Goal: Task Accomplishment & Management: Complete application form

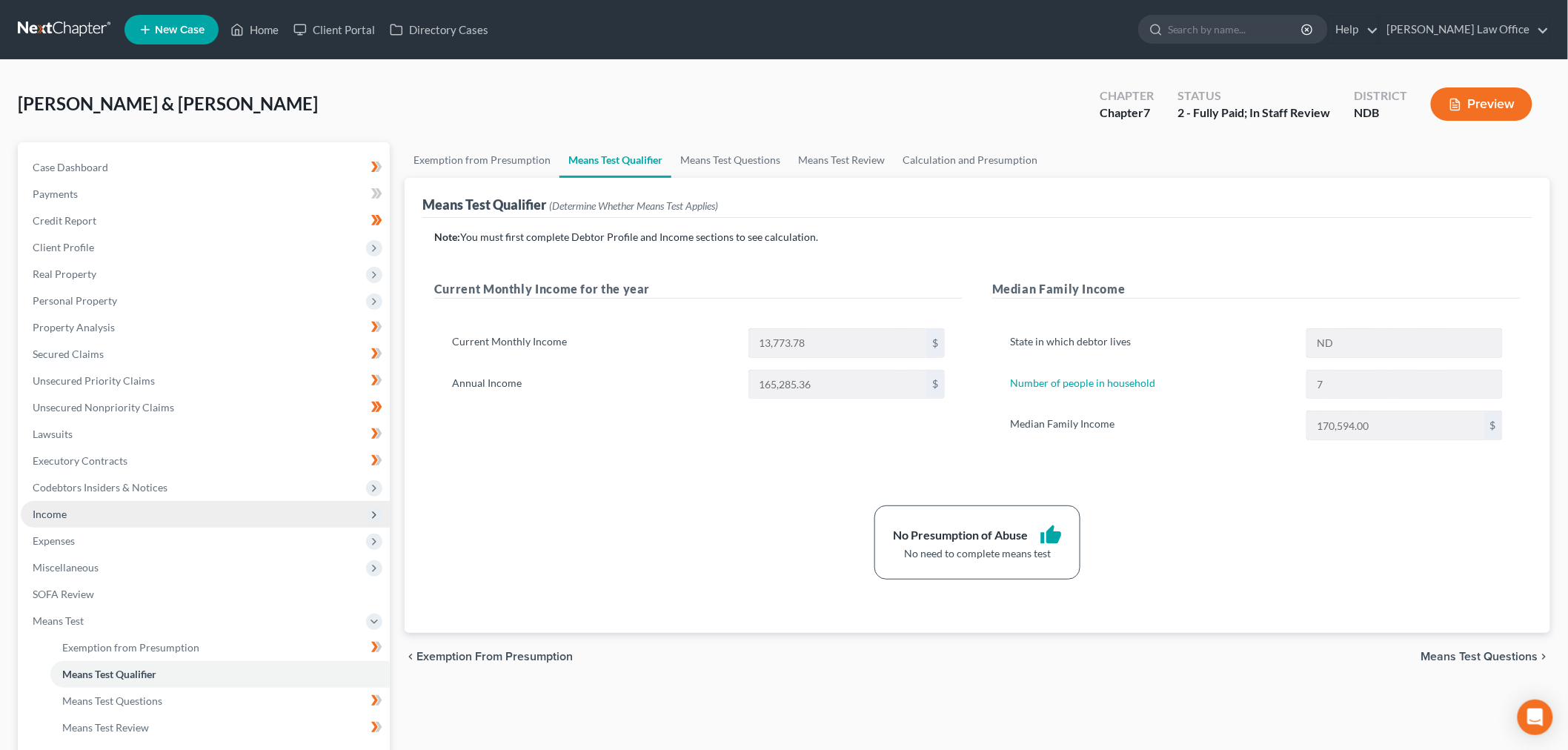
click at [95, 515] on span "Income" at bounding box center [205, 514] width 369 height 27
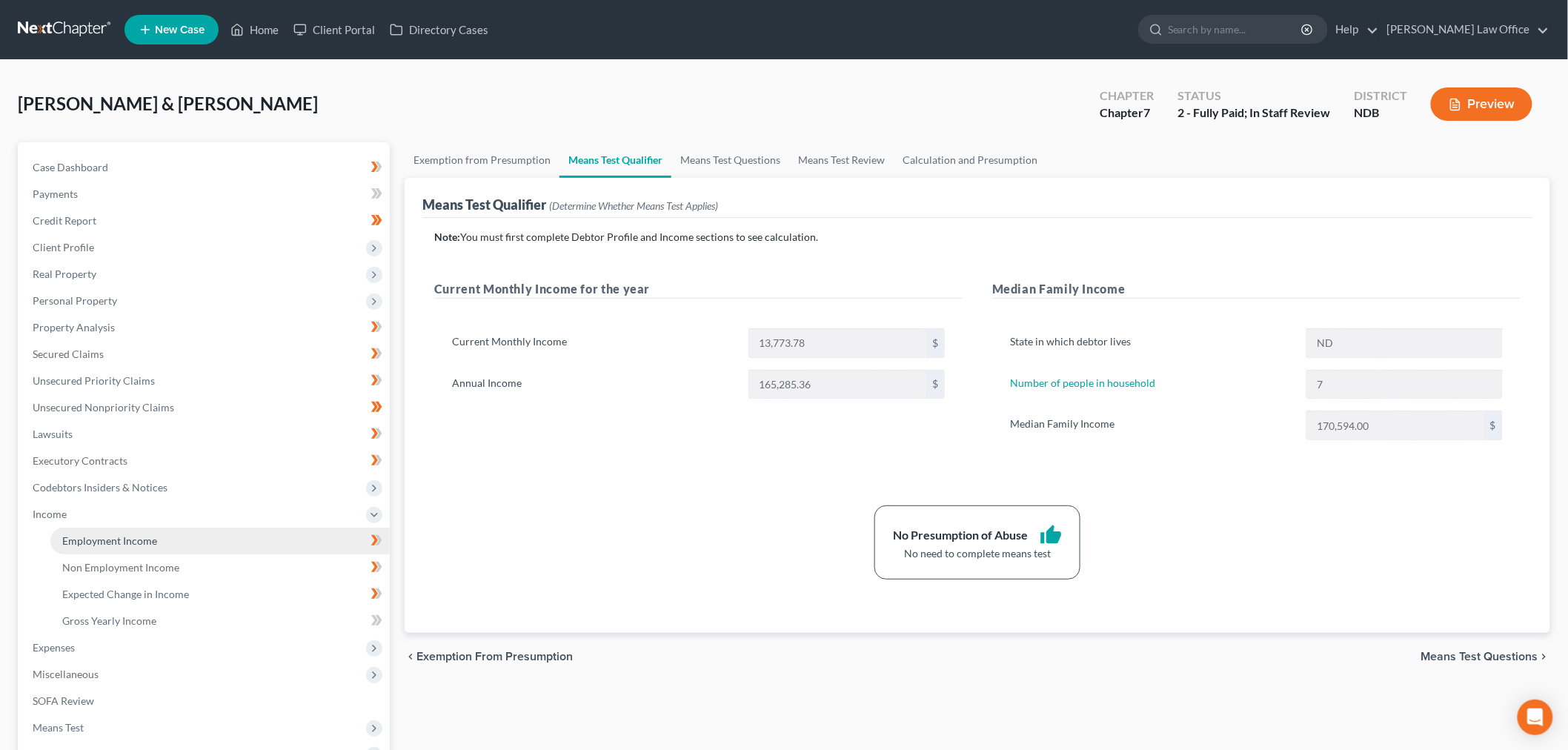
click at [122, 528] on link "Employment Income" at bounding box center [220, 541] width 340 height 27
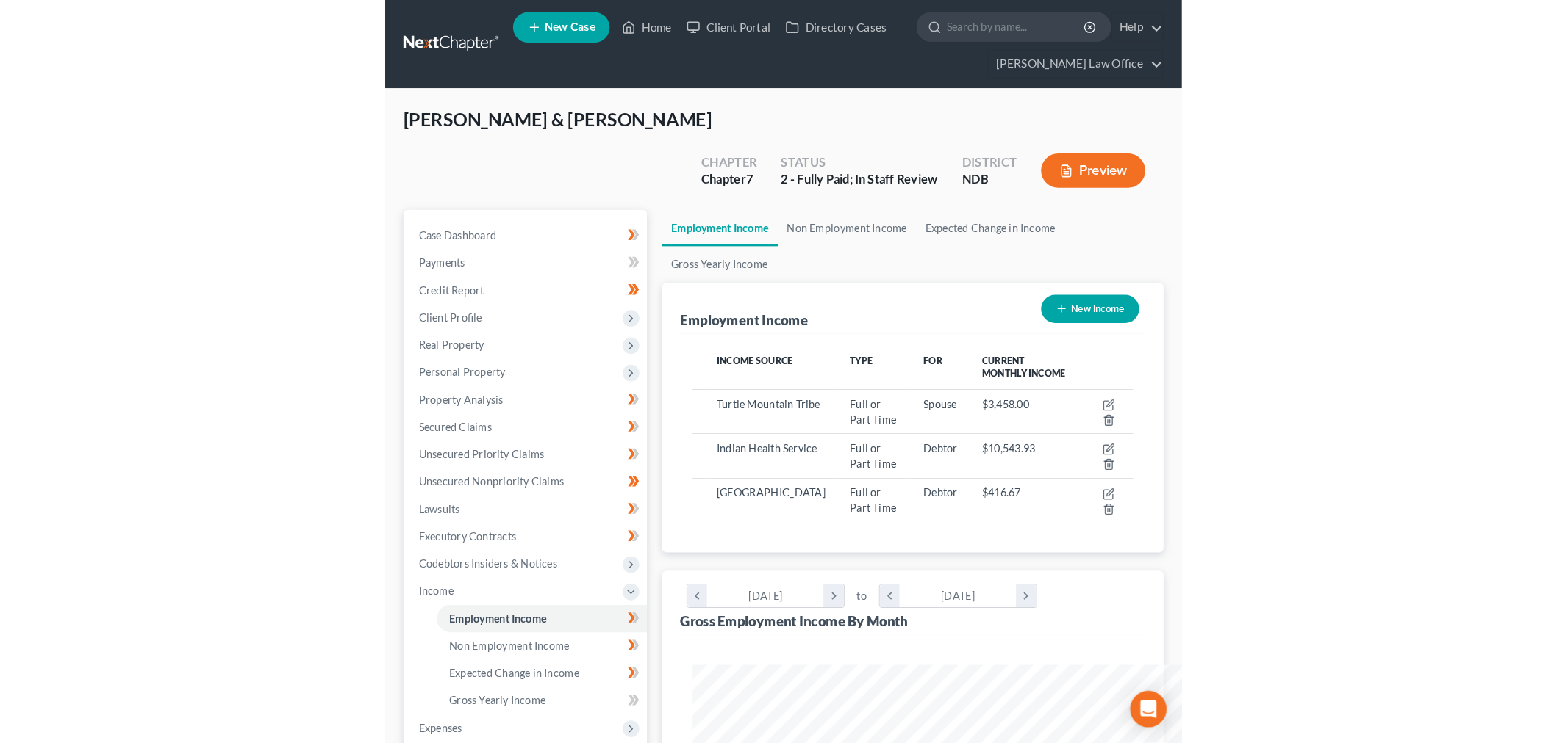
scroll to position [308, 646]
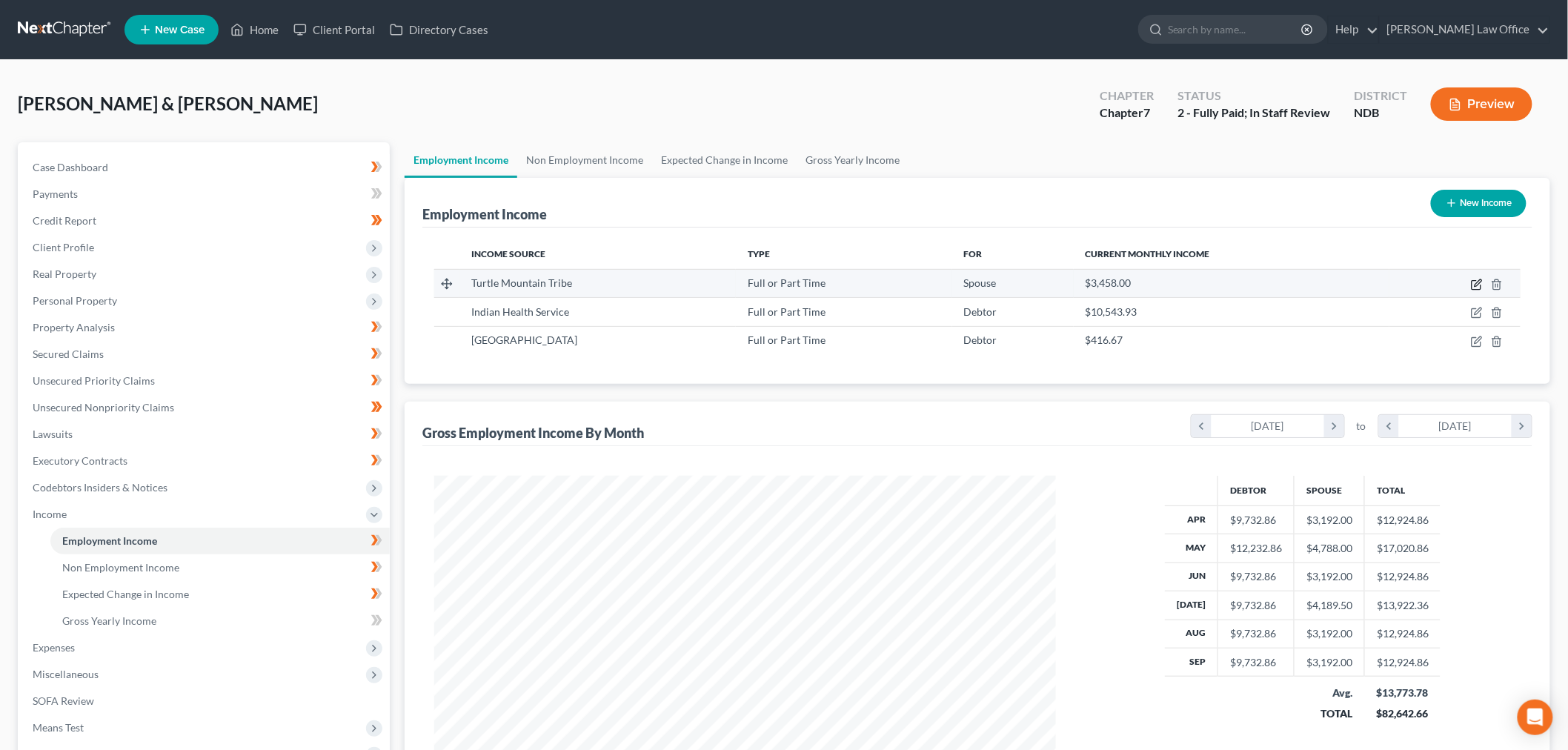
click at [1476, 283] on icon "button" at bounding box center [1477, 283] width 7 height 7
select select "0"
select select "29"
select select "2"
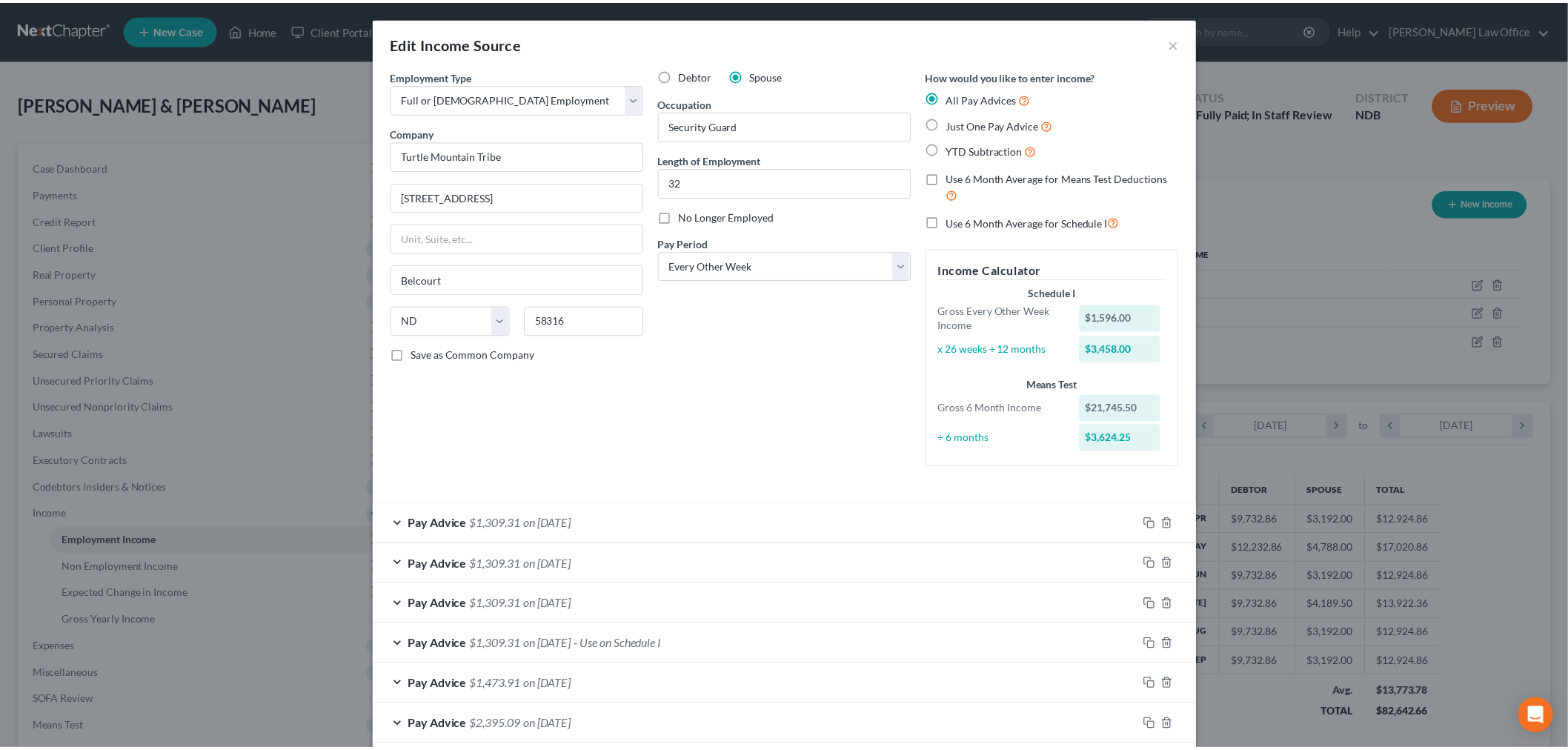
scroll to position [602, 0]
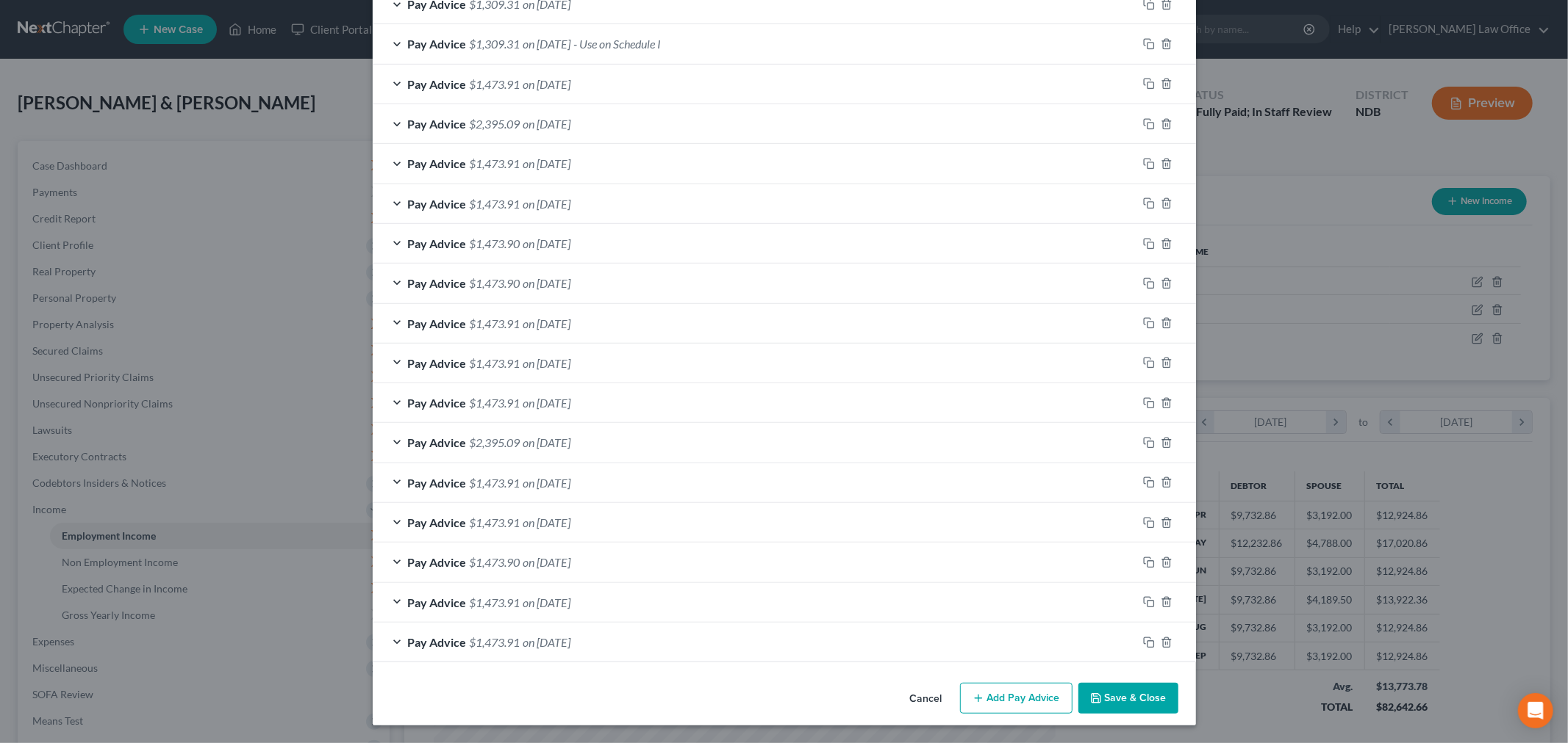
click at [1132, 700] on button "Save & Close" at bounding box center [1128, 699] width 100 height 31
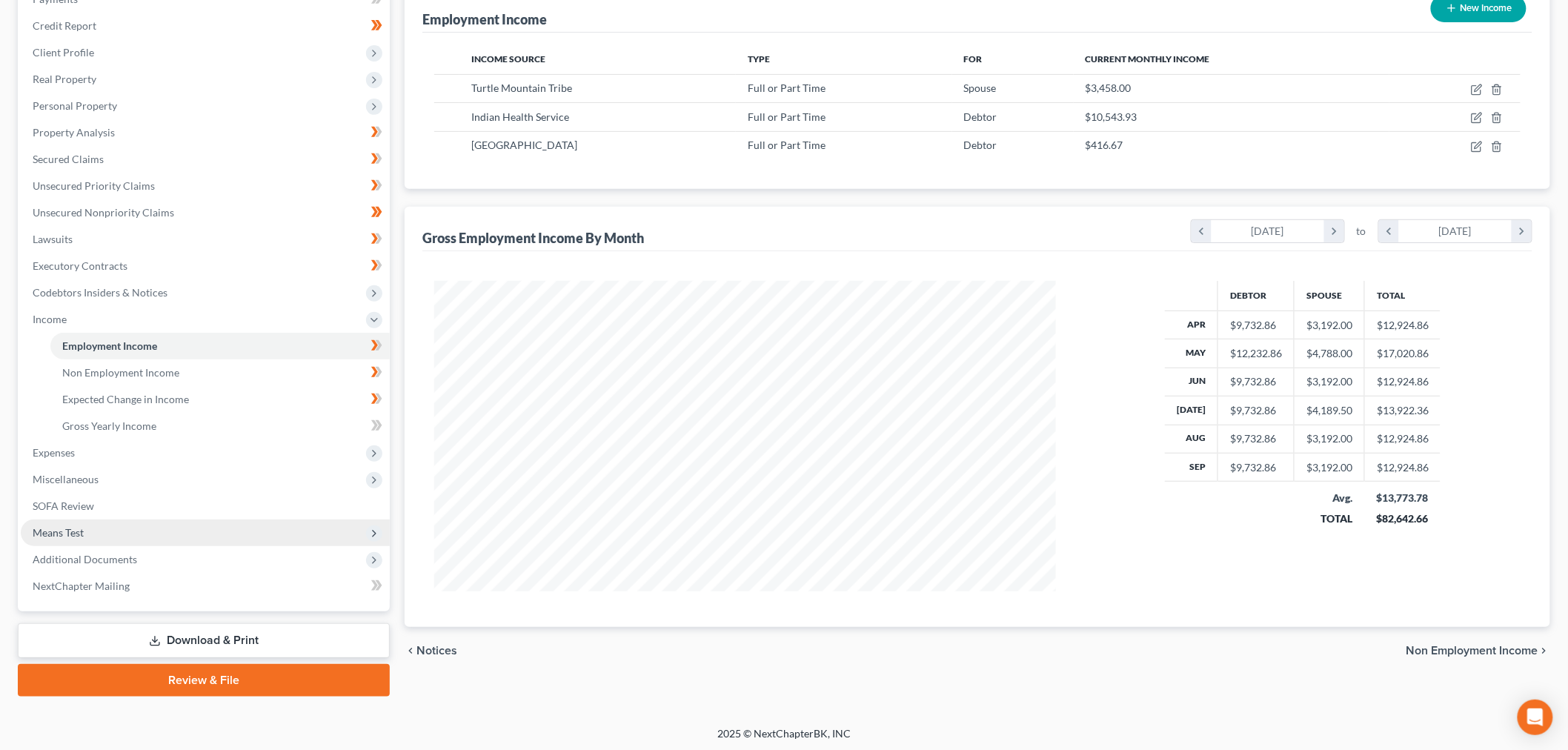
scroll to position [196, 0]
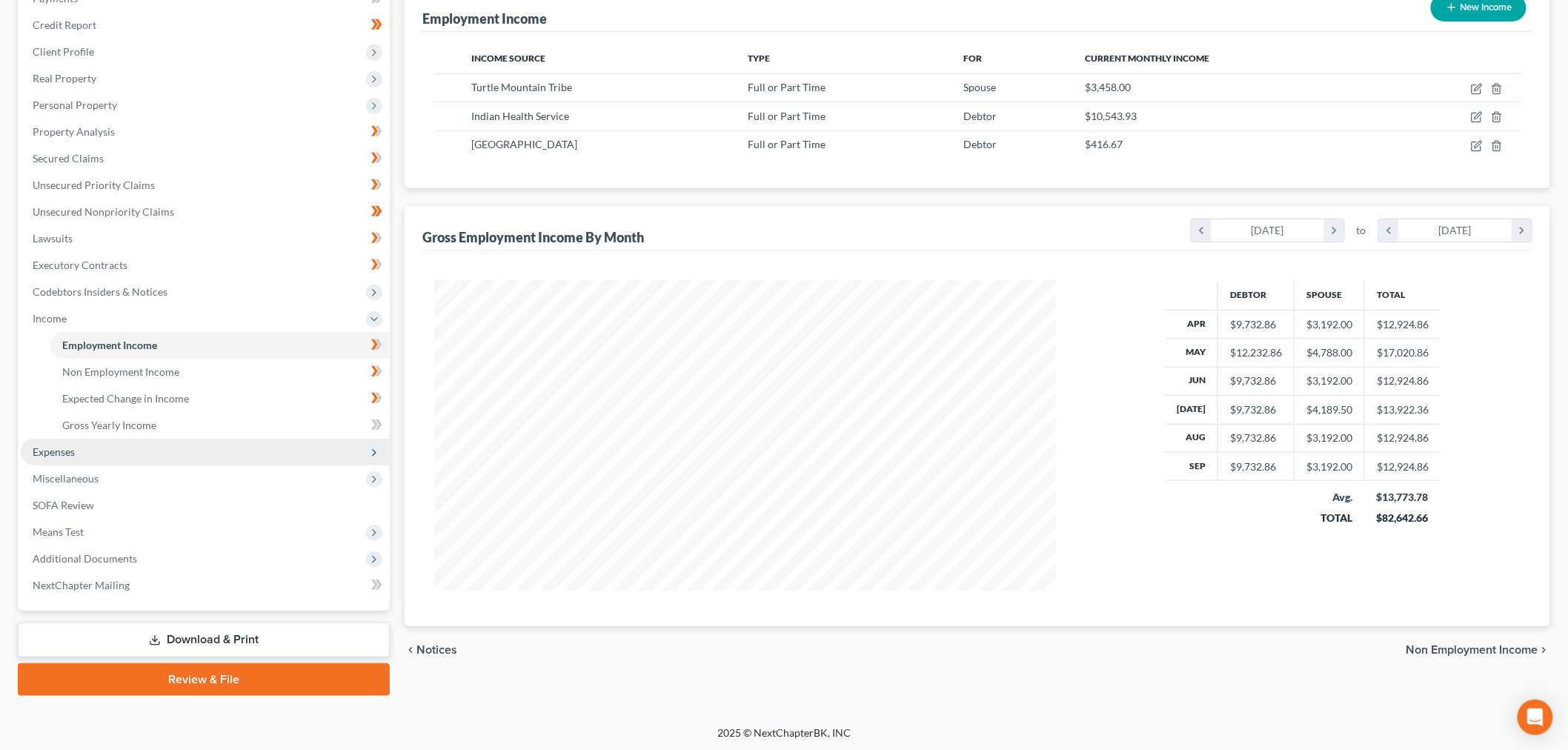
click at [158, 457] on span "Expenses" at bounding box center [205, 451] width 369 height 27
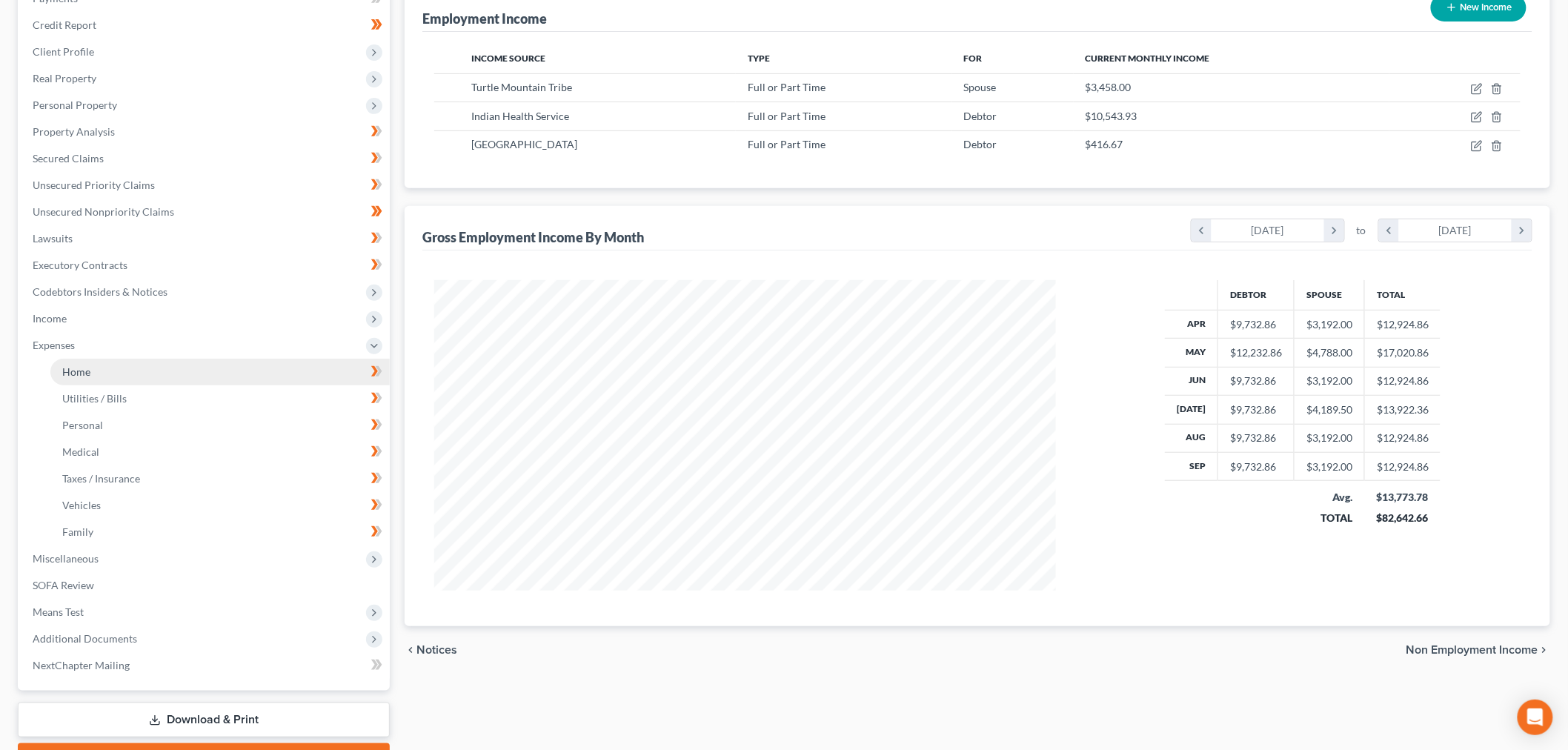
click at [153, 361] on link "Home" at bounding box center [220, 372] width 340 height 27
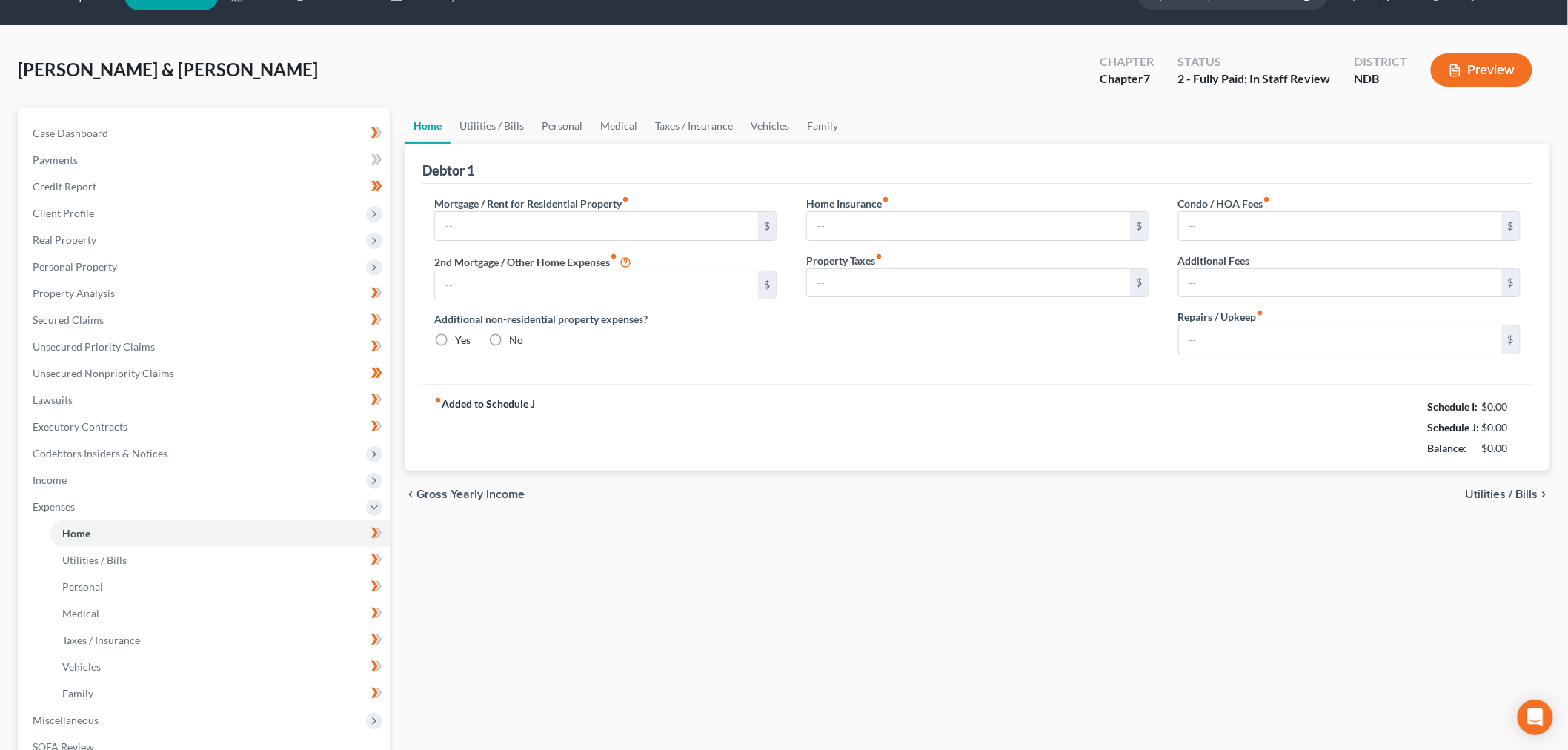
type input "2,095.00"
type input "0.00"
radio input "true"
type input "0.00"
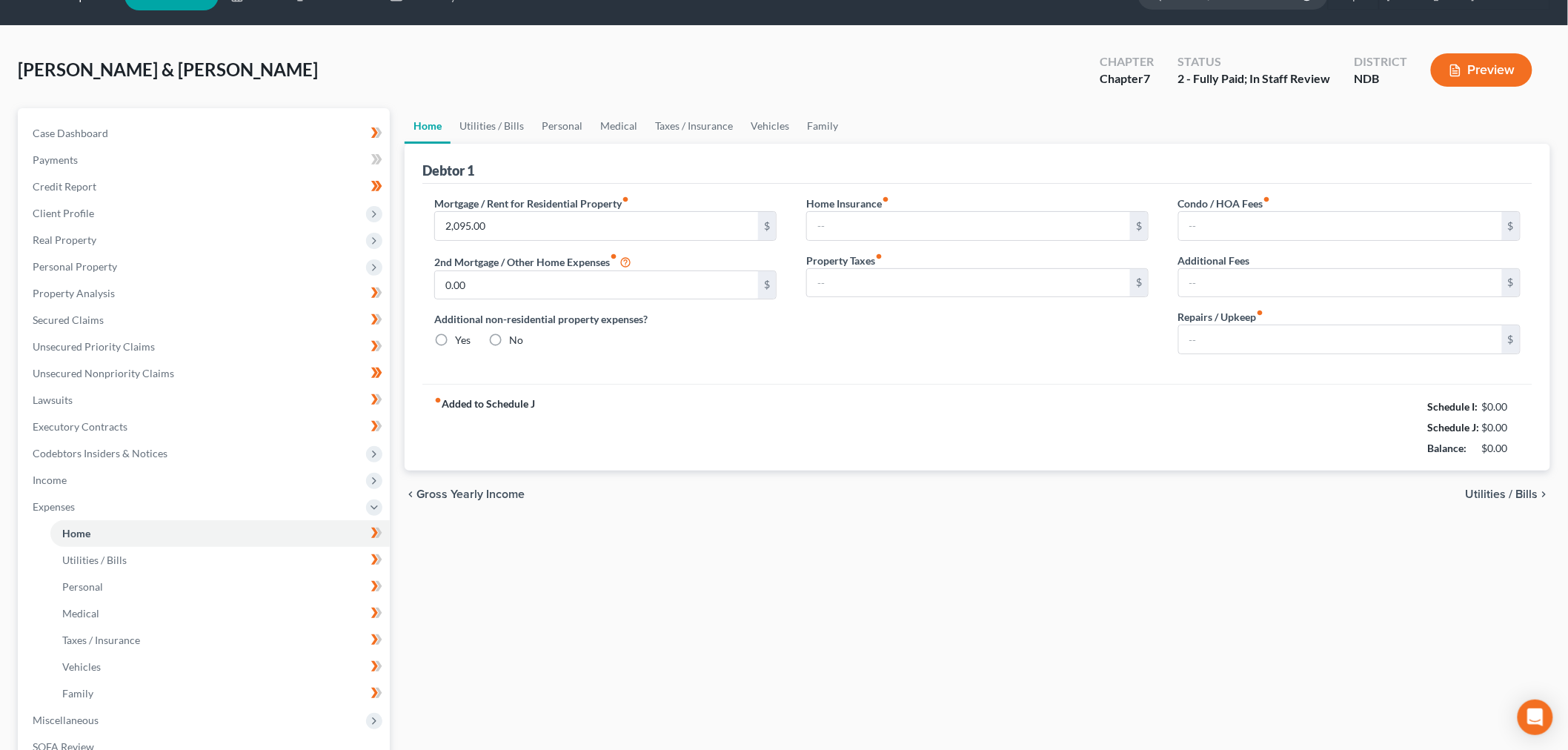
type input "0.00"
type input "150.00"
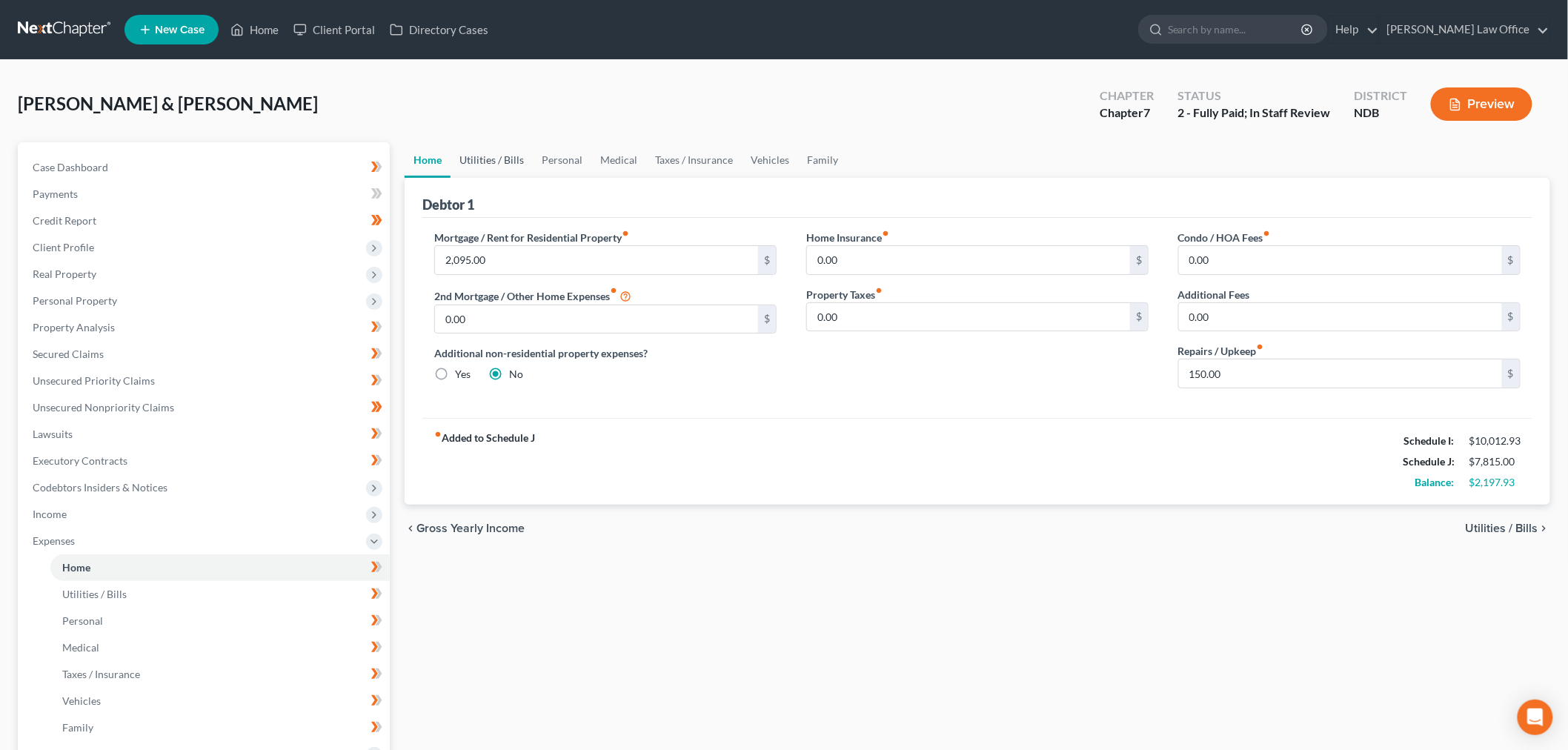
click at [498, 151] on link "Utilities / Bills" at bounding box center [491, 160] width 83 height 35
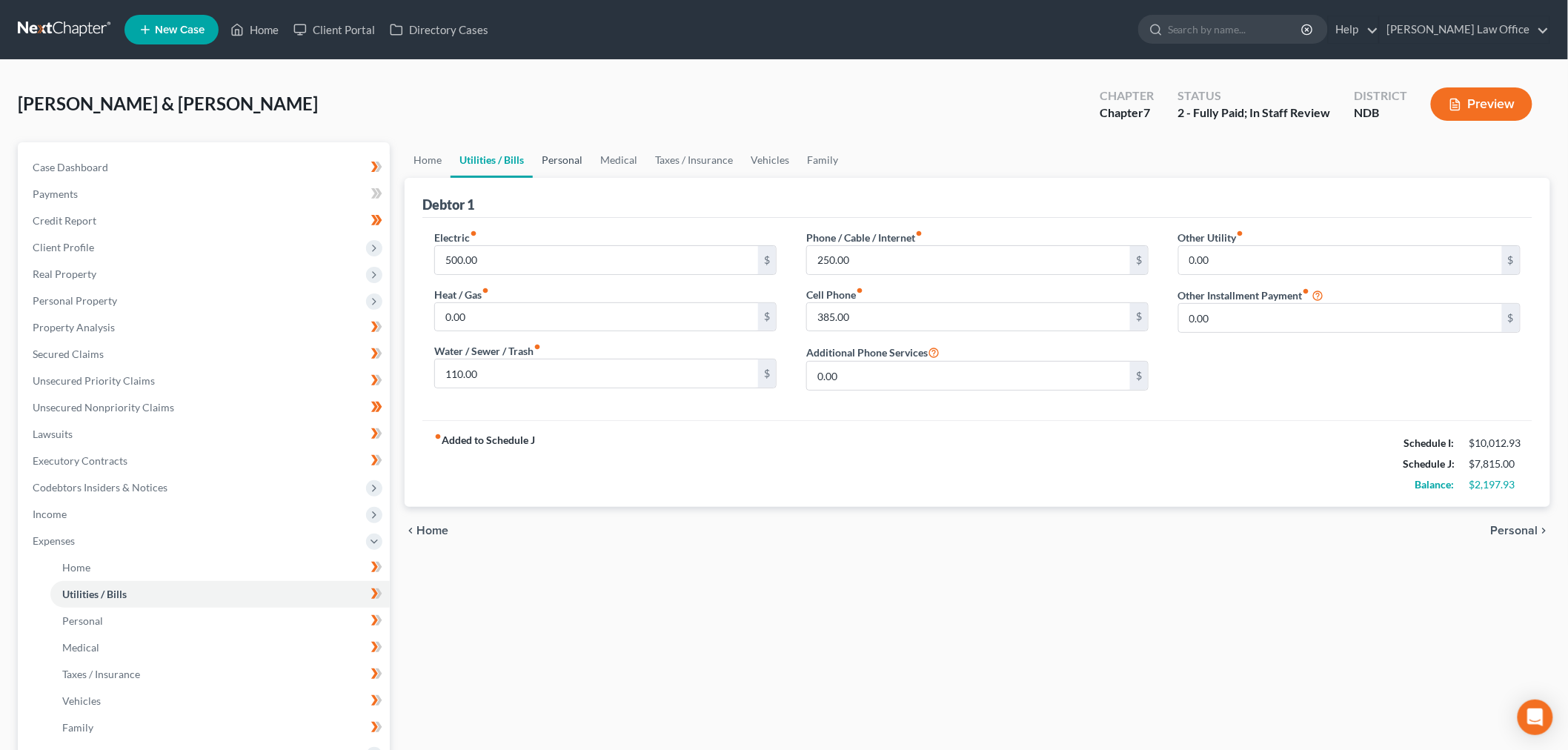
click at [570, 158] on link "Personal" at bounding box center [561, 160] width 58 height 35
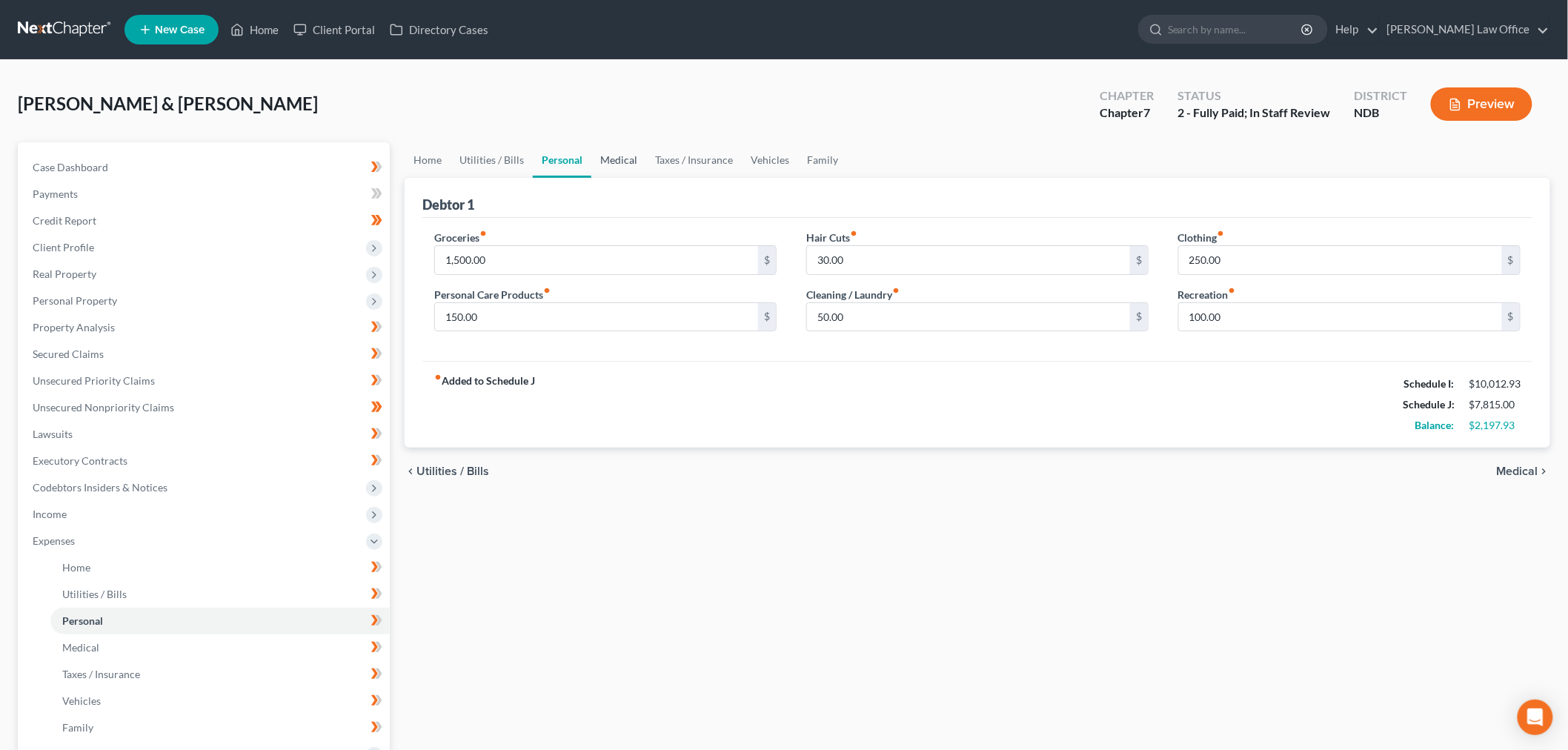
click at [619, 154] on link "Medical" at bounding box center [619, 160] width 55 height 35
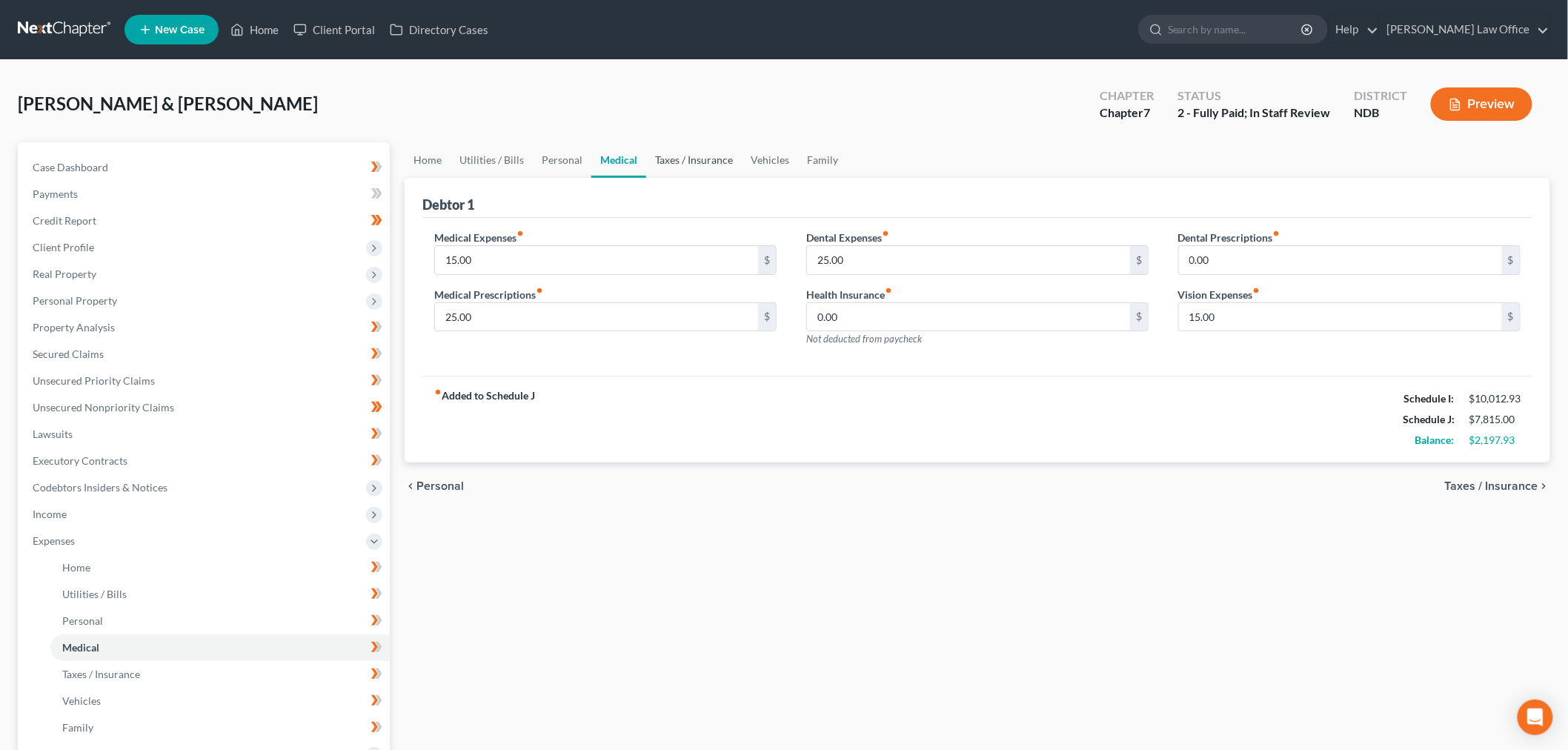
click at [673, 162] on link "Taxes / Insurance" at bounding box center [693, 160] width 96 height 35
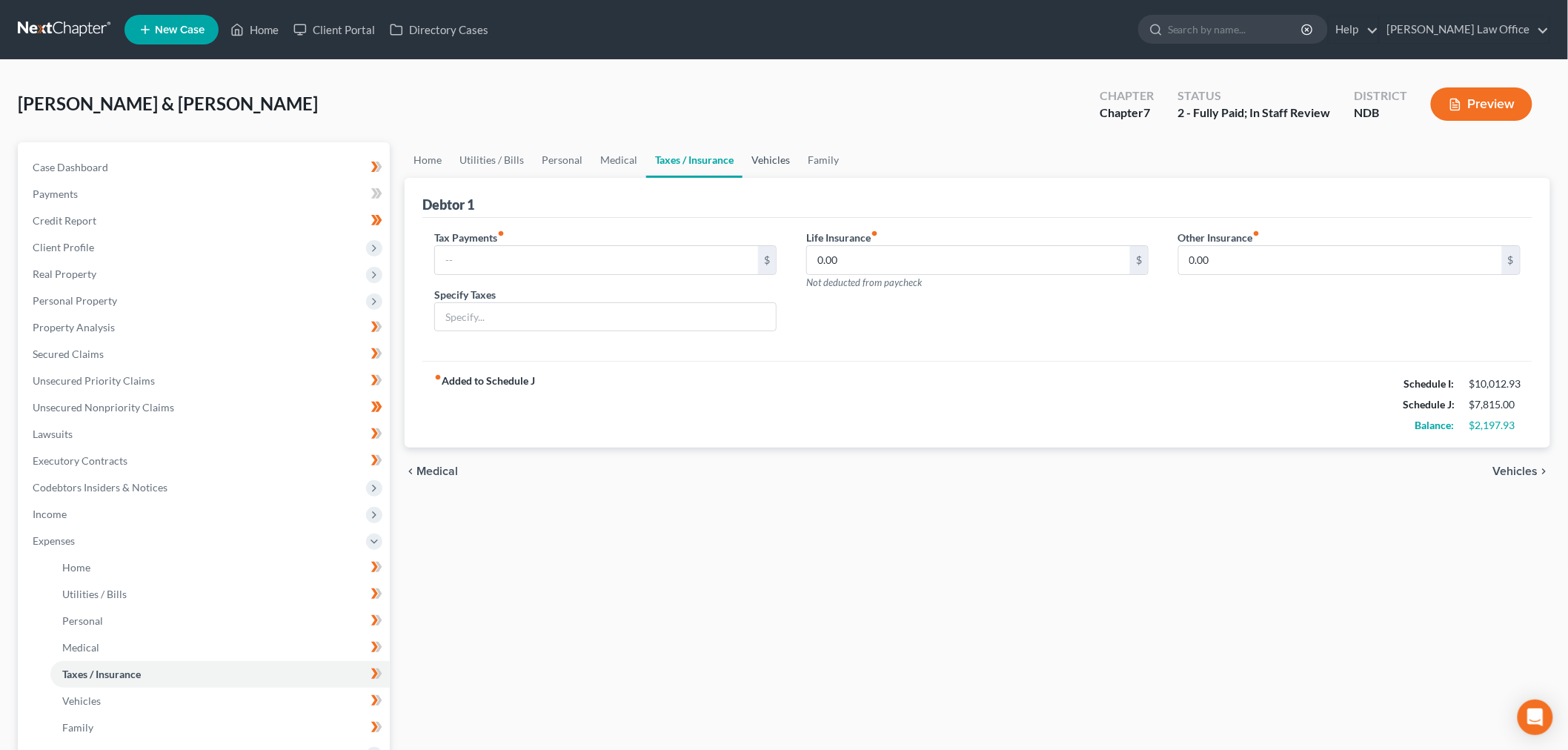
click at [774, 156] on link "Vehicles" at bounding box center [770, 160] width 56 height 35
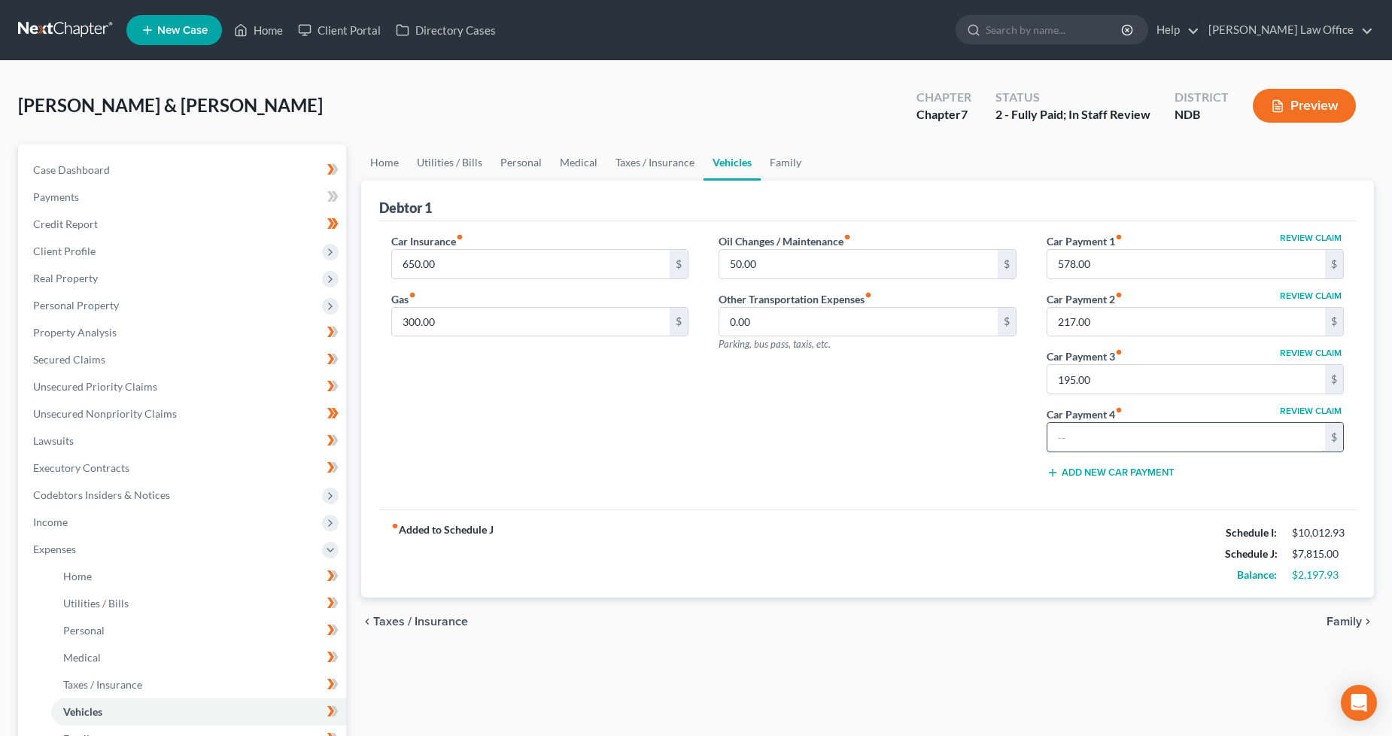
click at [1134, 426] on input "text" at bounding box center [1186, 437] width 278 height 29
type input "1"
click at [667, 402] on div "Car Insurance fiber_manual_record 650.00 $ Gas fiber_manual_record 300.00 $" at bounding box center [540, 362] width 328 height 258
click at [109, 366] on link "Secured Claims" at bounding box center [183, 359] width 325 height 27
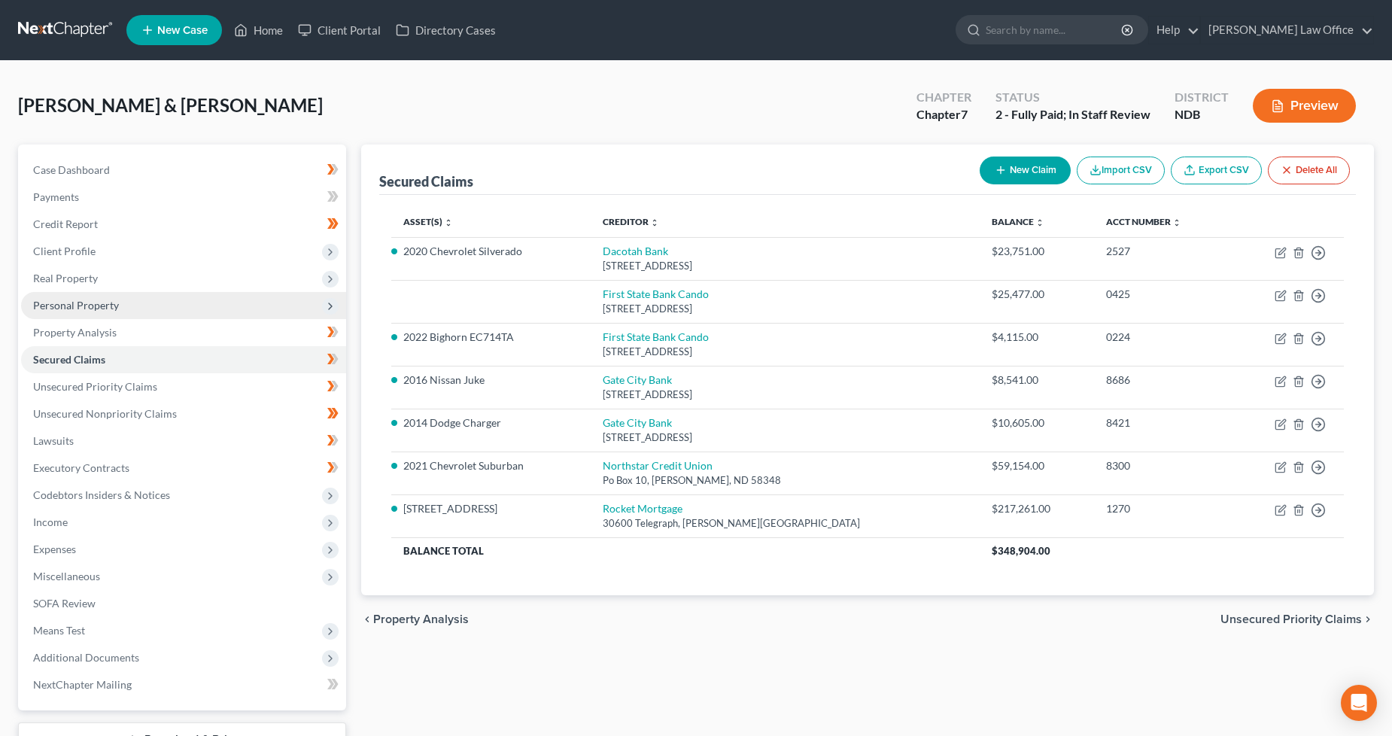
click at [93, 308] on span "Personal Property" at bounding box center [76, 305] width 86 height 13
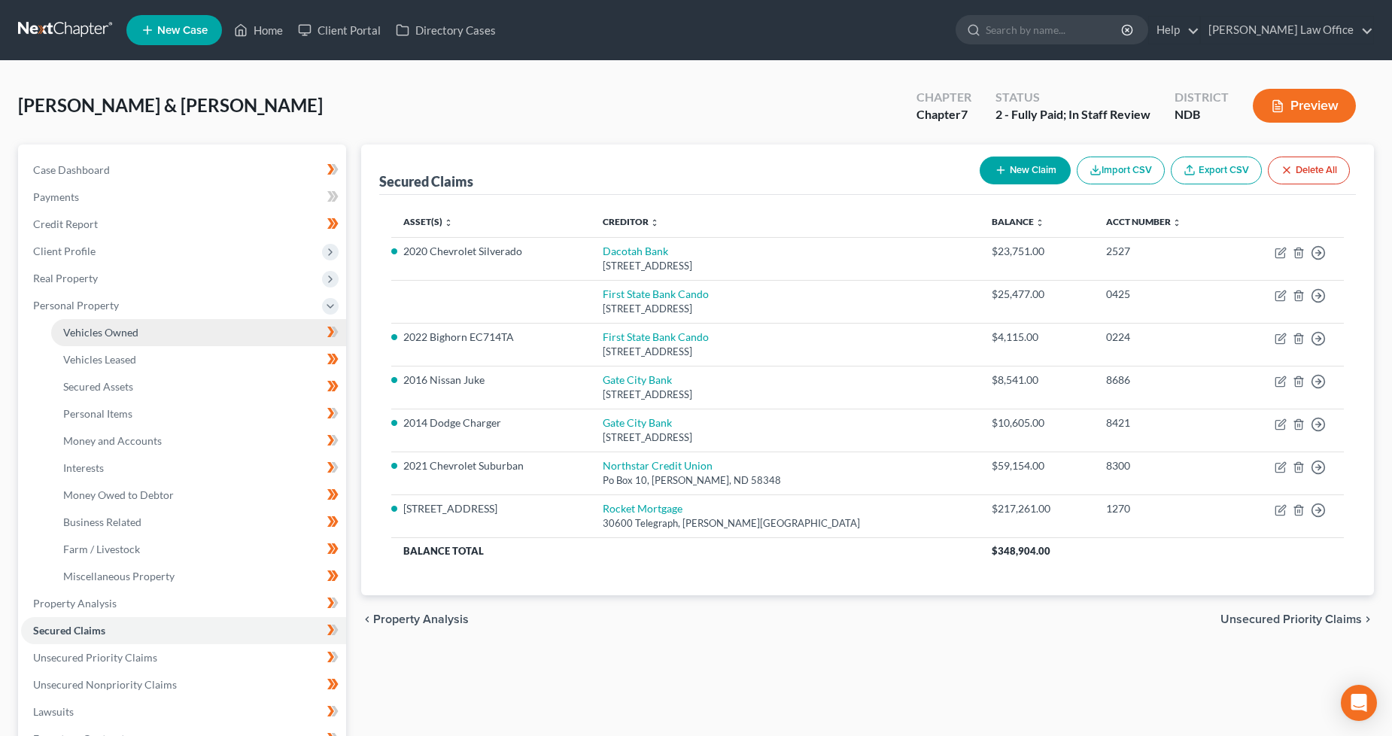
click at [155, 332] on link "Vehicles Owned" at bounding box center [198, 332] width 295 height 27
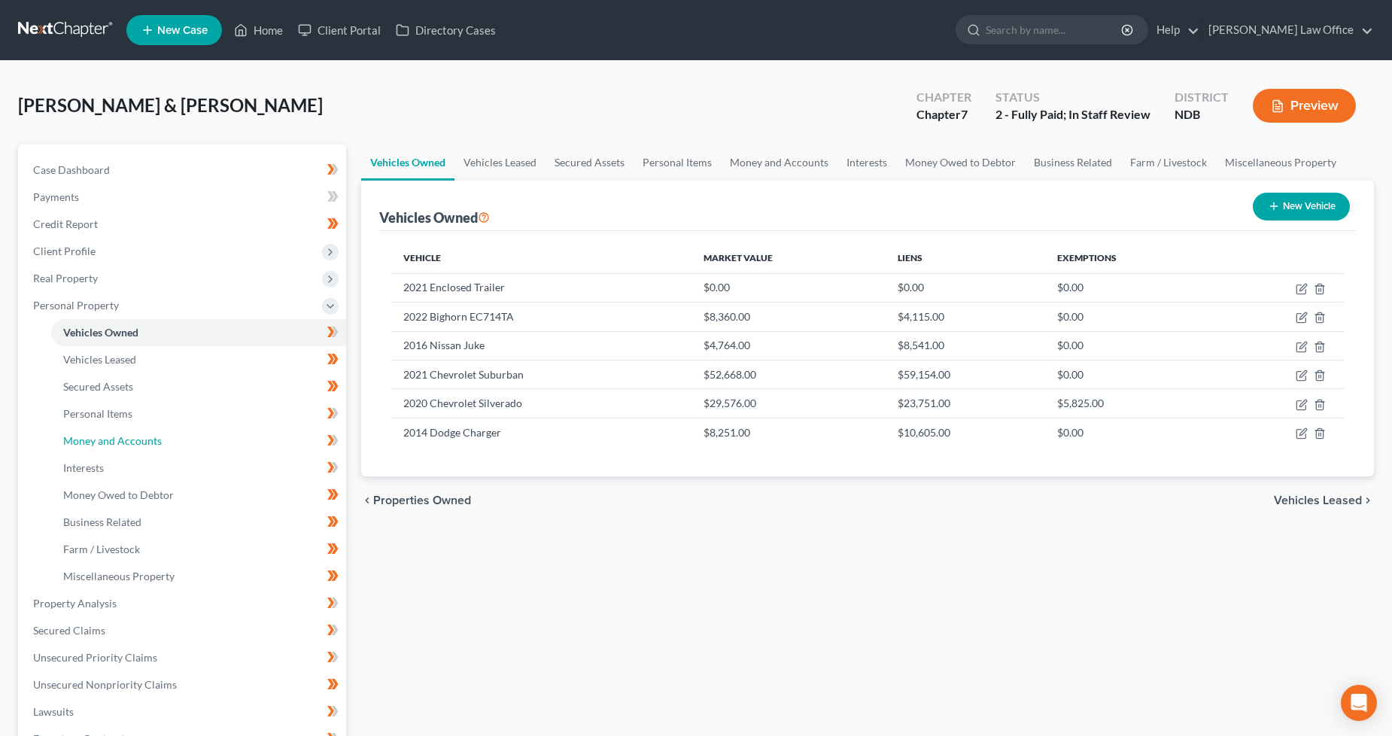
drag, startPoint x: 76, startPoint y: 450, endPoint x: 28, endPoint y: 450, distance: 48.2
click at [75, 450] on link "Money and Accounts" at bounding box center [198, 440] width 295 height 27
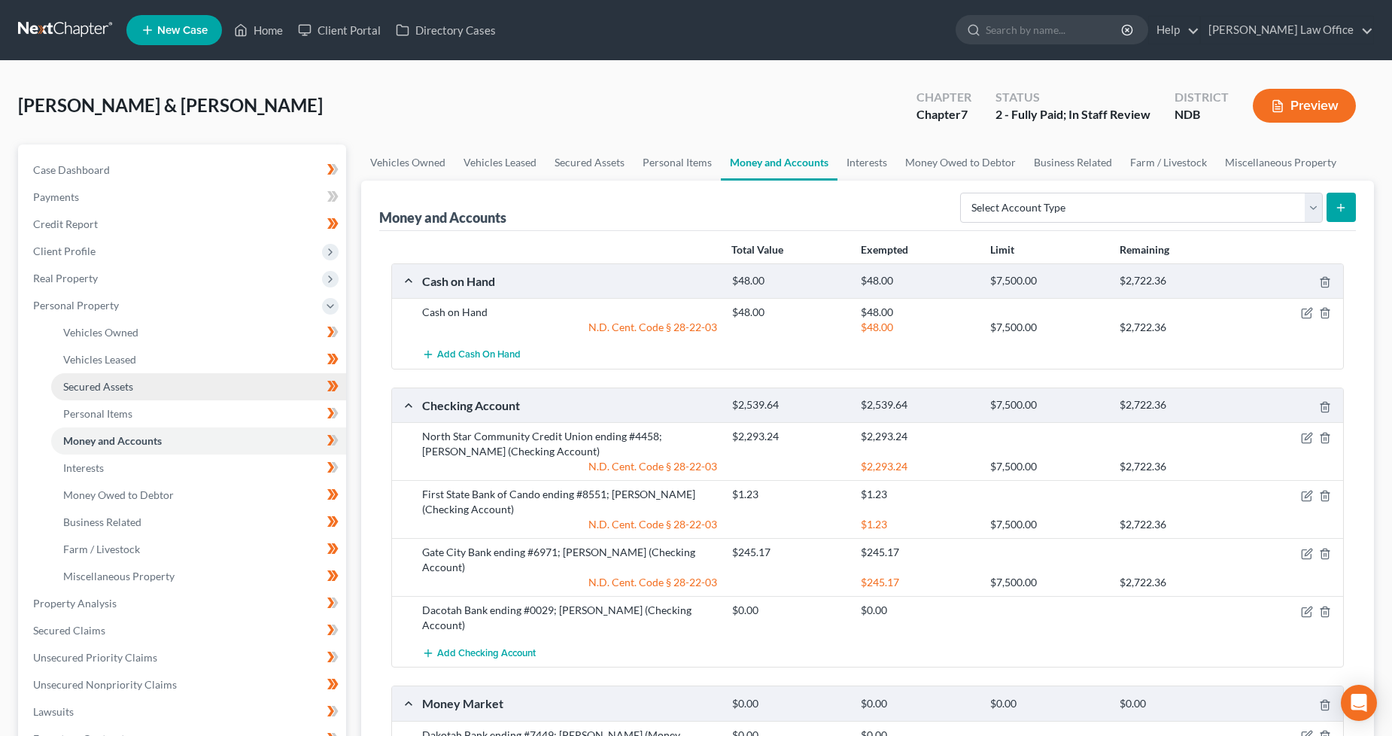
click at [169, 387] on link "Secured Assets" at bounding box center [198, 386] width 295 height 27
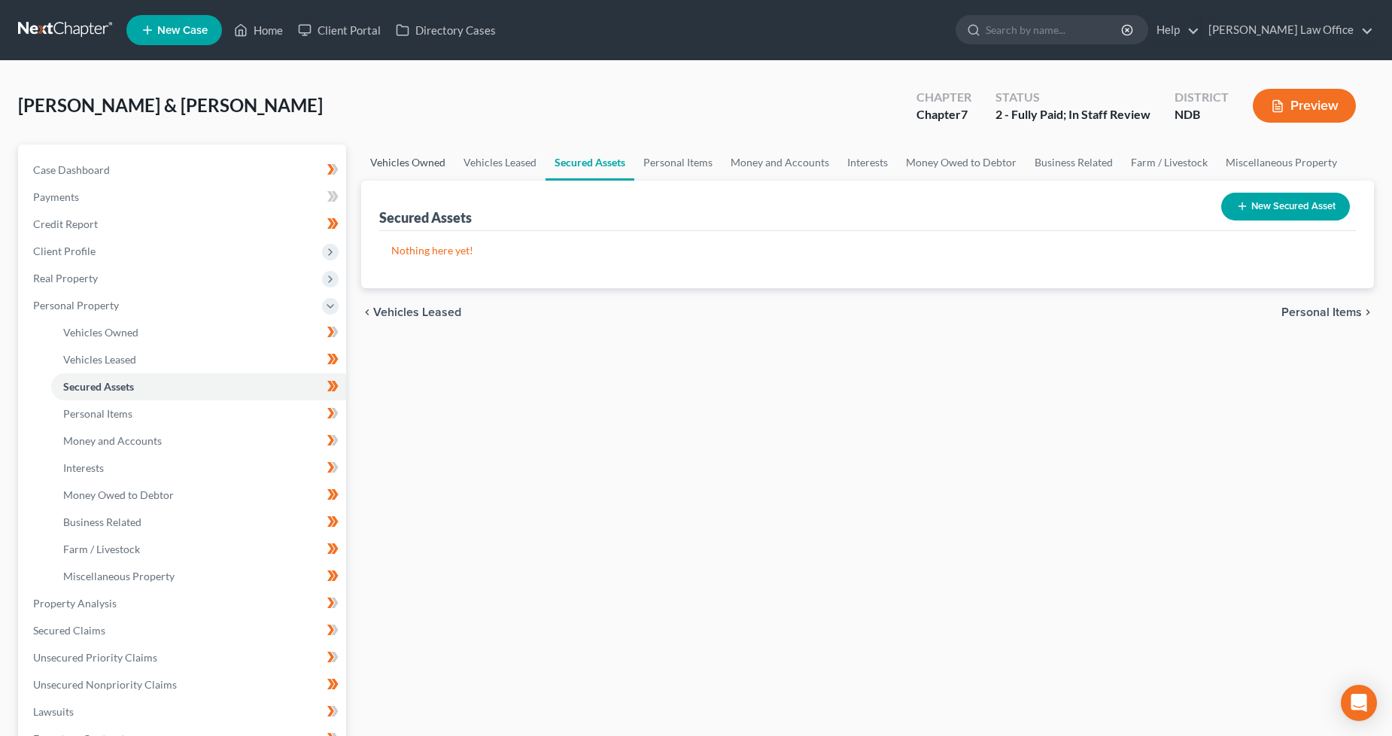
click at [448, 163] on link "Vehicles Owned" at bounding box center [407, 162] width 93 height 36
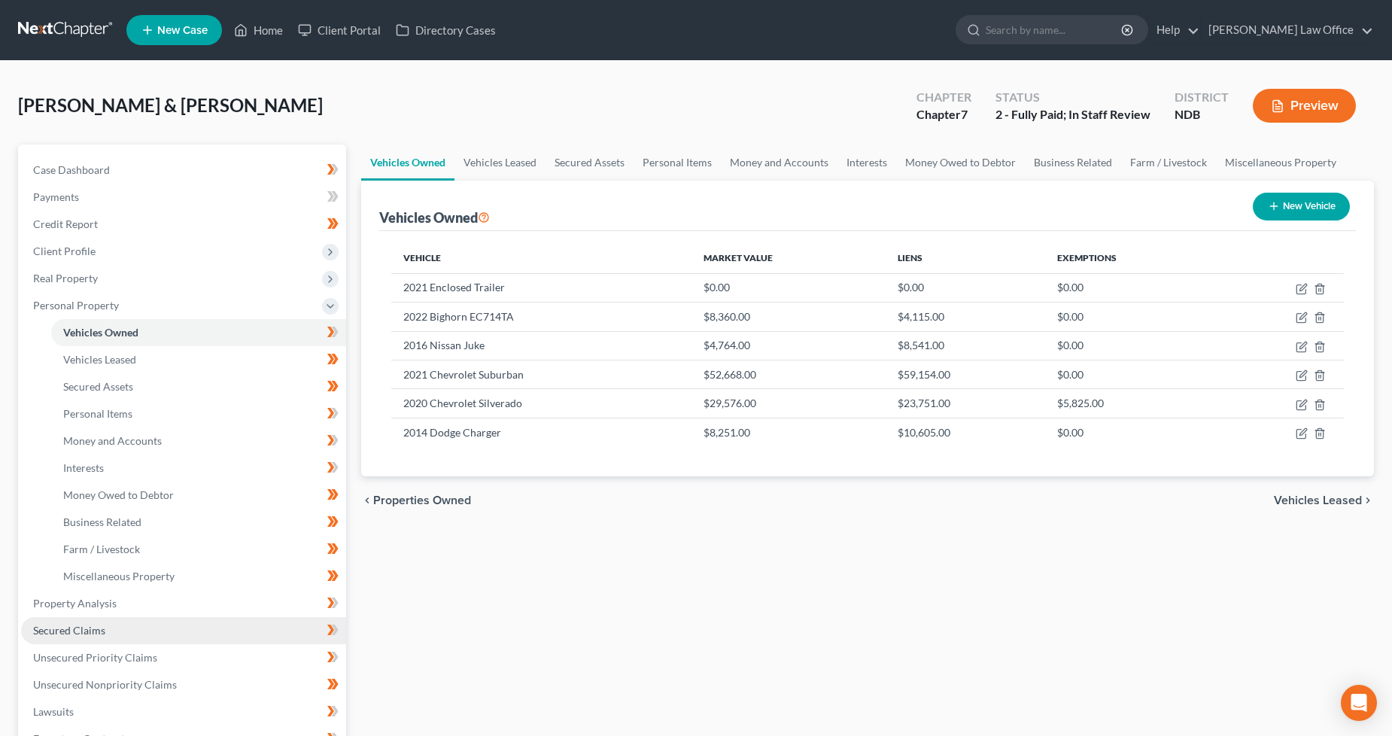
click at [132, 621] on link "Secured Claims" at bounding box center [183, 630] width 325 height 27
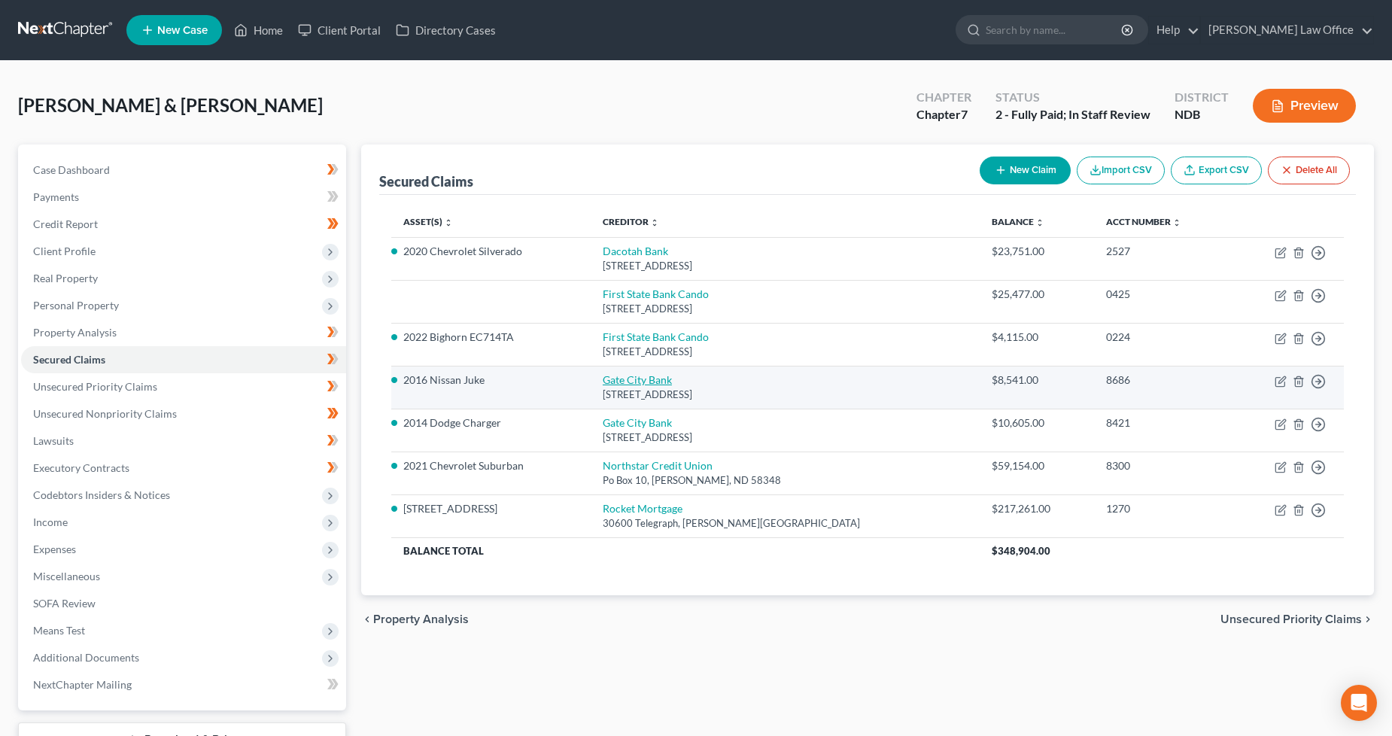
click at [665, 374] on link "Gate City Bank" at bounding box center [637, 379] width 69 height 13
select select "29"
select select "0"
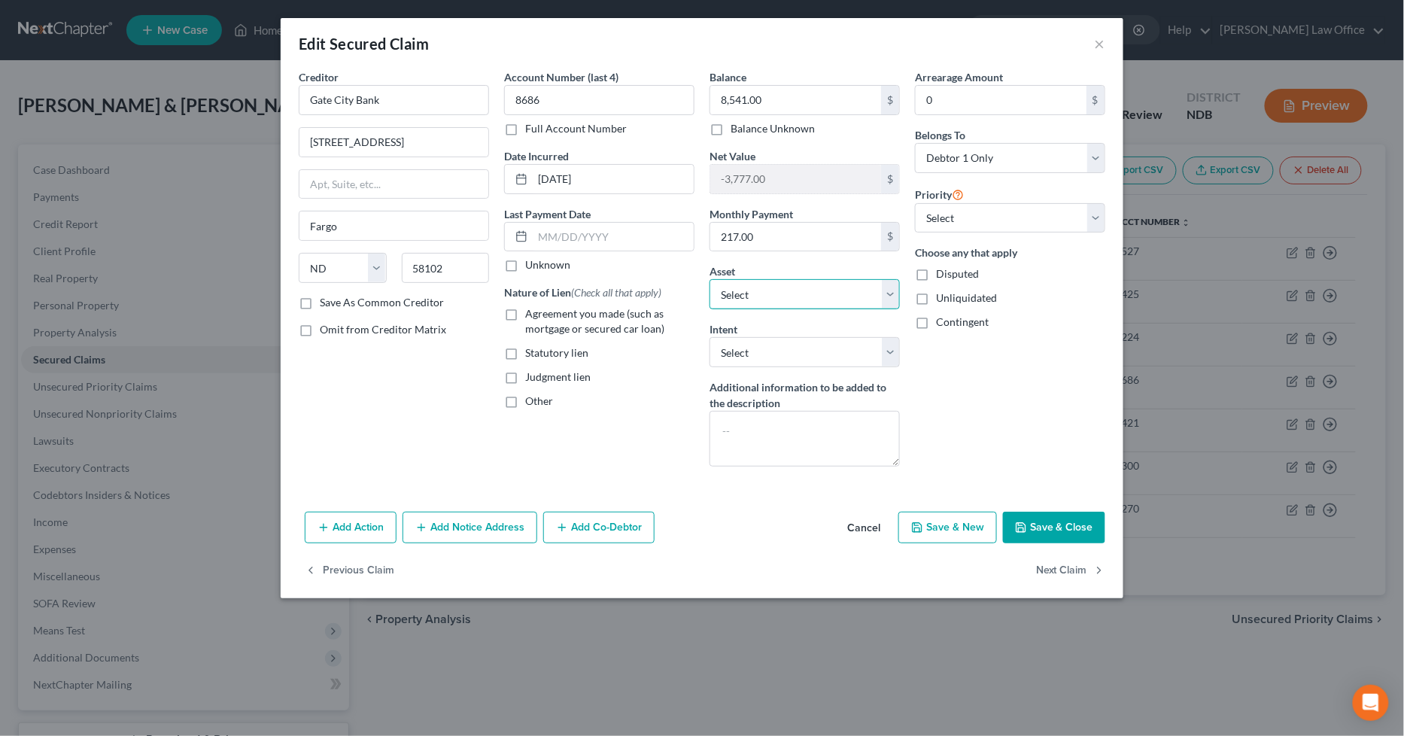
click at [795, 284] on select "Select Other Multiple Assets [STREET_ADDRESS] - $280000.0 2021 Enclosed Trailer…" at bounding box center [805, 294] width 190 height 30
click at [370, 427] on div "Creditor * Gate City Bank [GEOGRAPHIC_DATA] [US_STATE] AK AR AZ CA CO [GEOGRAPH…" at bounding box center [393, 273] width 205 height 409
drag, startPoint x: 1054, startPoint y: 529, endPoint x: 1039, endPoint y: 529, distance: 15.0
click at [1054, 529] on button "Save & Close" at bounding box center [1054, 528] width 102 height 32
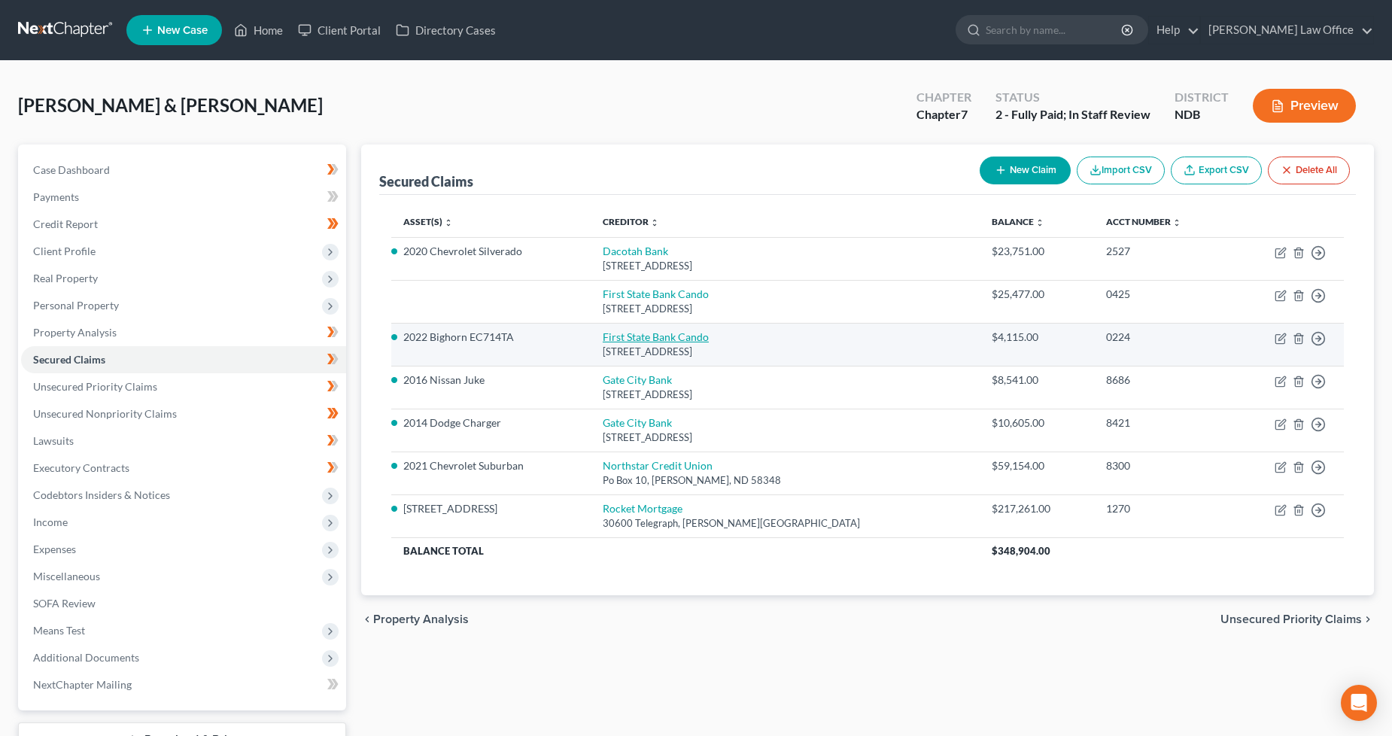
click at [636, 331] on link "First State Bank Cando" at bounding box center [656, 336] width 106 height 13
select select "29"
select select "4"
select select "2"
select select "1"
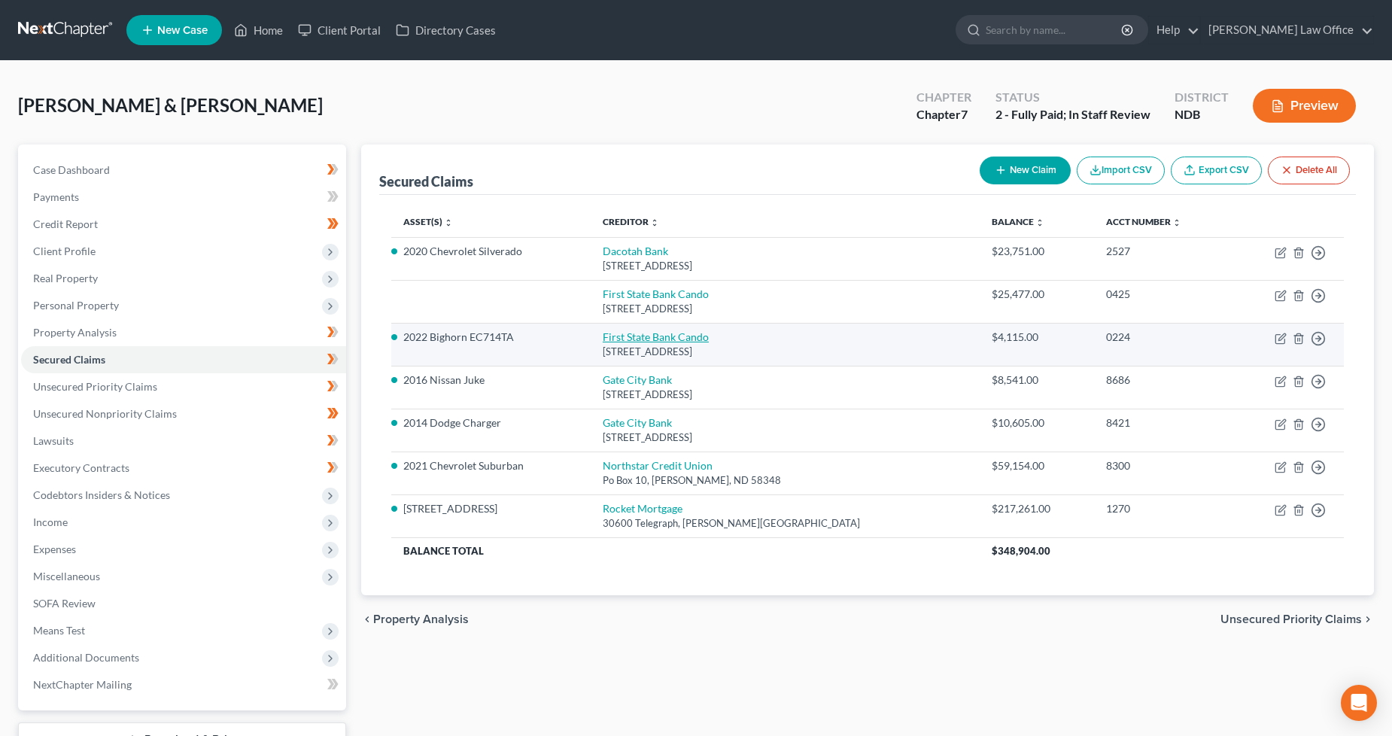
select select "2"
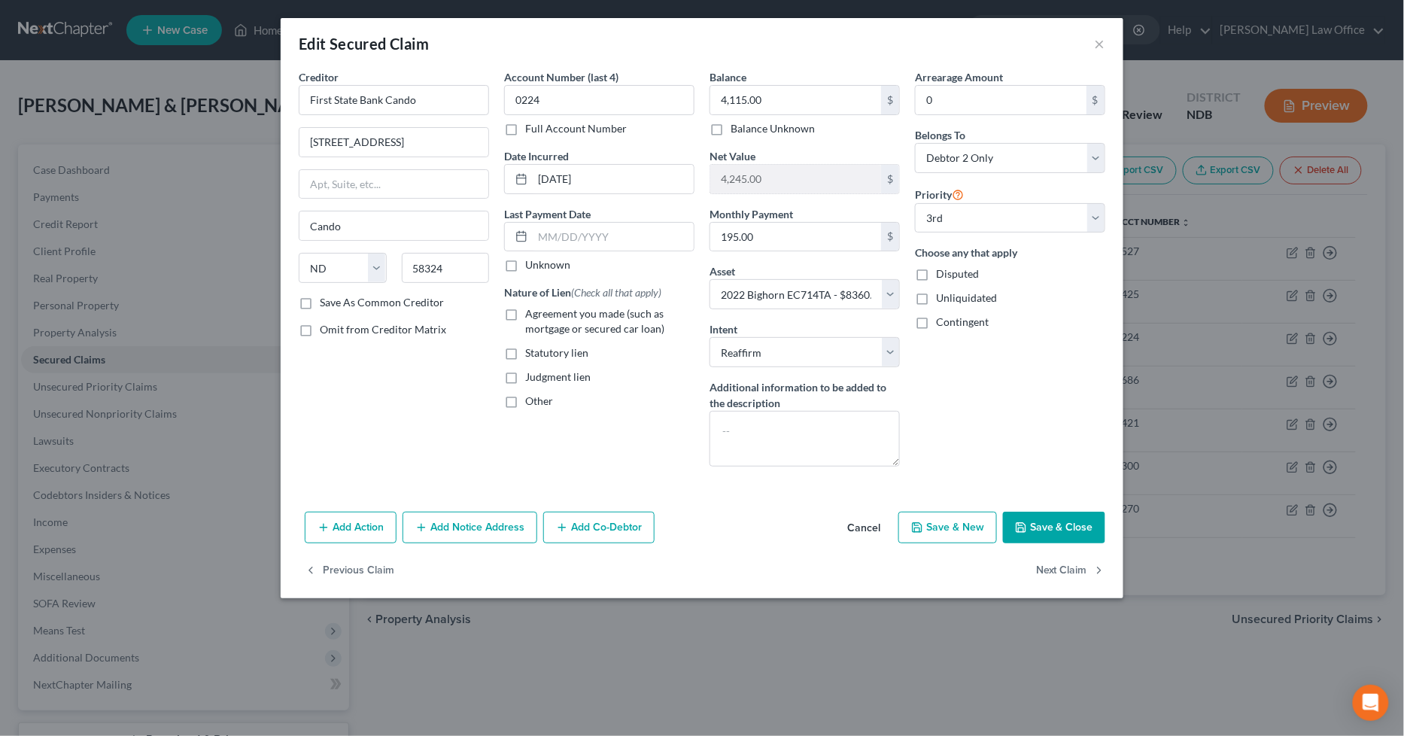
click at [1080, 525] on button "Save & Close" at bounding box center [1054, 528] width 102 height 32
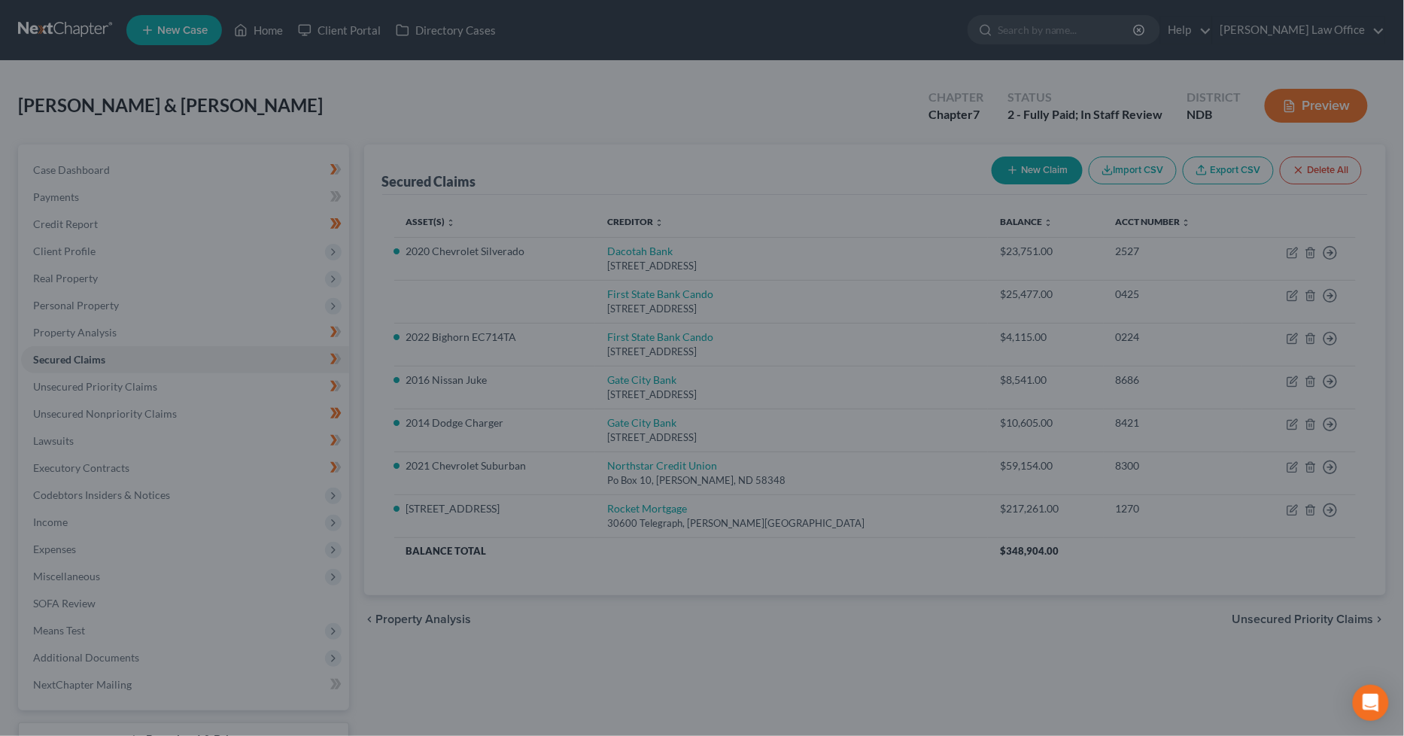
select select "4"
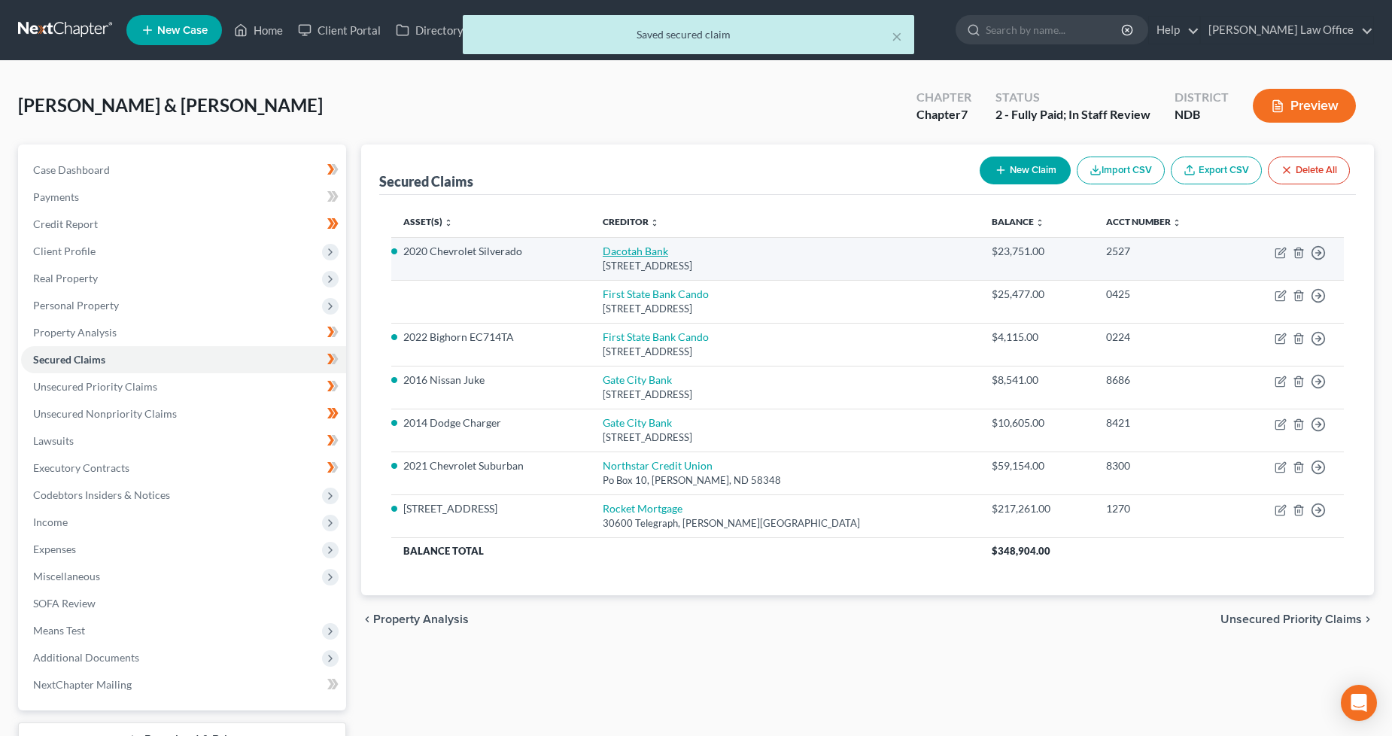
click at [668, 245] on link "Dacotah Bank" at bounding box center [635, 251] width 65 height 13
select select "43"
select select "2"
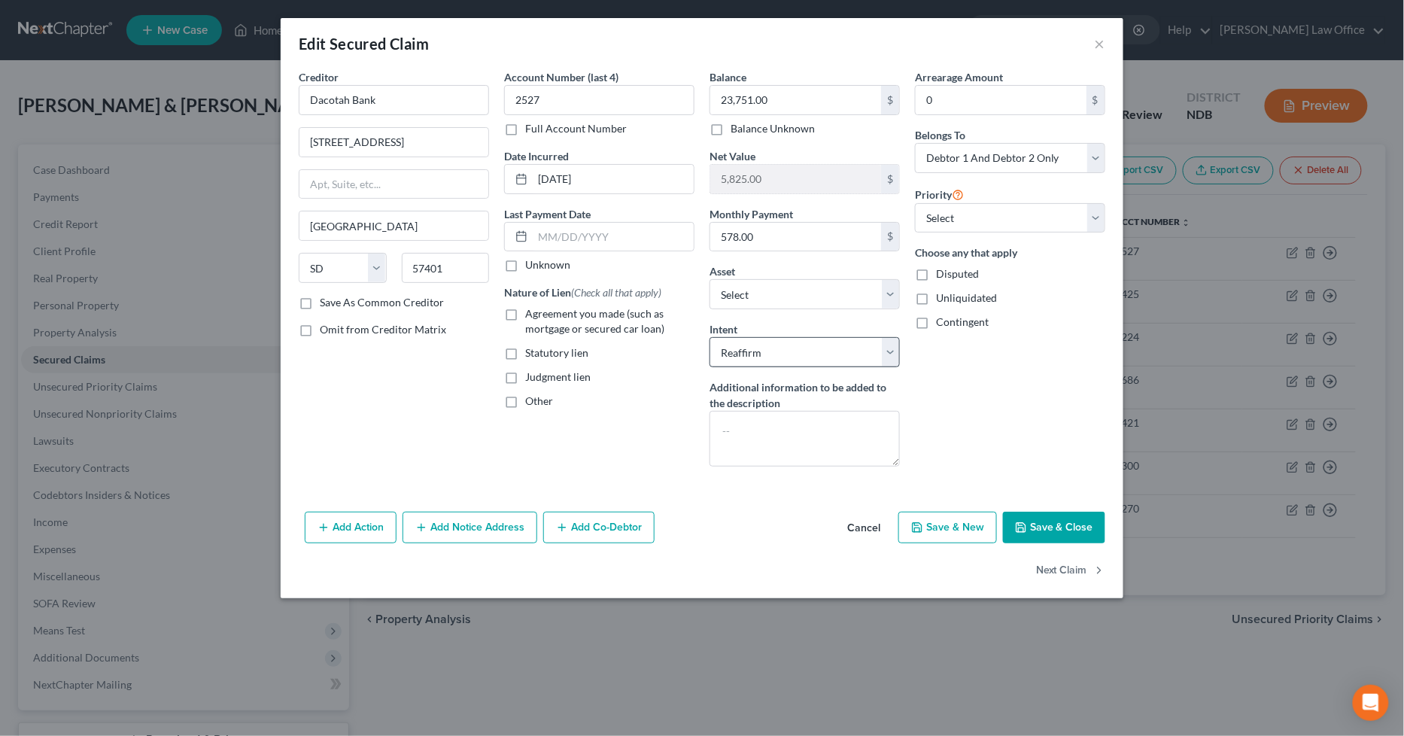
drag, startPoint x: 529, startPoint y: 318, endPoint x: 779, endPoint y: 357, distance: 252.8
click at [529, 318] on span "Agreement you made (such as mortgage or secured car loan)" at bounding box center [594, 321] width 139 height 28
click at [531, 316] on input "Agreement you made (such as mortgage or secured car loan)" at bounding box center [536, 311] width 10 height 10
checkbox input "true"
click at [1053, 537] on button "Save & Close" at bounding box center [1054, 528] width 102 height 32
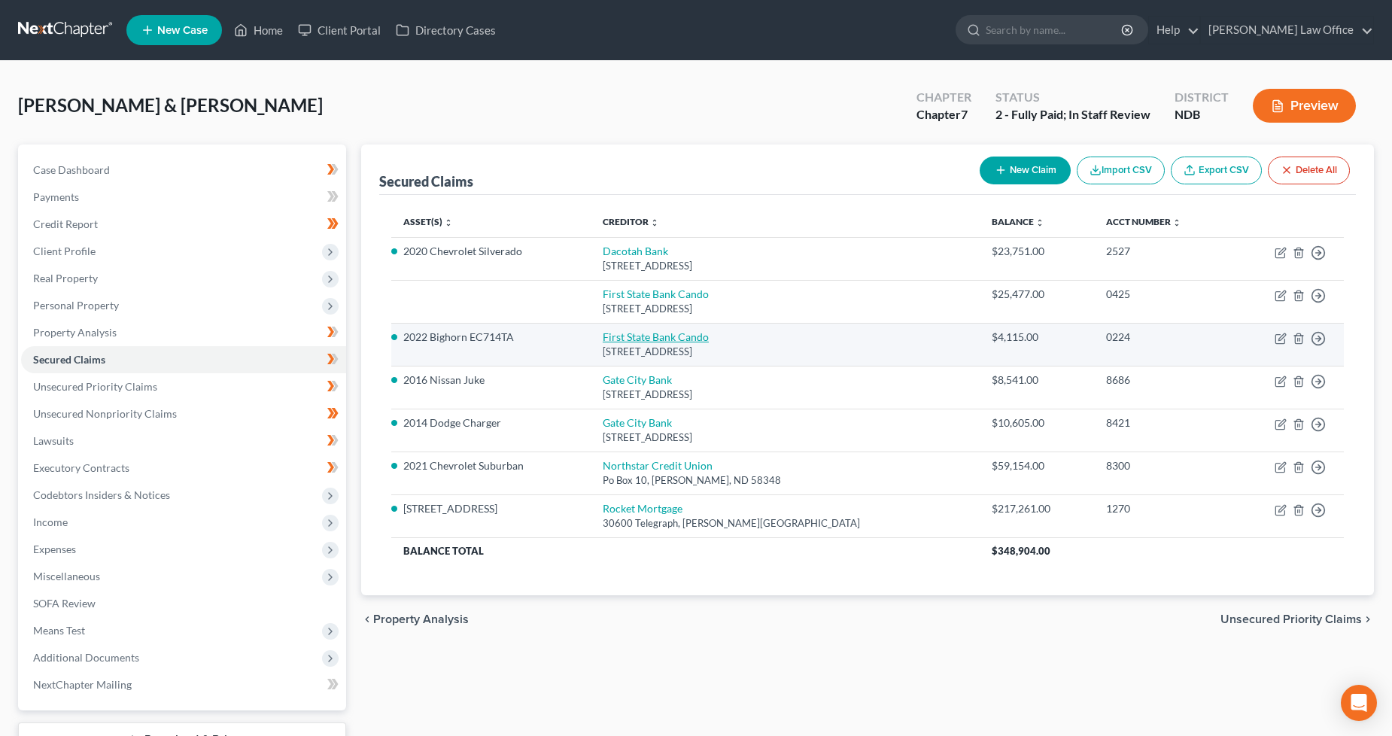
click at [693, 339] on link "First State Bank Cando" at bounding box center [656, 336] width 106 height 13
select select "29"
select select "2"
select select "1"
select select "2"
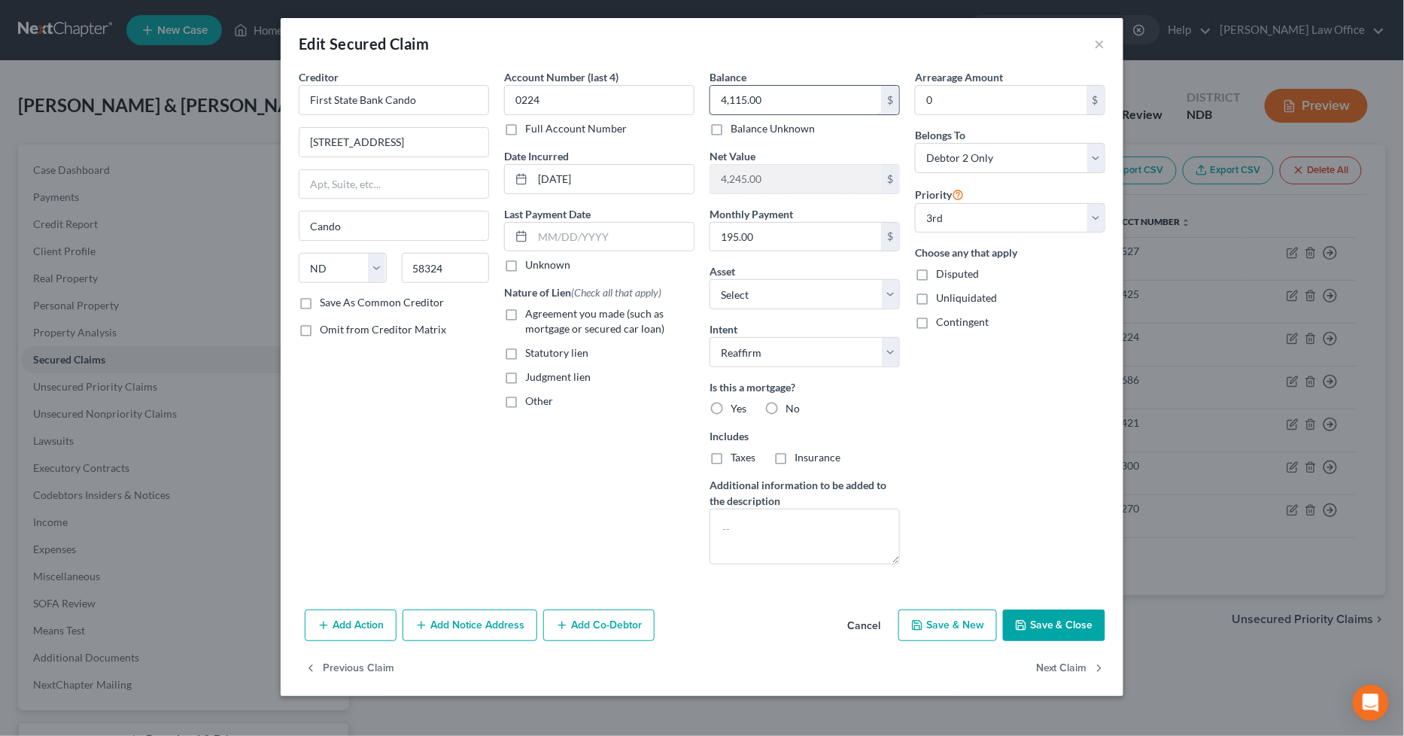
click at [807, 102] on input "4,115.00" at bounding box center [795, 100] width 171 height 29
type input "3,874.72"
click at [525, 311] on label "Agreement you made (such as mortgage or secured car loan)" at bounding box center [609, 321] width 169 height 30
click at [531, 311] on input "Agreement you made (such as mortgage or secured car loan)" at bounding box center [536, 311] width 10 height 10
checkbox input "true"
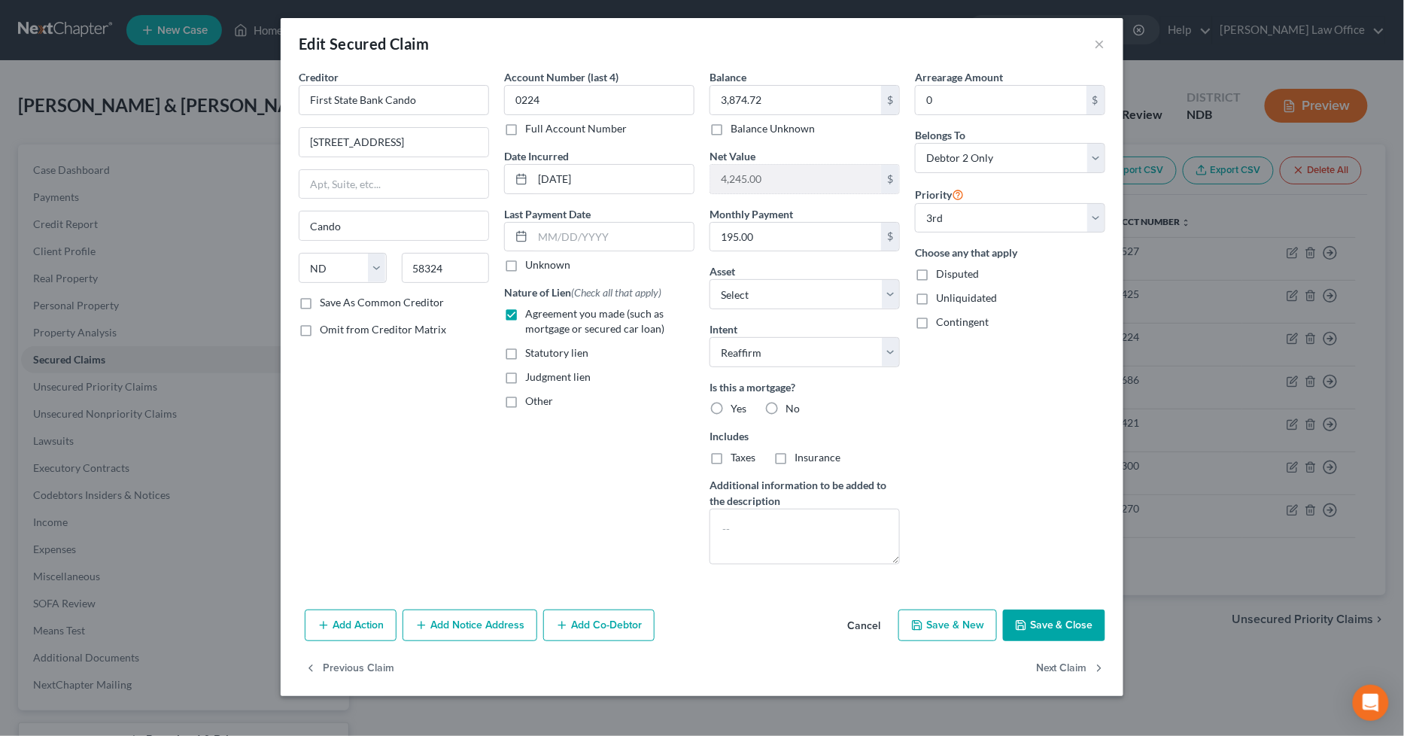
click at [1058, 636] on button "Save & Close" at bounding box center [1054, 625] width 102 height 32
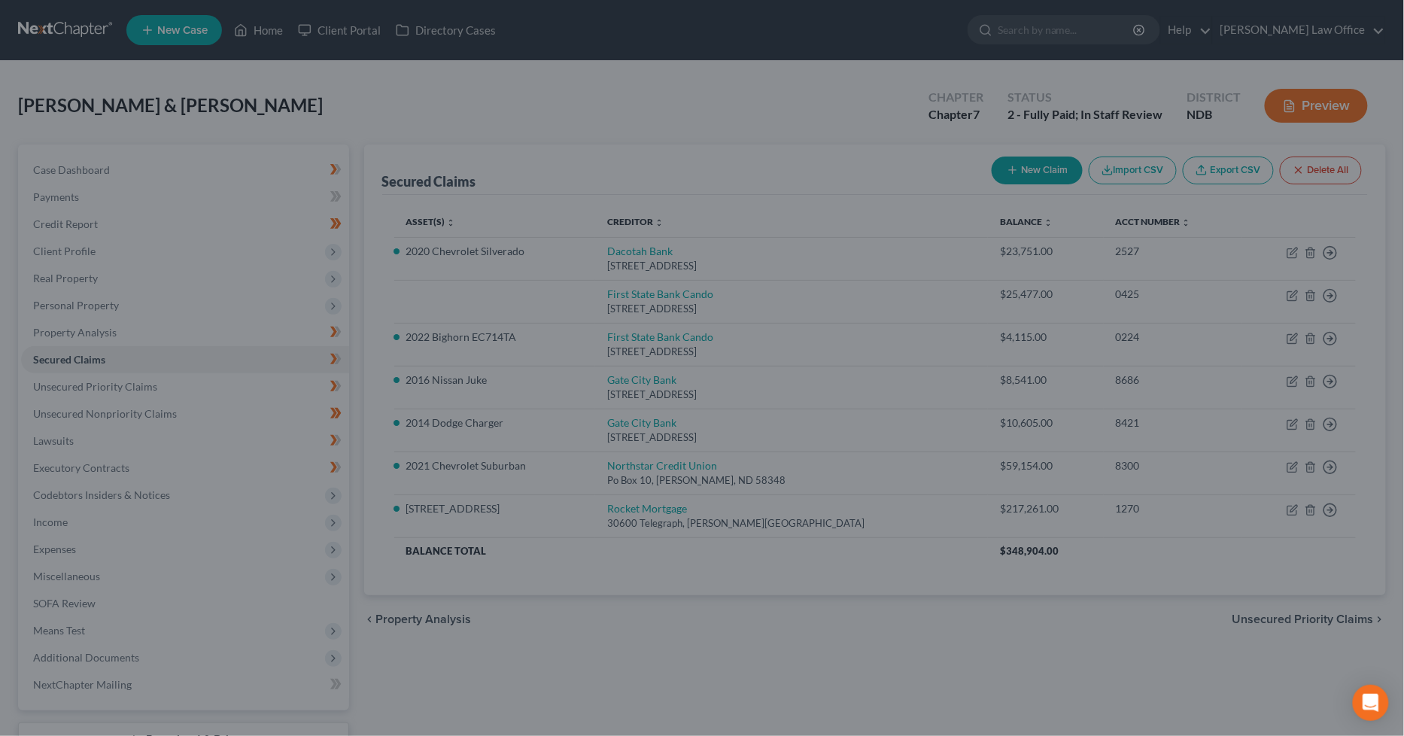
type input "4,485.28"
select select "4"
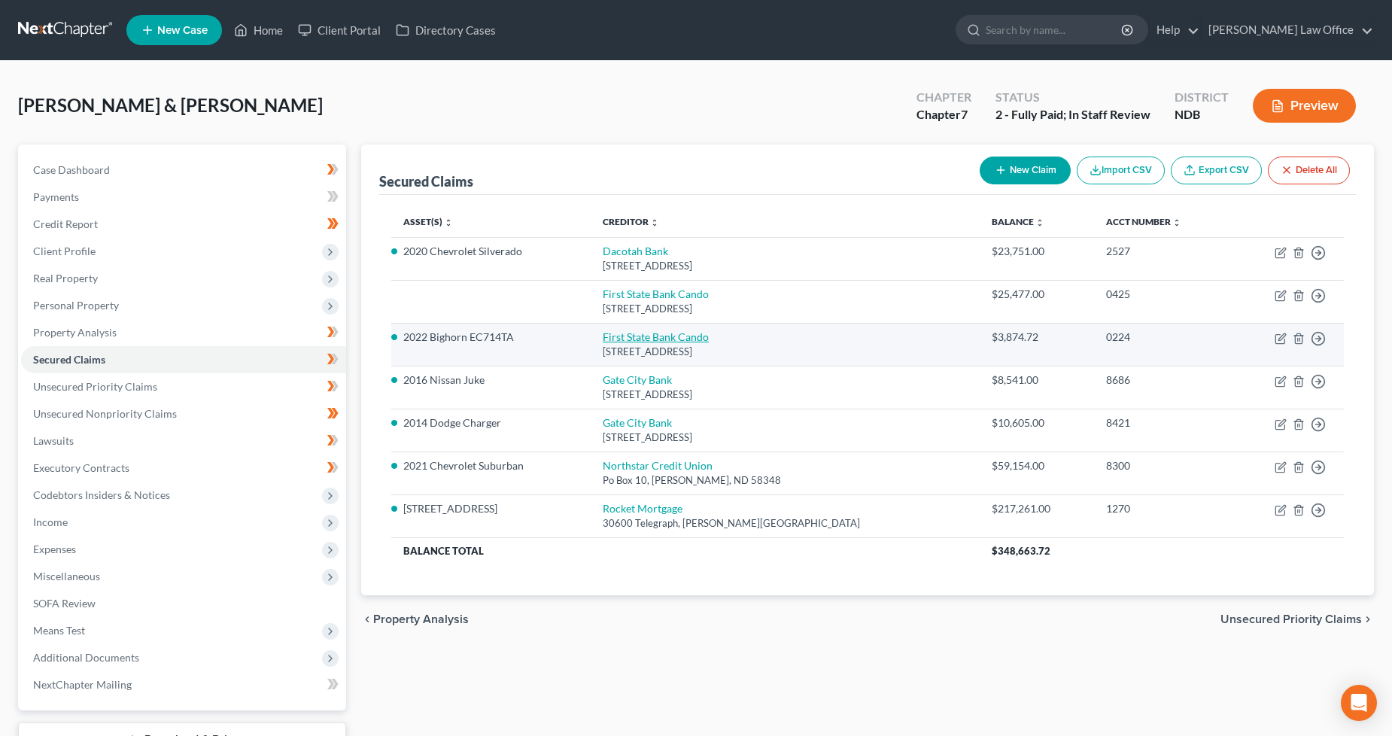
click at [705, 339] on link "First State Bank Cando" at bounding box center [656, 336] width 106 height 13
select select "29"
select select "4"
select select "2"
select select "1"
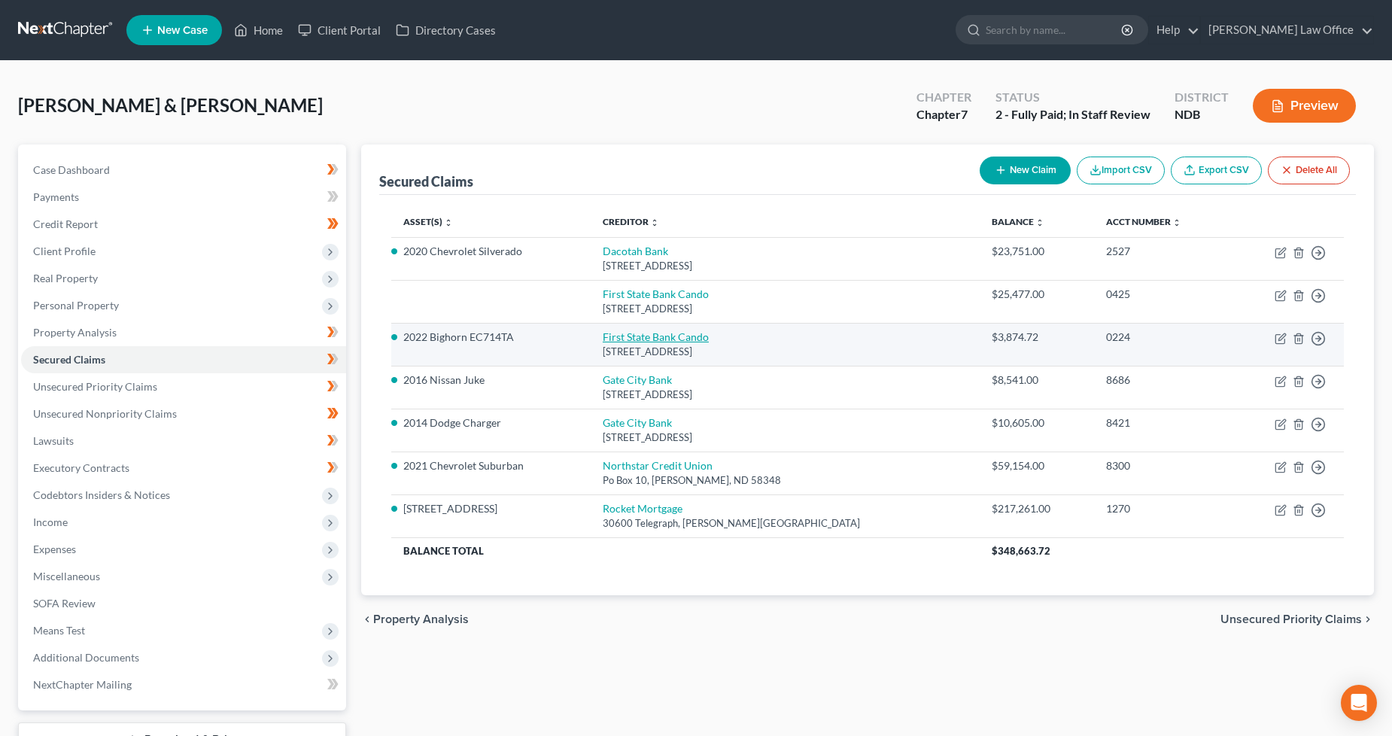
select select "2"
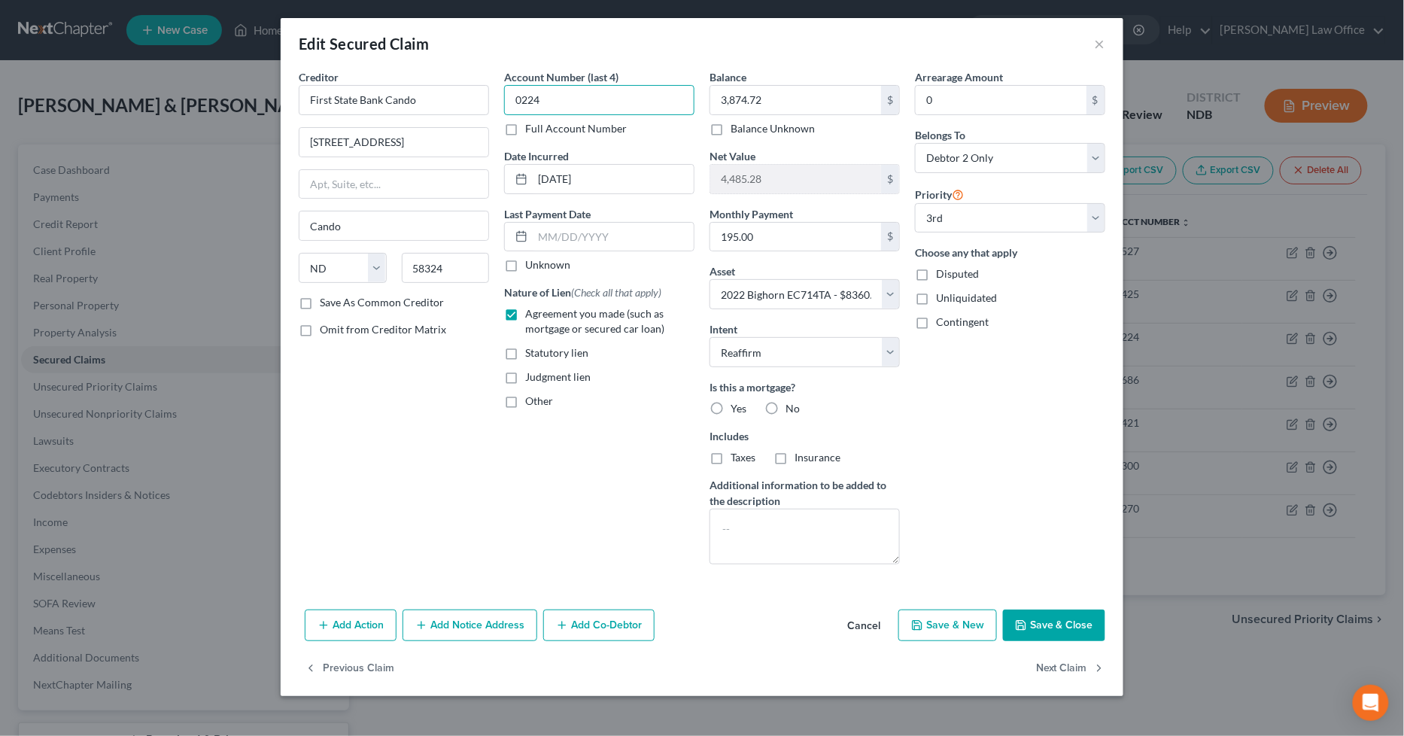
click at [610, 90] on input "0224" at bounding box center [599, 100] width 190 height 30
type input "3481"
drag, startPoint x: 1069, startPoint y: 634, endPoint x: 1063, endPoint y: 658, distance: 25.5
click at [1069, 634] on button "Save & Close" at bounding box center [1054, 625] width 102 height 32
select select
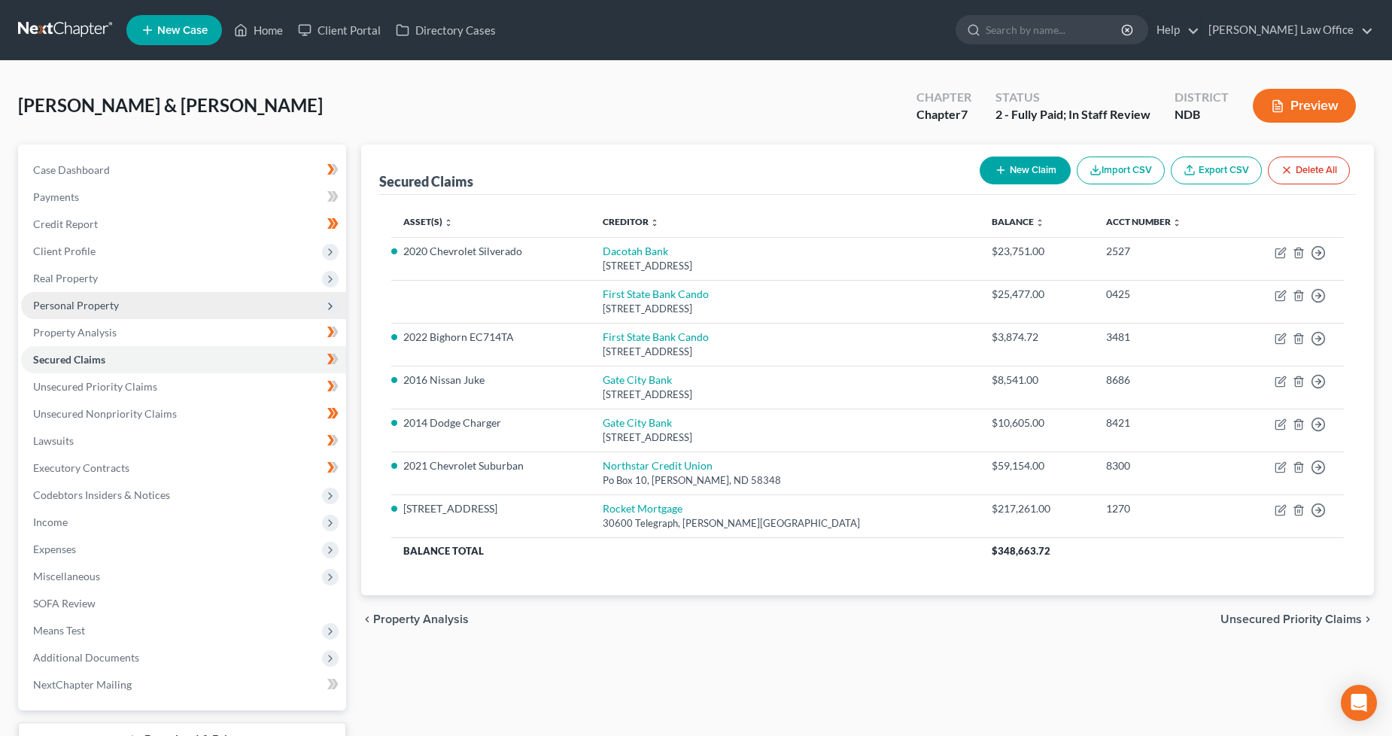
drag, startPoint x: 131, startPoint y: 302, endPoint x: 144, endPoint y: 303, distance: 12.8
click at [131, 302] on span "Personal Property" at bounding box center [183, 305] width 325 height 27
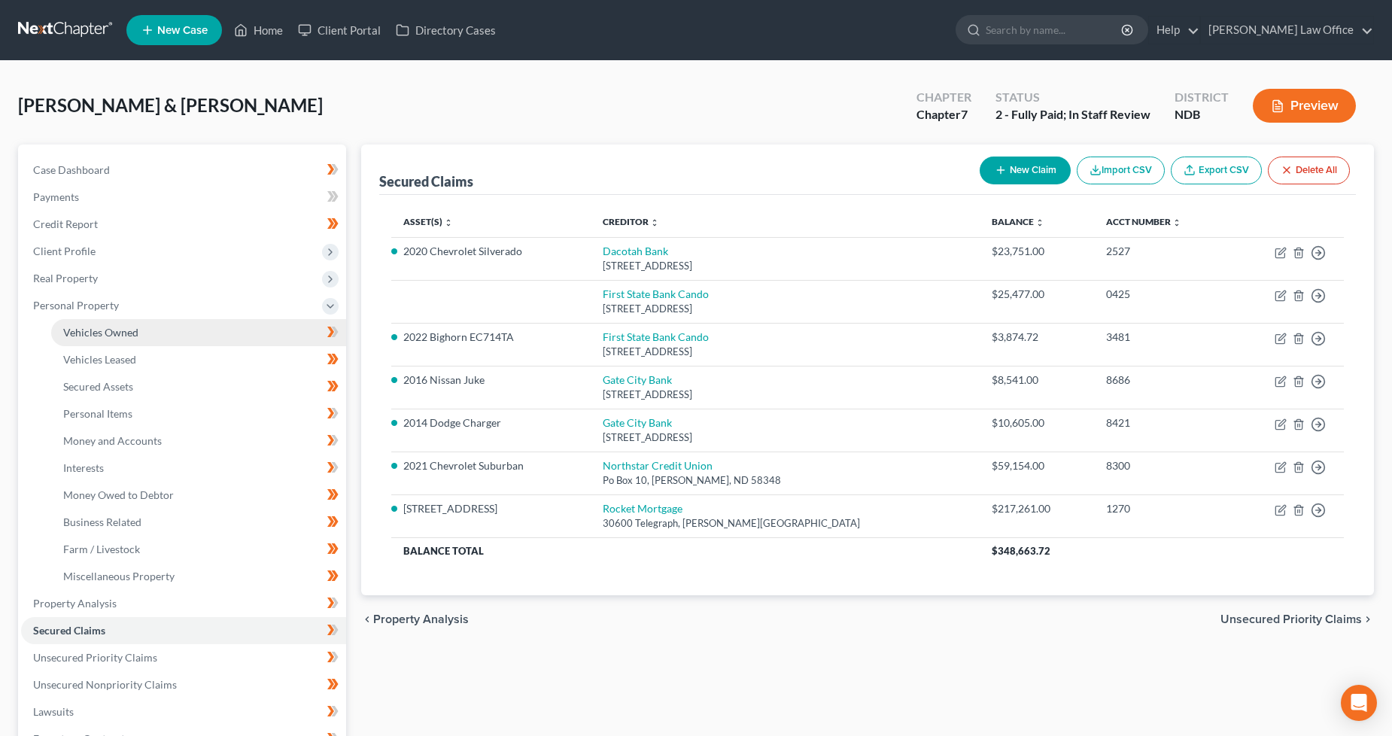
click at [131, 332] on span "Vehicles Owned" at bounding box center [100, 332] width 75 height 13
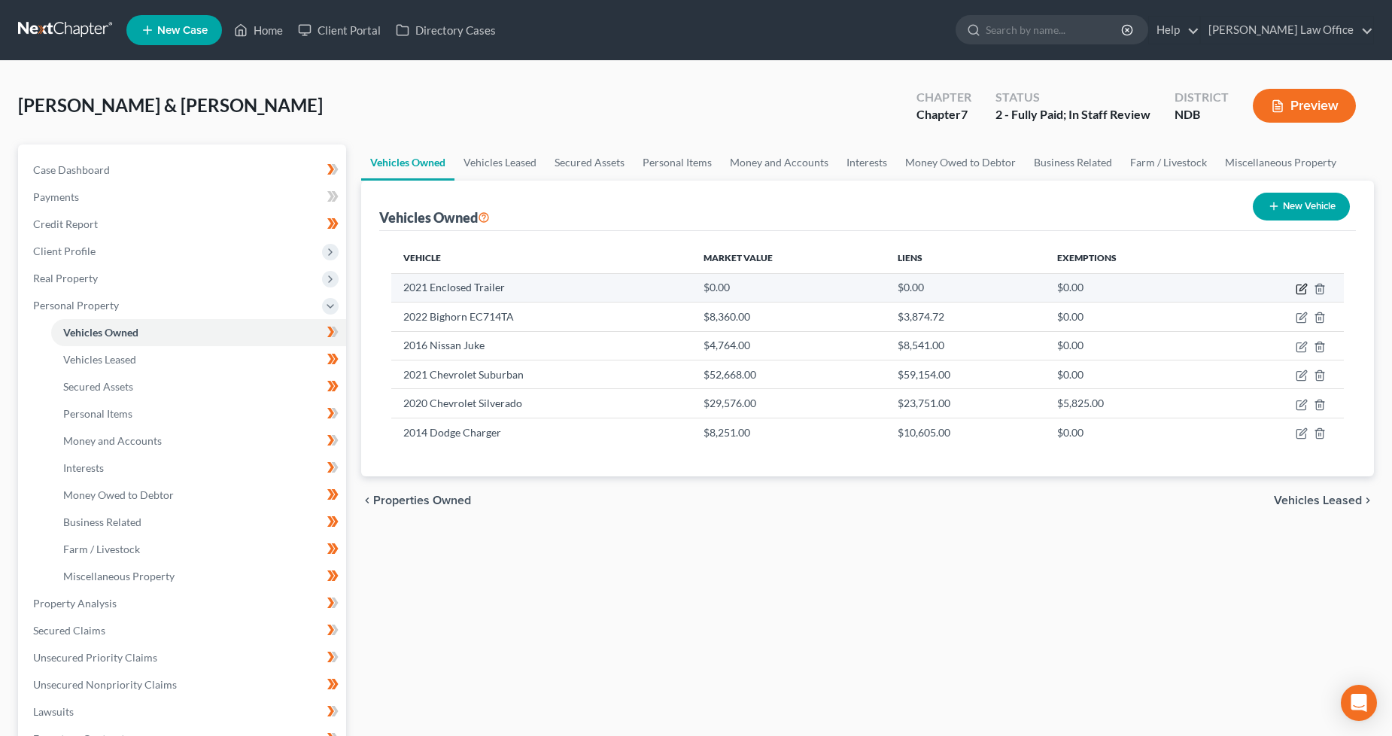
drag, startPoint x: 1299, startPoint y: 289, endPoint x: 1260, endPoint y: 297, distance: 40.0
click at [1297, 289] on icon "button" at bounding box center [1302, 289] width 12 height 12
select select "2"
select select "5"
select select "2"
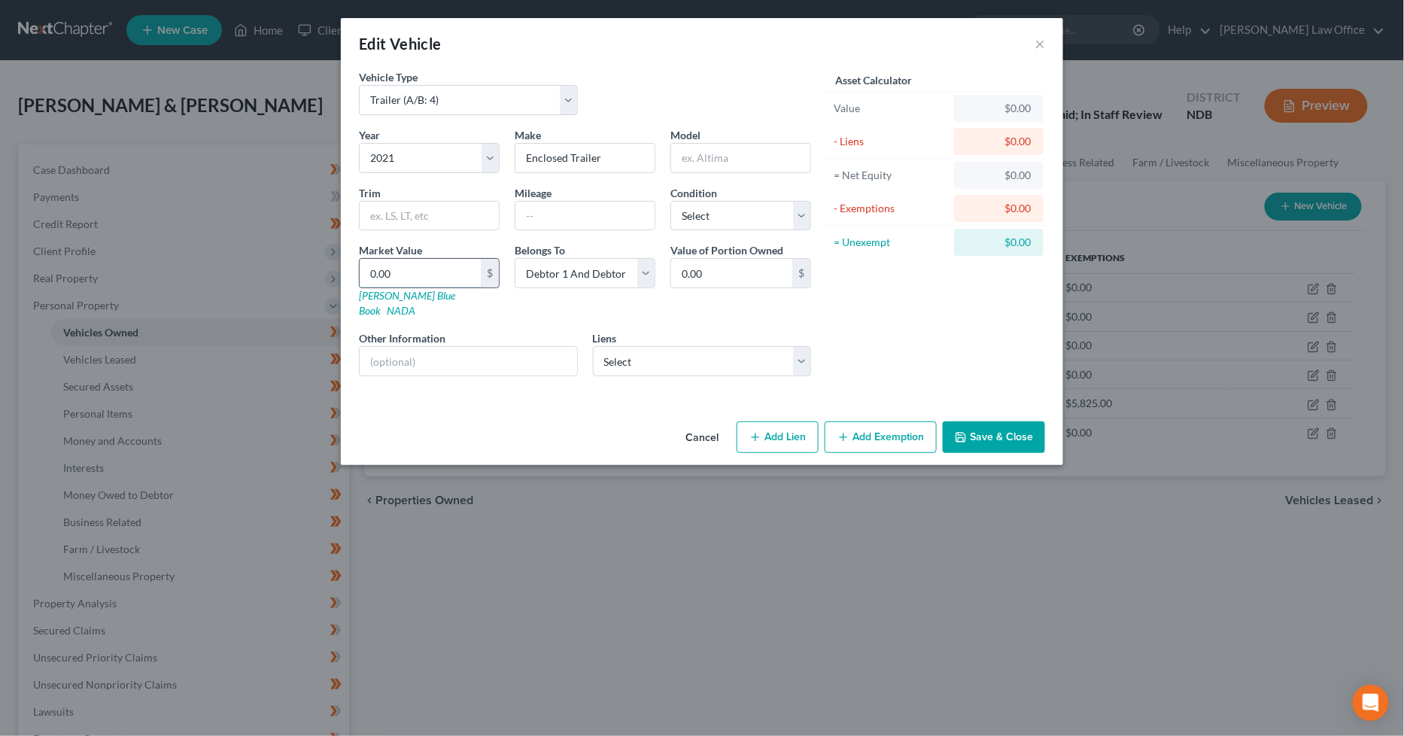
click at [456, 267] on input "0.00" at bounding box center [420, 273] width 121 height 29
type input "3"
type input "3.00"
type input "35"
type input "35.00"
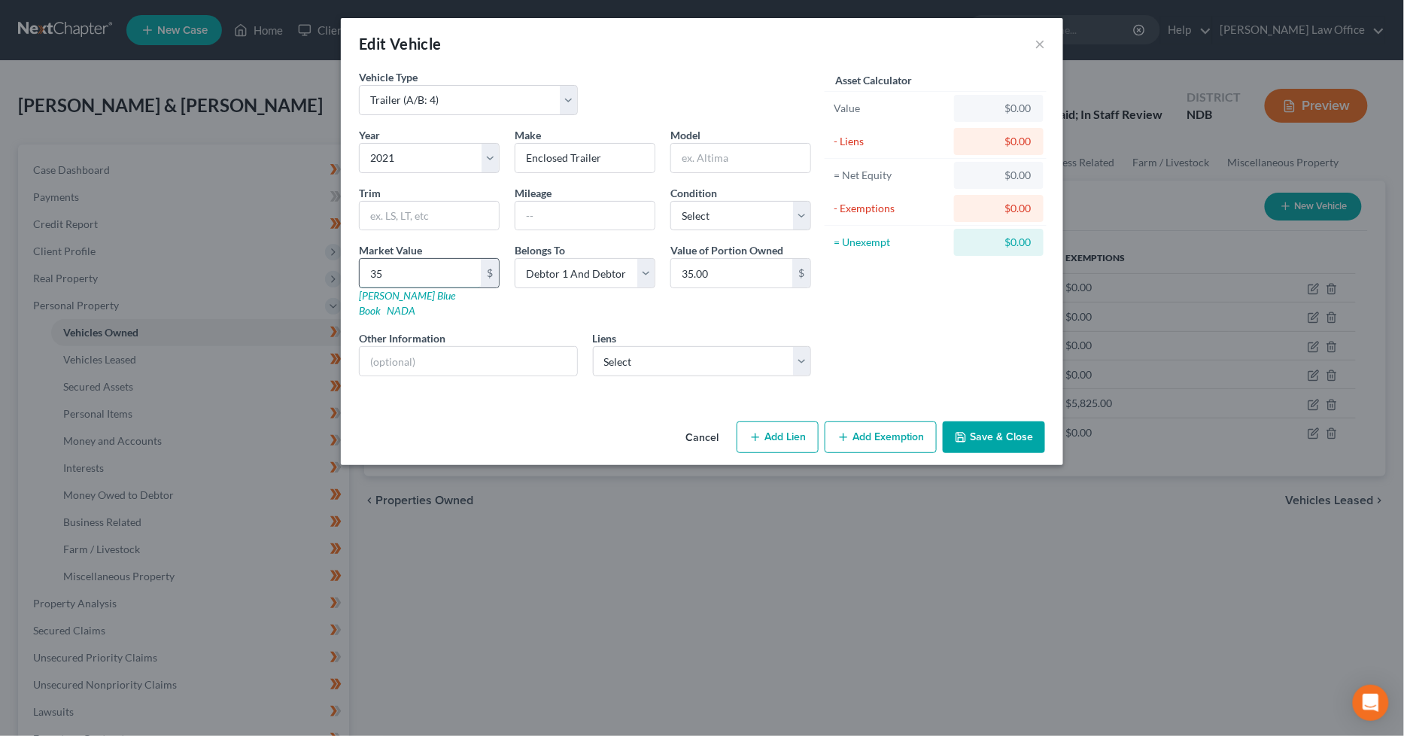
type input "350"
type input "350.00"
type input "3500"
type input "3,500.00"
type input "3,500"
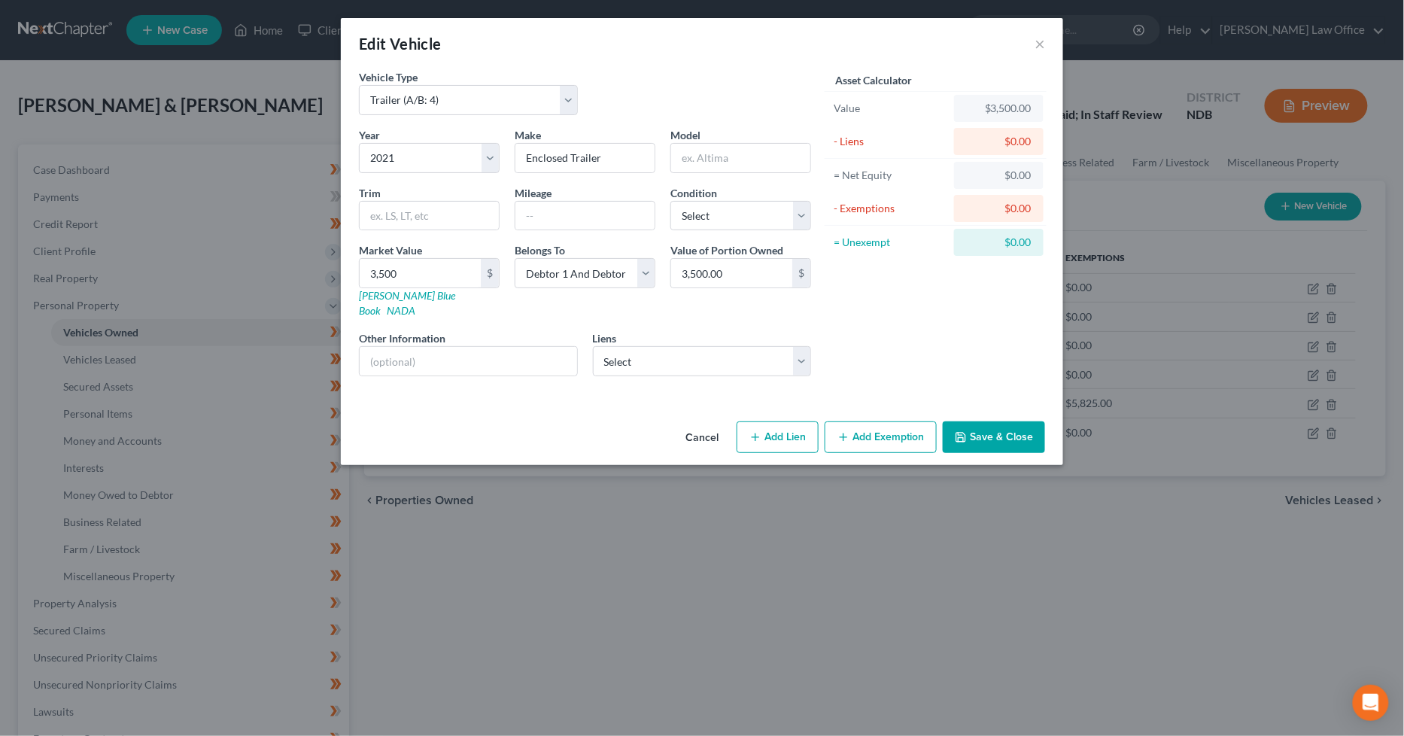
click at [1011, 425] on button "Save & Close" at bounding box center [994, 437] width 102 height 32
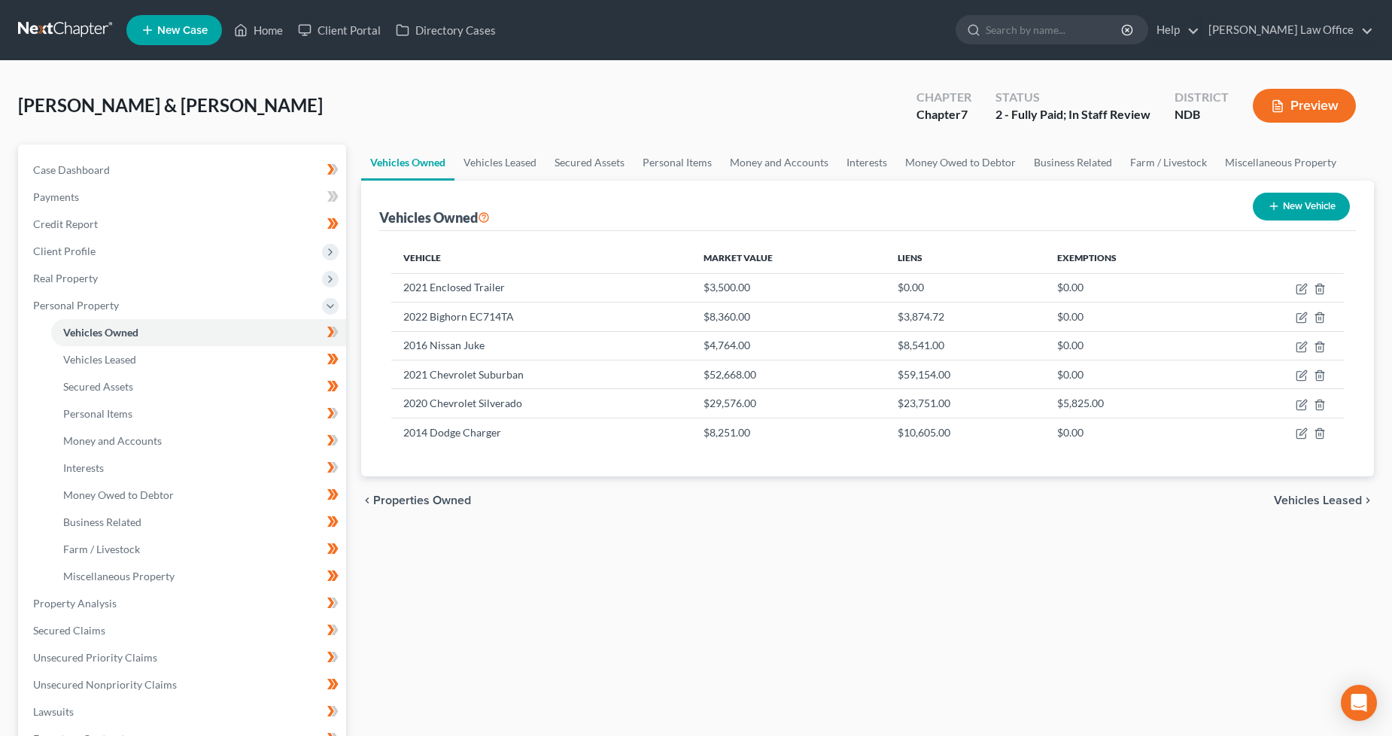
click at [1294, 204] on button "New Vehicle" at bounding box center [1301, 207] width 97 height 28
select select "0"
select select "2"
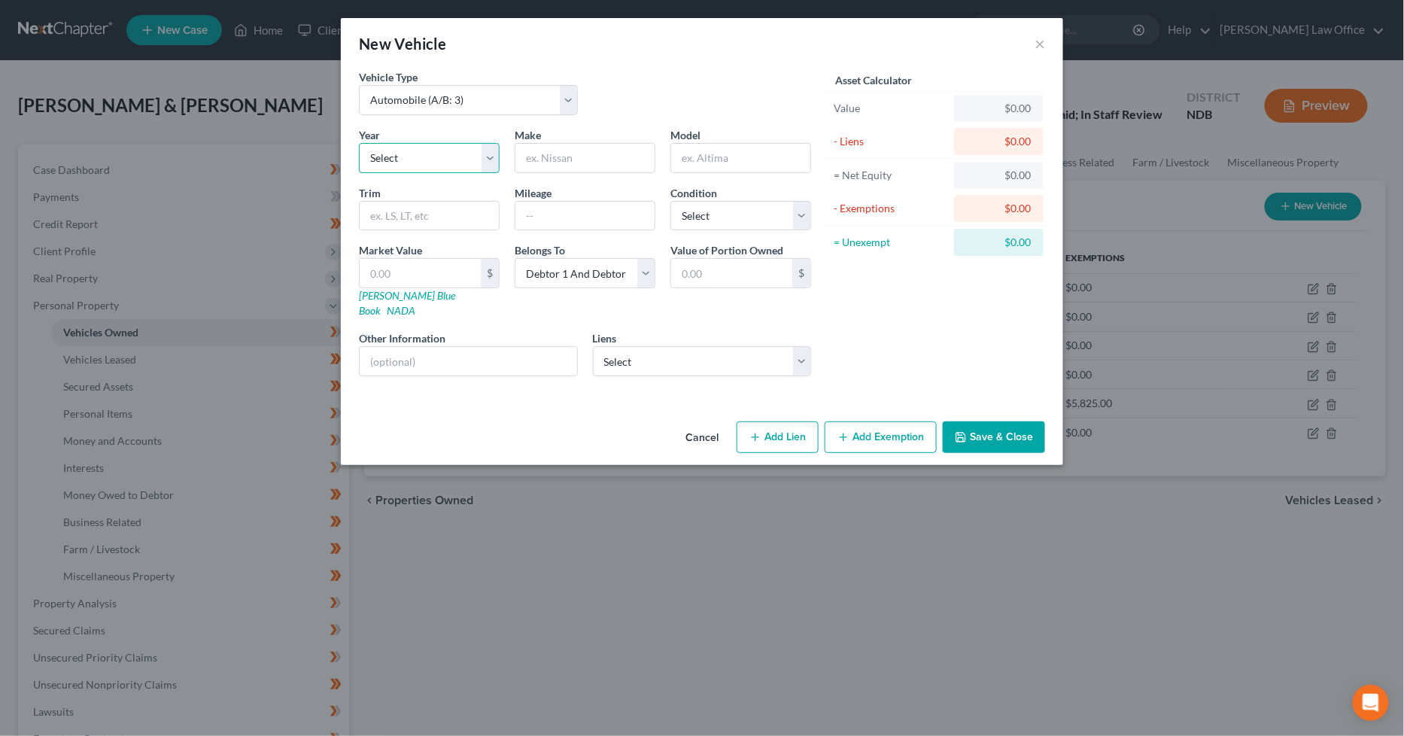
click at [434, 163] on select "Select 2026 2025 2024 2023 2022 2021 2020 2019 2018 2017 2016 2015 2014 2013 20…" at bounding box center [429, 158] width 141 height 30
select select "8"
click at [359, 143] on select "Select 2026 2025 2024 2023 2022 2021 2020 2019 2018 2017 2016 2015 2014 2013 20…" at bounding box center [429, 158] width 141 height 30
click at [587, 155] on input "text" at bounding box center [584, 158] width 139 height 29
type input "Dodge"
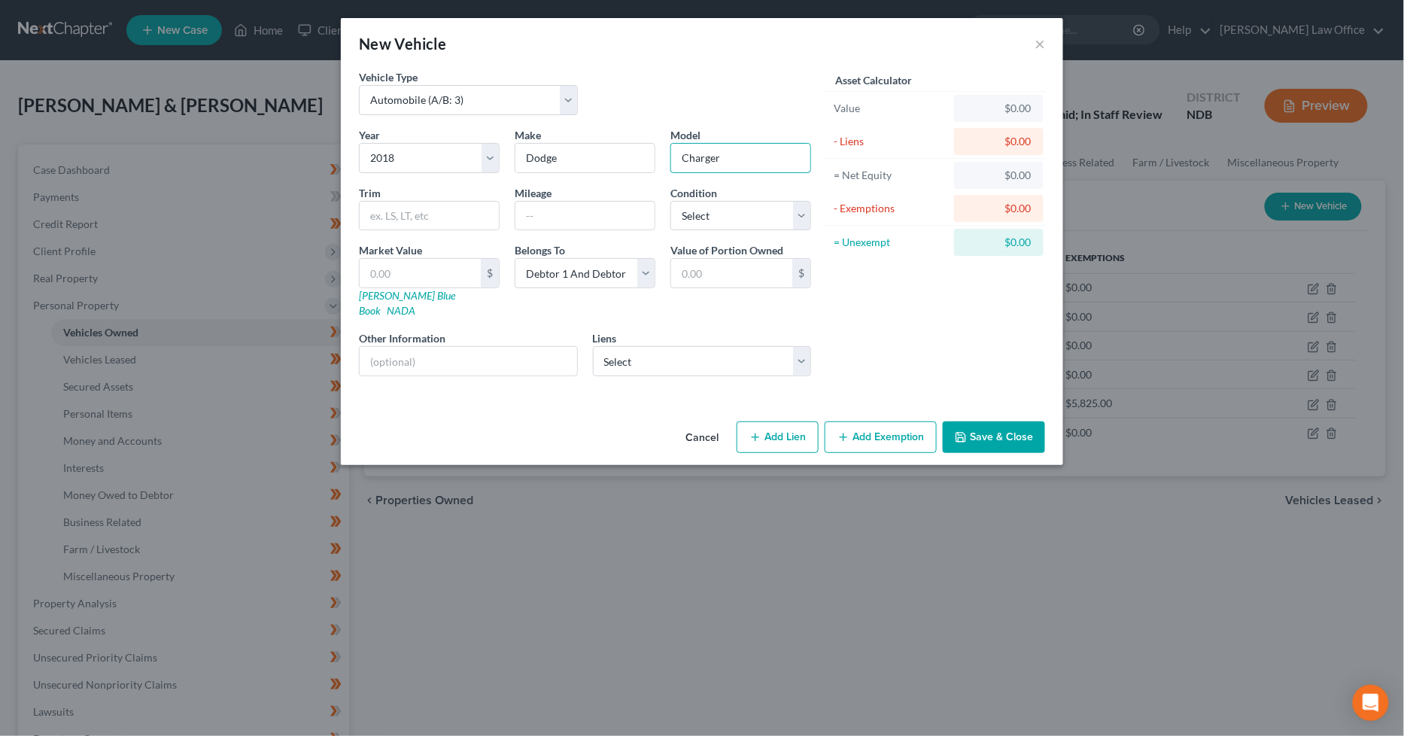
type input "Charger"
click at [401, 251] on label "Market Value" at bounding box center [390, 250] width 63 height 16
click at [405, 272] on input "text" at bounding box center [420, 273] width 121 height 29
type input "5"
type input "5.00"
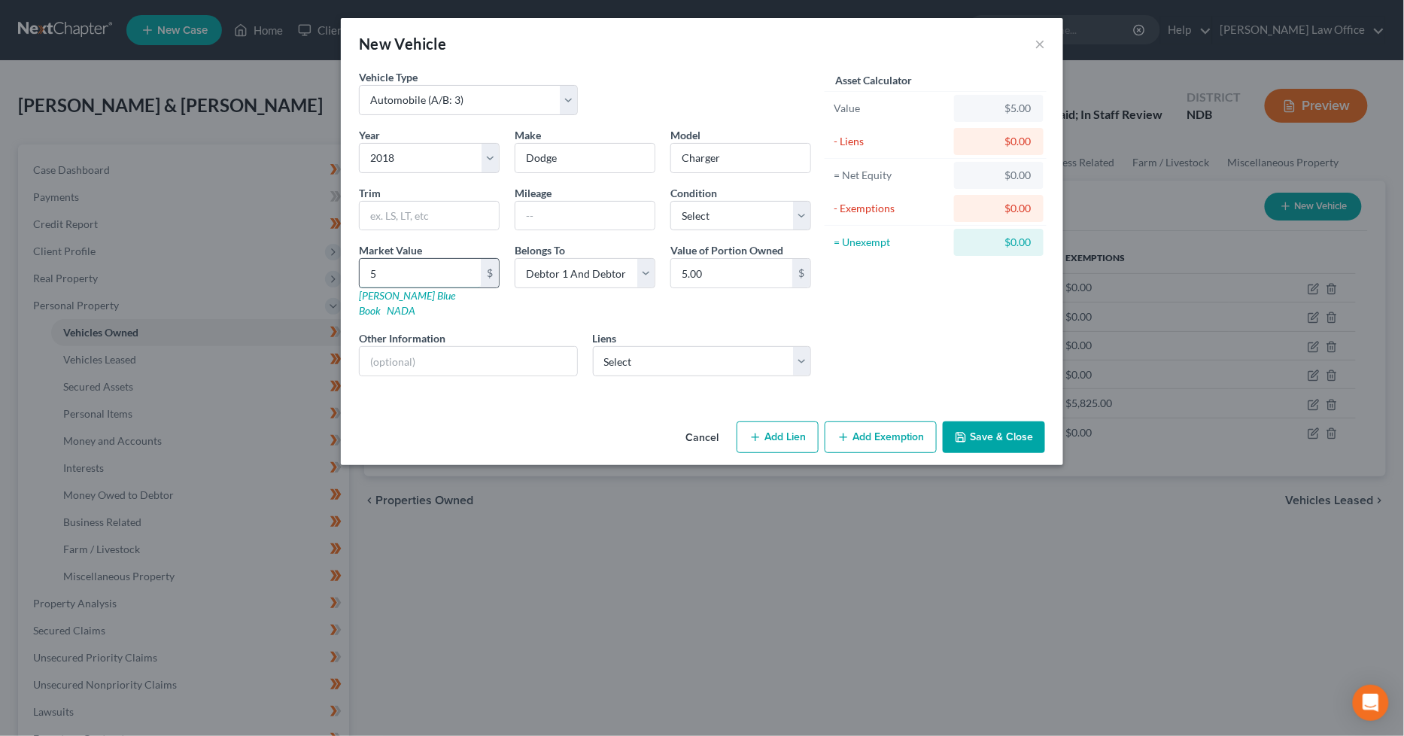
type input "50"
type input "50.00"
type input "500"
type input "500.00"
type input "500"
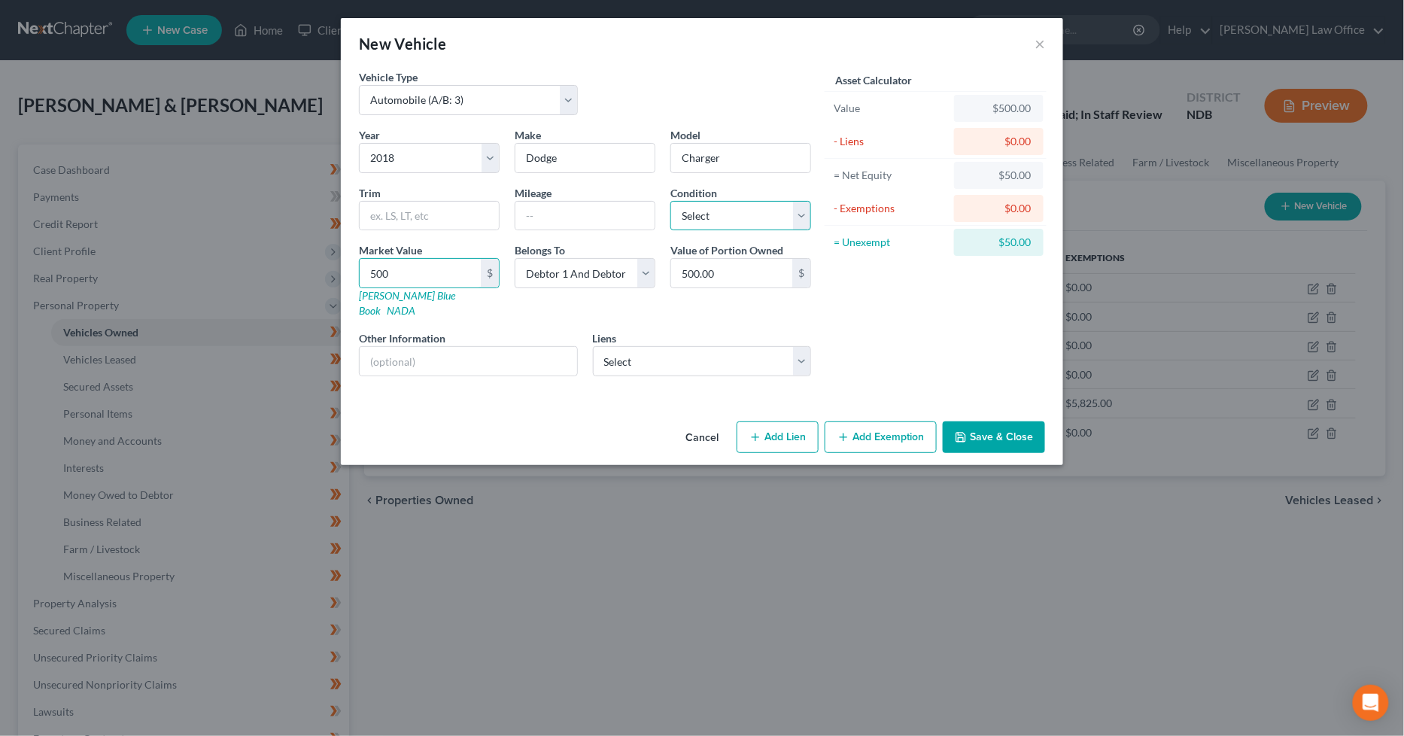
click at [747, 209] on select "Select Excellent Very Good Good Fair Poor" at bounding box center [740, 216] width 141 height 30
select select "4"
click at [670, 201] on select "Select Excellent Very Good Good Fair Poor" at bounding box center [740, 216] width 141 height 30
drag, startPoint x: 1008, startPoint y: 432, endPoint x: 953, endPoint y: 545, distance: 125.8
click at [1006, 432] on button "Save & Close" at bounding box center [994, 437] width 102 height 32
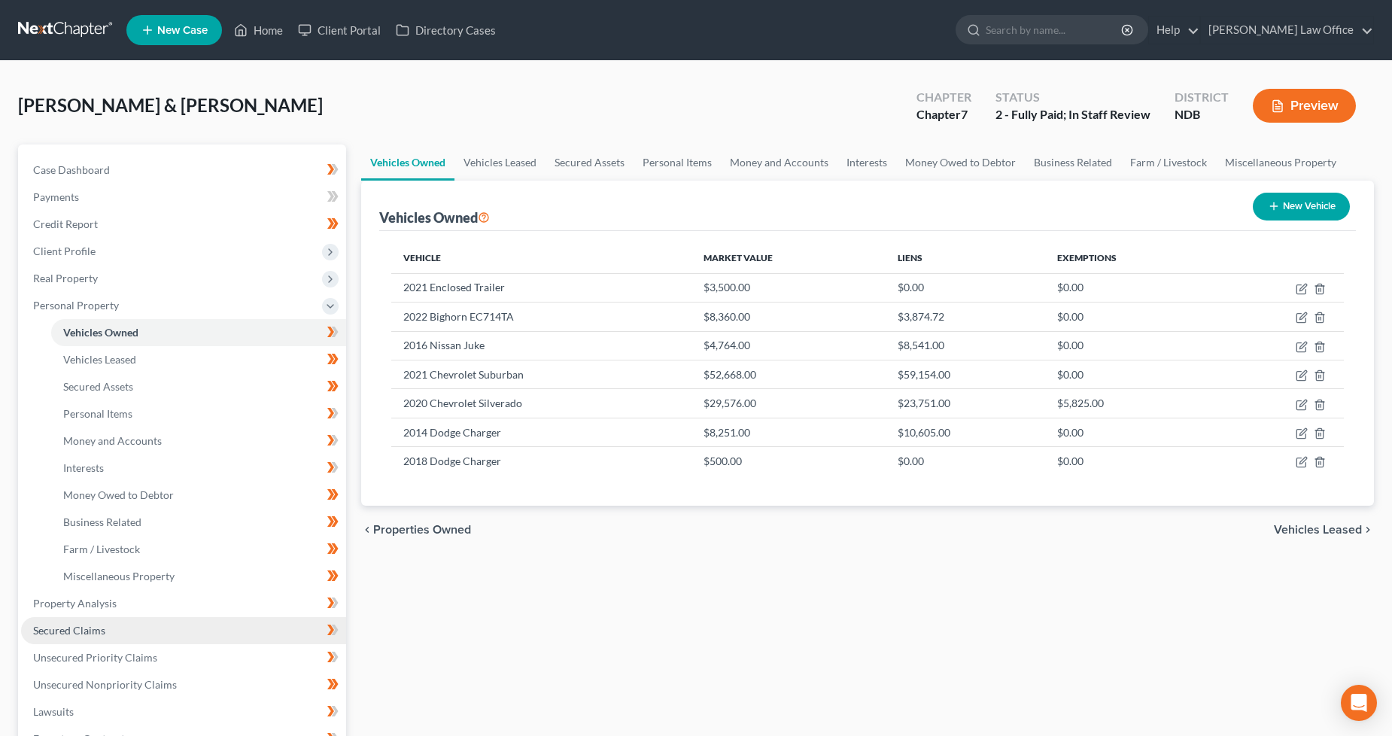
click at [114, 625] on link "Secured Claims" at bounding box center [183, 630] width 325 height 27
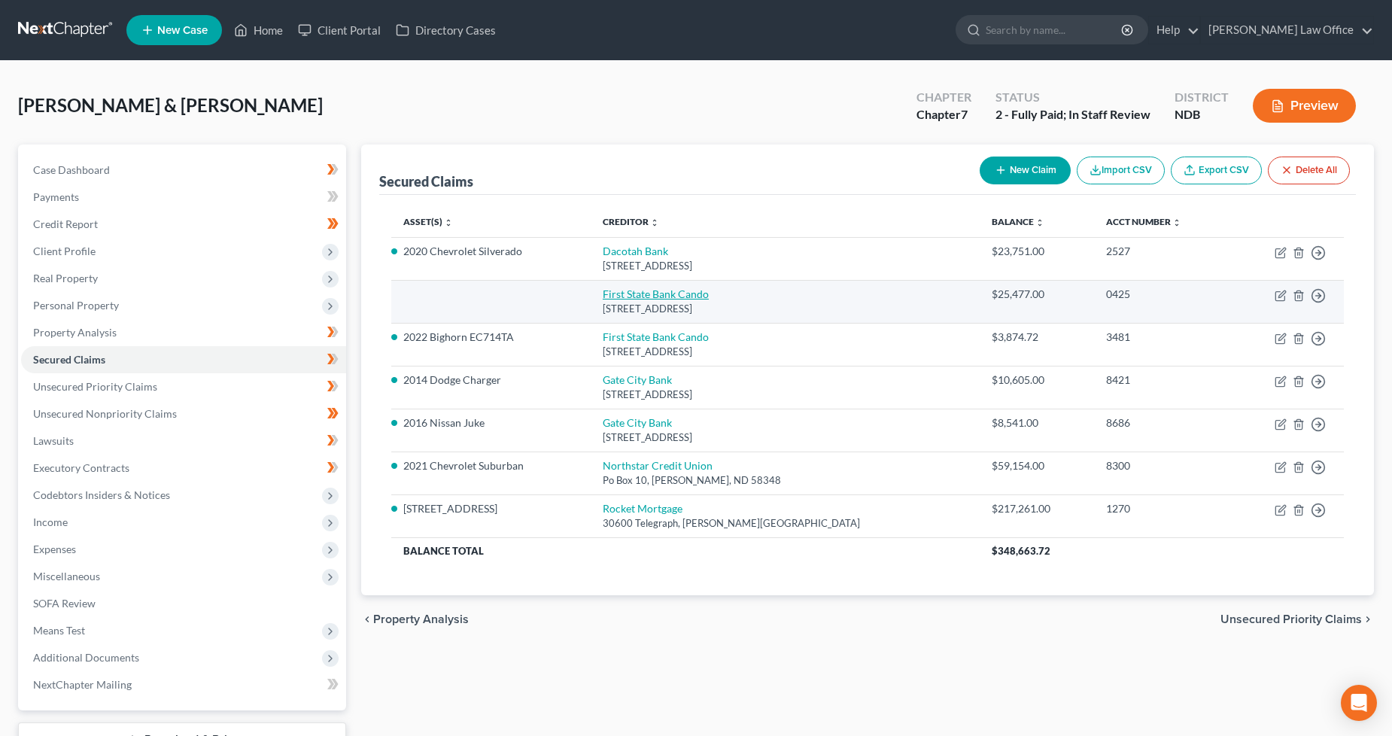
click at [666, 290] on link "First State Bank Cando" at bounding box center [656, 293] width 106 height 13
select select "29"
select select "1"
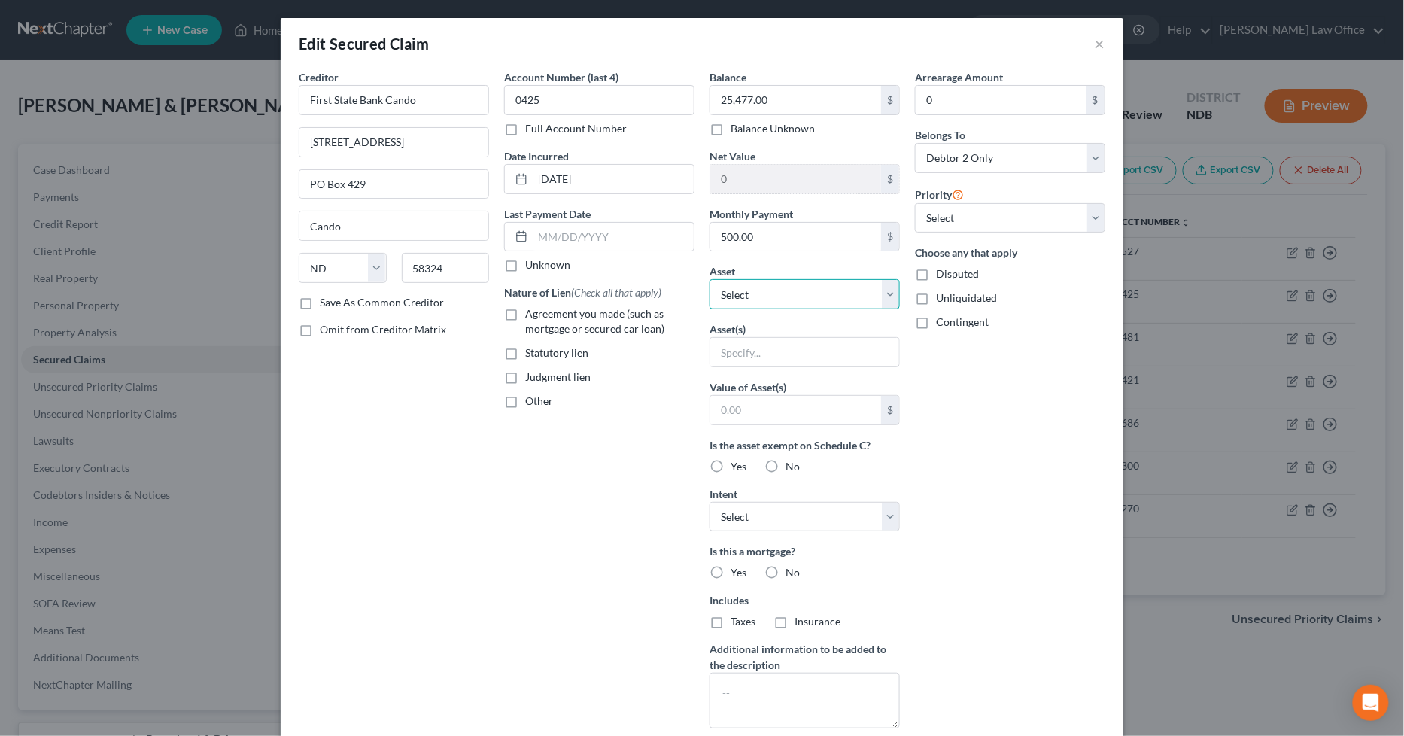
click at [803, 305] on select "Select Other Multiple Assets [STREET_ADDRESS] - $280000.0 2021 Enclosed Trailer…" at bounding box center [805, 294] width 190 height 30
select select "1"
click at [710, 279] on select "Select Other Multiple Assets [STREET_ADDRESS] - $280000.0 2021 Enclosed Trailer…" at bounding box center [805, 294] width 190 height 30
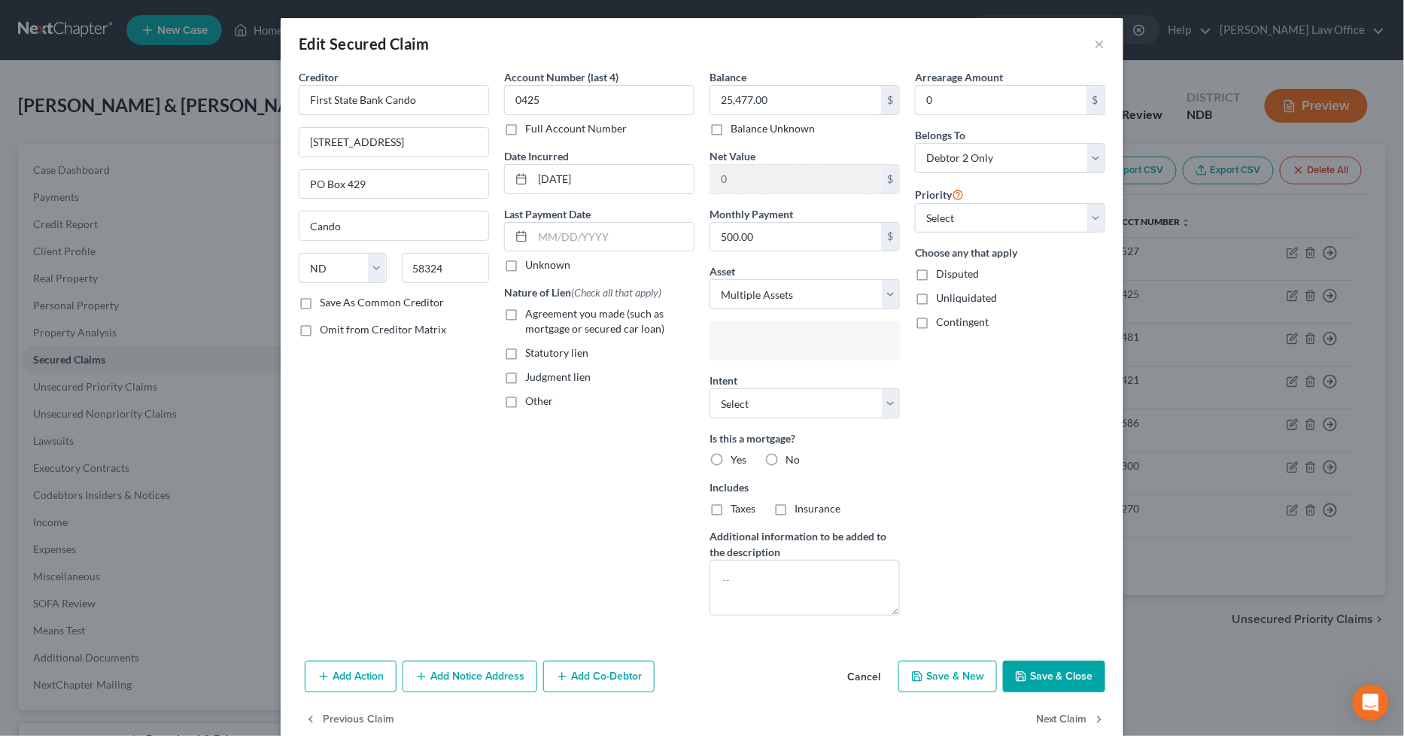
click at [763, 339] on input "text" at bounding box center [803, 342] width 169 height 23
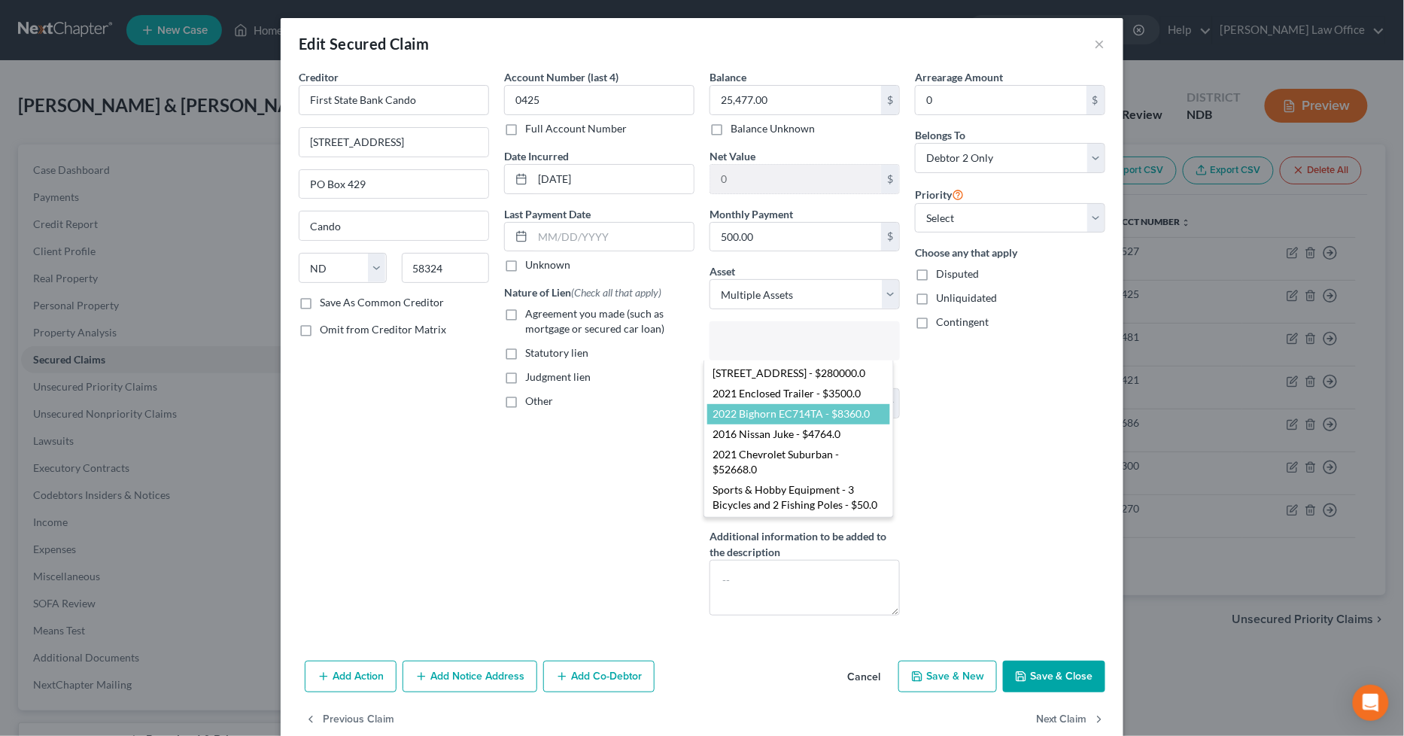
drag, startPoint x: 767, startPoint y: 404, endPoint x: 652, endPoint y: 509, distance: 155.5
select select "2835626"
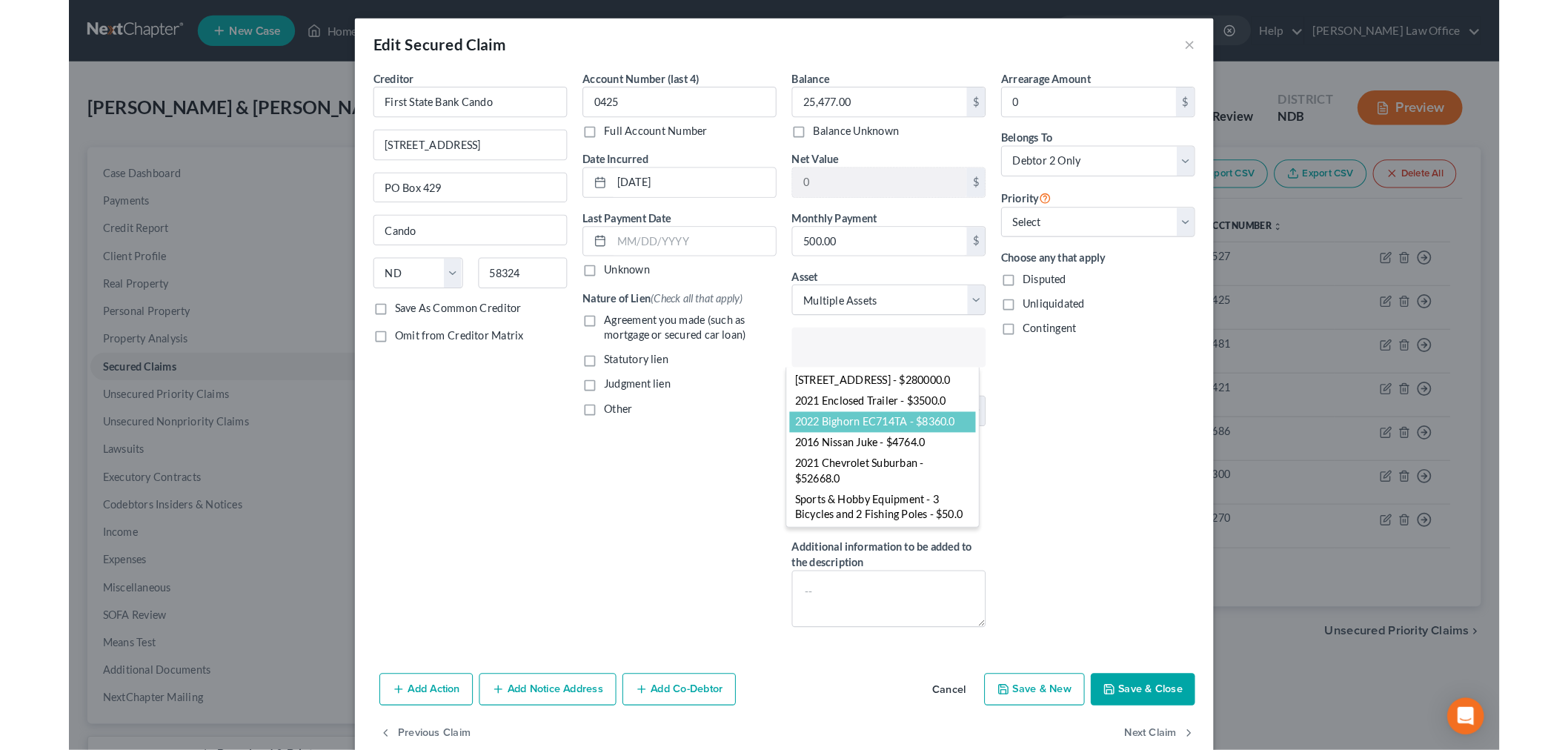
scroll to position [26, 0]
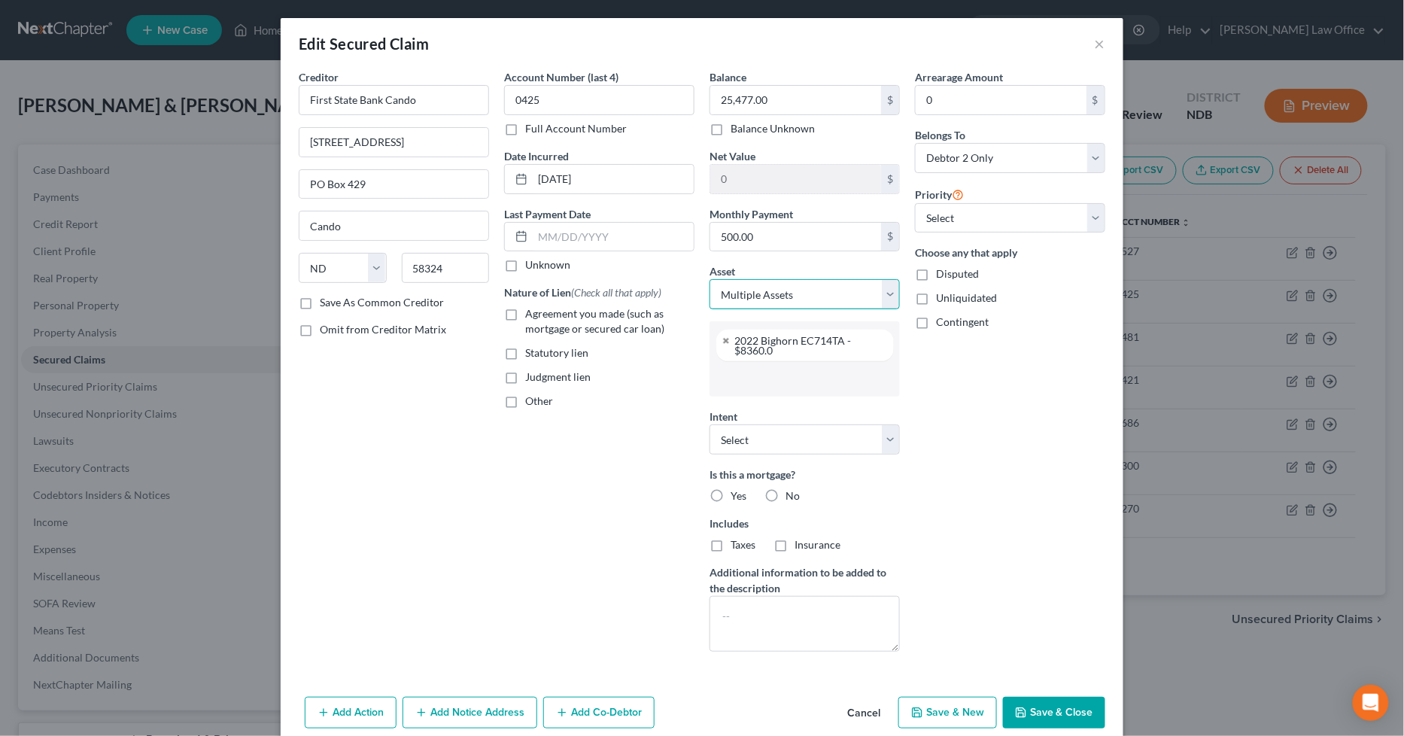
click at [769, 289] on select "Select Other Multiple Assets [STREET_ADDRESS] - $280000.0 2021 Enclosed Trailer…" at bounding box center [805, 294] width 190 height 30
select select "25"
click at [710, 279] on select "Select Other Multiple Assets [STREET_ADDRESS] - $280000.0 2021 Enclosed Trailer…" at bounding box center [805, 294] width 190 height 30
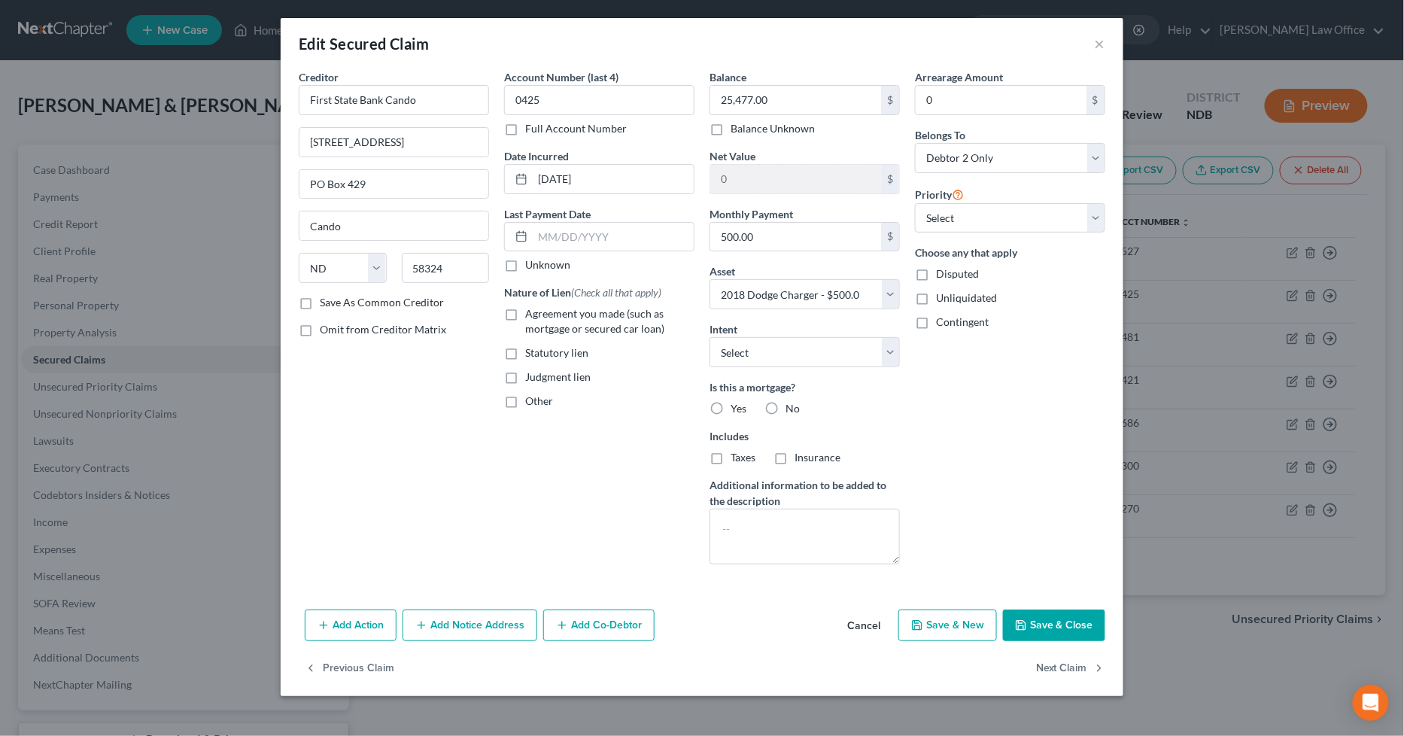
click at [525, 320] on label "Agreement you made (such as mortgage or secured car loan)" at bounding box center [609, 321] width 169 height 30
click at [531, 316] on input "Agreement you made (such as mortgage or secured car loan)" at bounding box center [536, 311] width 10 height 10
checkbox input "true"
click at [811, 351] on select "Select Surrender Redeem Reaffirm Avoid Other" at bounding box center [805, 352] width 190 height 30
click at [615, 487] on div "Account Number (last 4) 0425 Full Account Number Date Incurred [DATE] Last Paym…" at bounding box center [599, 322] width 205 height 507
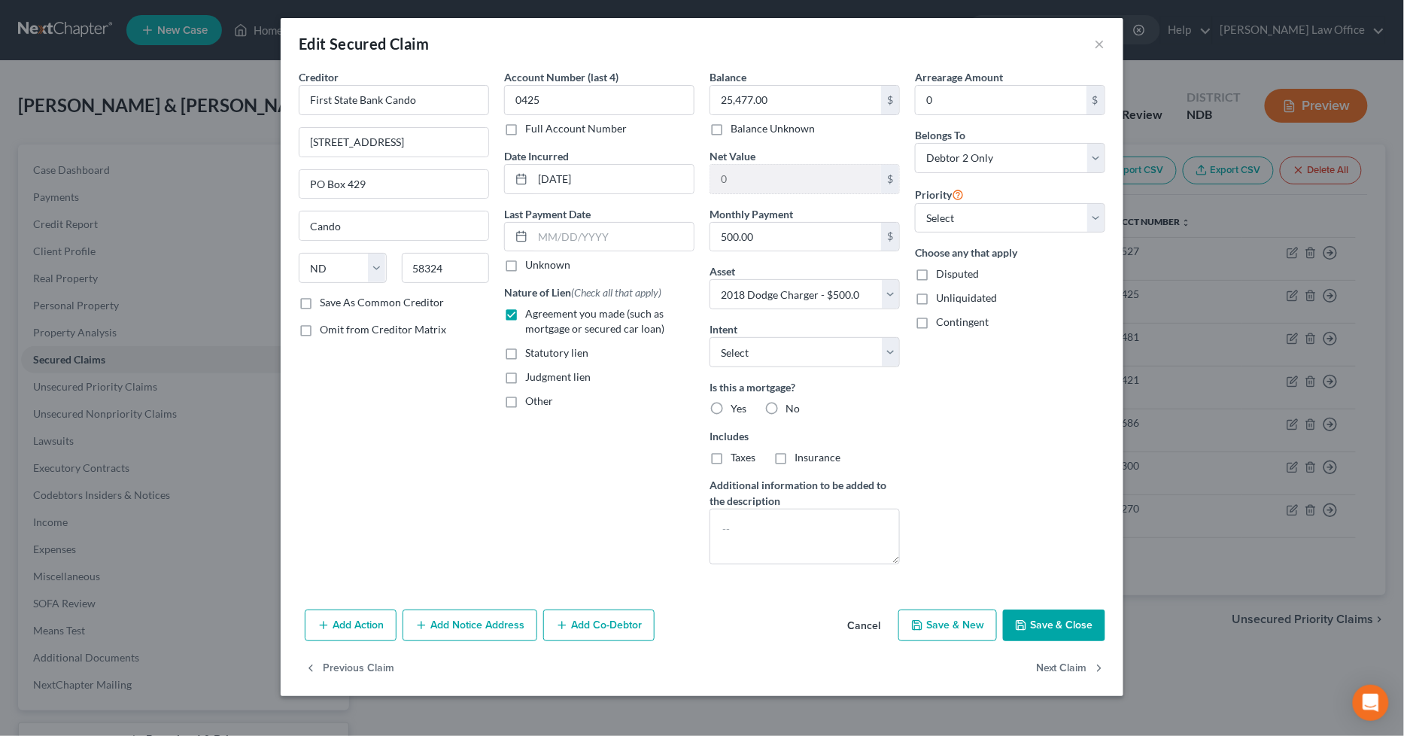
click at [1065, 612] on div "Add Action Add Notice Address Add Co-Debtor Cancel Save & New Save & Close" at bounding box center [702, 628] width 843 height 50
click at [1042, 620] on button "Save & Close" at bounding box center [1054, 625] width 102 height 32
select select
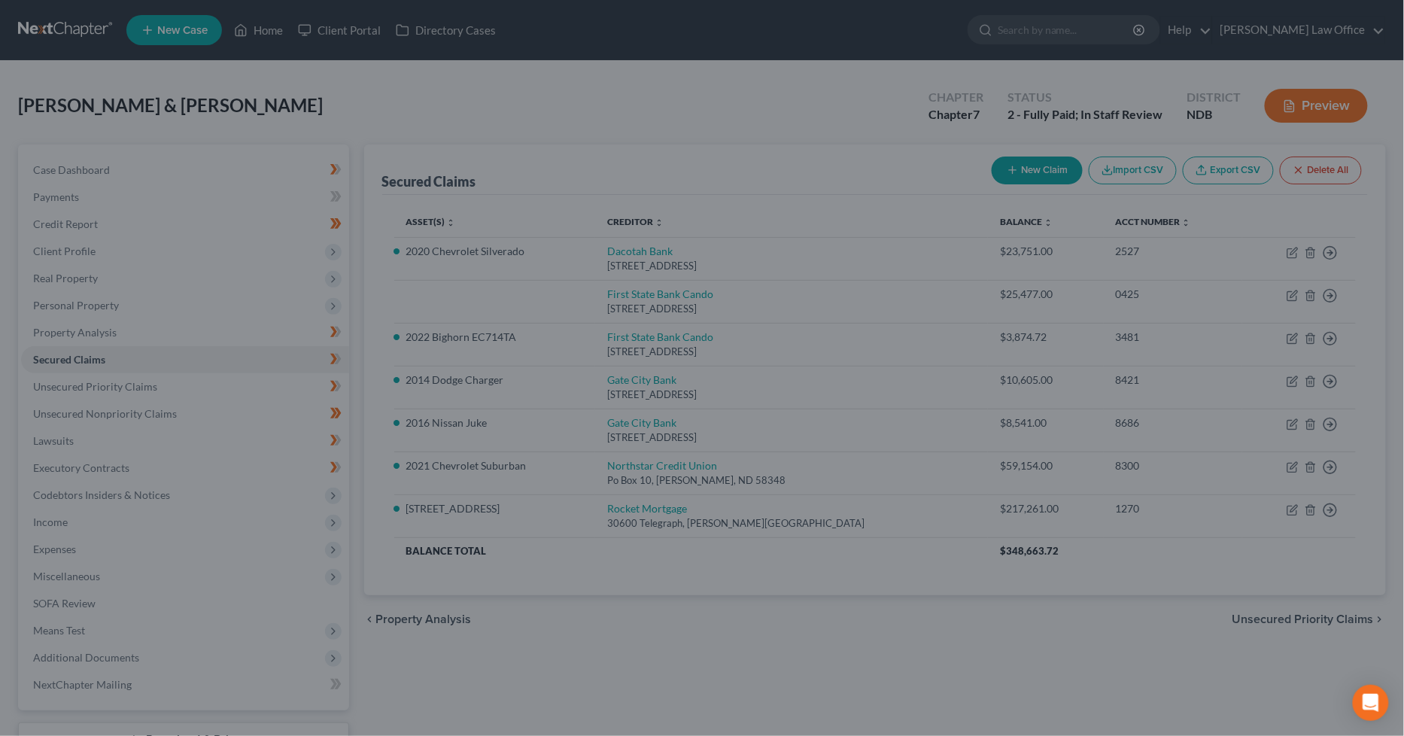
type input "-24,977.00"
select select "25"
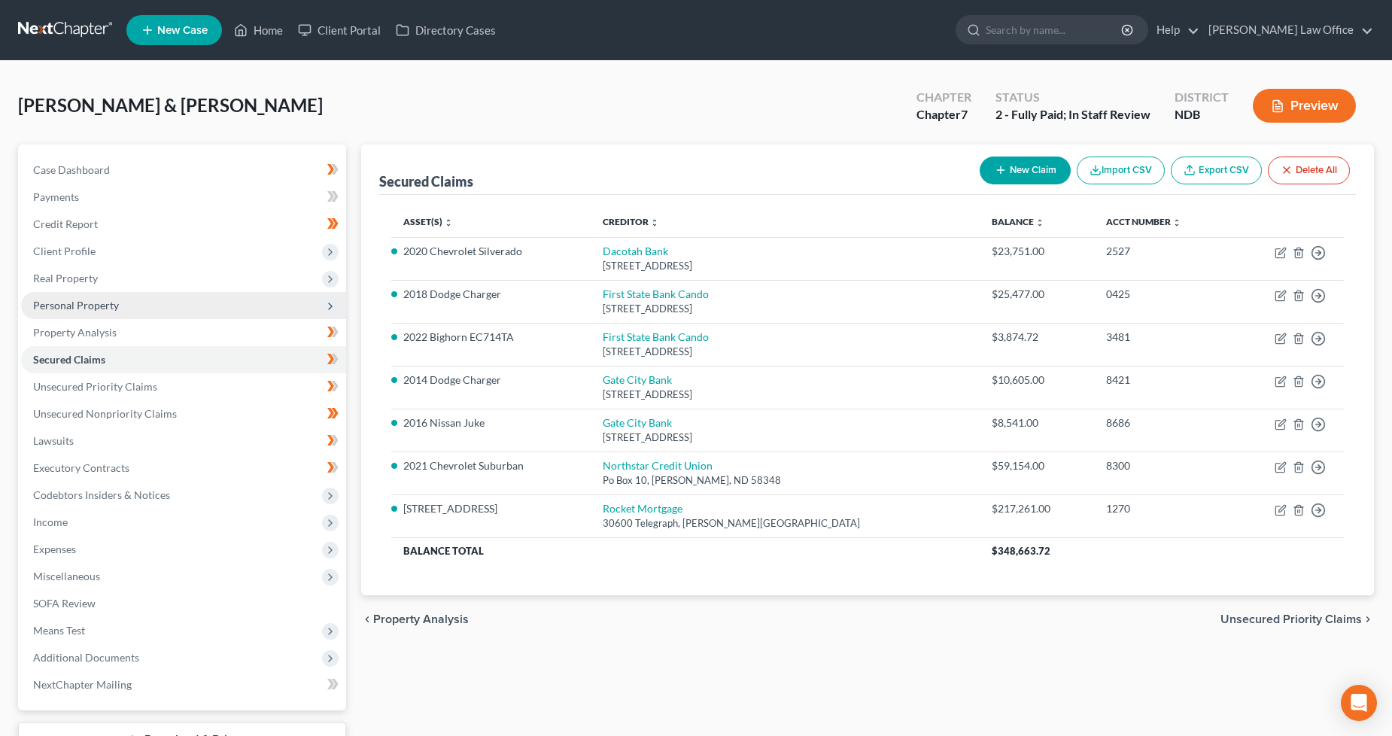
click at [121, 304] on span "Personal Property" at bounding box center [183, 305] width 325 height 27
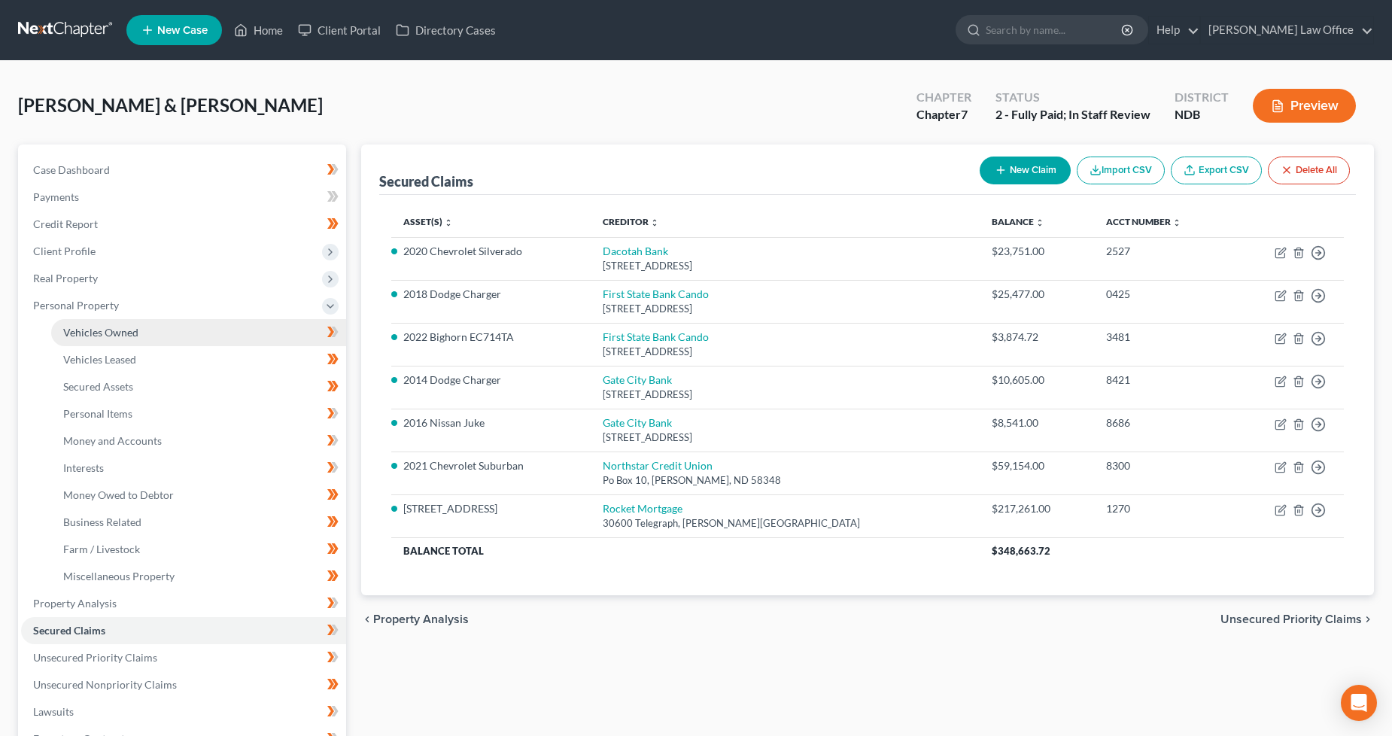
click at [131, 337] on link "Vehicles Owned" at bounding box center [198, 332] width 295 height 27
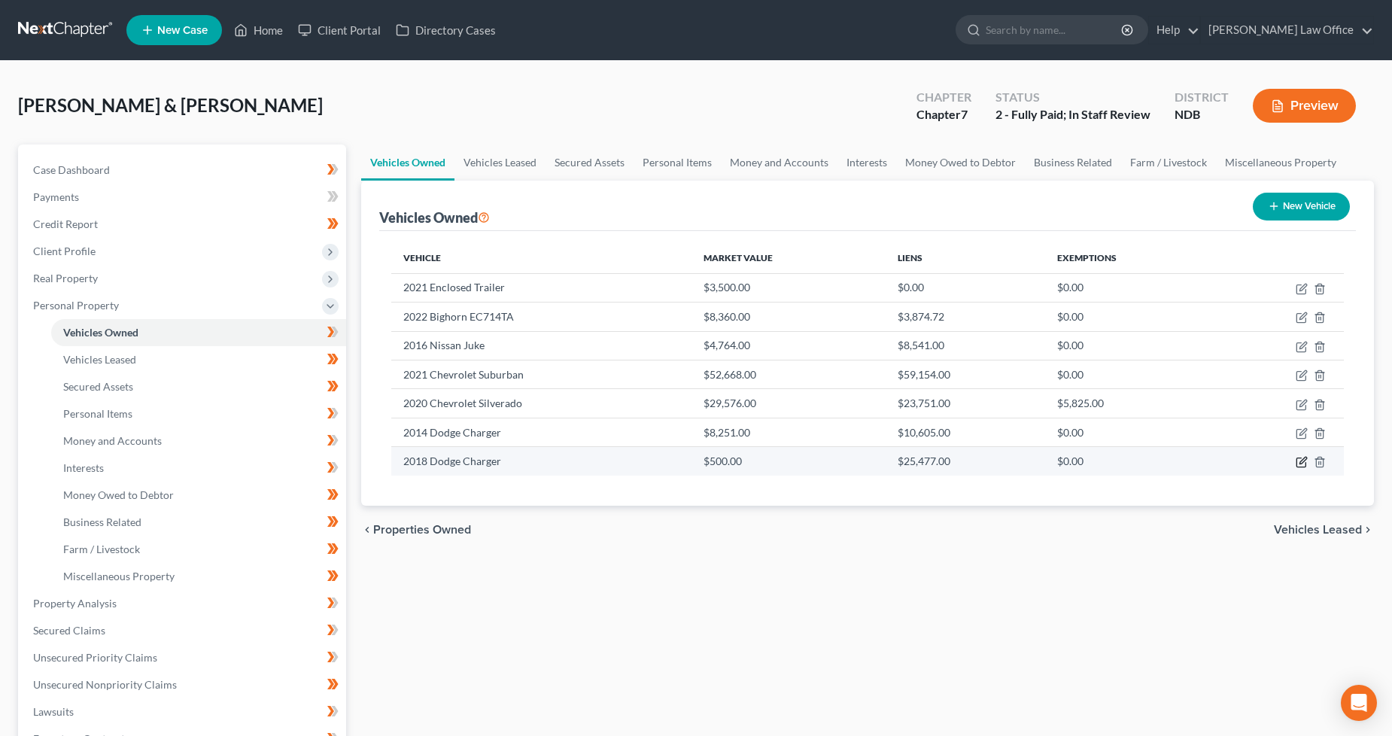
click at [1299, 461] on icon "button" at bounding box center [1302, 460] width 7 height 7
select select "0"
select select "8"
select select "4"
select select "2"
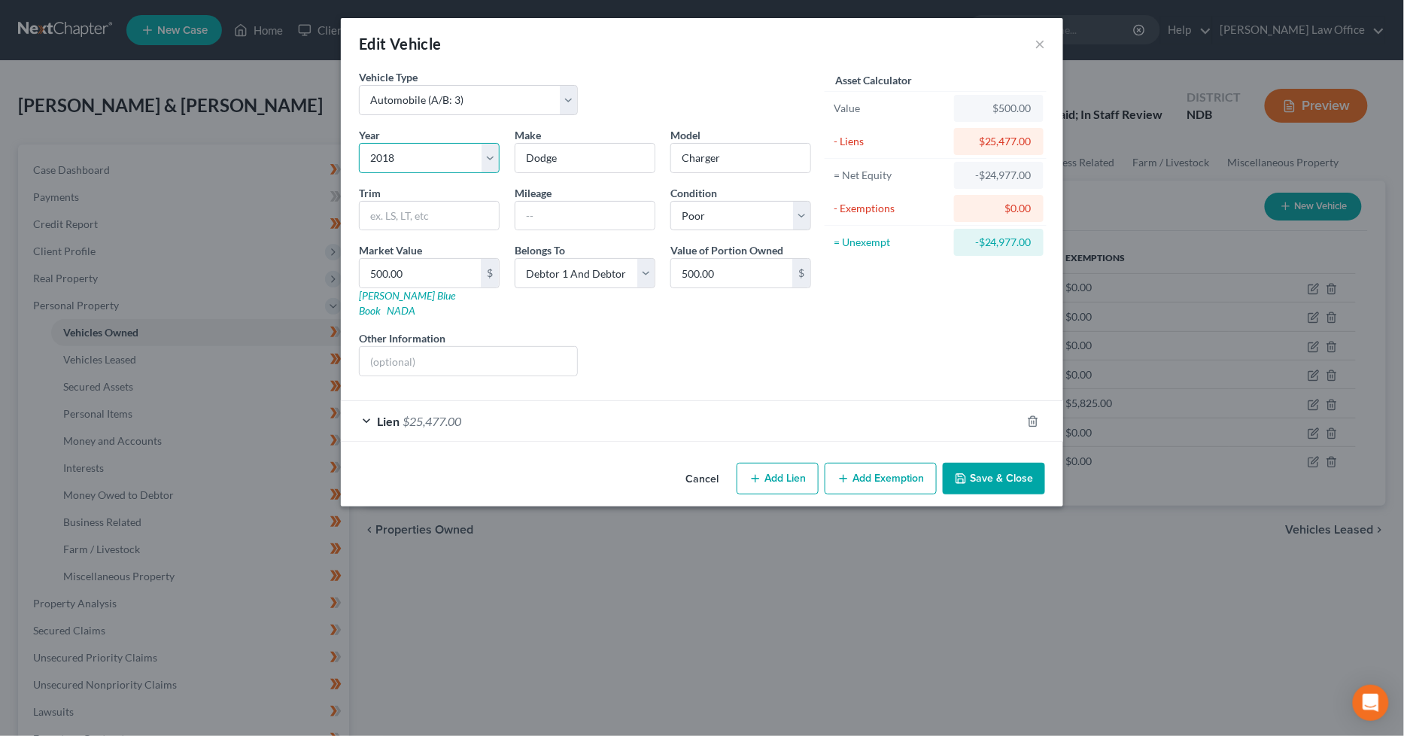
click at [437, 160] on select "Select 2026 2025 2024 2023 2022 2021 2020 2019 2018 2017 2016 2015 2014 2013 20…" at bounding box center [429, 158] width 141 height 30
select select "20"
click at [359, 143] on select "Select 2026 2025 2024 2023 2022 2021 2020 2019 2018 2017 2016 2015 2014 2013 20…" at bounding box center [429, 158] width 141 height 30
click at [409, 347] on input "text" at bounding box center [468, 361] width 217 height 29
type input "W"
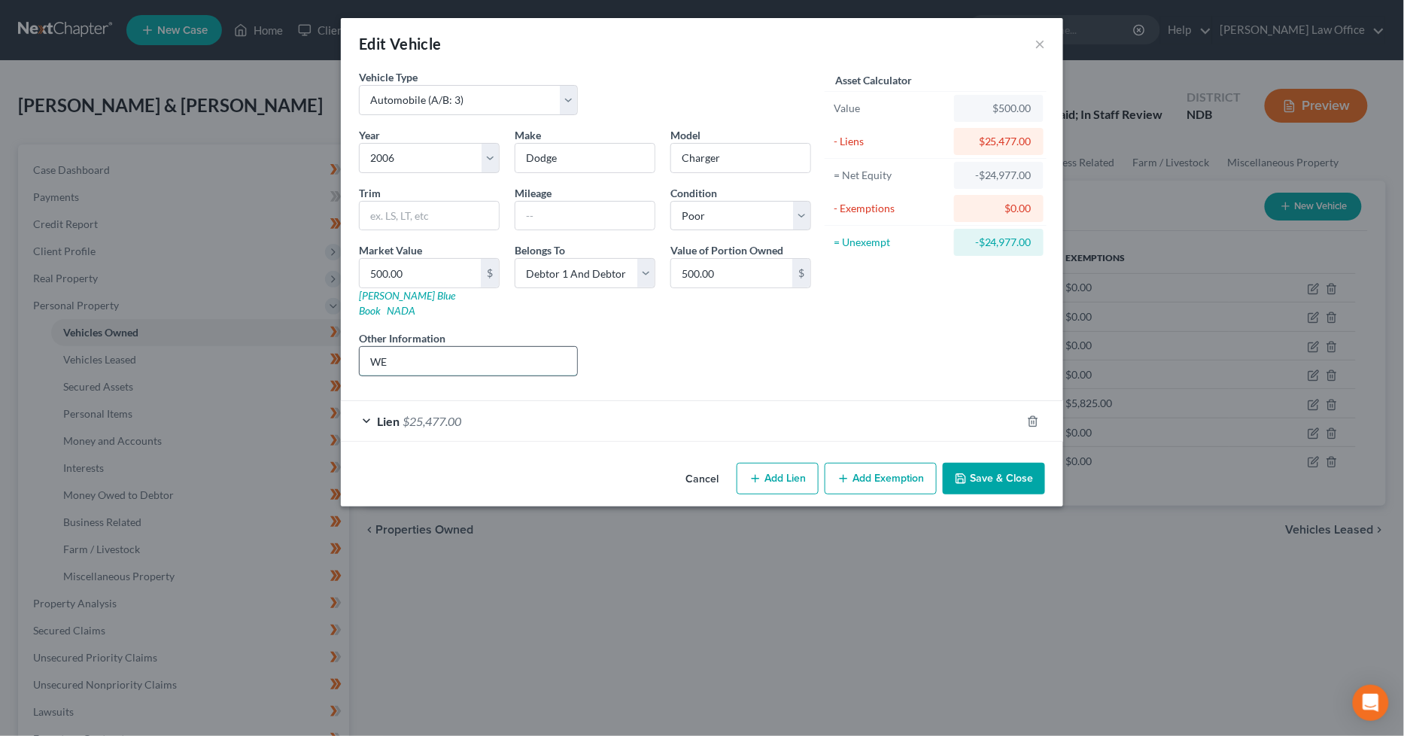
type input "W"
type input "Engine blown, transmission out"
click at [981, 474] on button "Save & Close" at bounding box center [994, 479] width 102 height 32
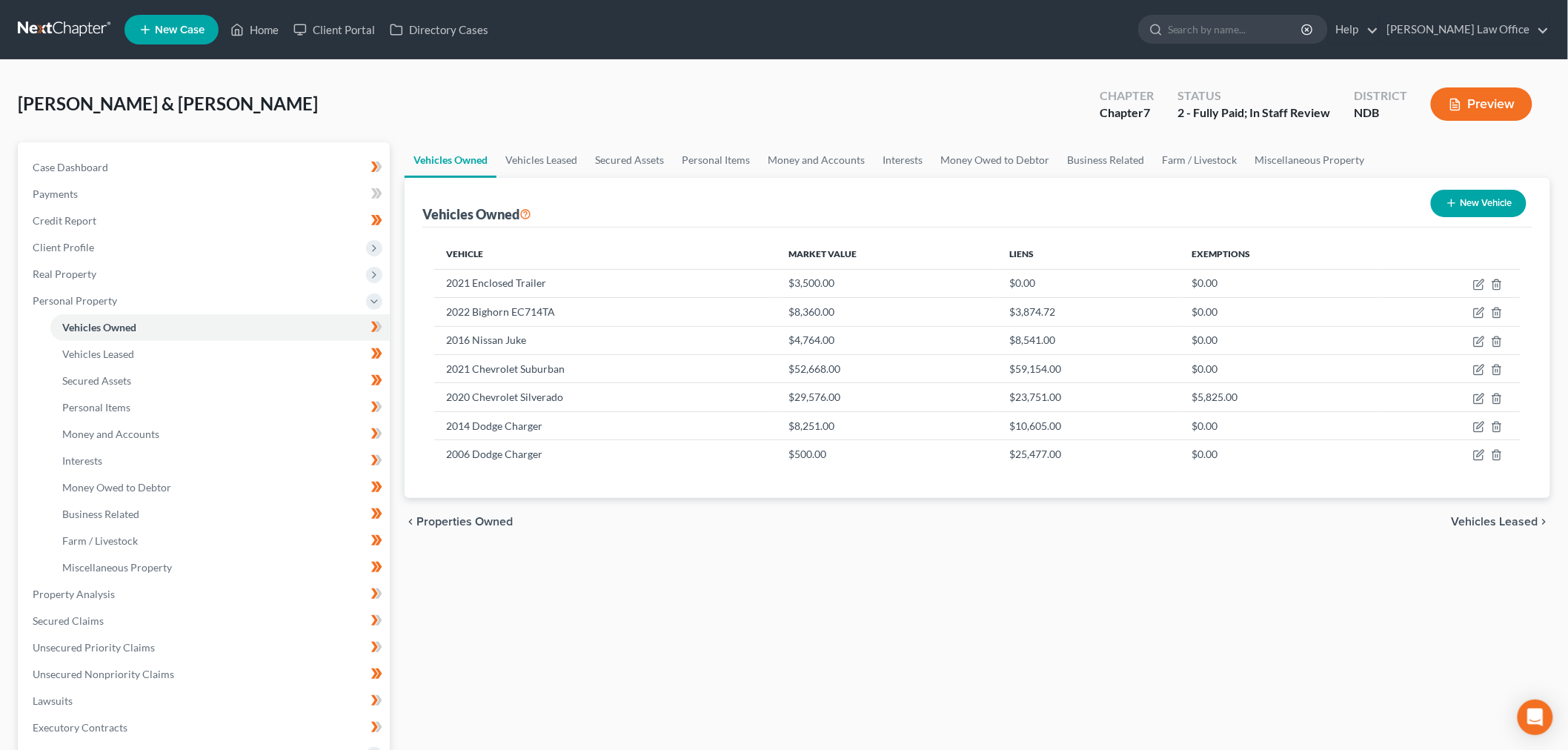
click at [1191, 660] on div "Vehicles Owned Vehicles Leased Secured Assets Personal Items Money and Accounts…" at bounding box center [977, 596] width 1160 height 910
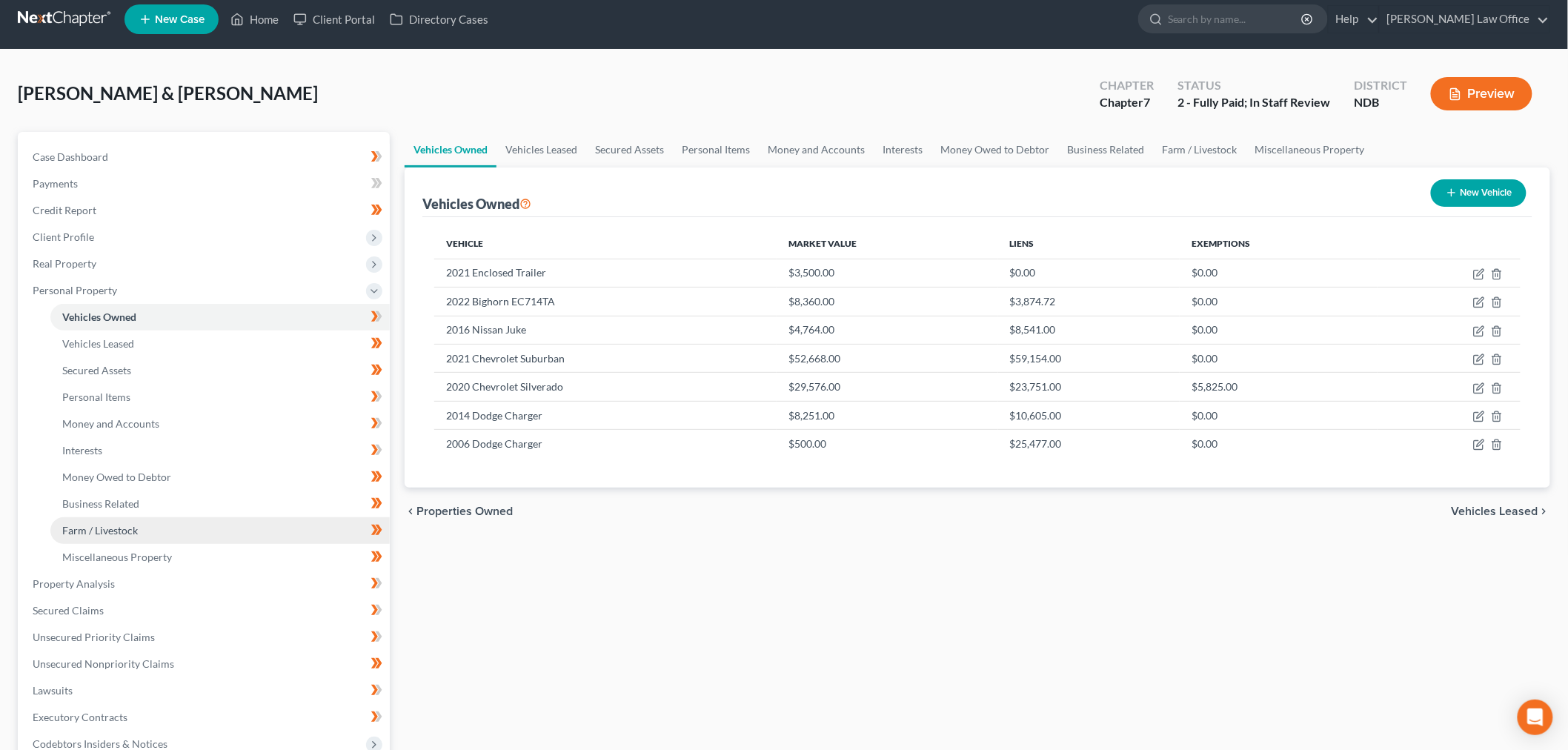
scroll to position [247, 0]
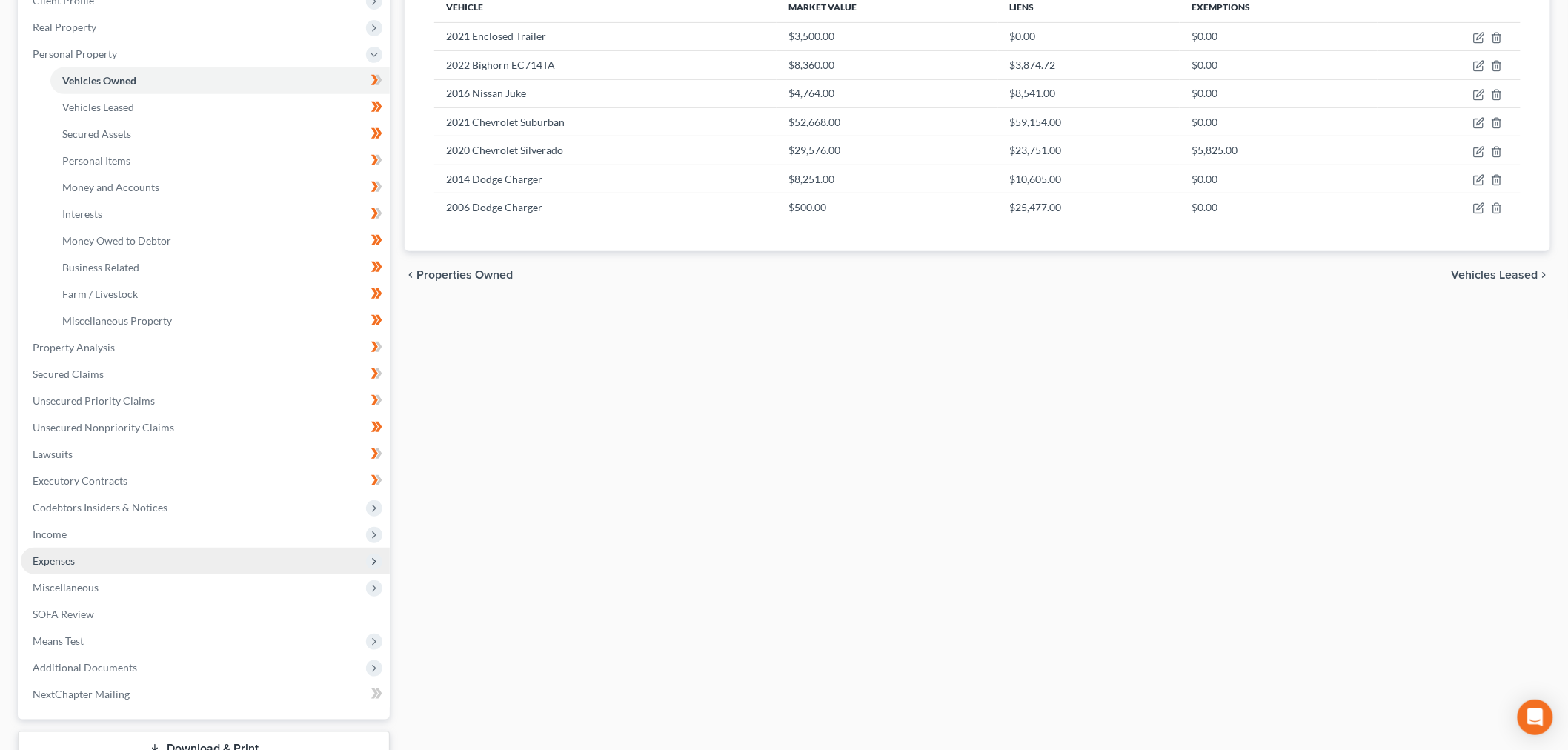
click at [74, 557] on span "Expenses" at bounding box center [53, 561] width 42 height 13
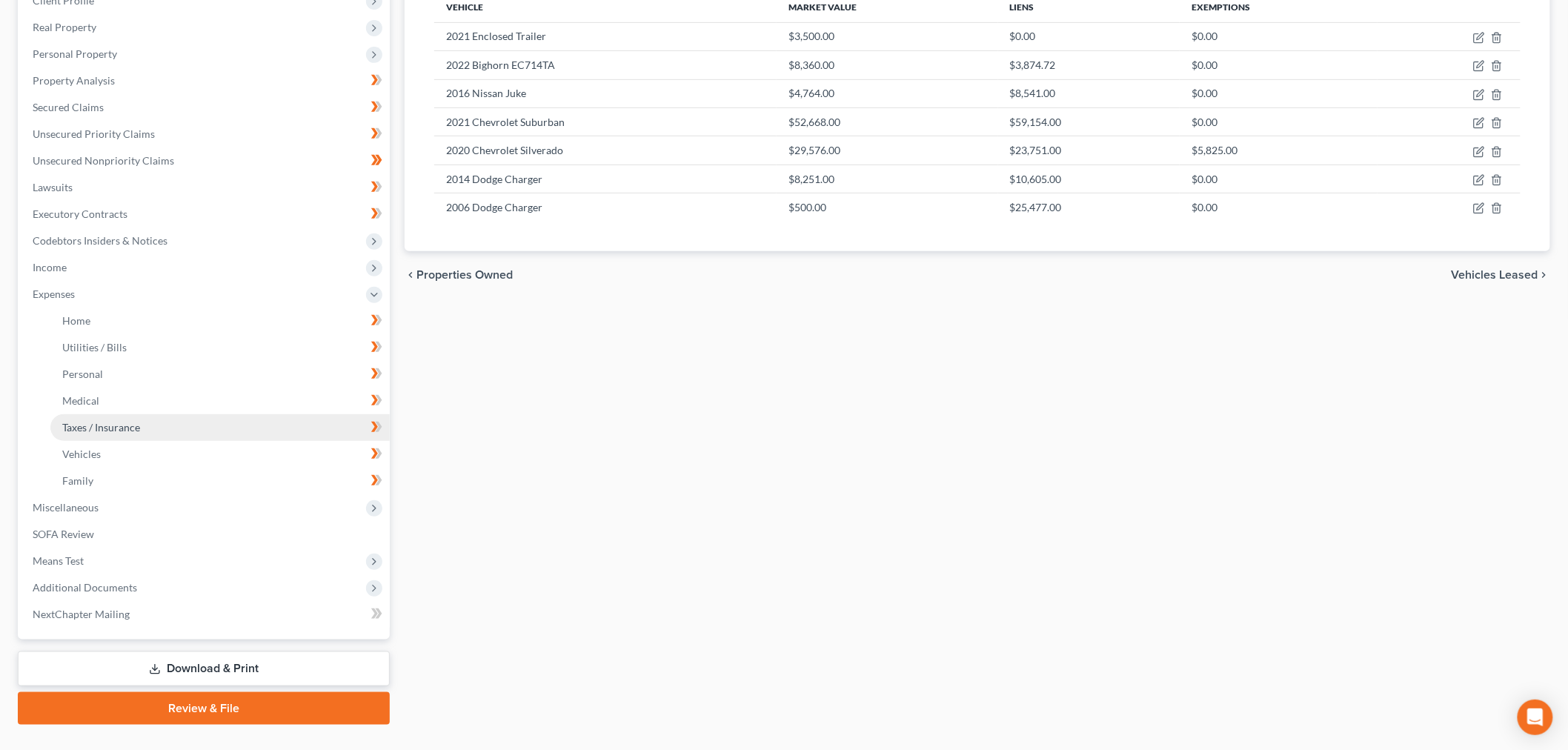
click at [121, 426] on span "Taxes / Insurance" at bounding box center [100, 427] width 78 height 13
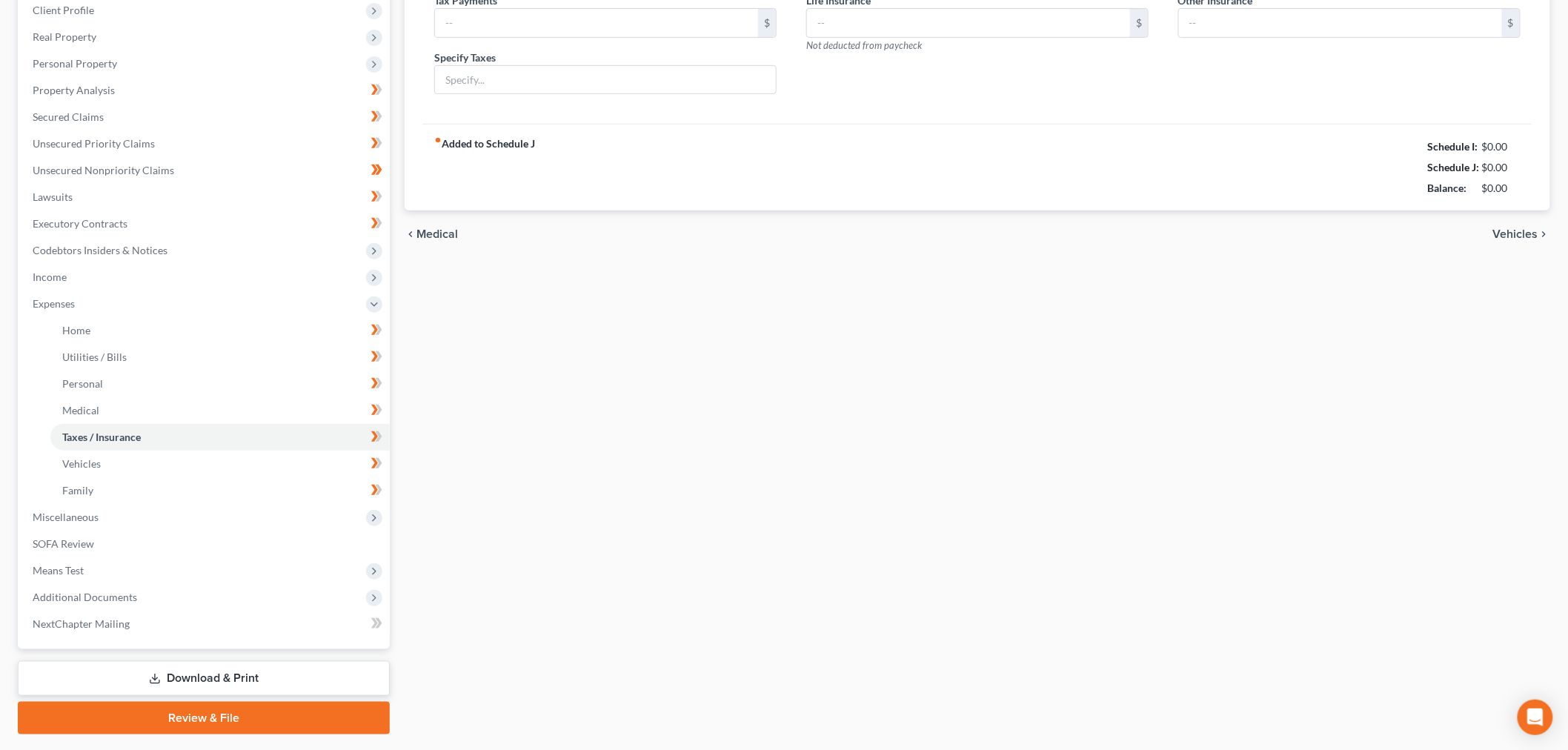
type input "0.00"
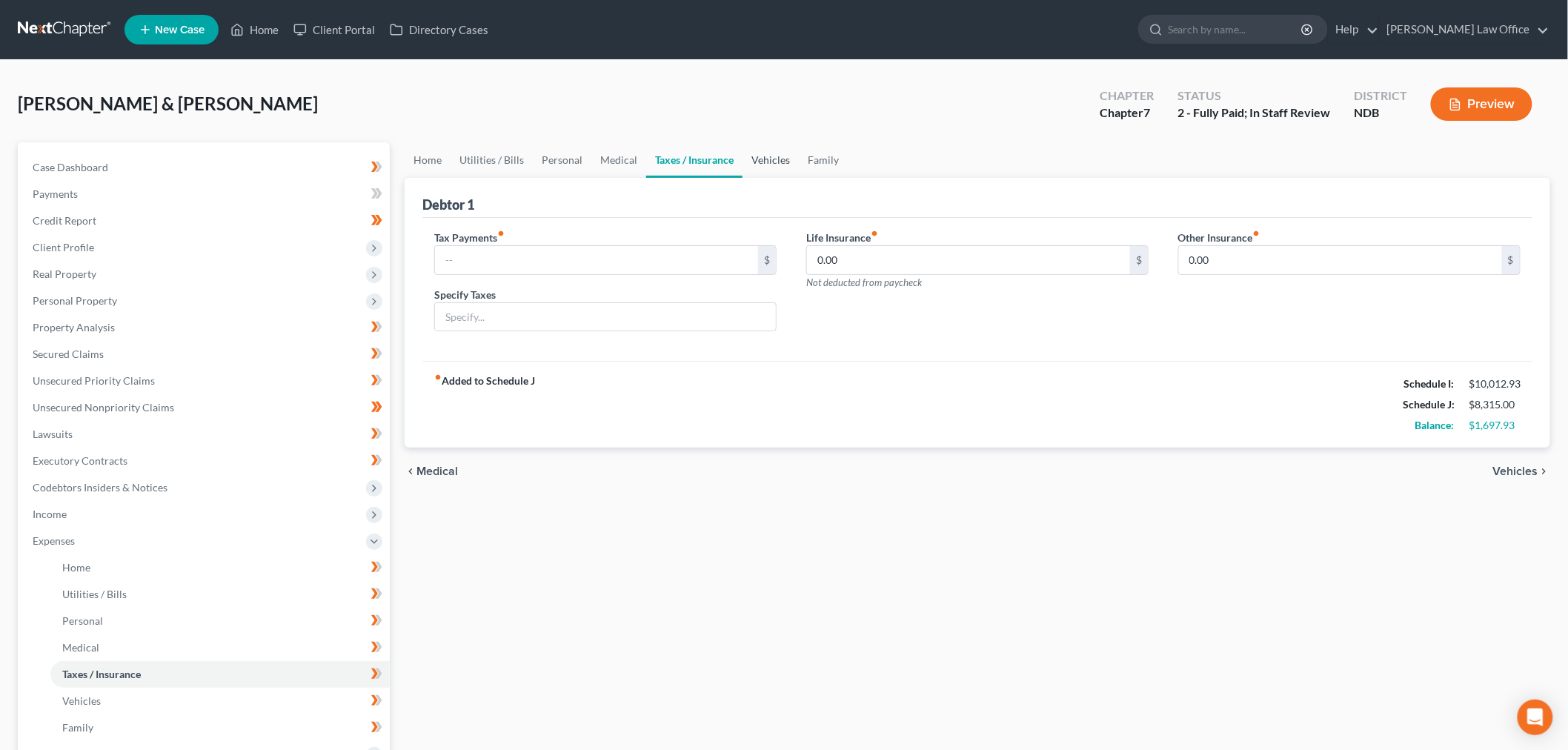
click at [777, 168] on link "Vehicles" at bounding box center [770, 160] width 56 height 35
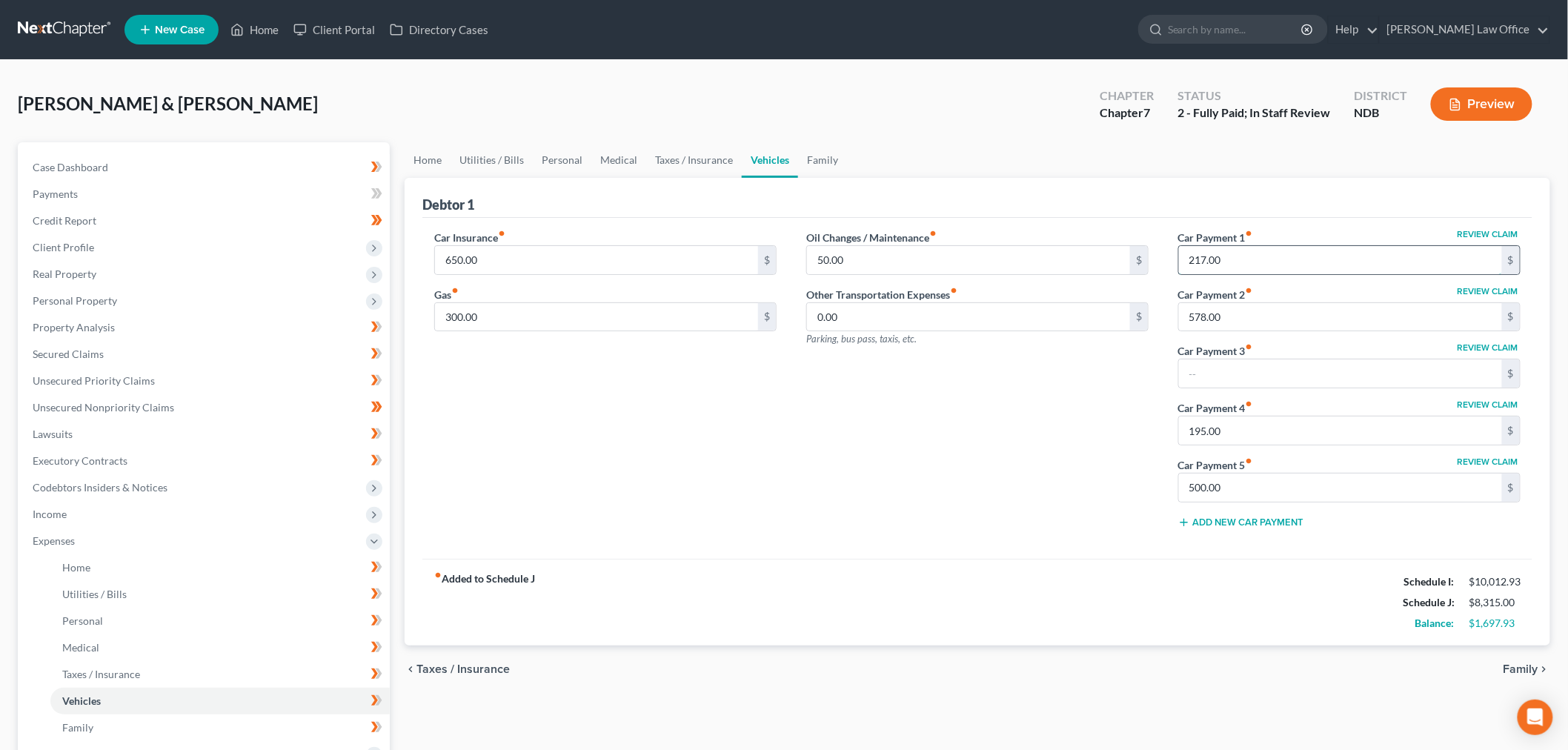
click at [1248, 265] on input "217.00" at bounding box center [1340, 260] width 323 height 29
click at [1294, 436] on input "195.00" at bounding box center [1340, 431] width 323 height 29
click at [1268, 493] on input "500.00" at bounding box center [1340, 488] width 323 height 29
click at [678, 472] on div "Car Insurance fiber_manual_record 650.00 $ Gas fiber_manual_record 300.00 $" at bounding box center [606, 385] width 372 height 311
click at [828, 162] on link "Family" at bounding box center [822, 160] width 49 height 35
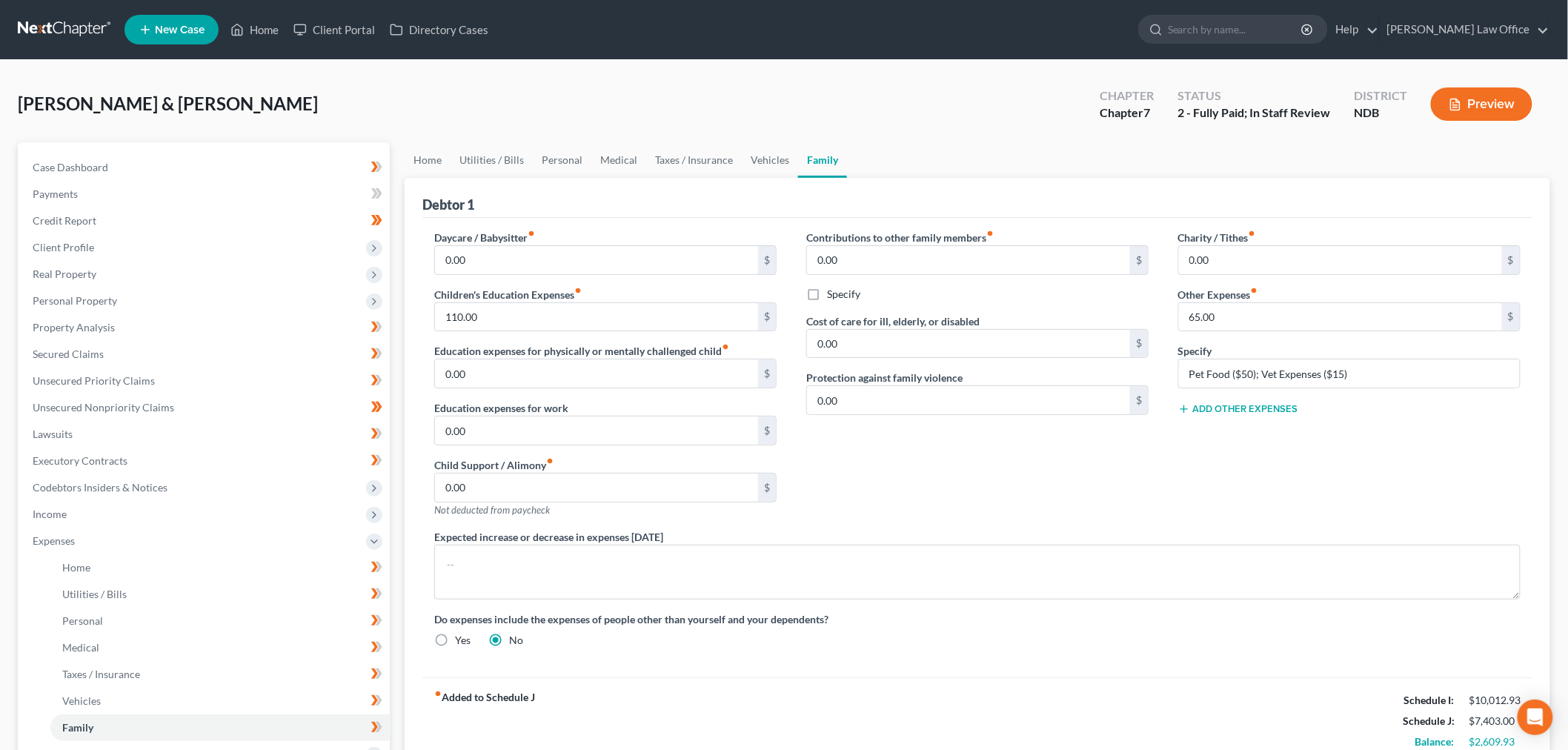
click at [1257, 410] on button "Add Other Expenses" at bounding box center [1238, 409] width 120 height 12
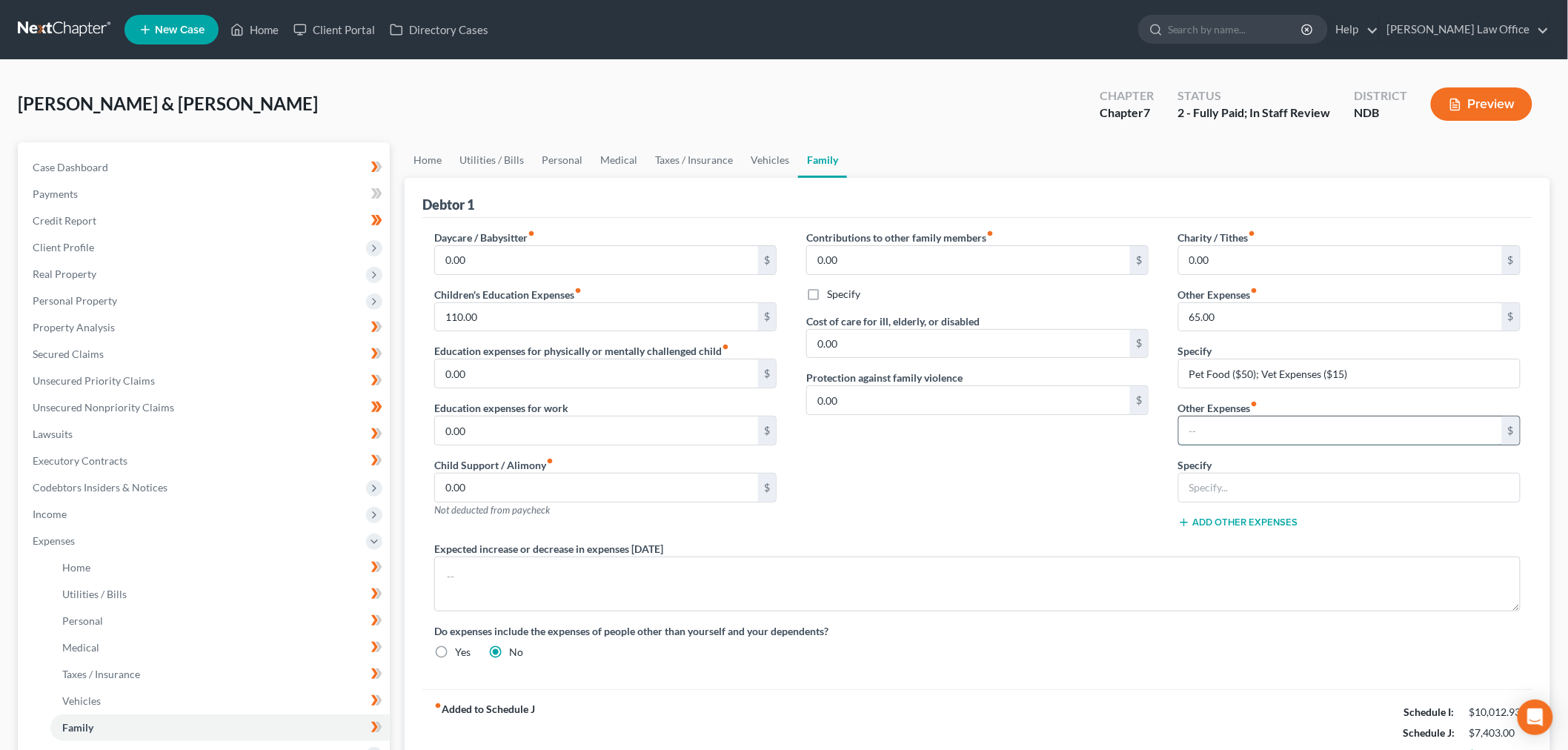
click at [1236, 430] on input "text" at bounding box center [1340, 431] width 323 height 29
type input "250"
type input "Vehicle Repairs & Maintenance"
click at [930, 486] on div "Contributions to other family members fiber_manual_record 0.00 $ Specify Cost o…" at bounding box center [978, 385] width 372 height 311
click at [772, 153] on link "Vehicles" at bounding box center [769, 160] width 56 height 35
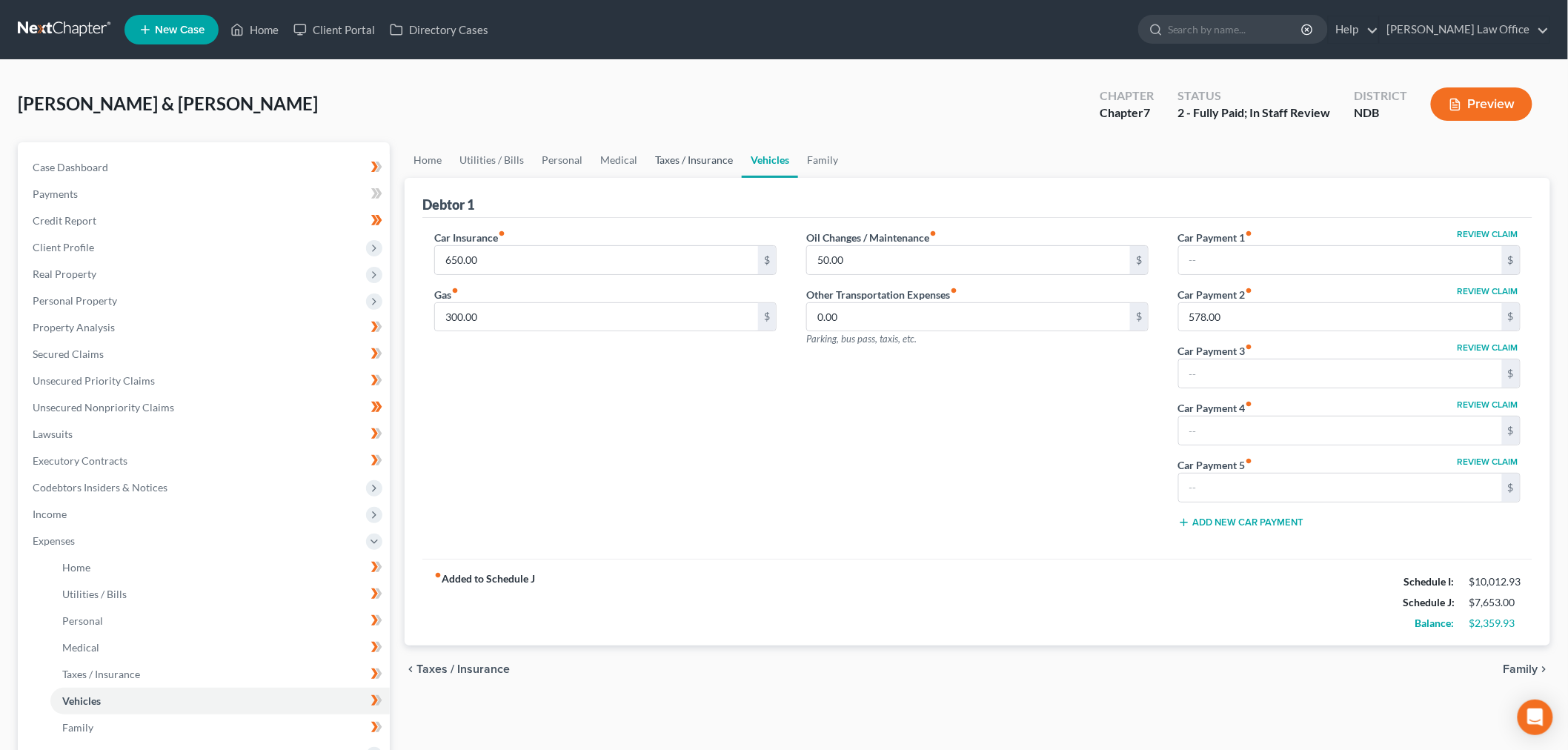
click at [672, 151] on link "Taxes / Insurance" at bounding box center [693, 160] width 96 height 35
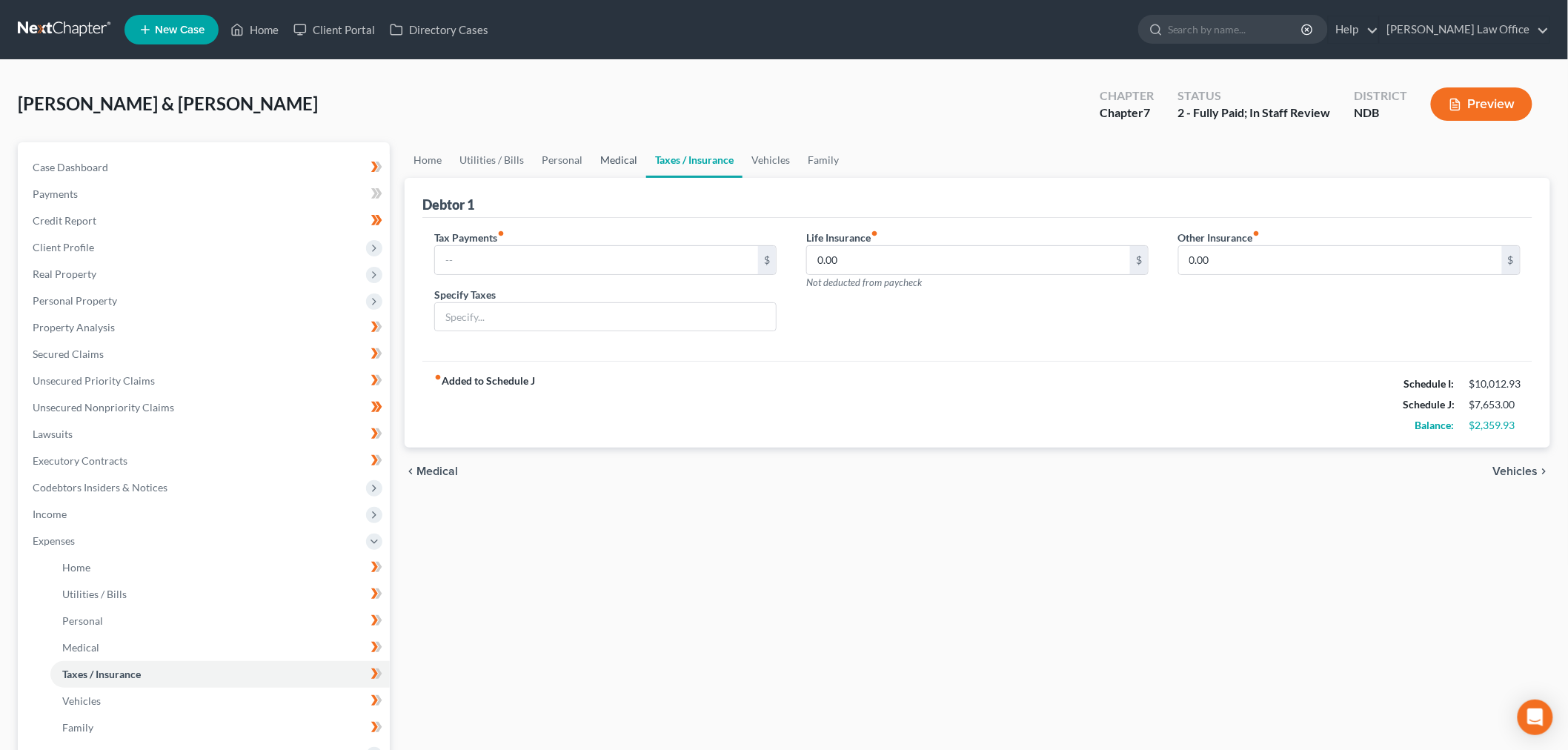
click at [614, 162] on link "Medical" at bounding box center [619, 160] width 55 height 35
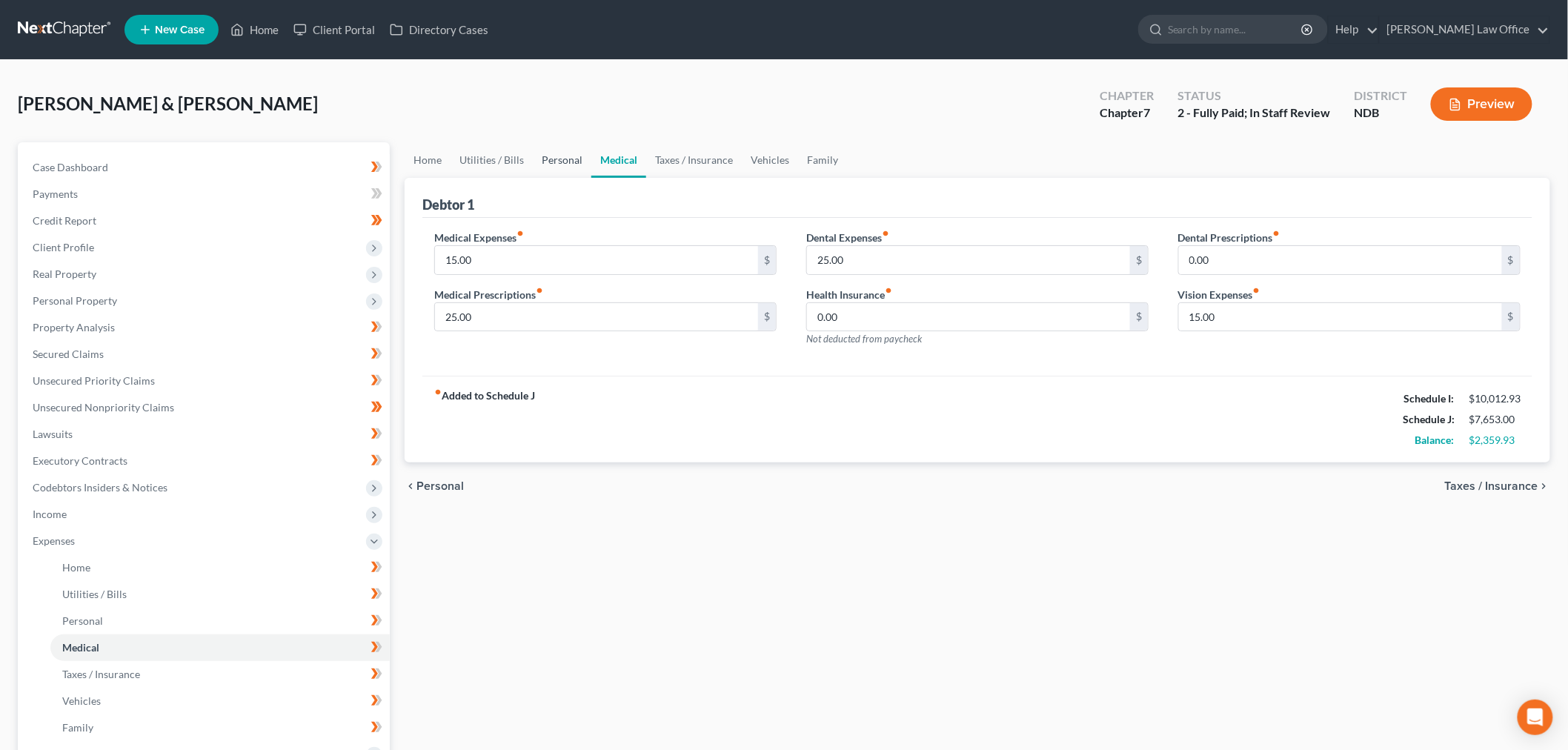
click at [567, 152] on link "Personal" at bounding box center [561, 160] width 58 height 35
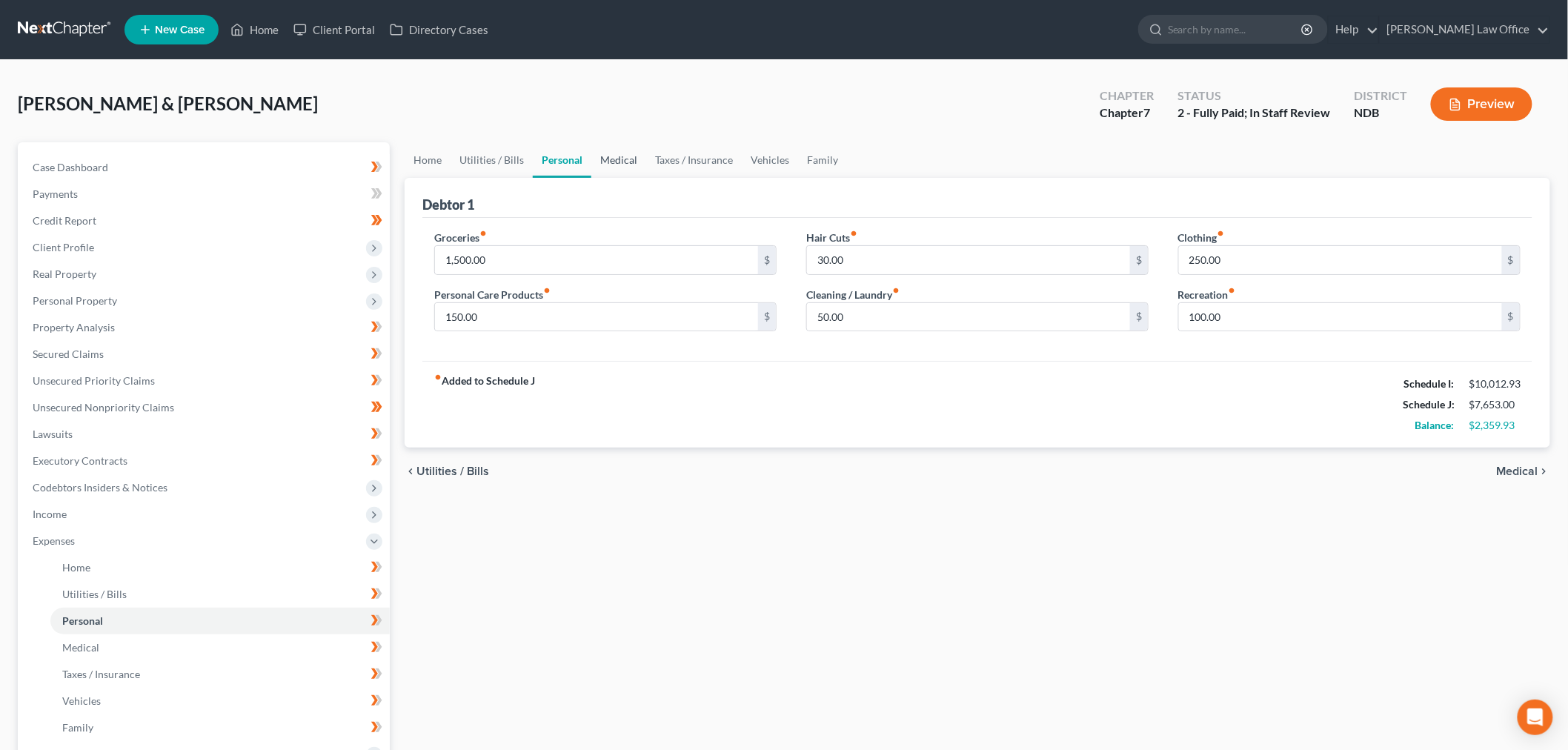
click at [606, 152] on link "Medical" at bounding box center [619, 160] width 55 height 35
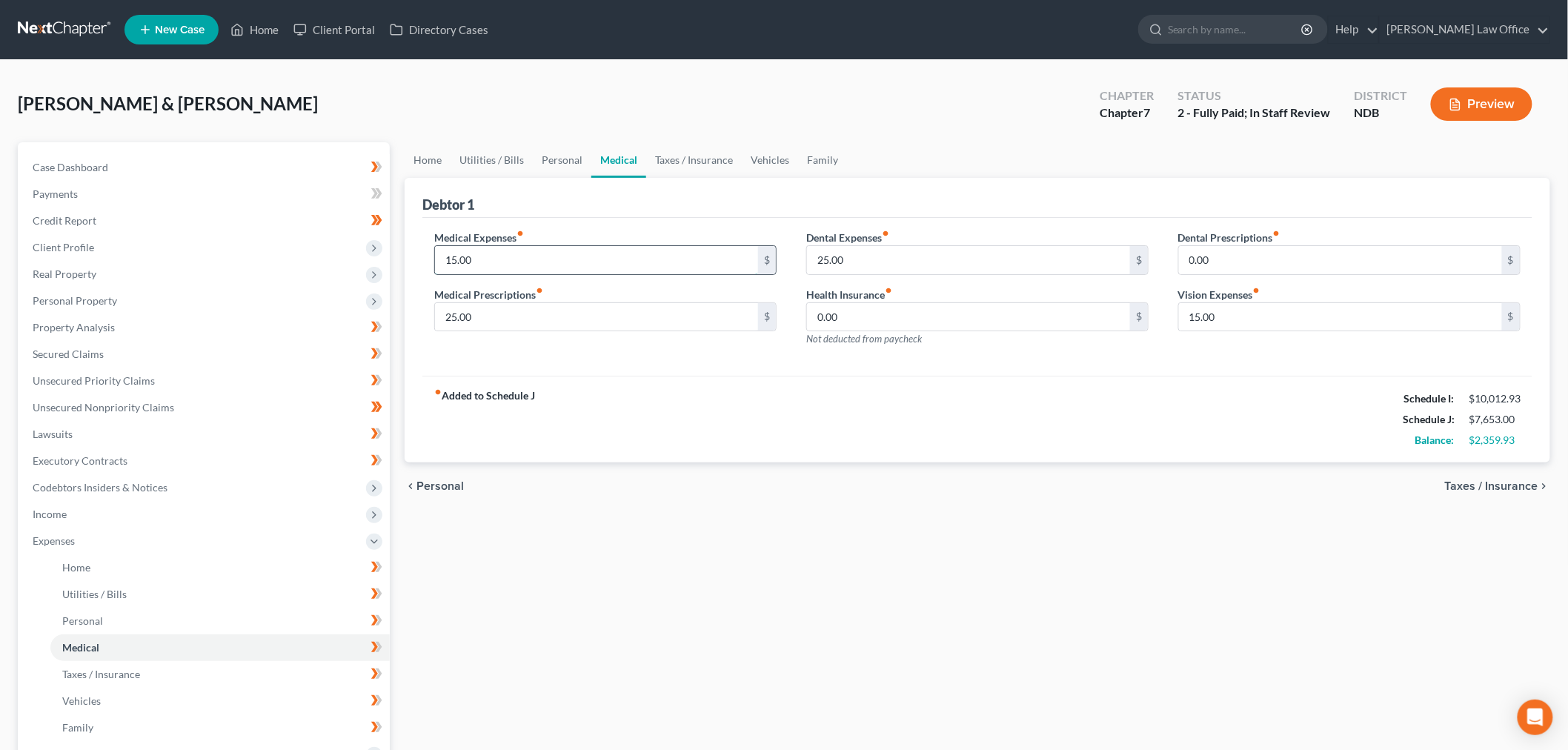
click at [664, 268] on input "15.00" at bounding box center [597, 260] width 323 height 29
type input "2"
type input "150"
click at [567, 161] on link "Personal" at bounding box center [561, 160] width 58 height 35
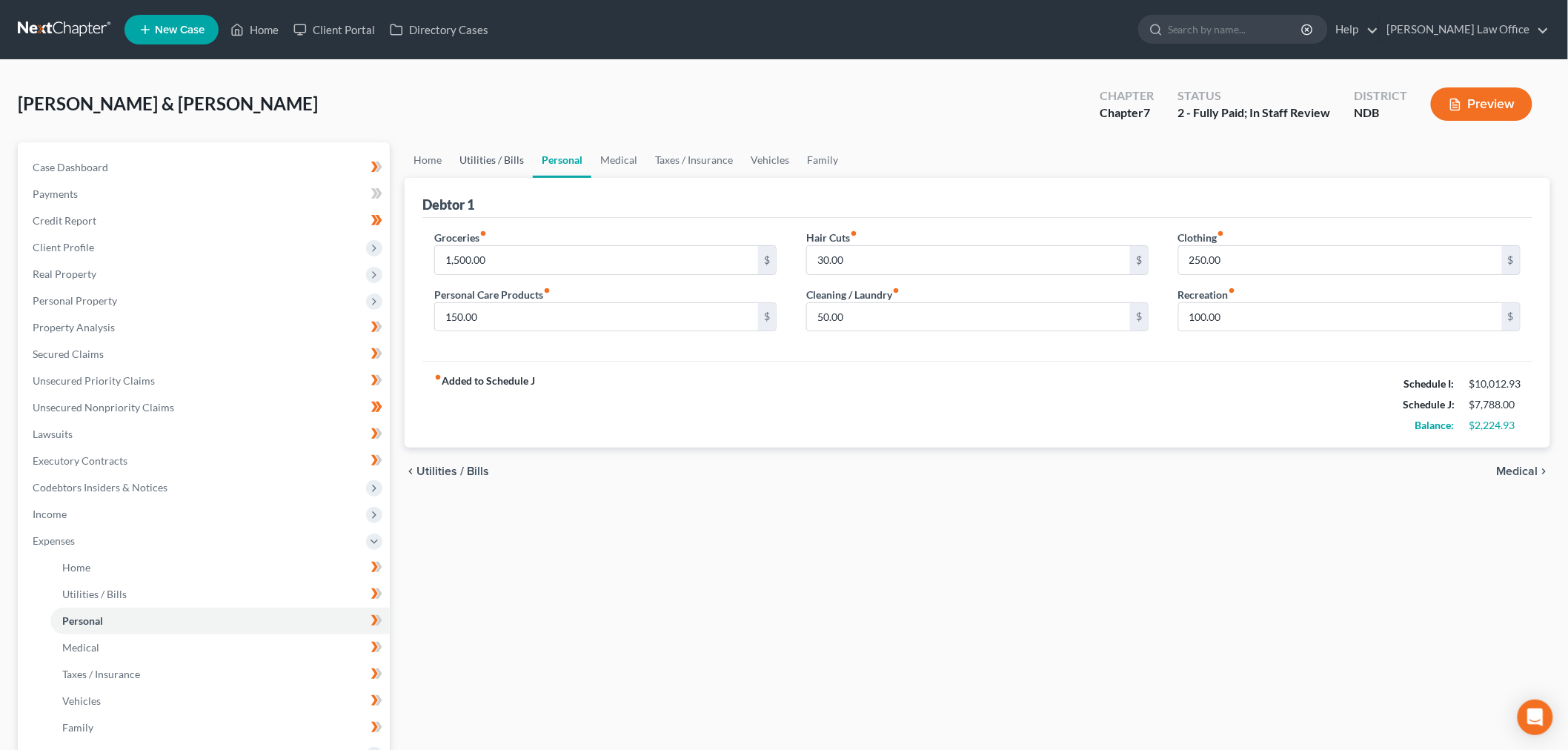
click at [484, 158] on link "Utilities / Bills" at bounding box center [491, 160] width 83 height 35
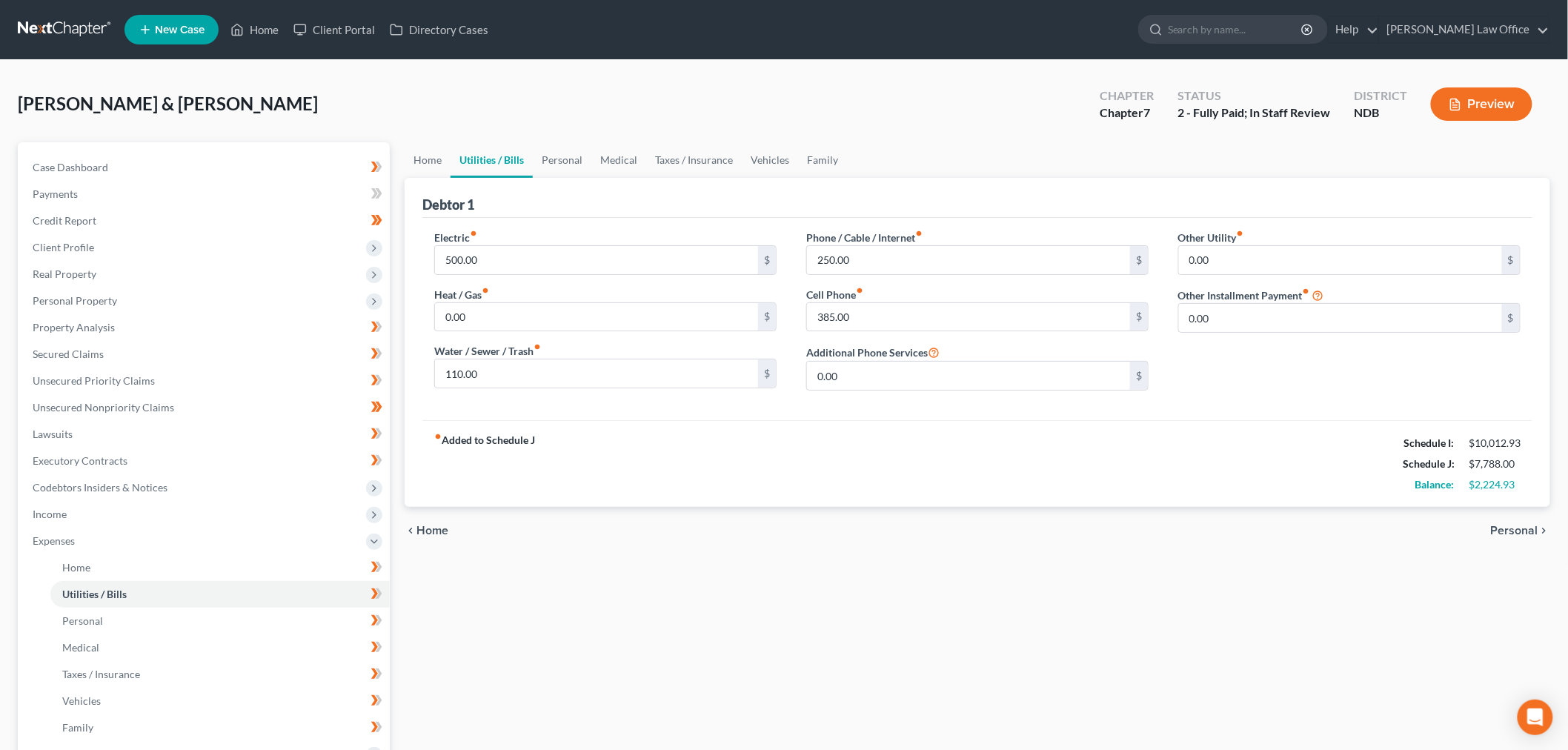
click at [1513, 609] on div "Home Utilities / Bills Personal Medical Taxes / Insurance Vehicles Family Debto…" at bounding box center [977, 557] width 1160 height 830
click at [980, 248] on input "250.00" at bounding box center [968, 260] width 323 height 29
click at [425, 149] on link "Home" at bounding box center [427, 160] width 46 height 35
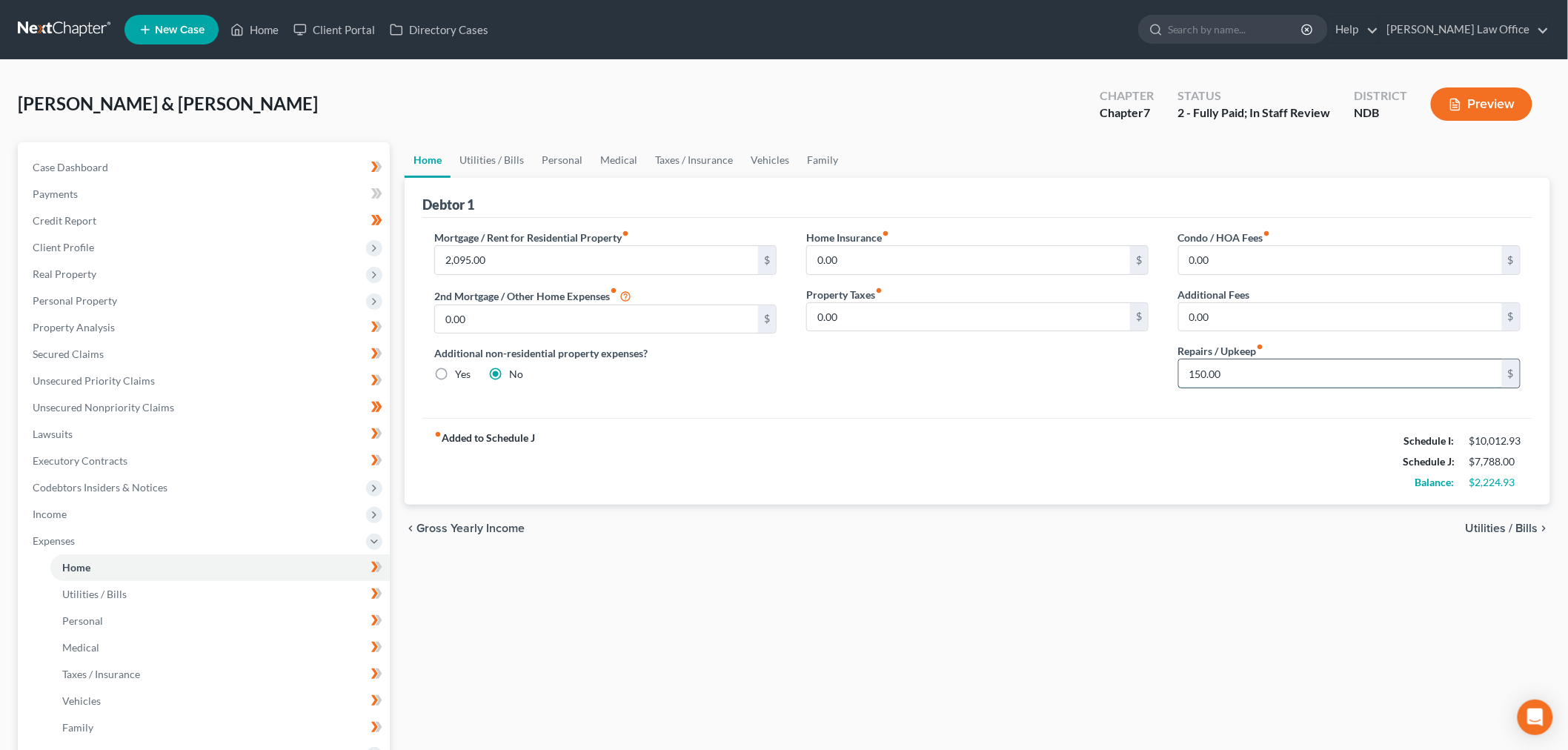
click at [1319, 379] on input "150.00" at bounding box center [1340, 374] width 323 height 29
type input "200"
click at [559, 154] on link "Personal" at bounding box center [561, 160] width 58 height 35
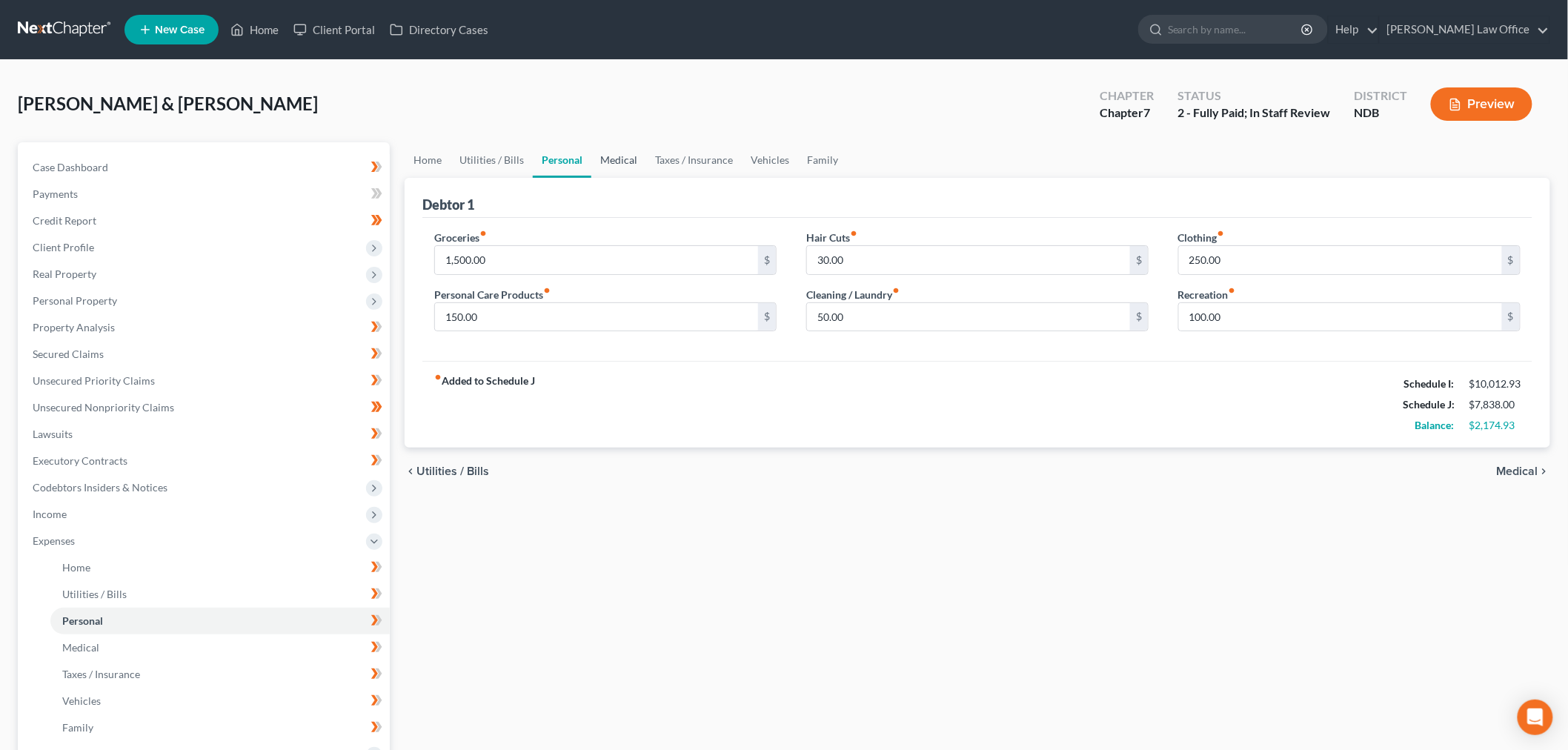
click at [600, 156] on link "Medical" at bounding box center [619, 160] width 55 height 35
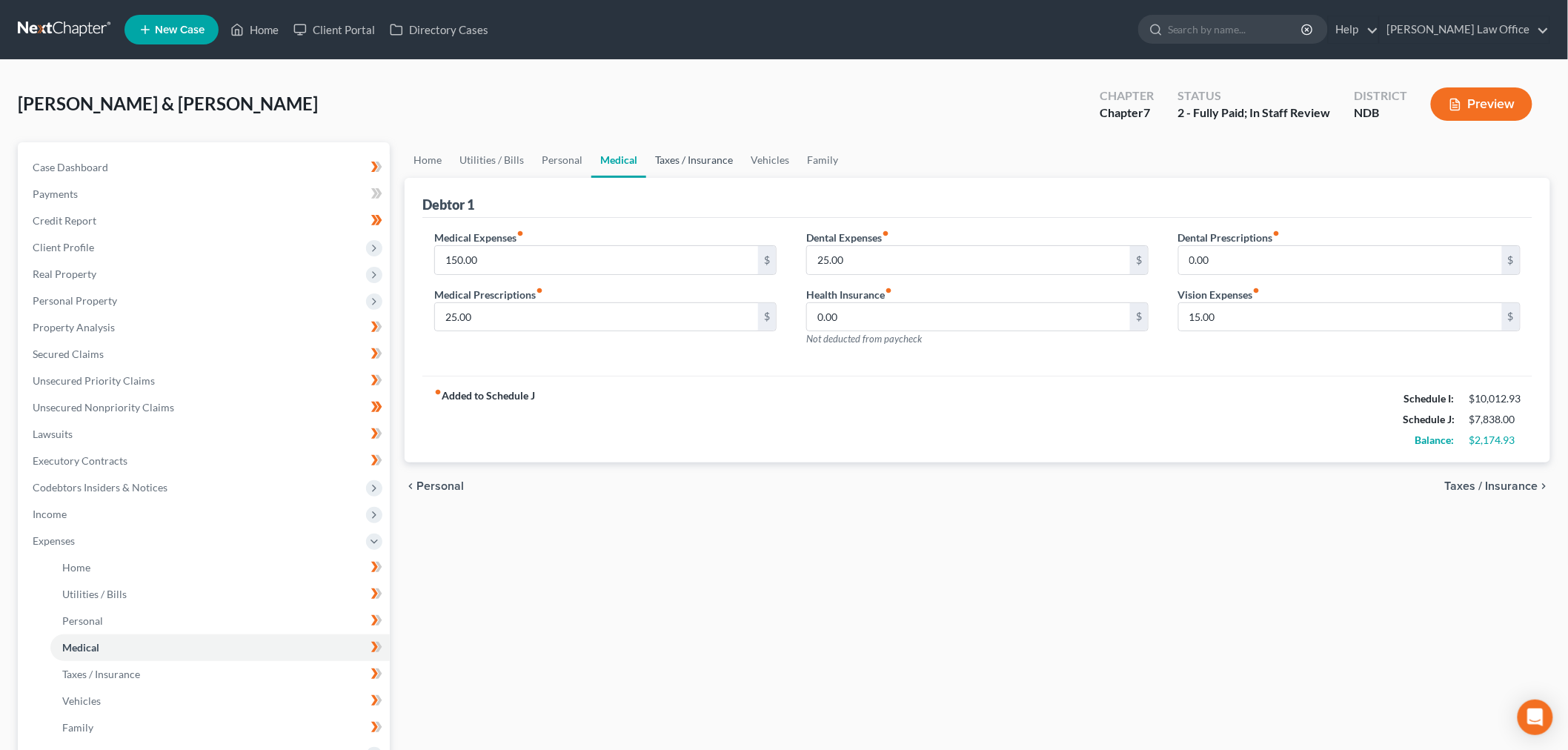
click at [648, 153] on link "Taxes / Insurance" at bounding box center [693, 160] width 96 height 35
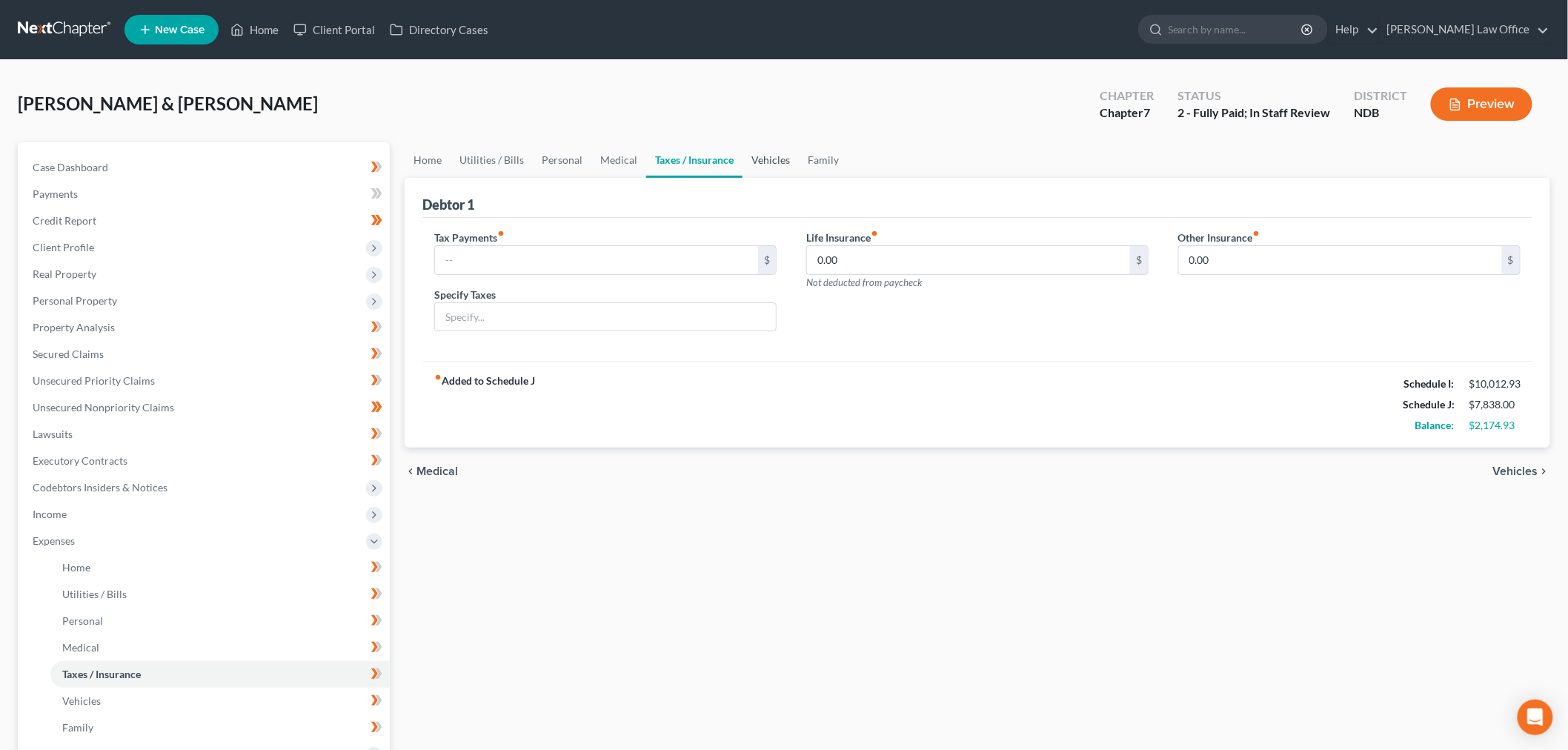
click at [772, 160] on link "Vehicles" at bounding box center [770, 160] width 56 height 35
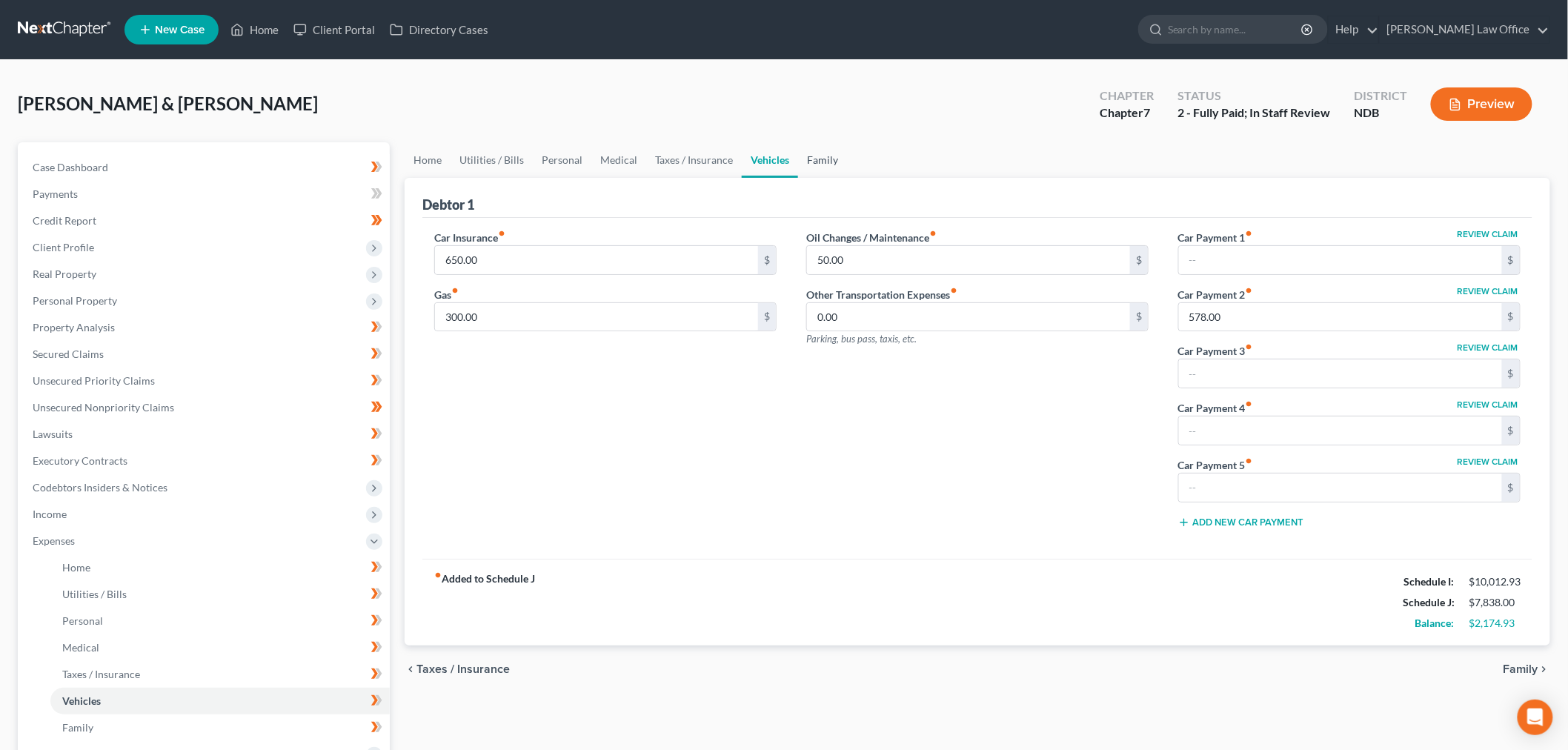
click at [823, 159] on link "Family" at bounding box center [822, 160] width 49 height 35
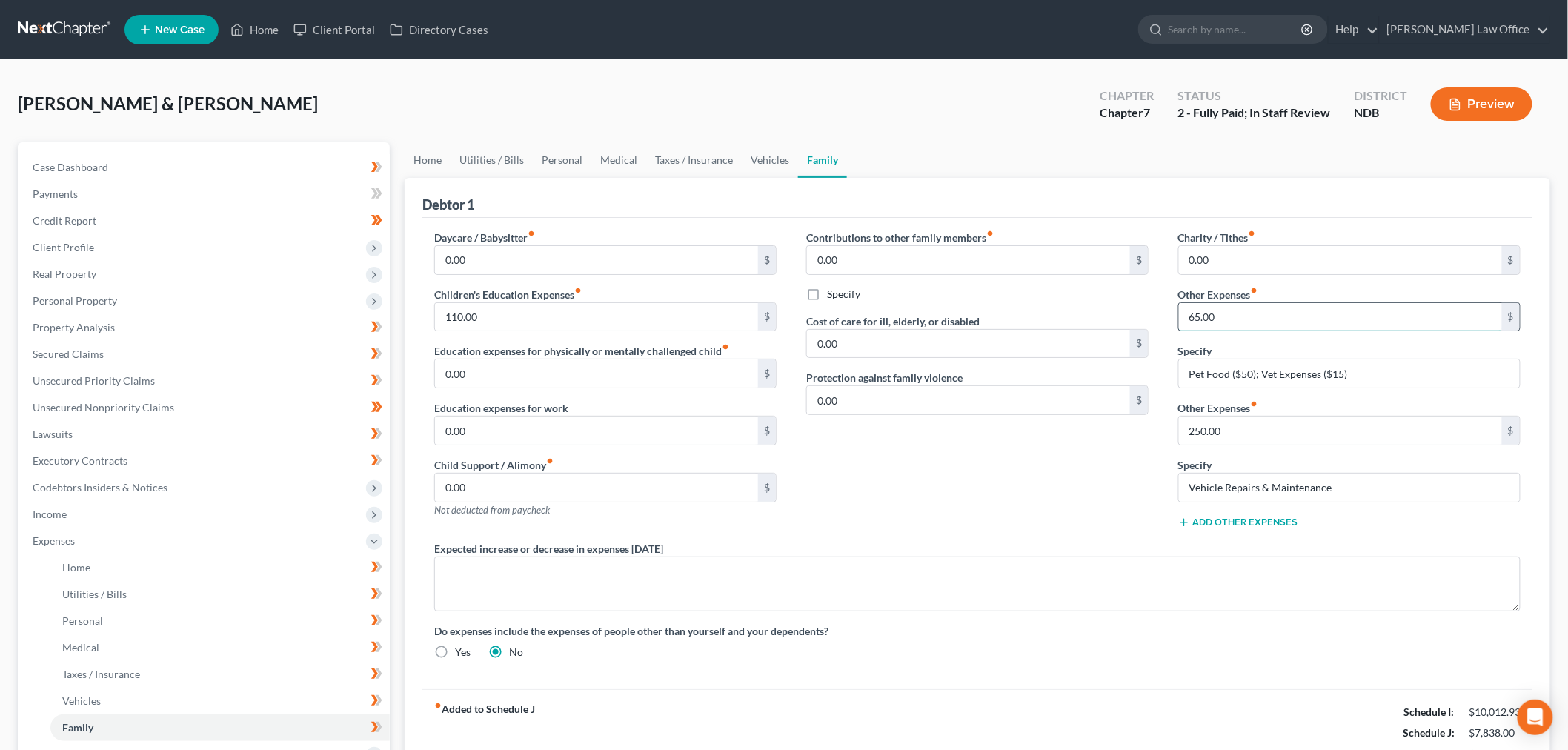
click at [1302, 309] on input "65.00" at bounding box center [1340, 317] width 323 height 29
type input "100"
click at [1490, 371] on input "Pet Food ($50); Vet Expenses ($15)" at bounding box center [1349, 374] width 341 height 29
type input "Pet Food/Veterinary Expense"
click at [936, 444] on div "Contributions to other family members fiber_manual_record 0.00 $ Specify Cost o…" at bounding box center [978, 385] width 372 height 311
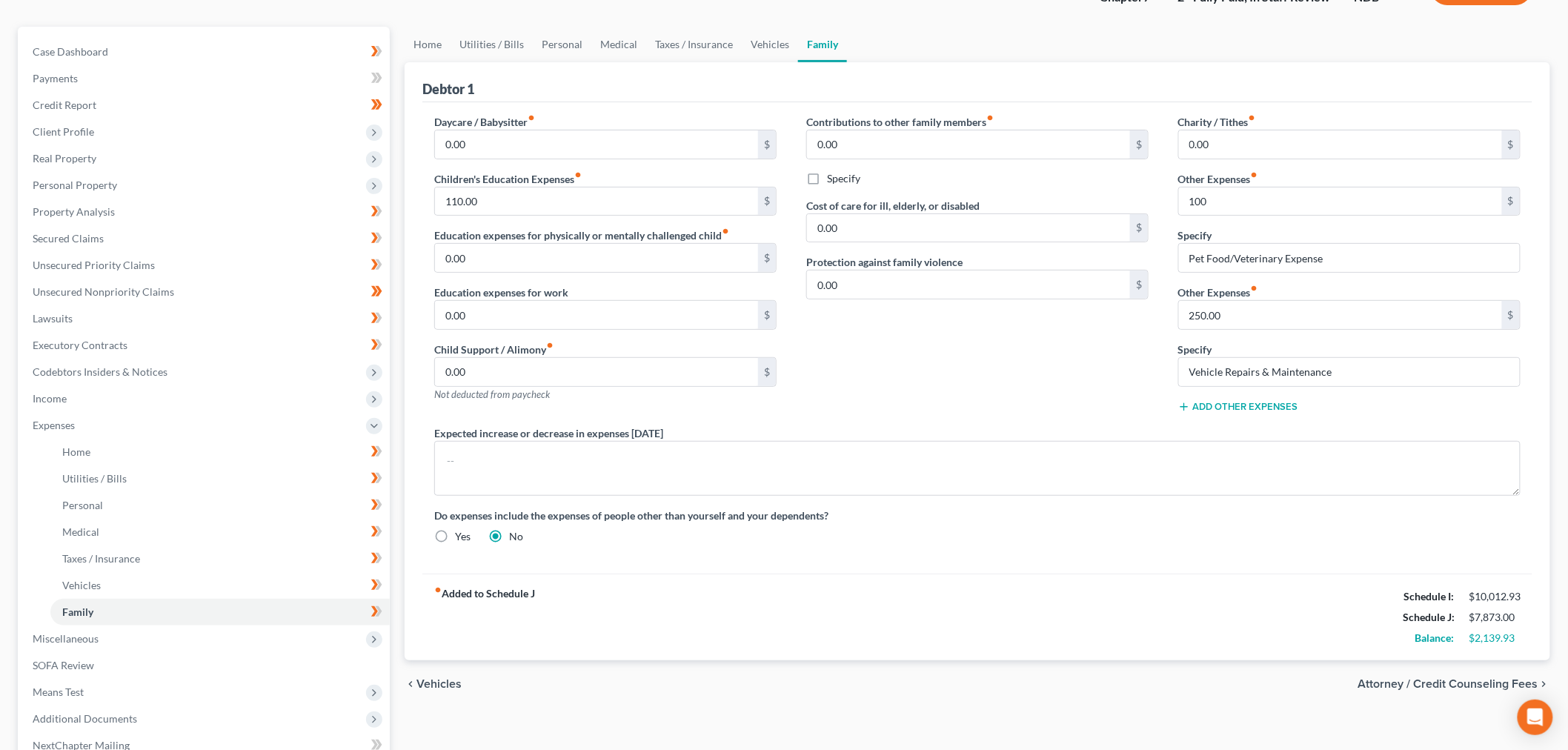
scroll to position [276, 0]
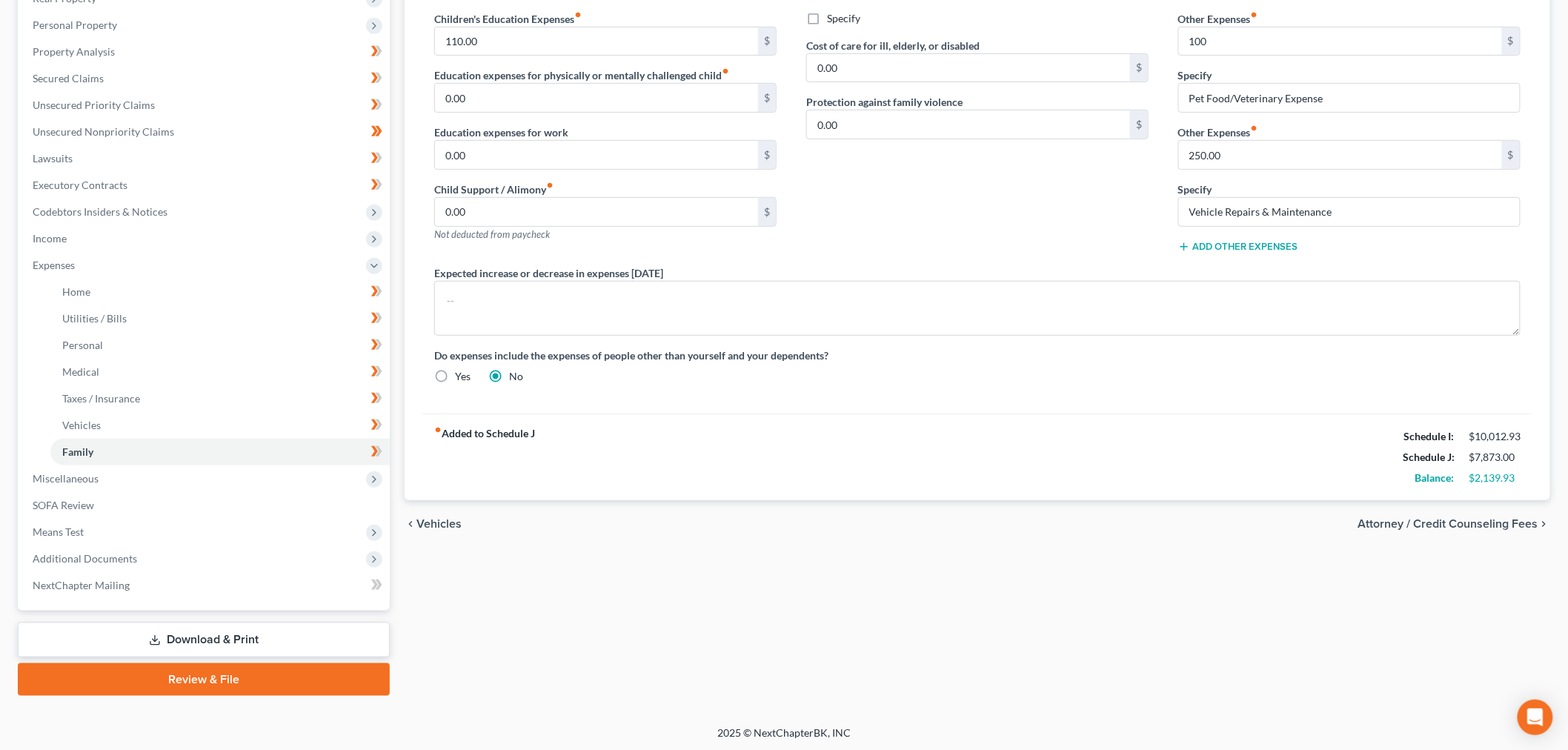
click at [758, 591] on div "Home Utilities / Bills Personal Medical Taxes / Insurance Vehicles Family Debto…" at bounding box center [977, 282] width 1160 height 830
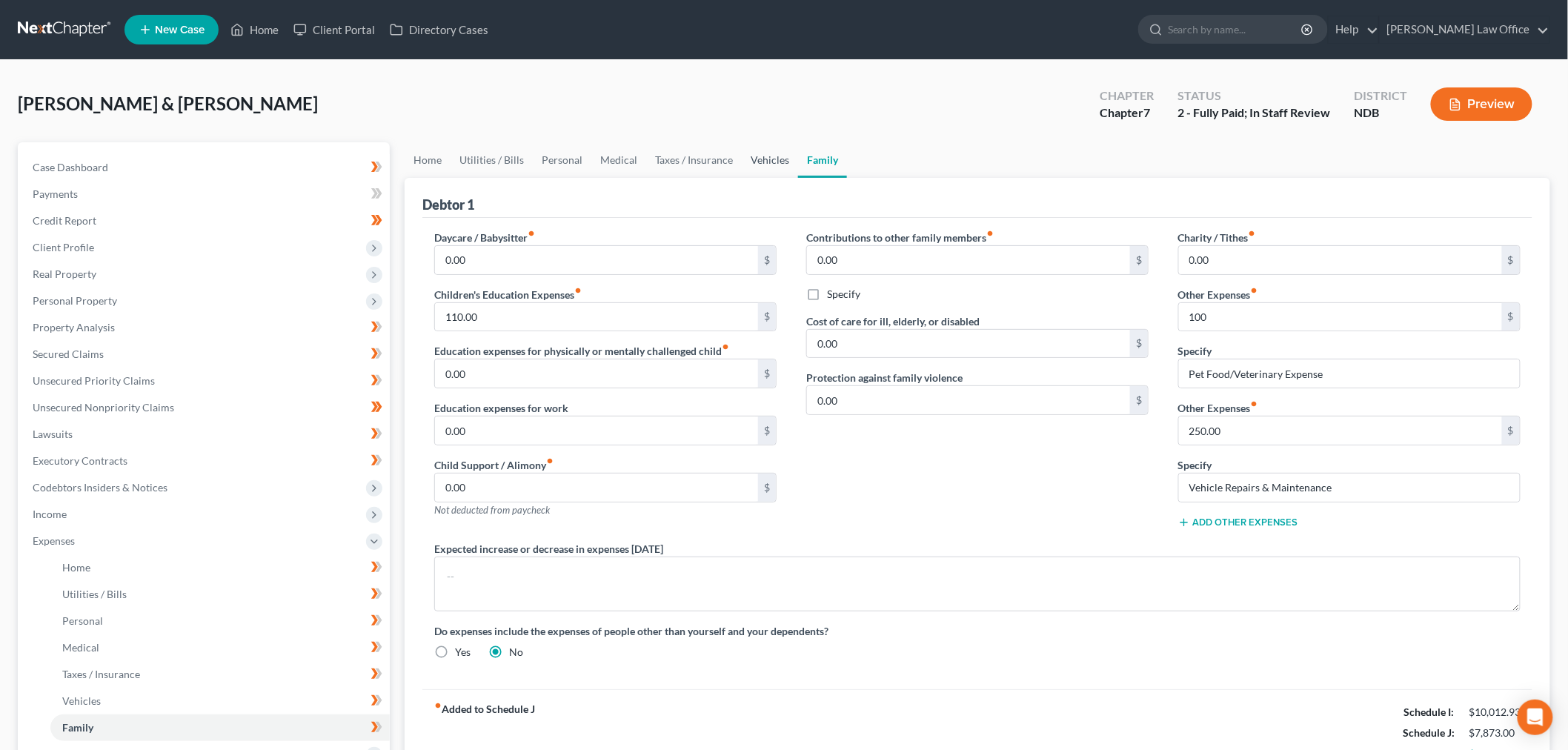
click at [764, 154] on link "Vehicles" at bounding box center [769, 160] width 56 height 35
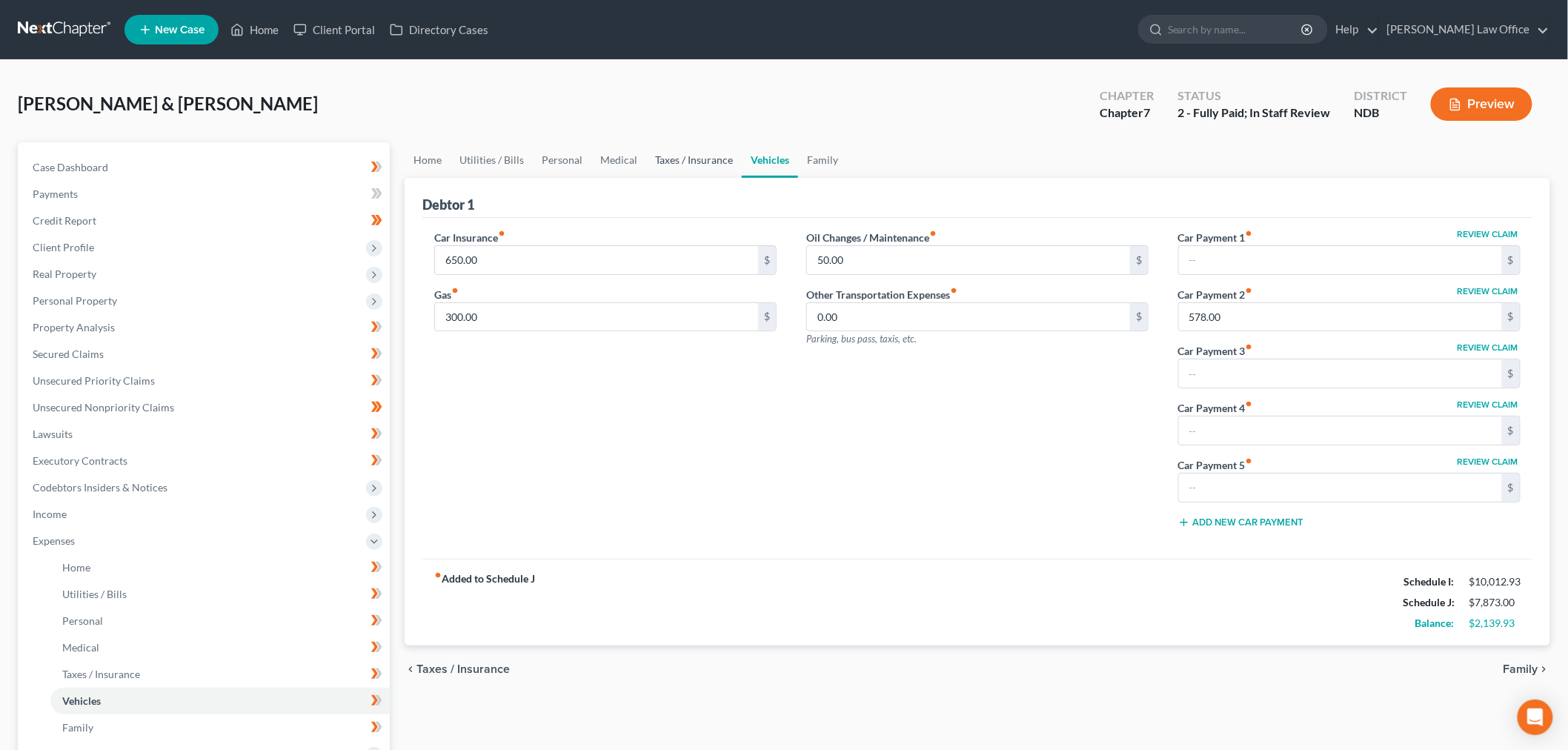
click at [692, 160] on link "Taxes / Insurance" at bounding box center [693, 160] width 96 height 35
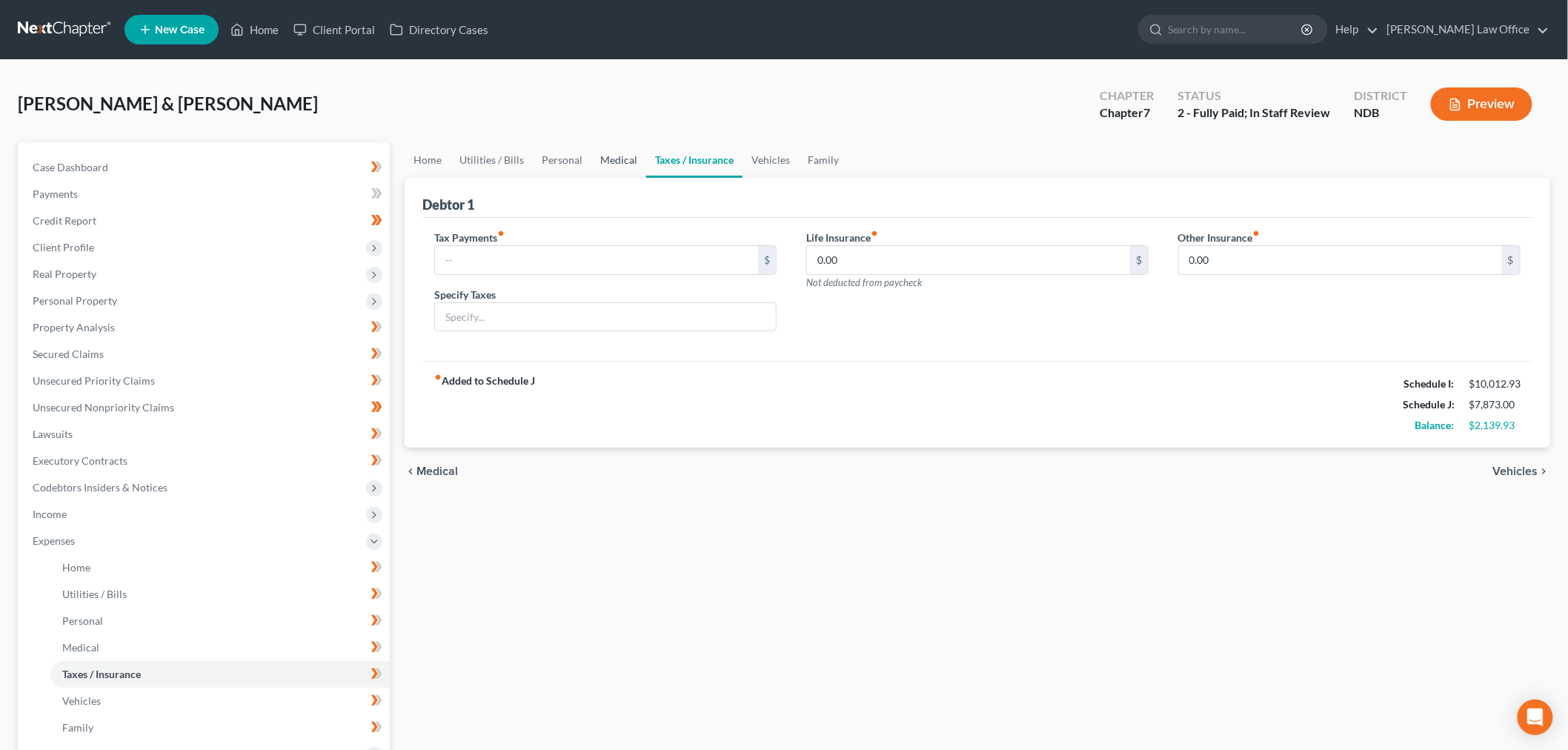
click at [610, 162] on link "Medical" at bounding box center [619, 160] width 55 height 35
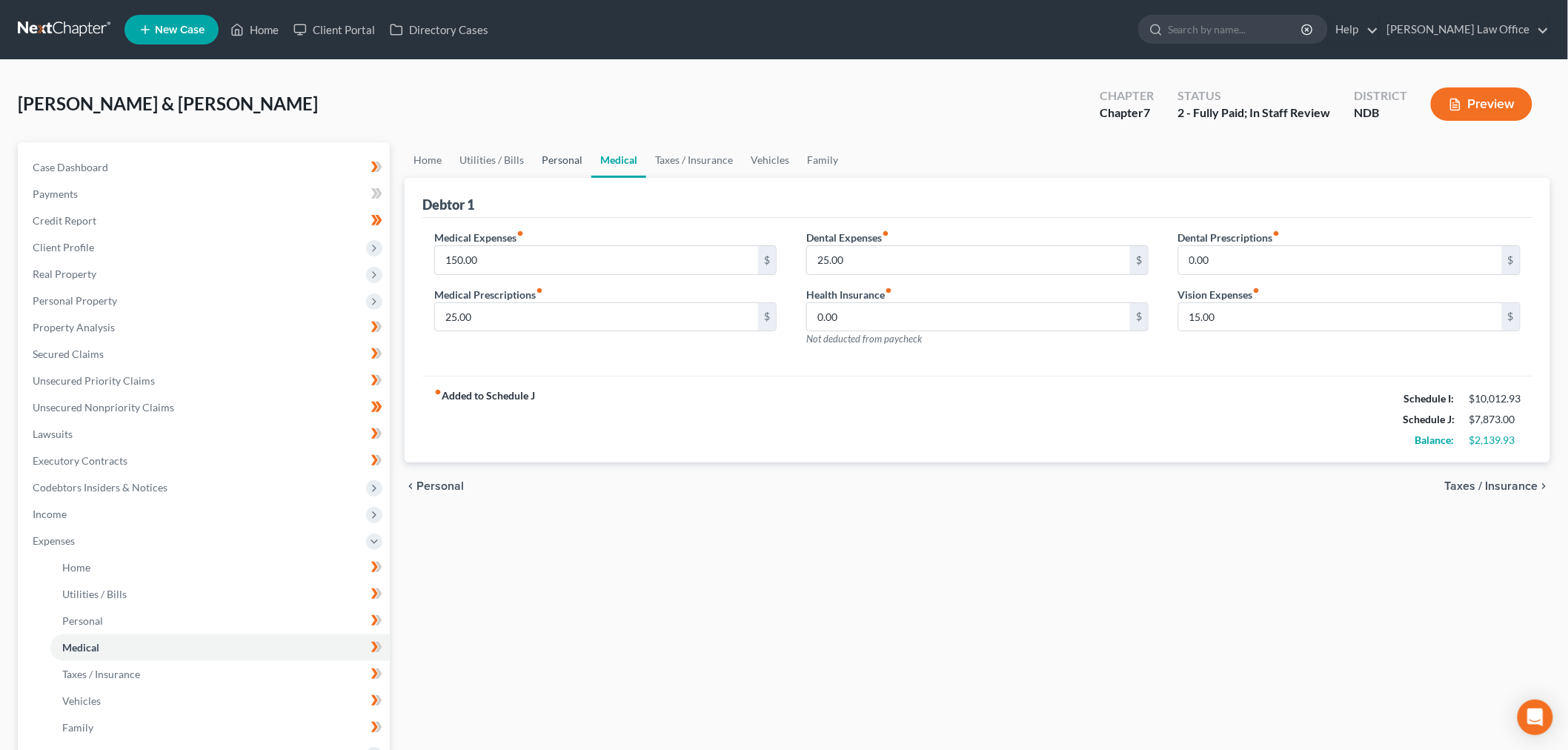
click at [540, 164] on link "Personal" at bounding box center [561, 160] width 58 height 35
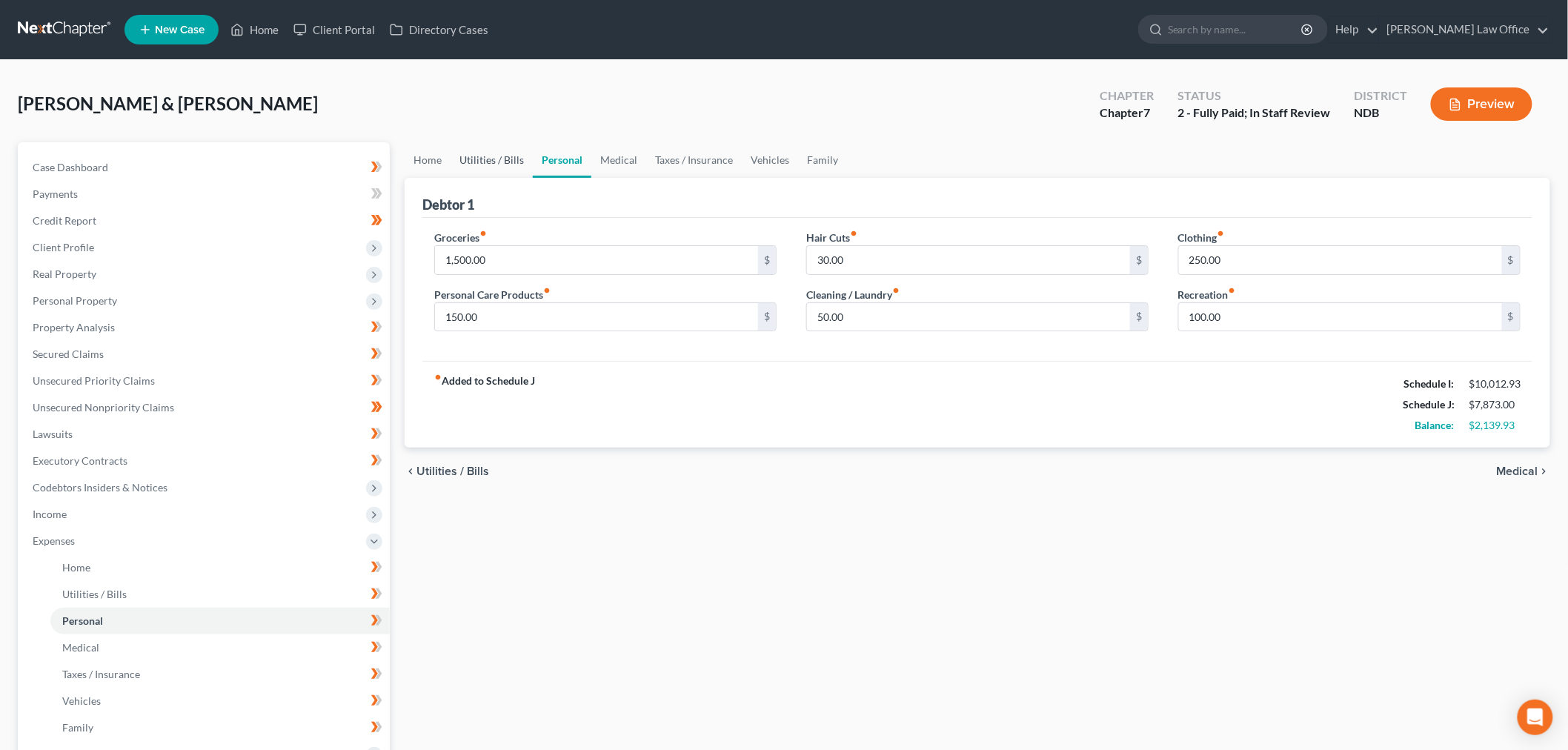
click at [490, 158] on link "Utilities / Bills" at bounding box center [491, 160] width 83 height 35
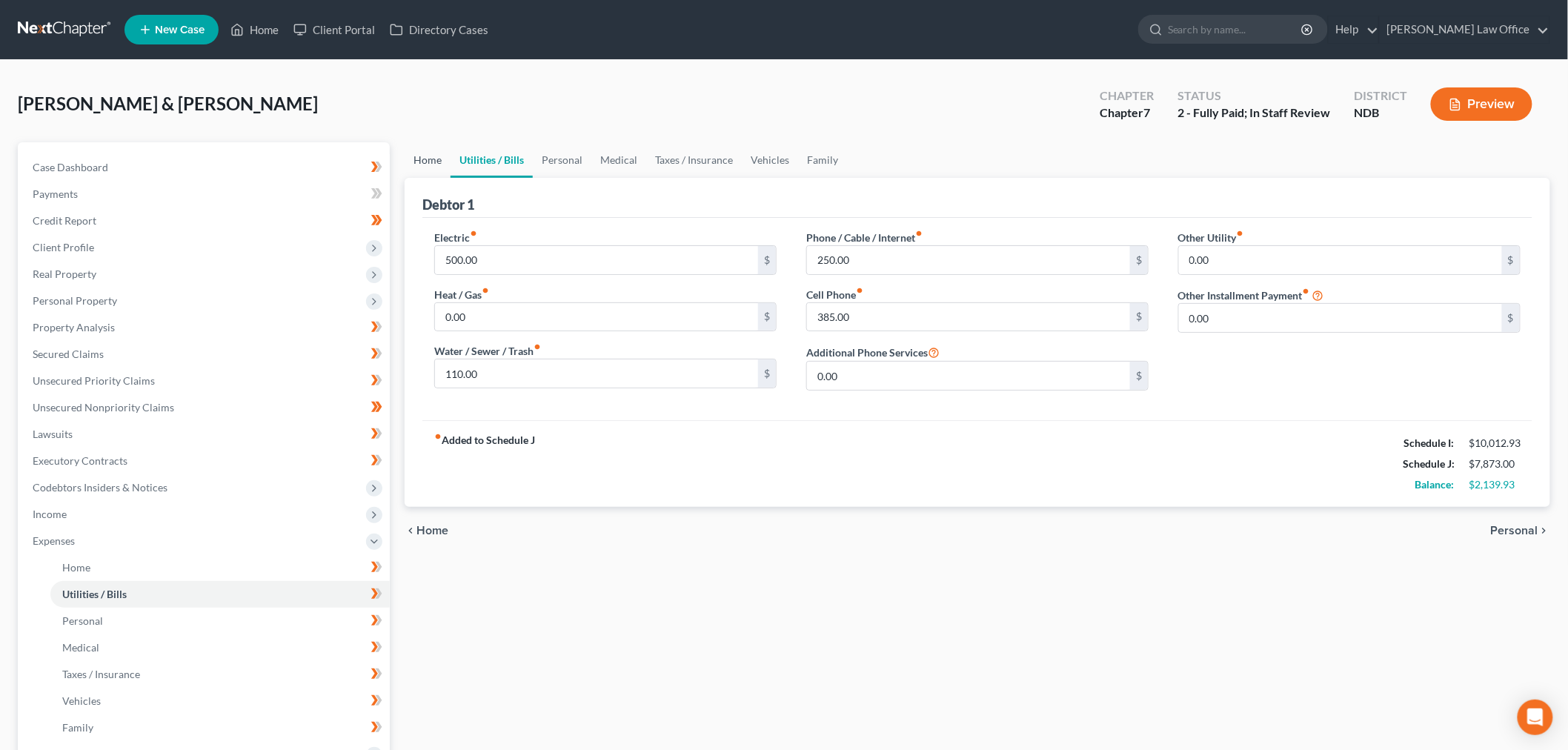
click at [446, 166] on link "Home" at bounding box center [427, 160] width 46 height 35
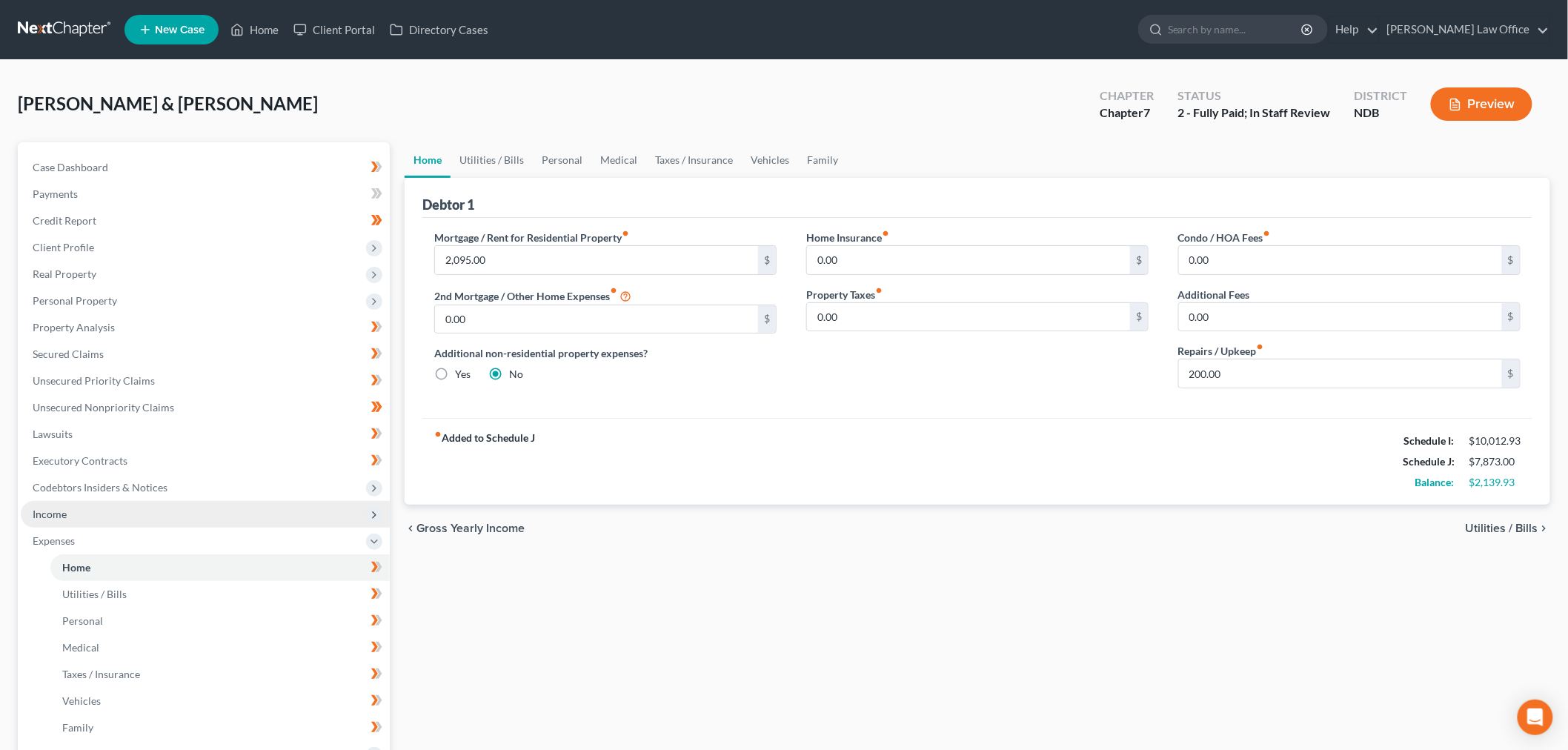
click at [76, 517] on span "Income" at bounding box center [205, 514] width 369 height 27
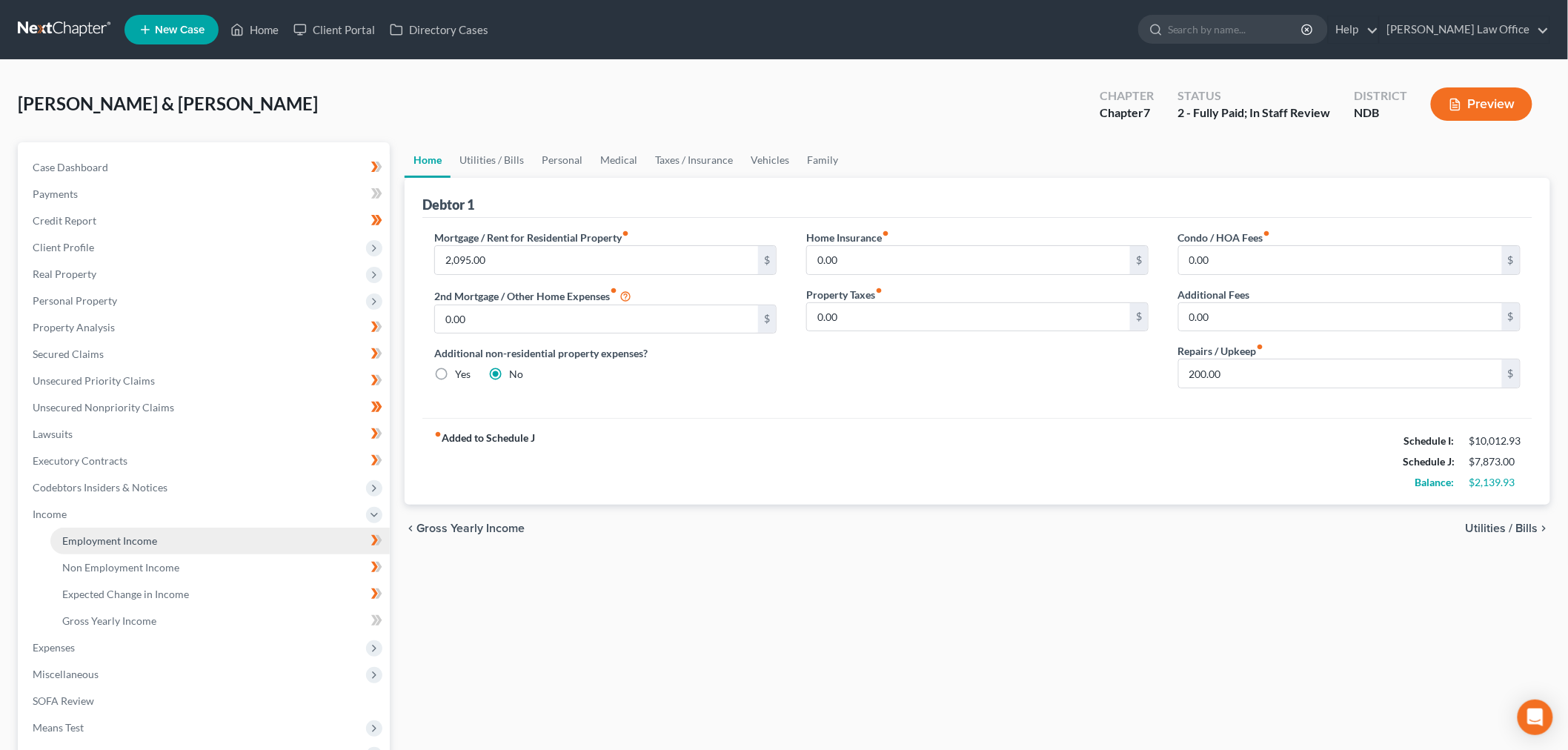
click at [122, 528] on link "Employment Income" at bounding box center [220, 541] width 340 height 27
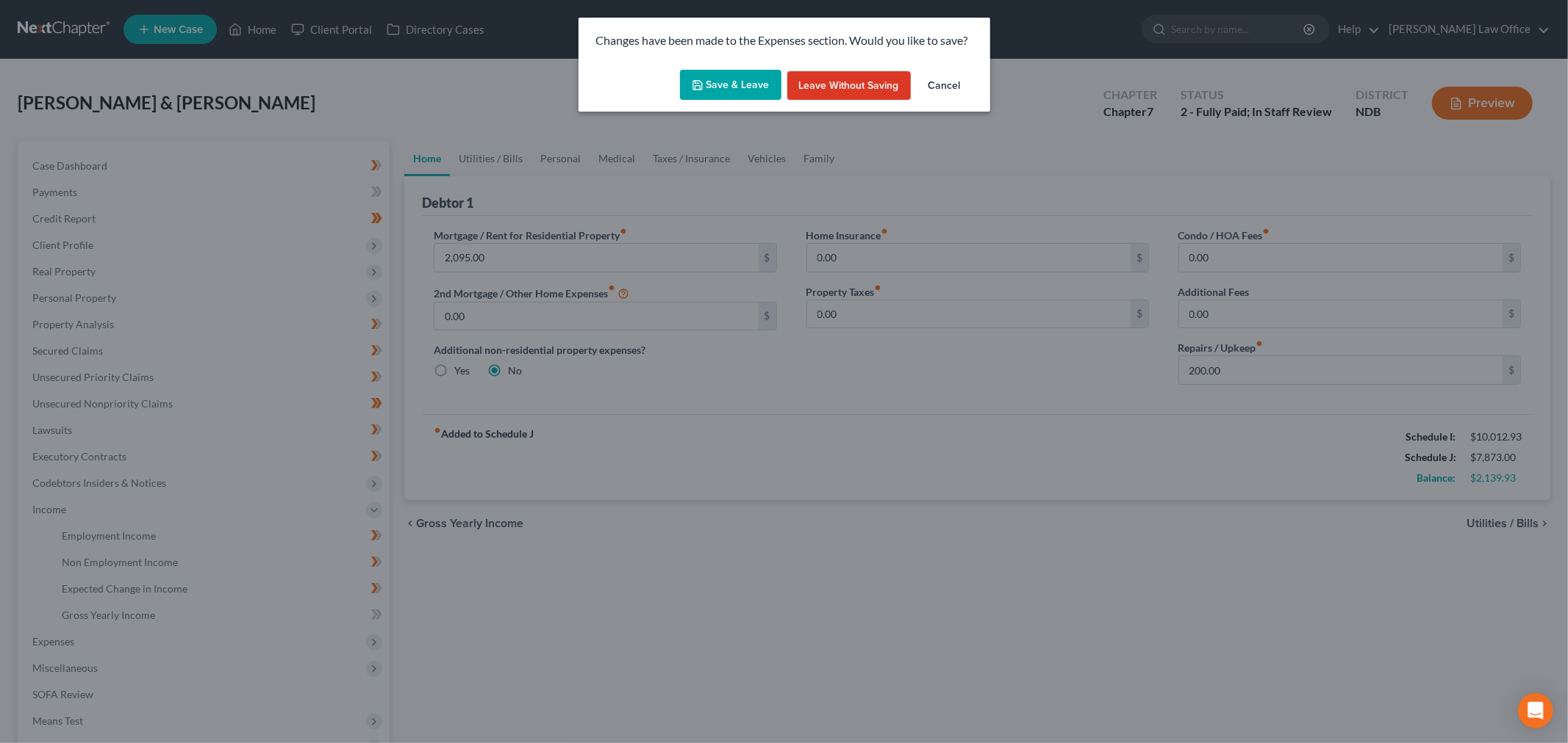
click at [744, 92] on button "Save & Leave" at bounding box center [731, 85] width 102 height 31
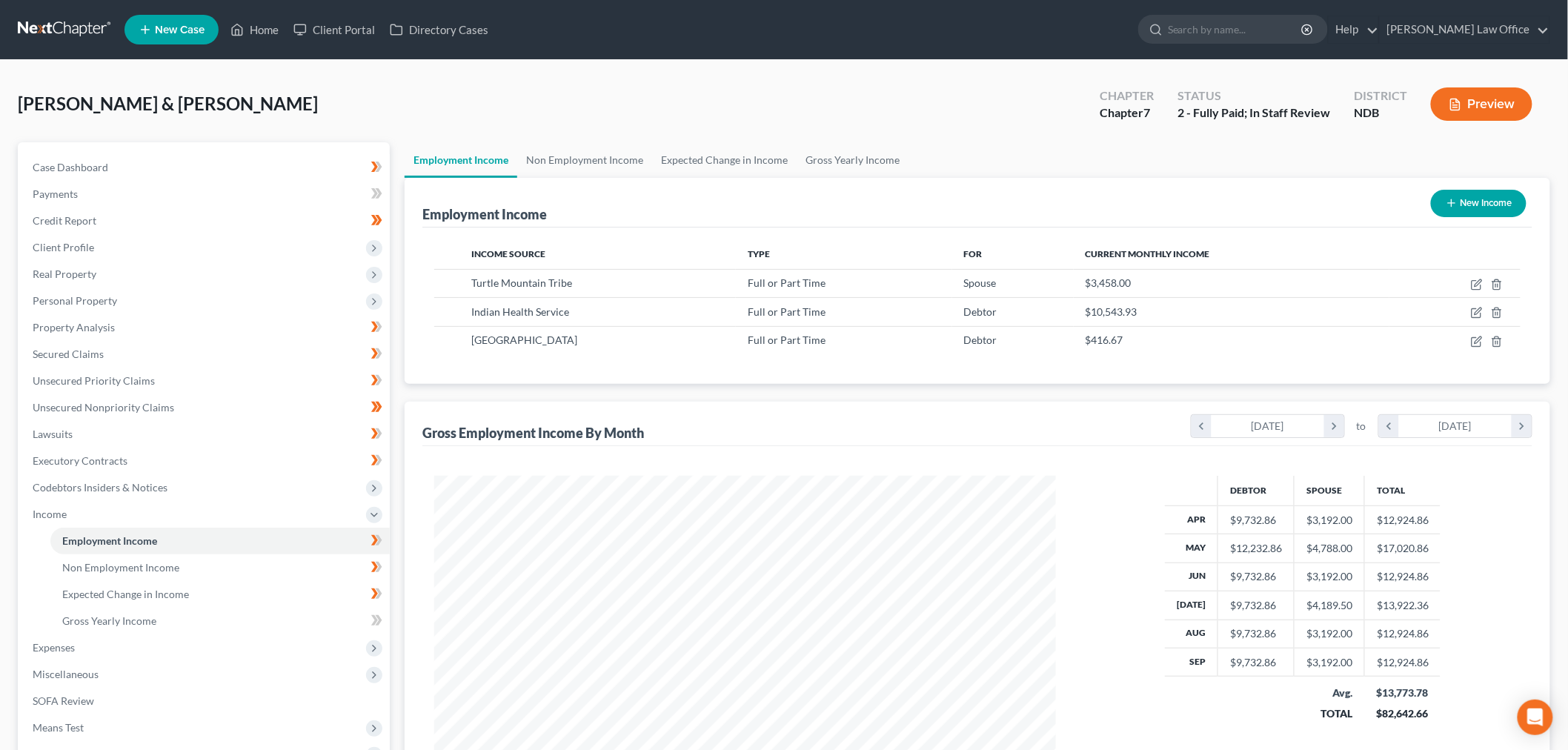
scroll to position [310, 651]
click at [585, 164] on link "Non Employment Income" at bounding box center [584, 160] width 135 height 35
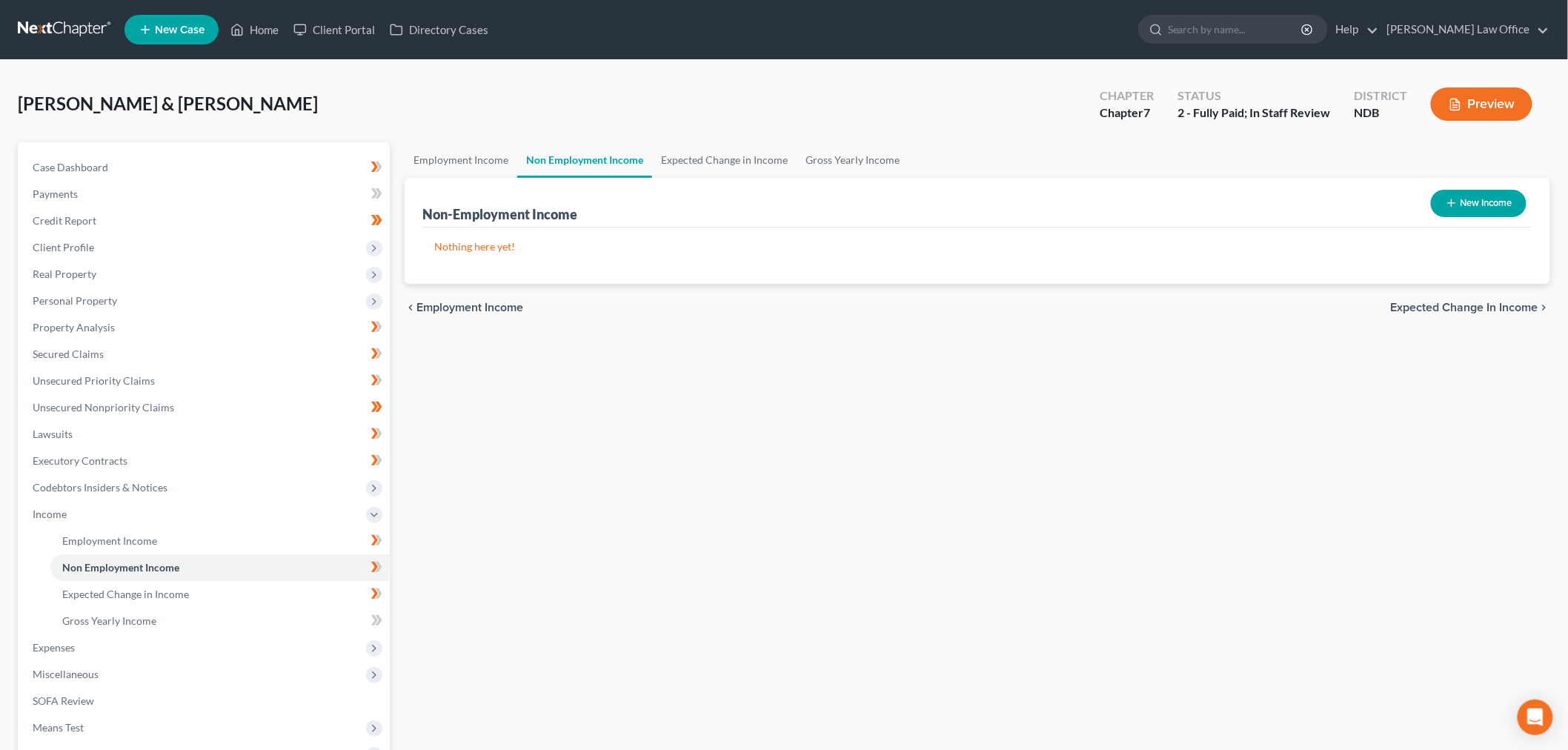
click at [1471, 99] on button "Preview" at bounding box center [1481, 104] width 101 height 34
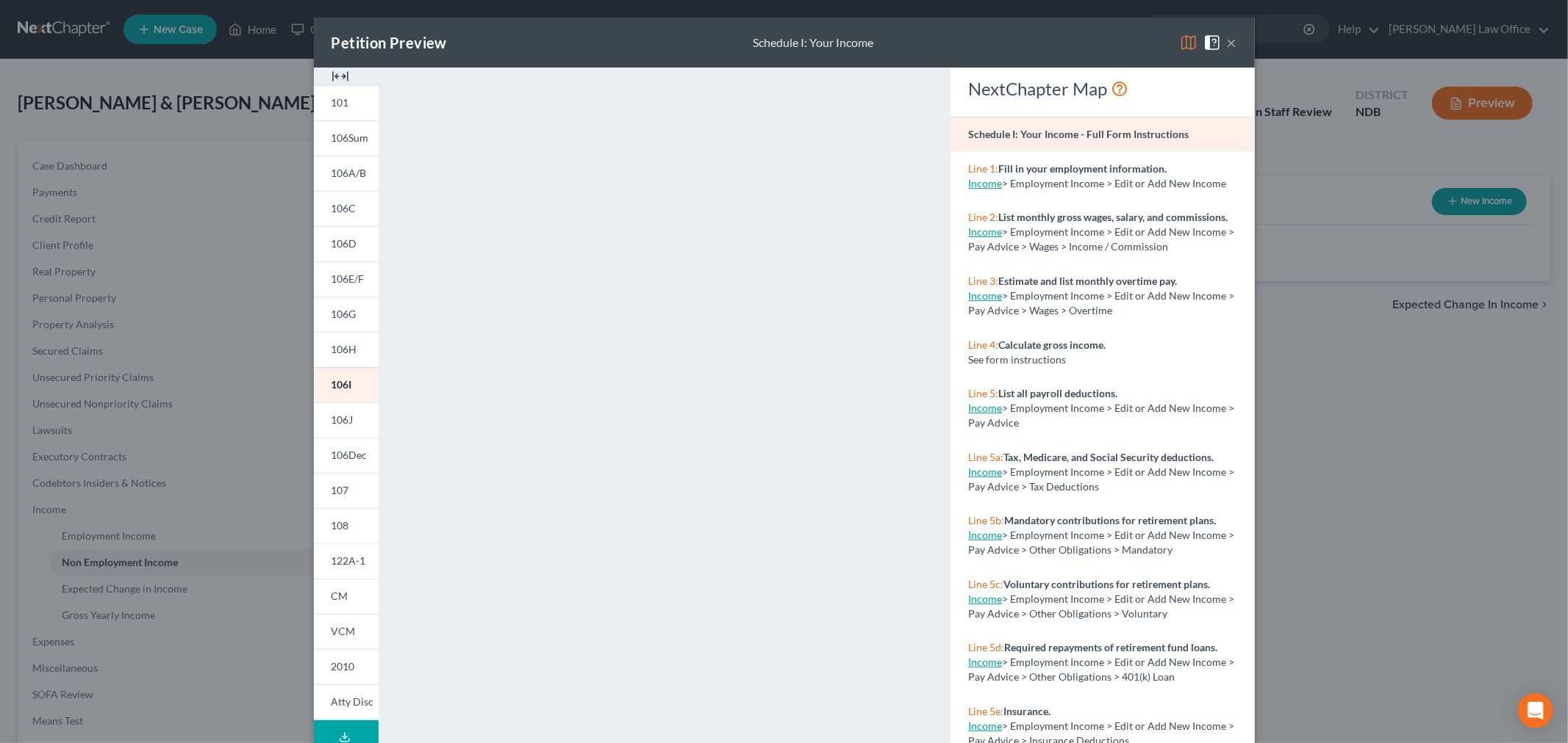
click at [1227, 40] on button "×" at bounding box center [1232, 43] width 11 height 18
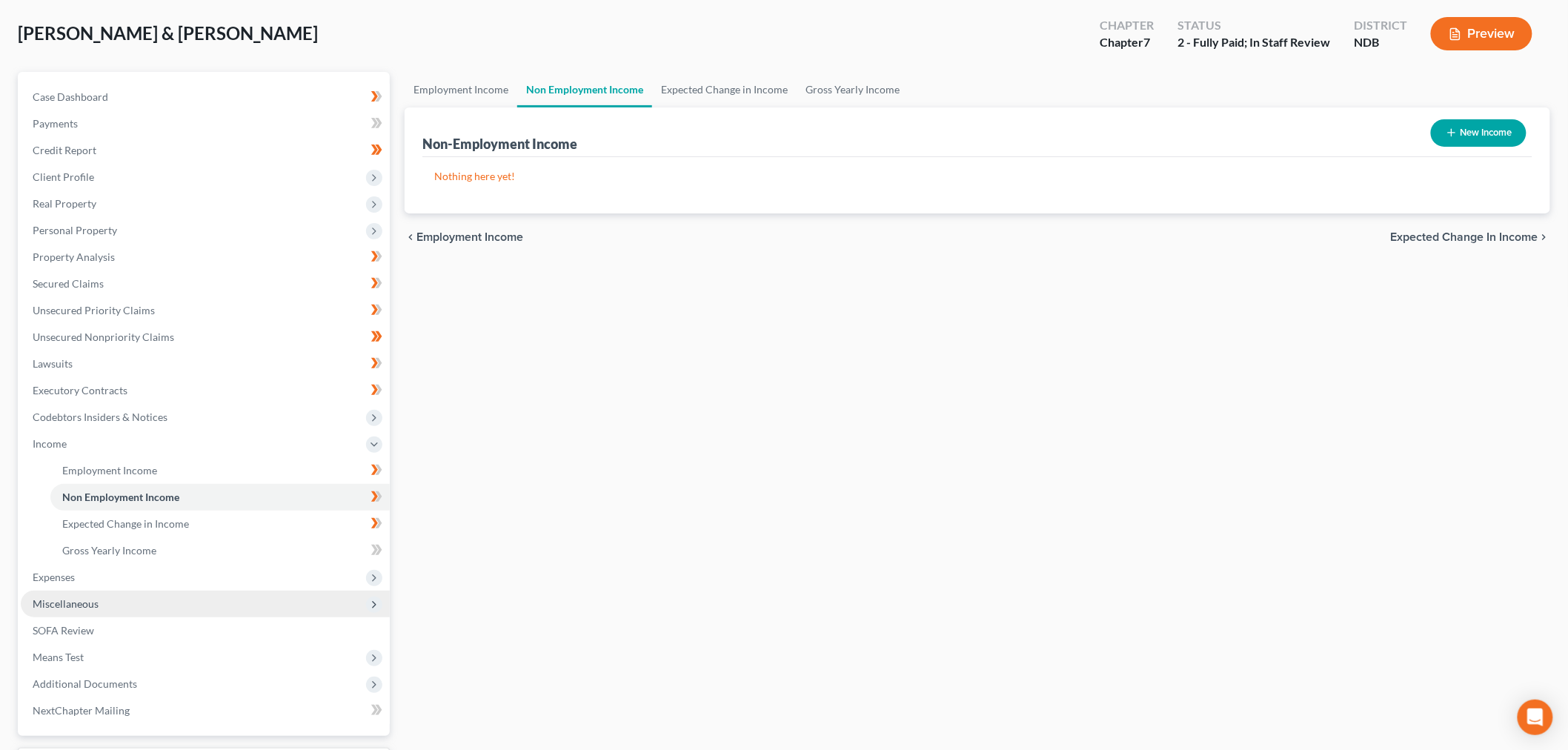
scroll to position [165, 0]
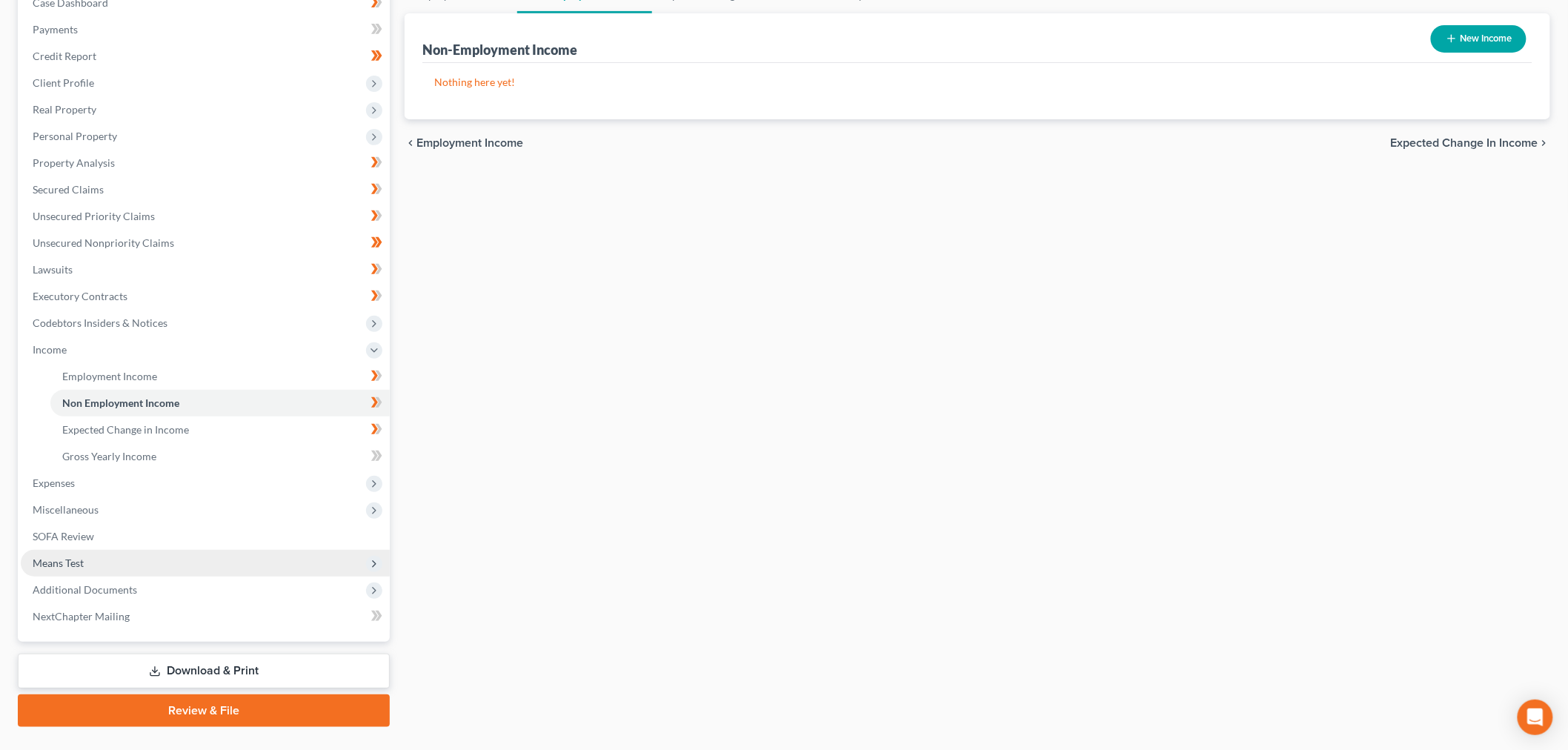
click at [163, 553] on span "Means Test" at bounding box center [205, 563] width 369 height 27
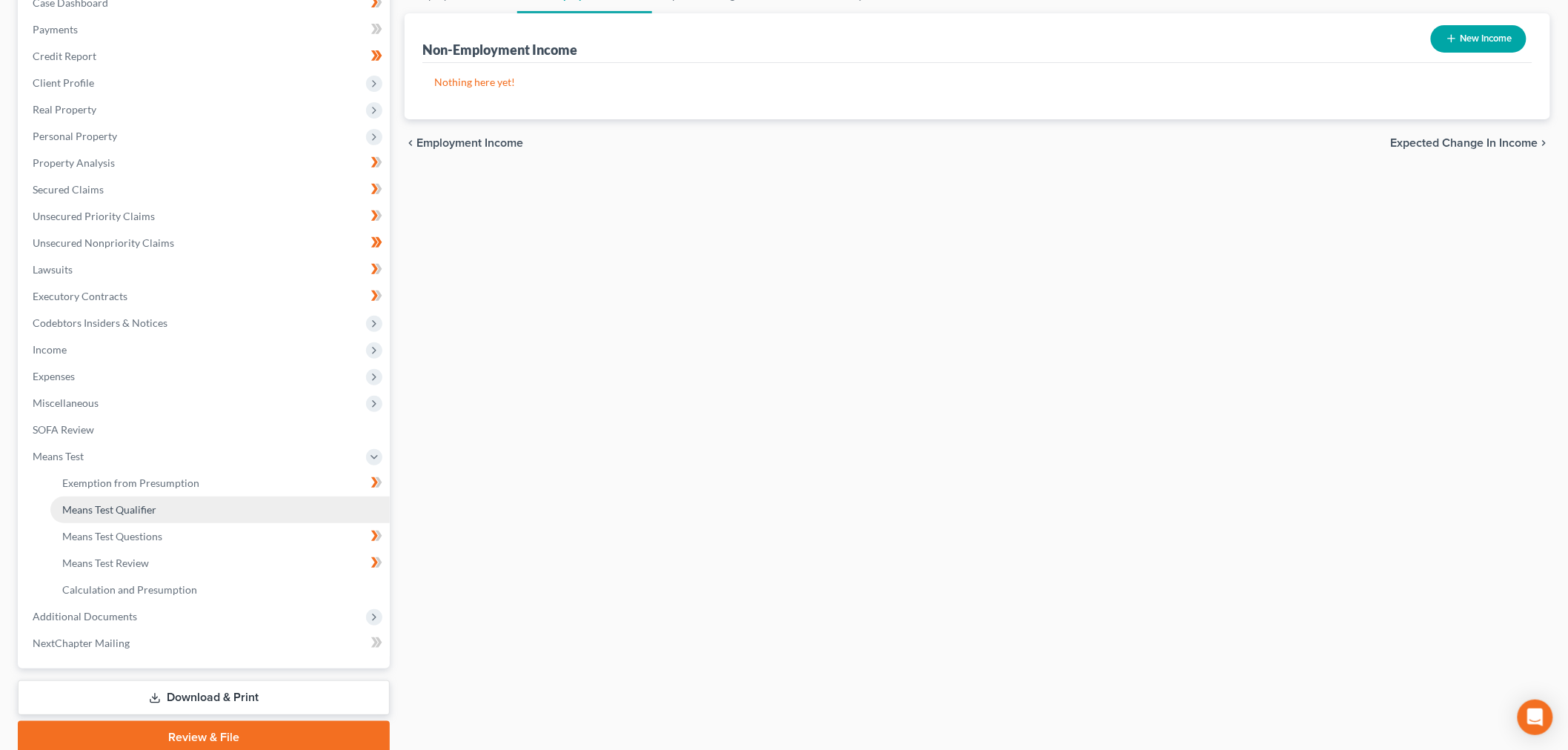
click at [101, 504] on span "Means Test Qualifier" at bounding box center [109, 510] width 95 height 13
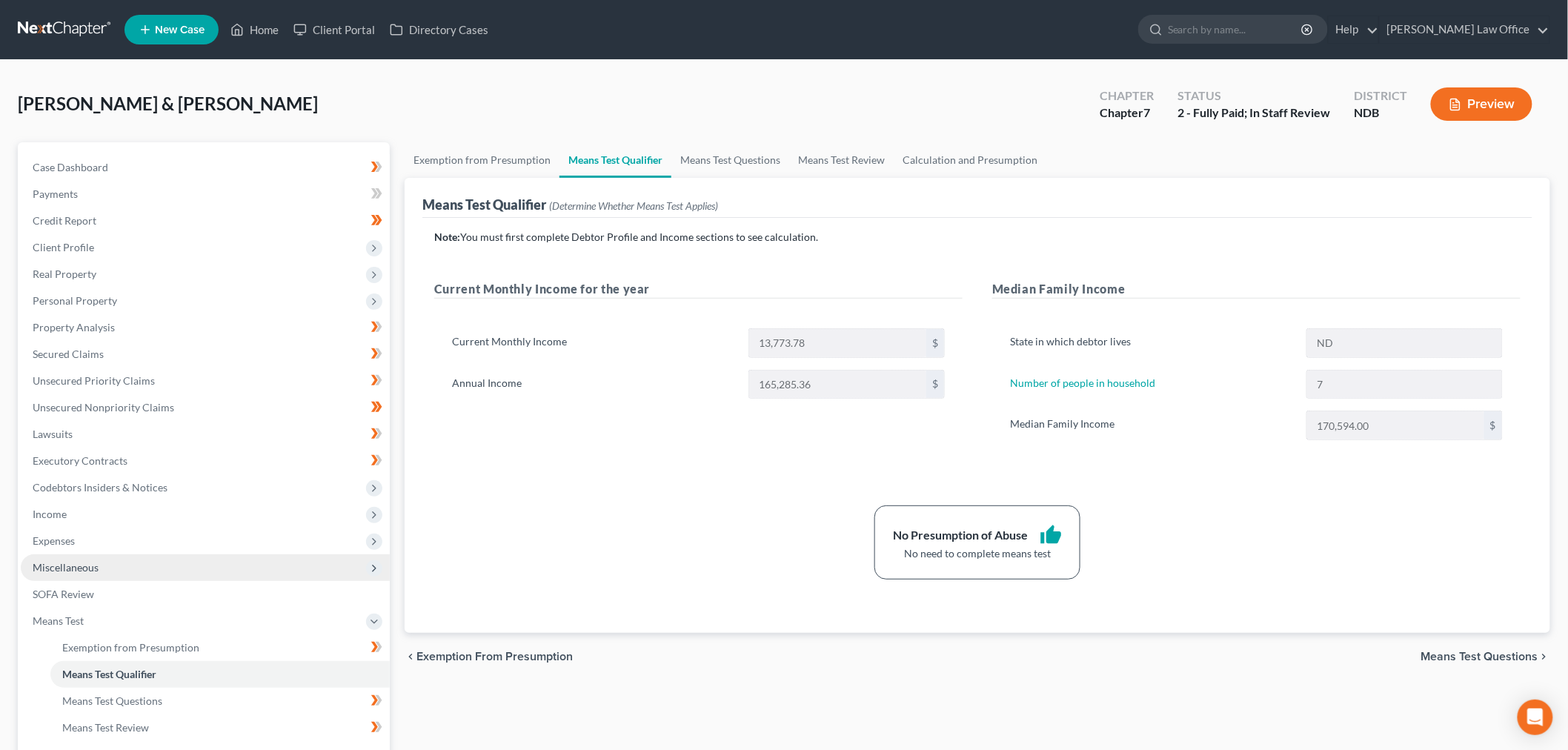
click at [180, 550] on span "Expenses" at bounding box center [205, 541] width 369 height 27
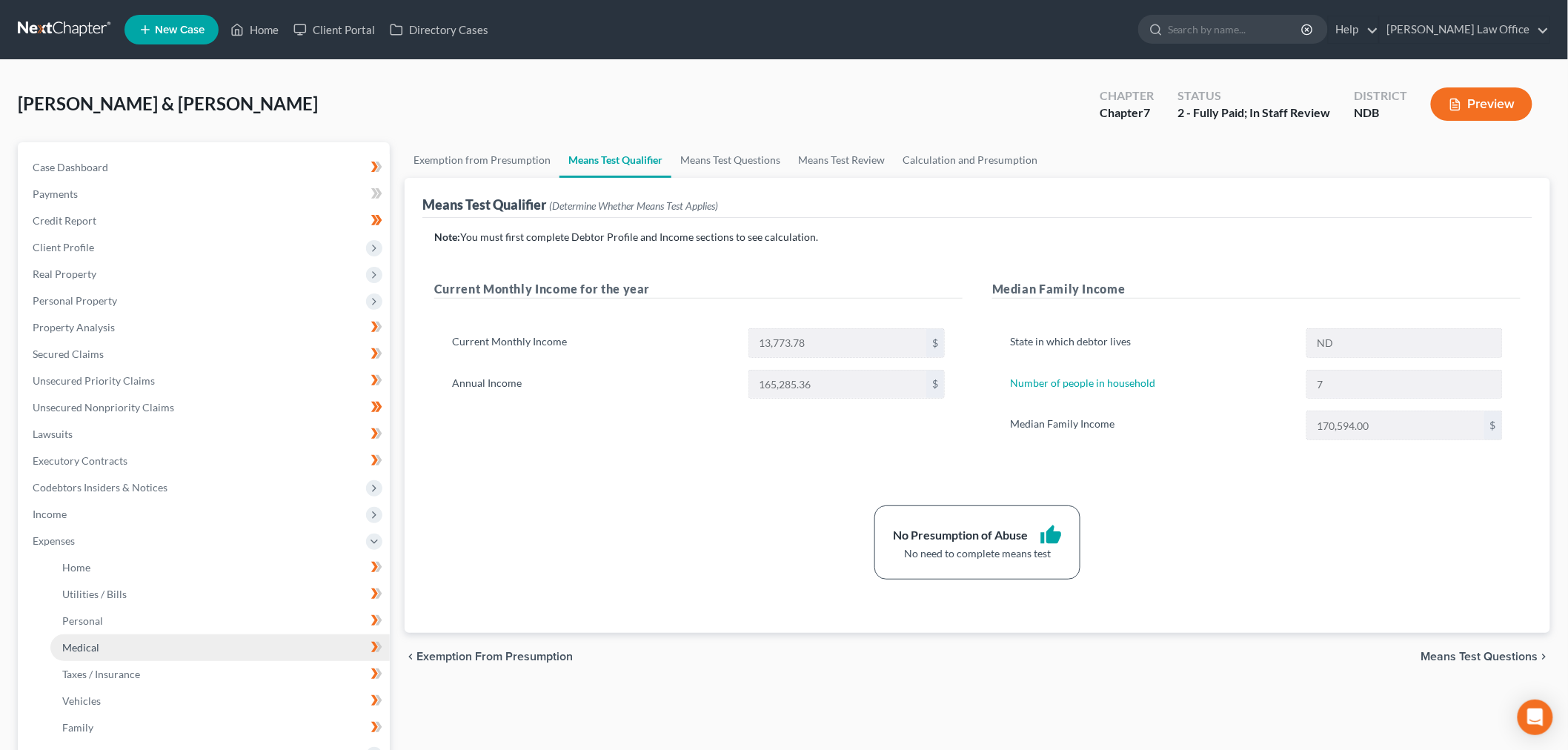
click at [118, 649] on link "Medical" at bounding box center [220, 648] width 340 height 27
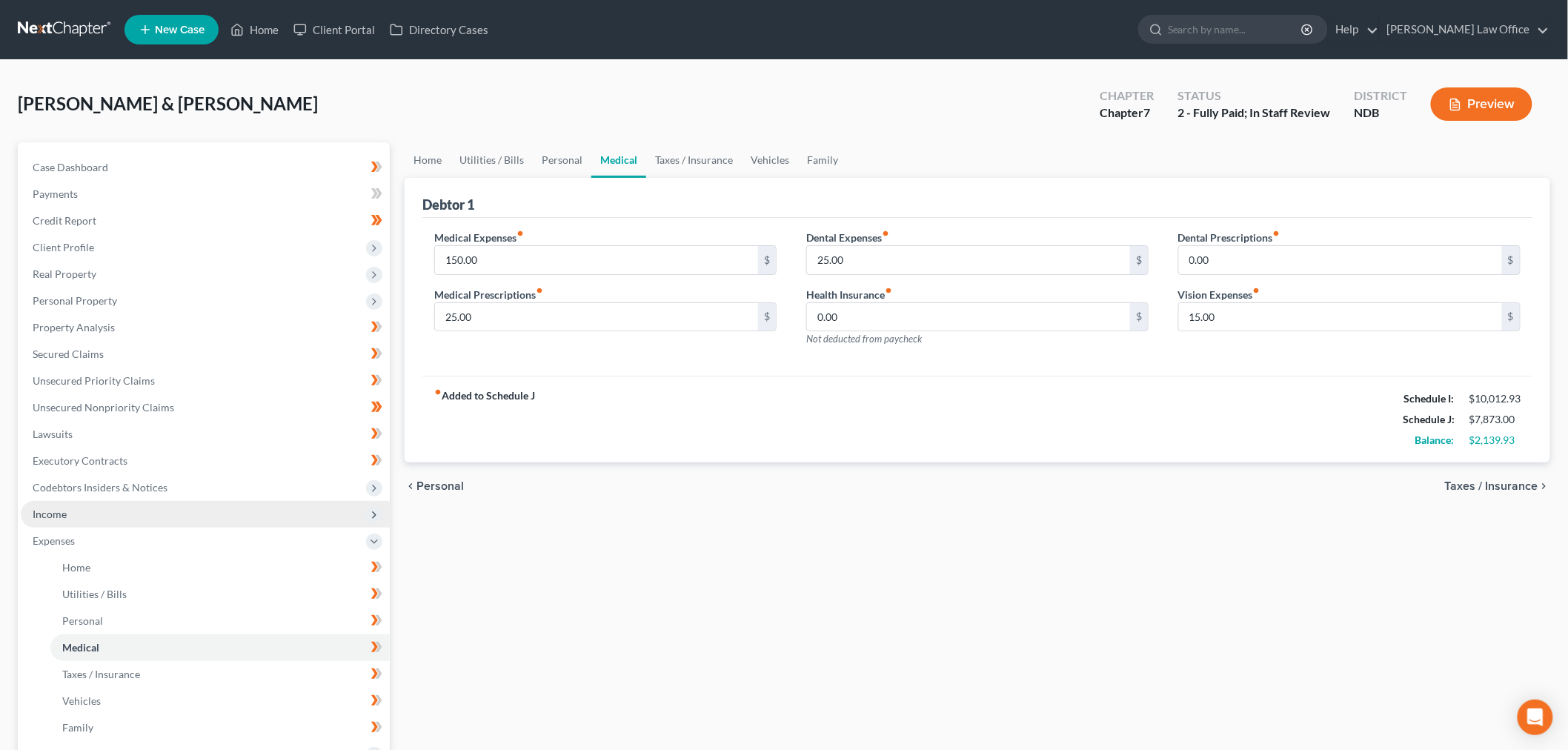
drag, startPoint x: 124, startPoint y: 520, endPoint x: 169, endPoint y: 550, distance: 54.1
click at [124, 520] on span "Income" at bounding box center [205, 514] width 369 height 27
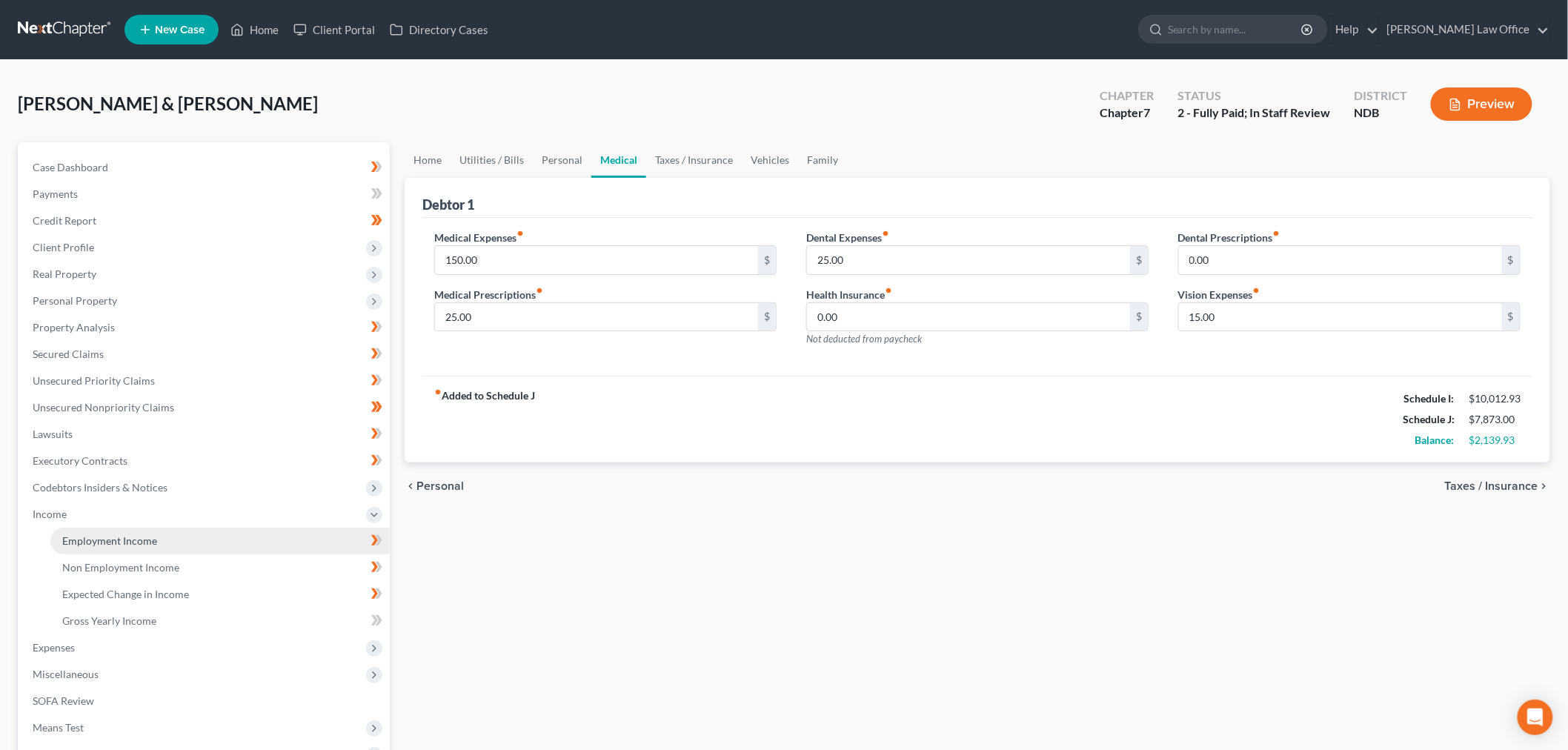
click at [167, 537] on link "Employment Income" at bounding box center [220, 541] width 340 height 27
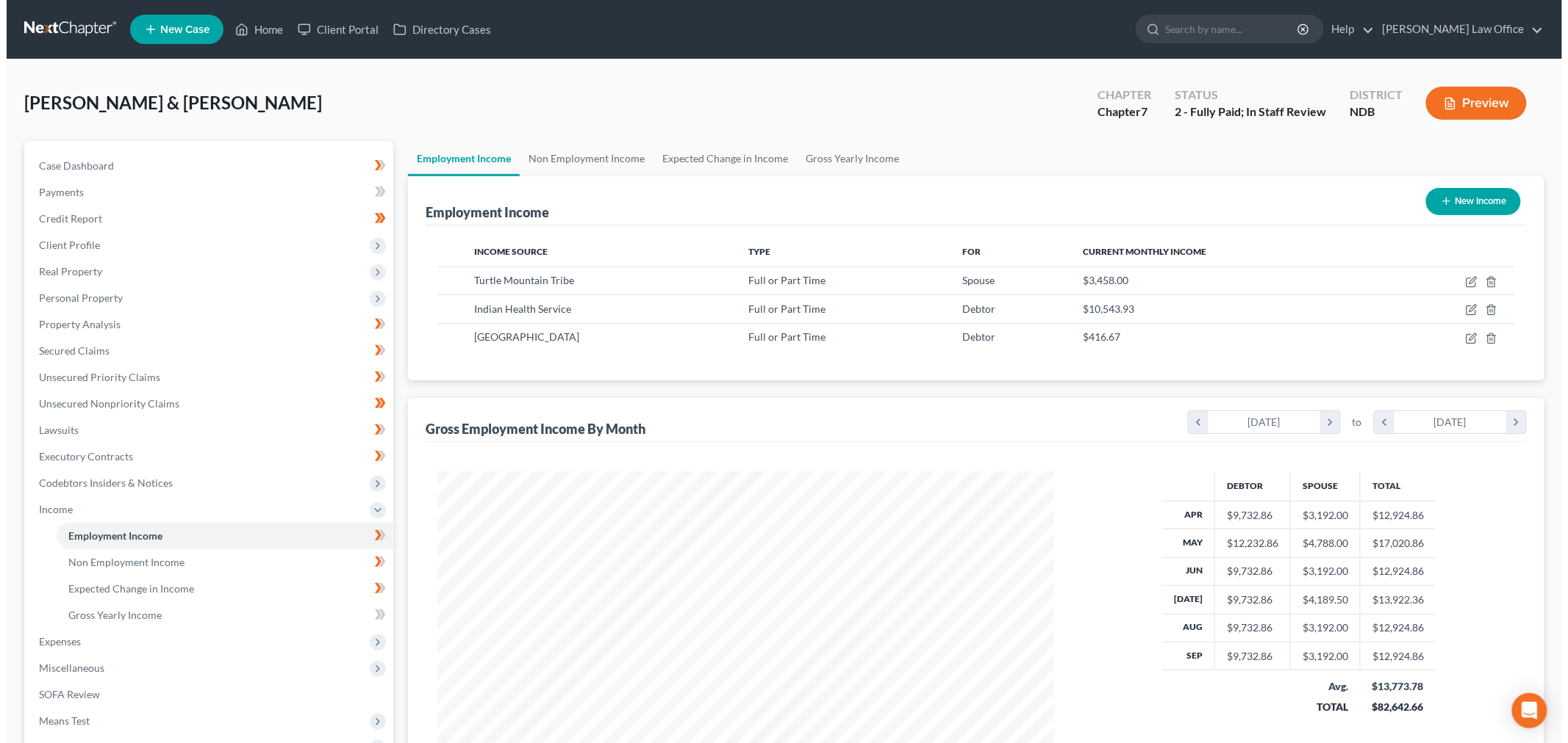
scroll to position [308, 646]
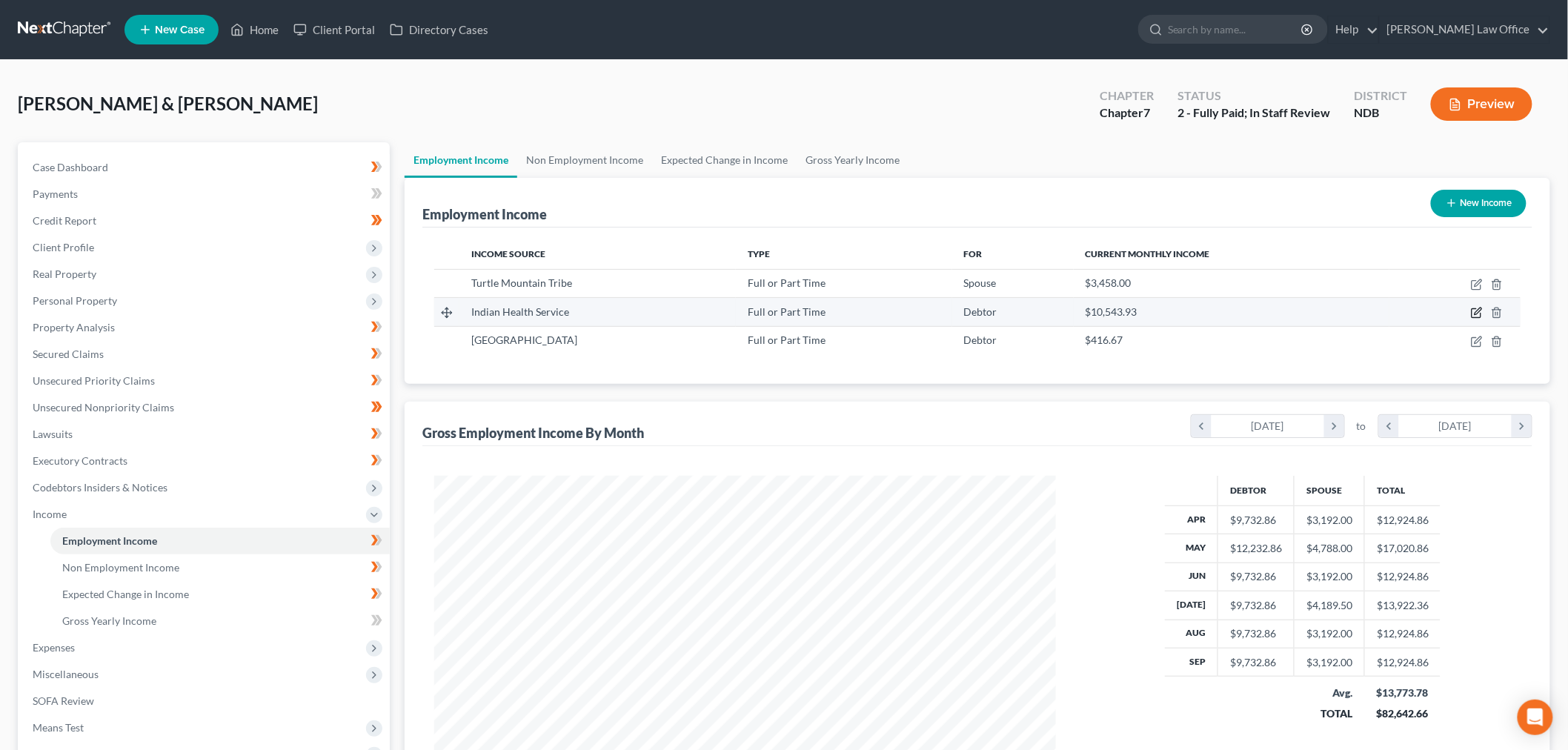
click at [1480, 314] on icon "button" at bounding box center [1477, 312] width 12 height 12
select select "0"
select select "29"
select select "2"
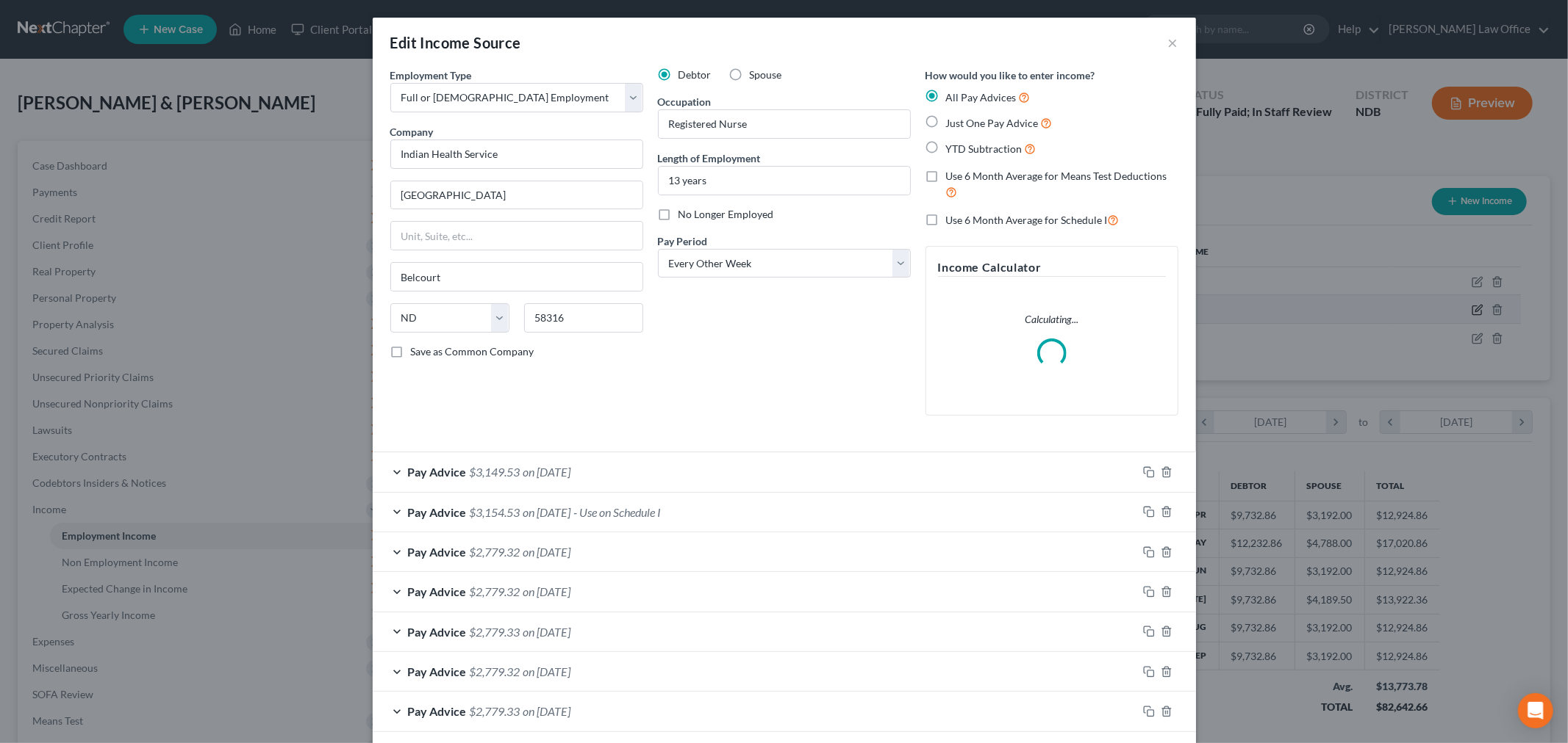
scroll to position [310, 652]
click at [572, 478] on span "on [DATE]" at bounding box center [547, 472] width 48 height 14
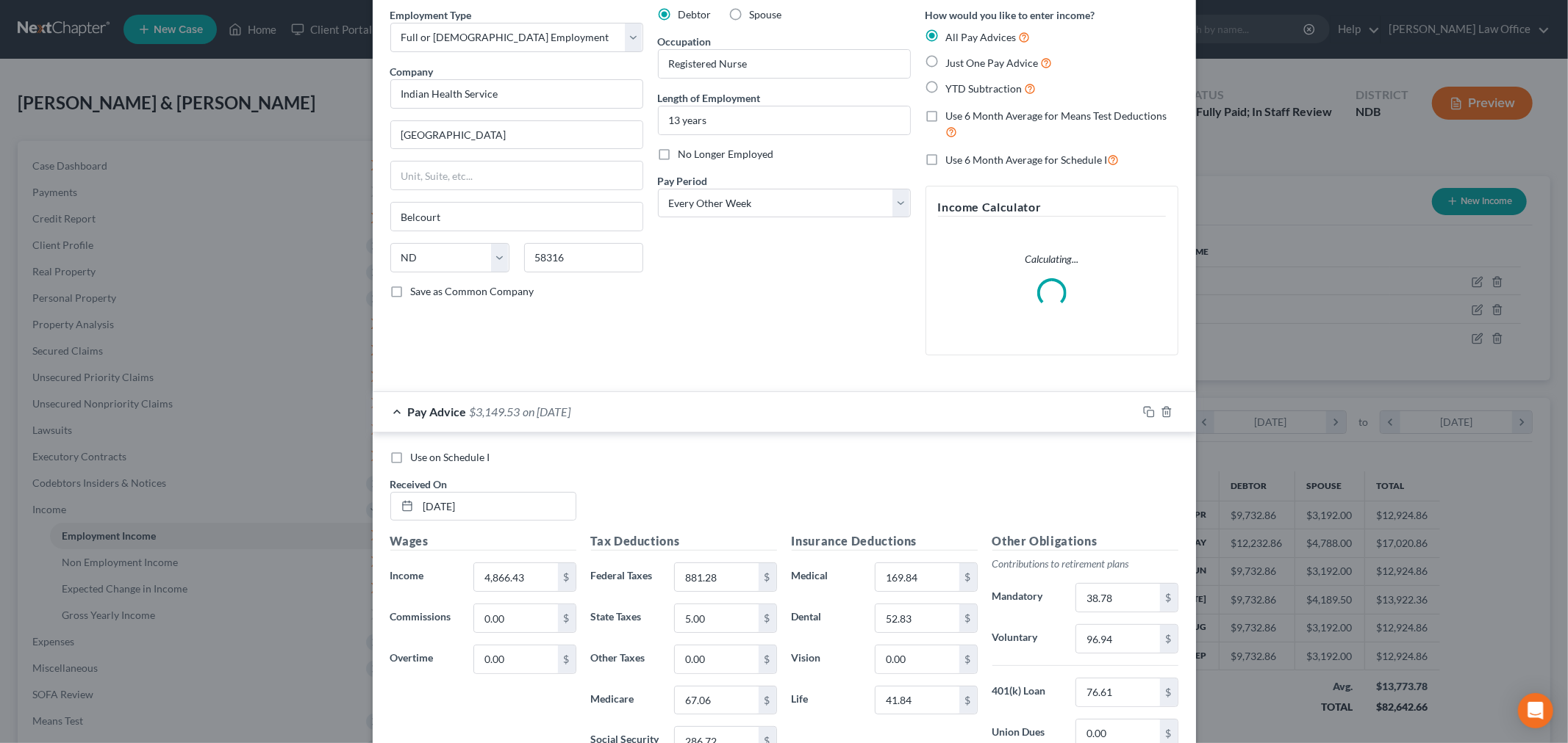
scroll to position [245, 0]
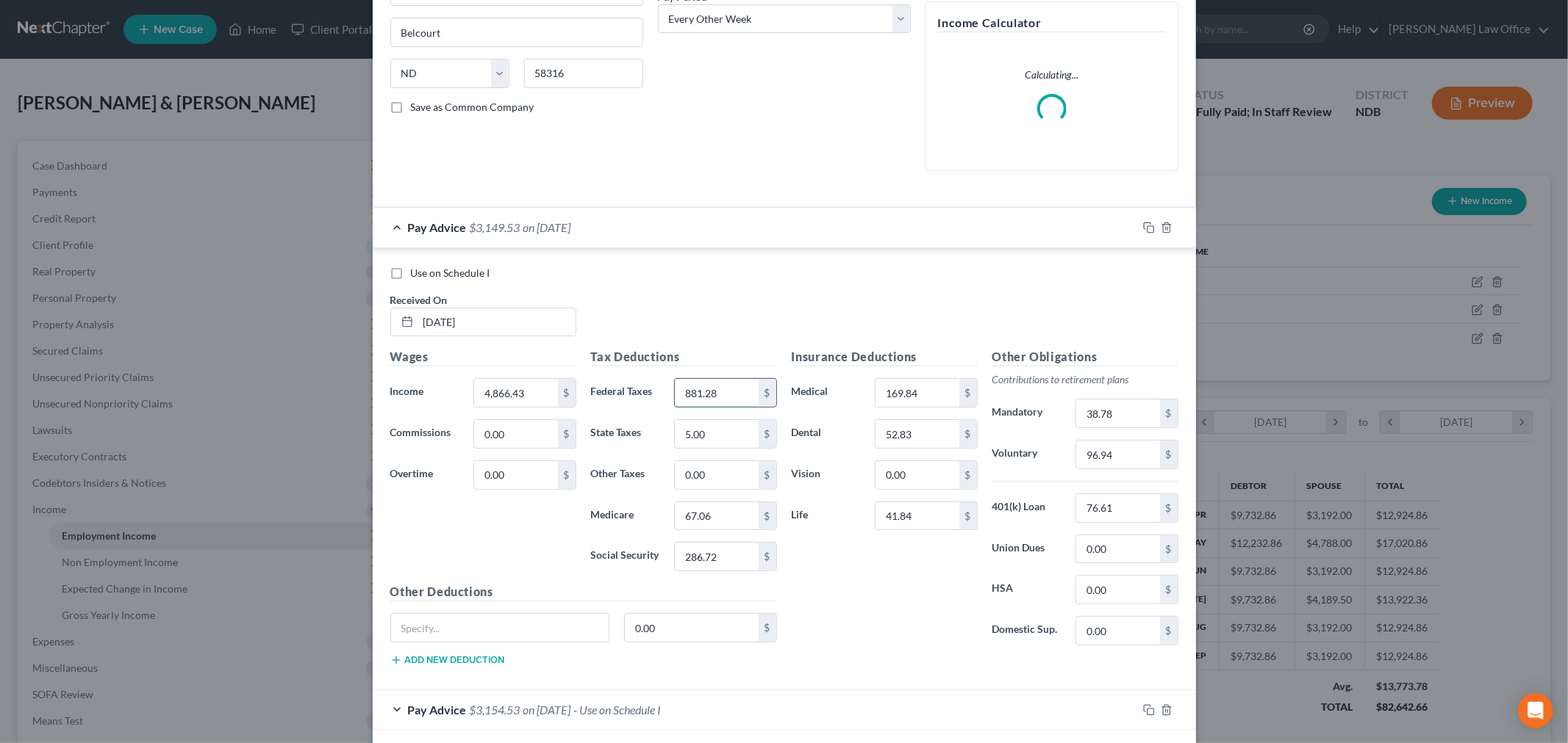
drag, startPoint x: 732, startPoint y: 397, endPoint x: 806, endPoint y: 400, distance: 74.1
click at [732, 397] on input "881.28" at bounding box center [716, 392] width 83 height 28
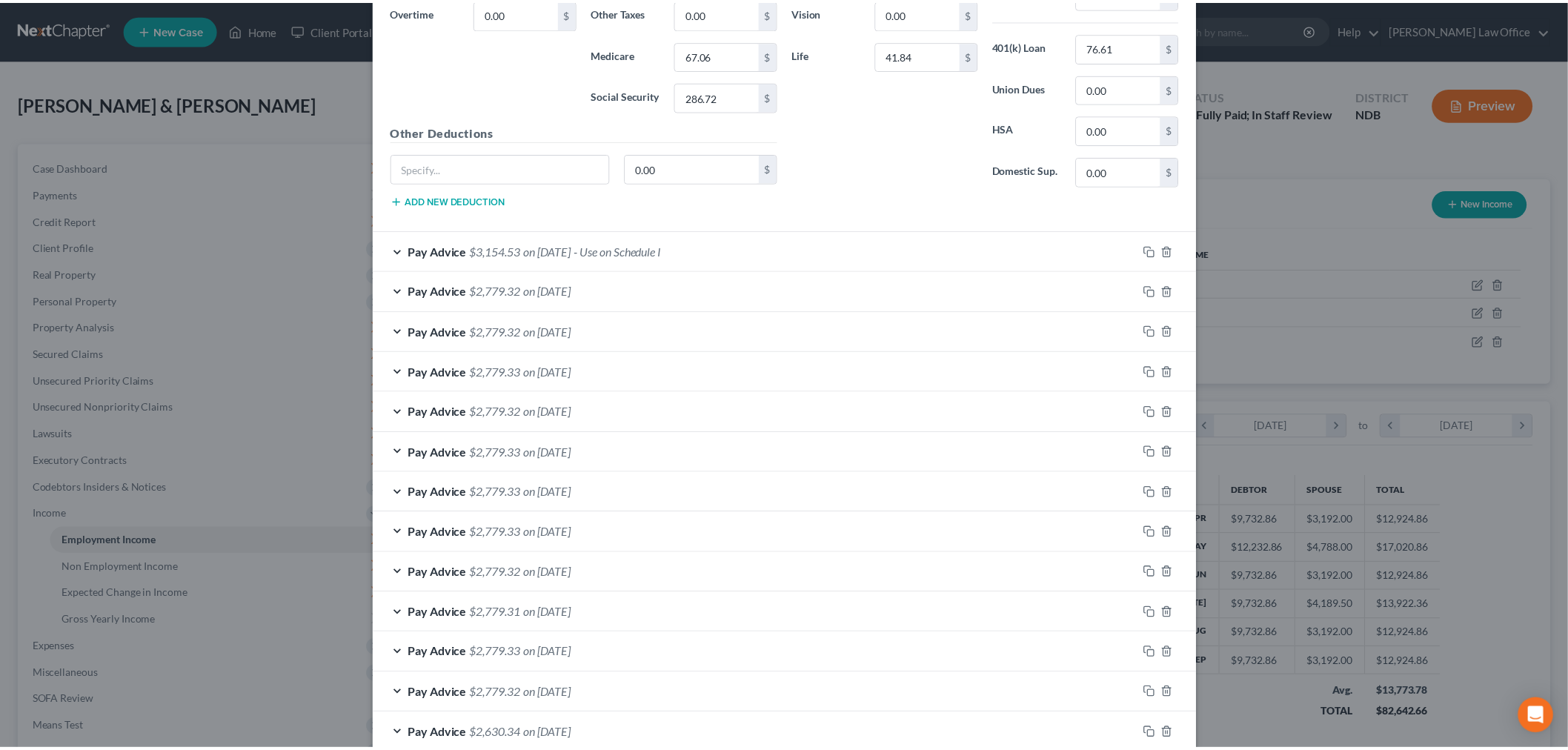
scroll to position [849, 0]
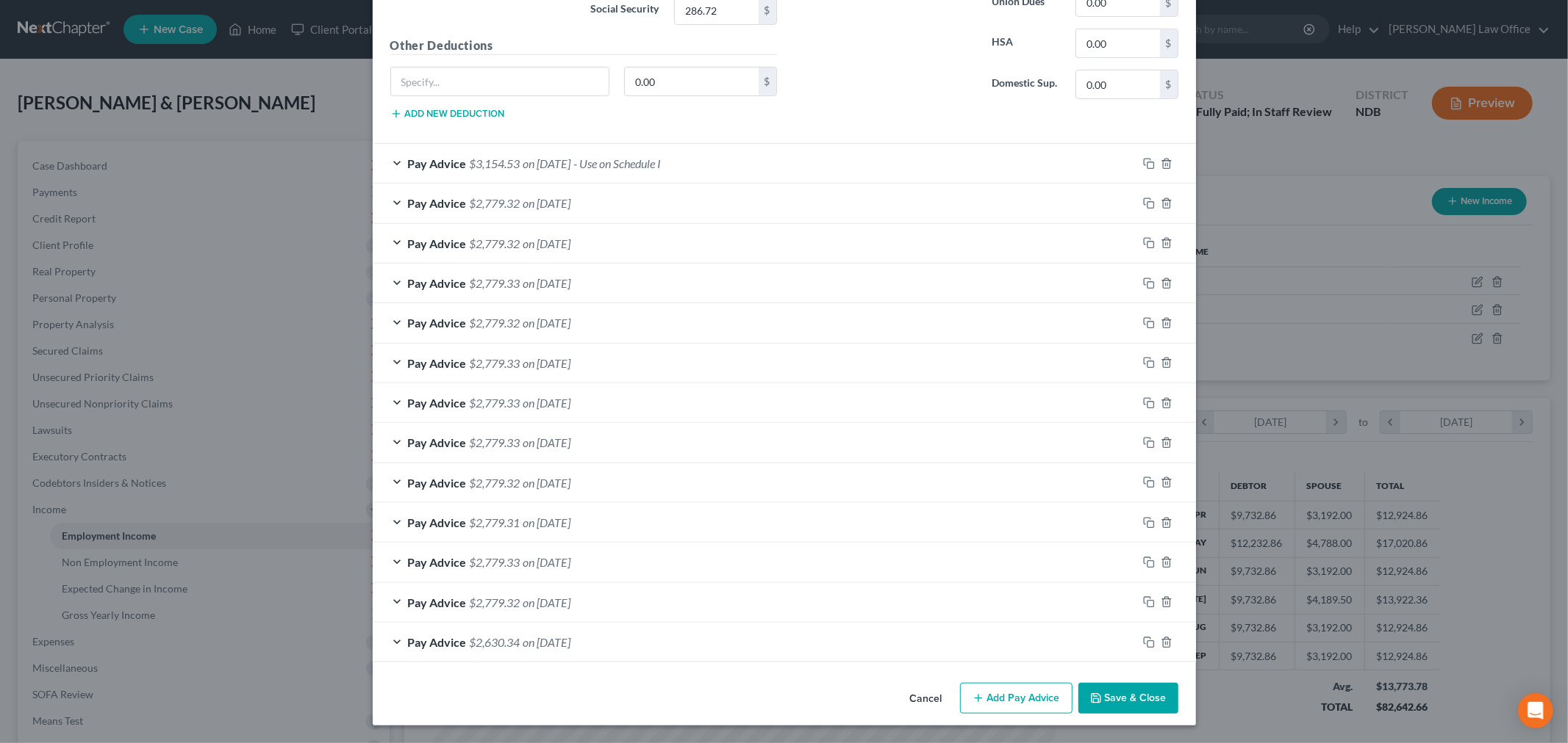
click at [1112, 708] on button "Save & Close" at bounding box center [1128, 699] width 100 height 31
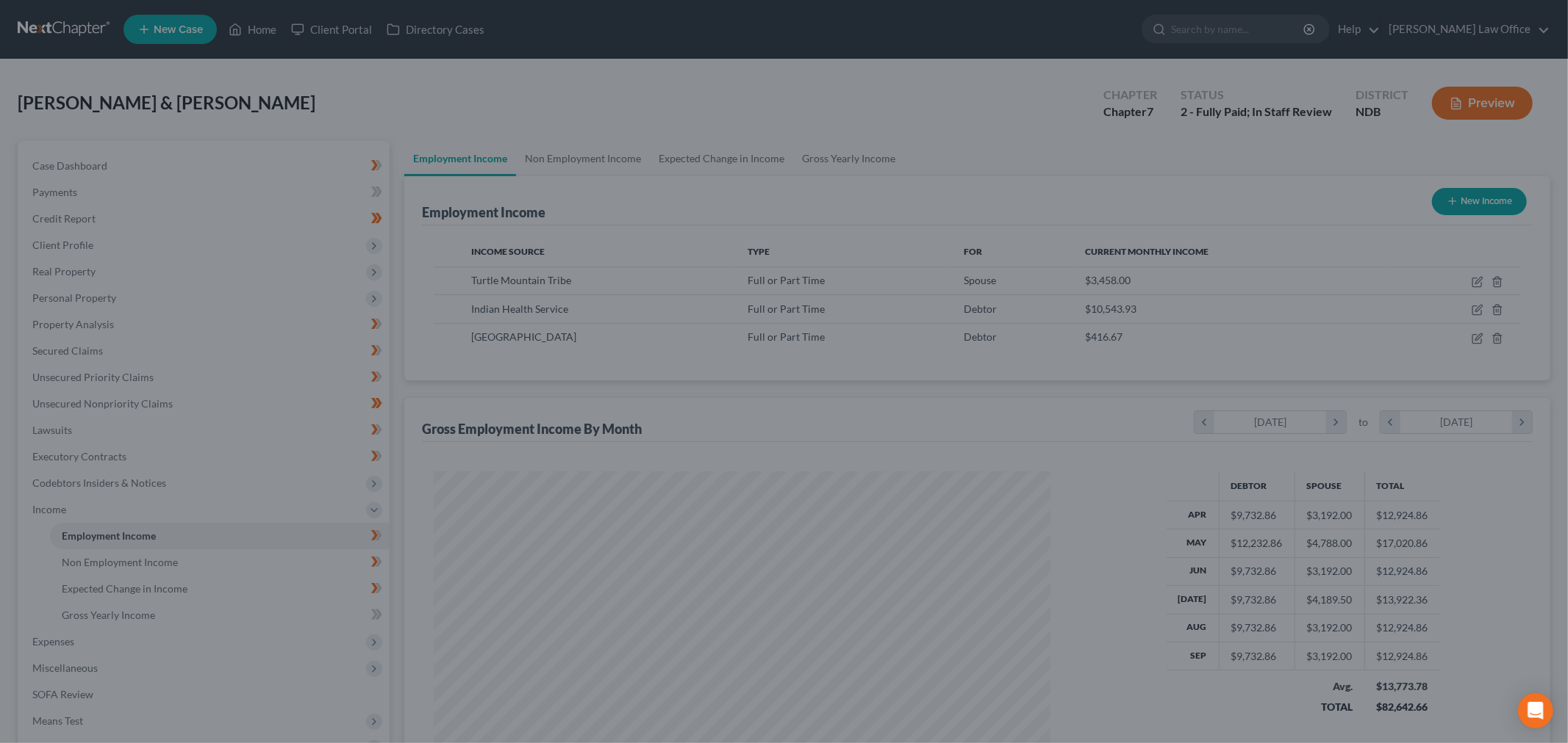
scroll to position [734294, 734407]
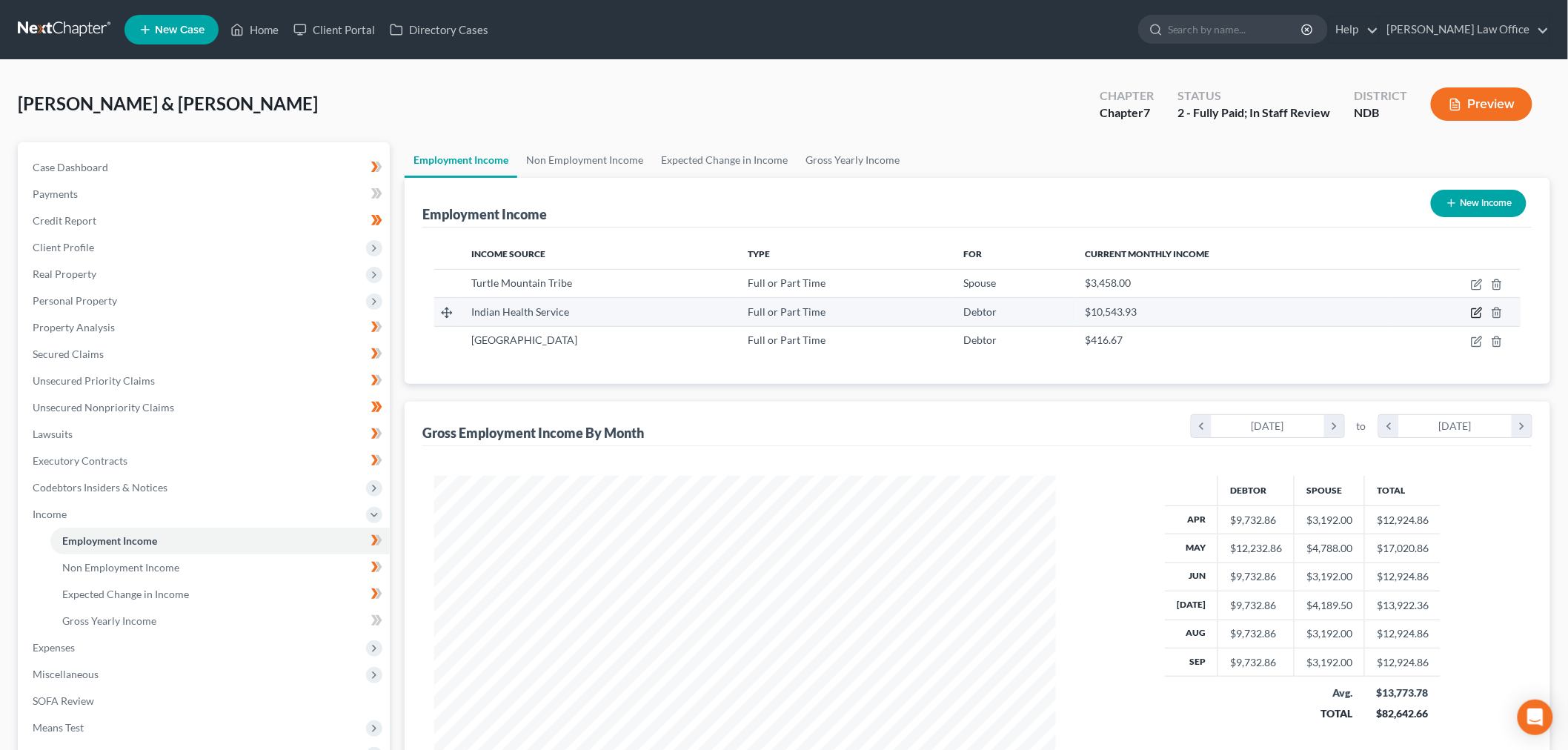
click at [1477, 311] on icon "button" at bounding box center [1477, 311] width 7 height 7
select select "0"
select select "29"
select select "2"
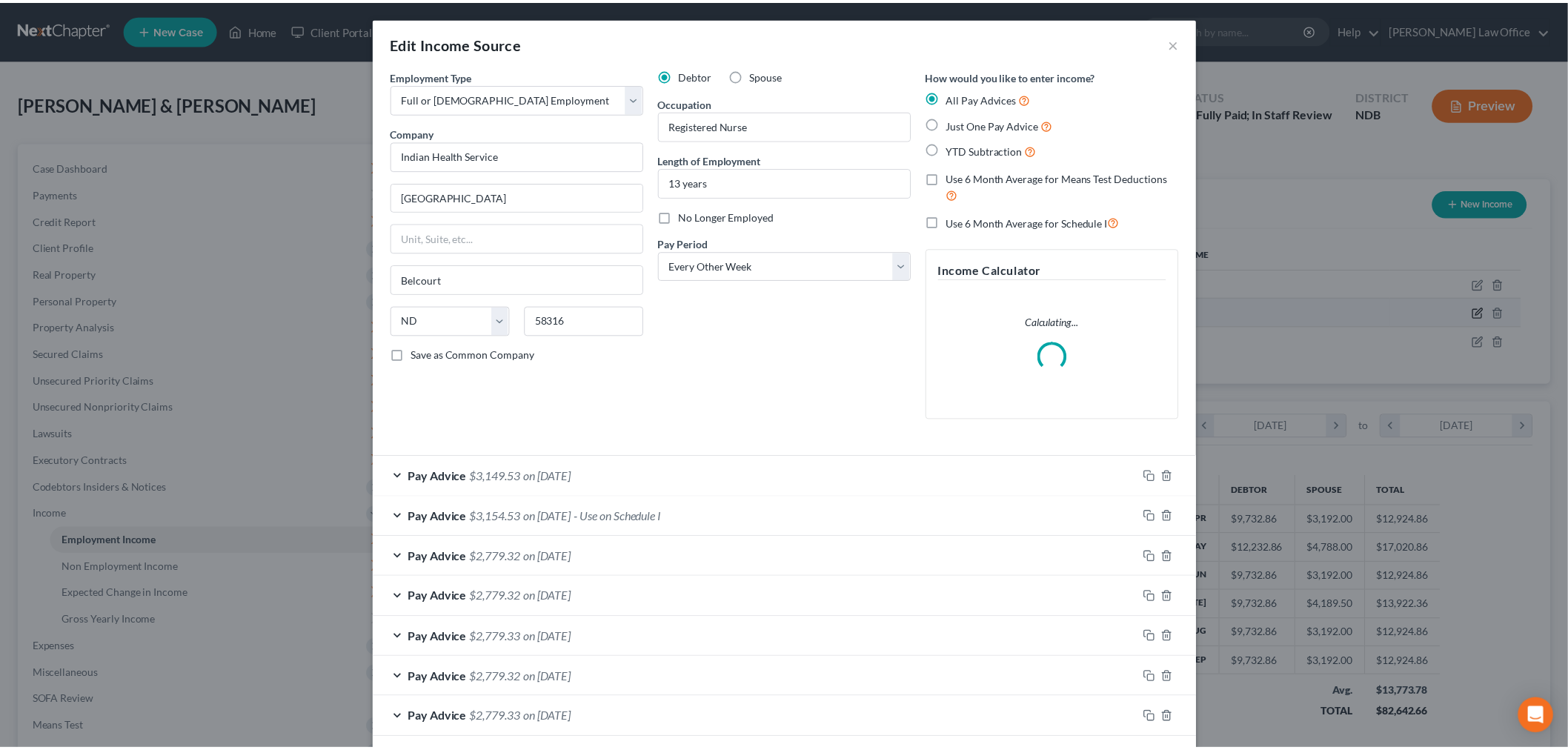
scroll to position [313, 657]
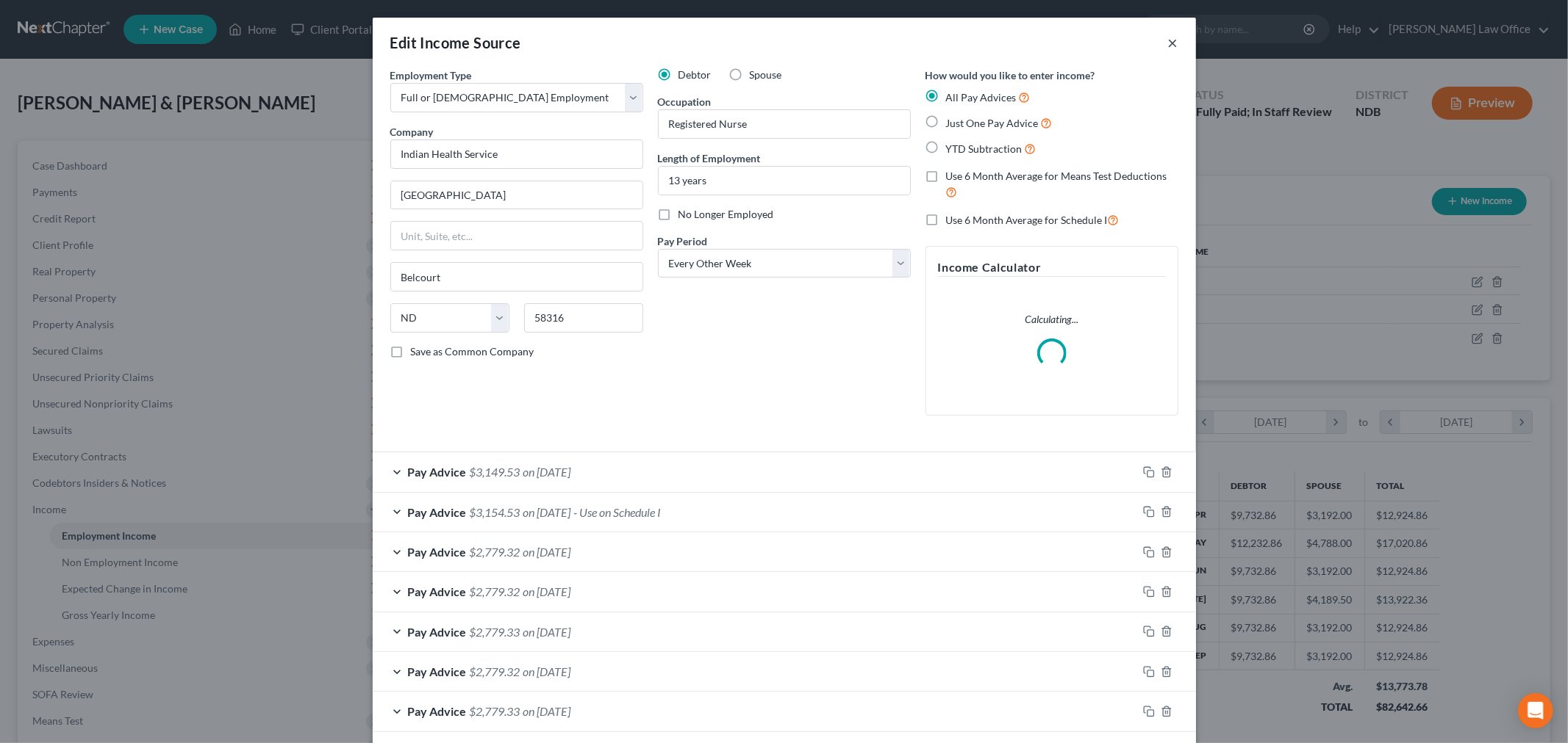
click at [1168, 40] on button "×" at bounding box center [1173, 43] width 11 height 18
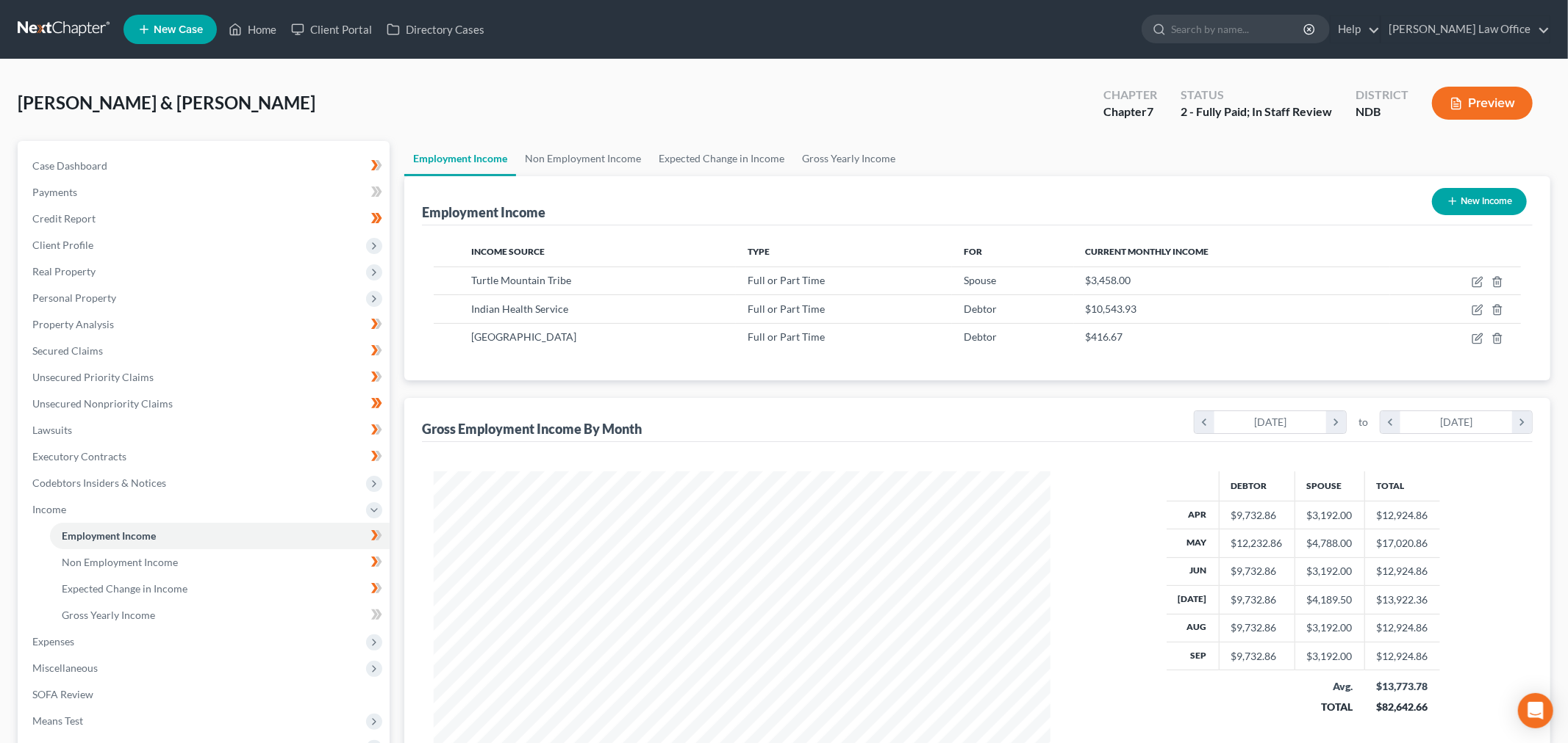
scroll to position [734294, 734407]
click at [1466, 280] on icon "button" at bounding box center [1465, 282] width 12 height 12
select select "0"
select select "29"
select select "2"
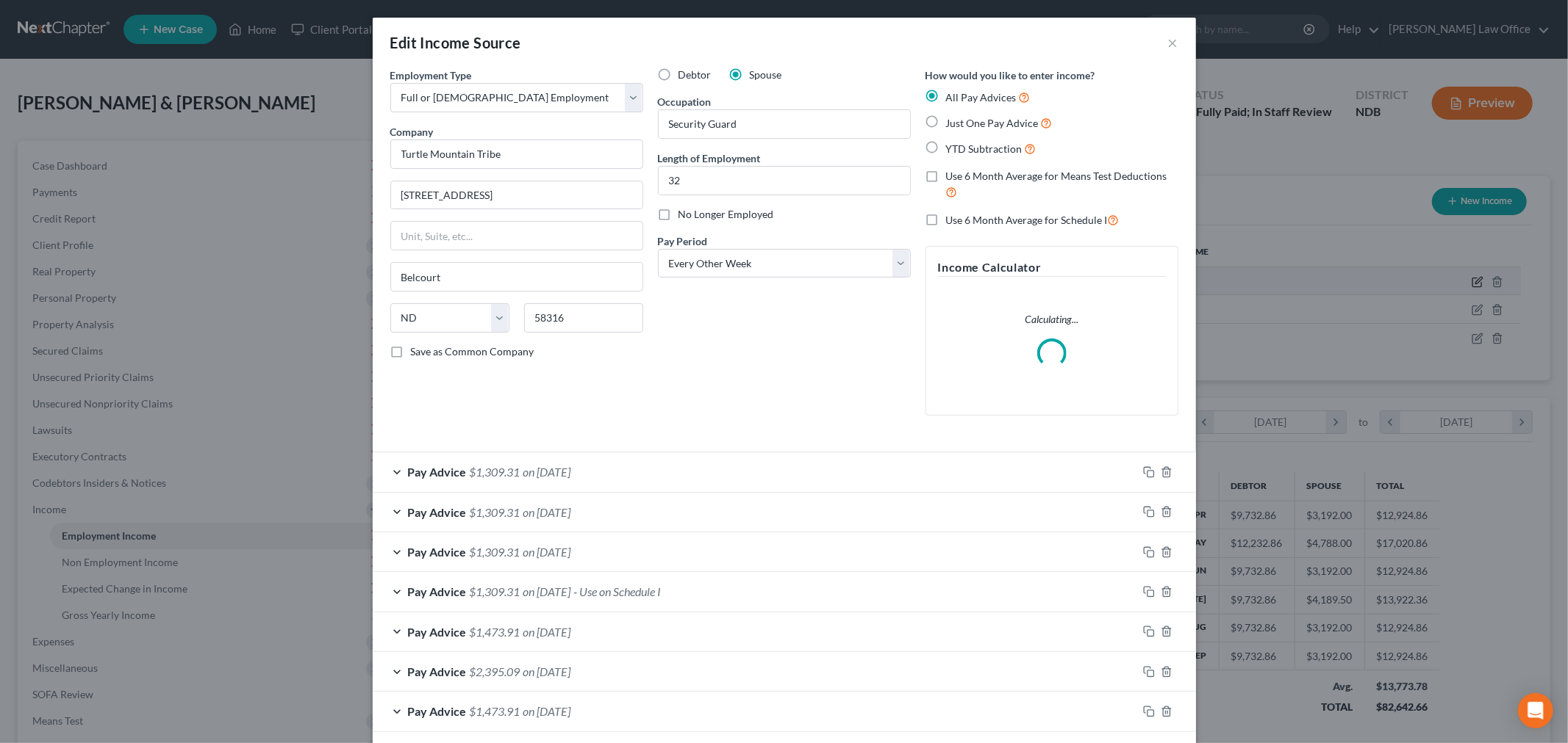
scroll to position [310, 652]
click at [536, 474] on span "on [DATE]" at bounding box center [547, 472] width 48 height 14
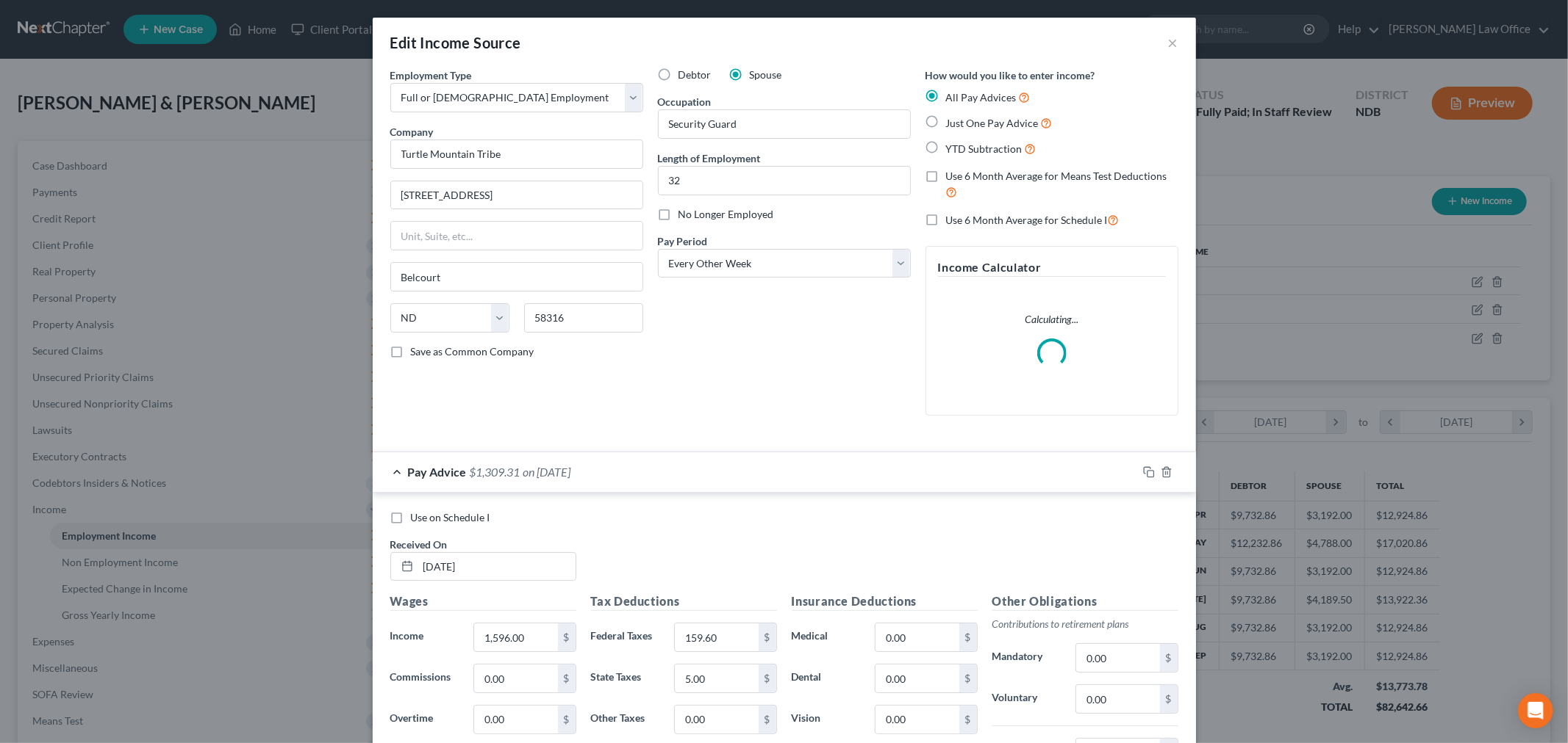
click at [666, 493] on div "Use on Schedule I Received On * [DATE] Wages Income * 1,596.00 $ Commissions 0.…" at bounding box center [784, 714] width 824 height 442
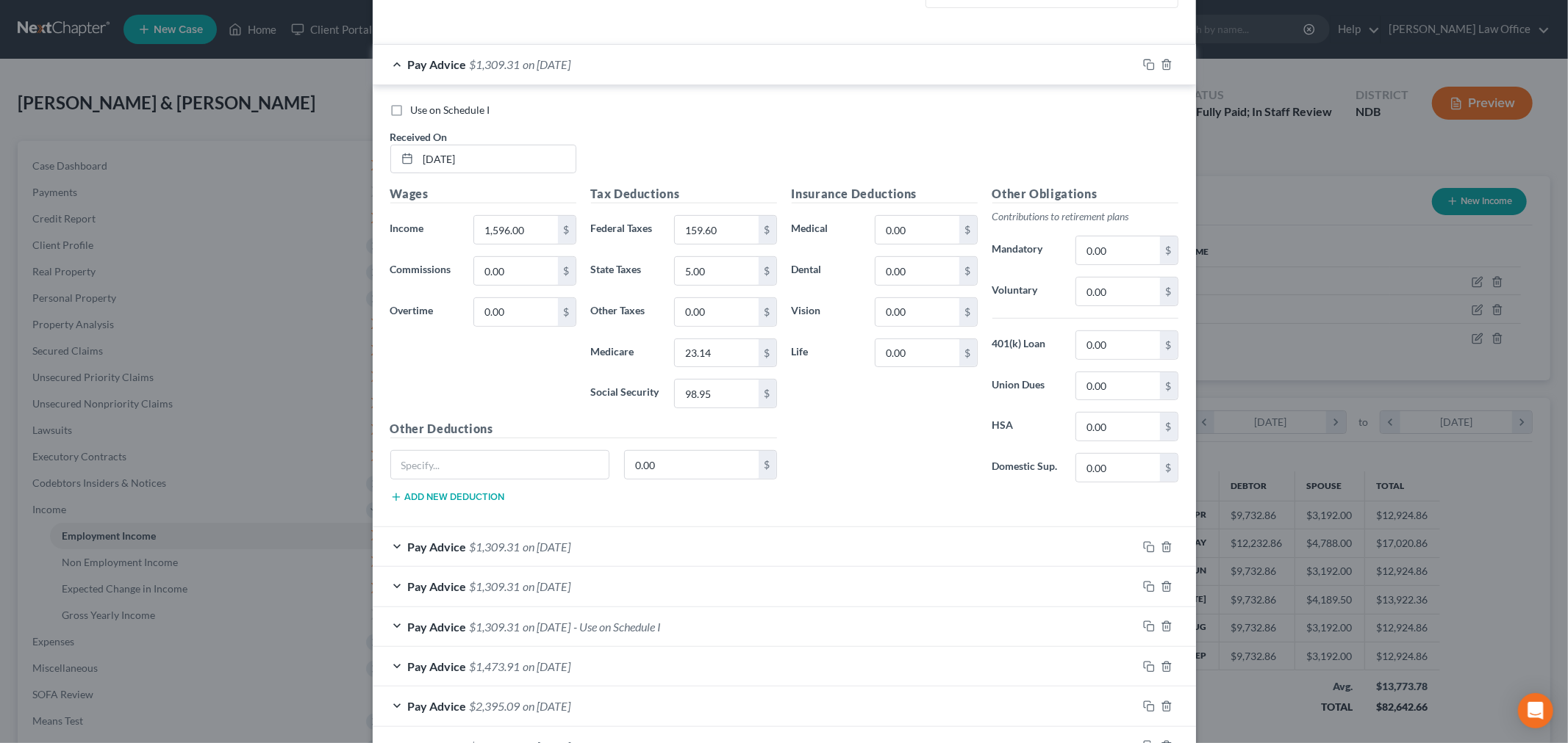
click at [614, 75] on div "Pay Advice $1,309.31 on [DATE]" at bounding box center [754, 64] width 764 height 39
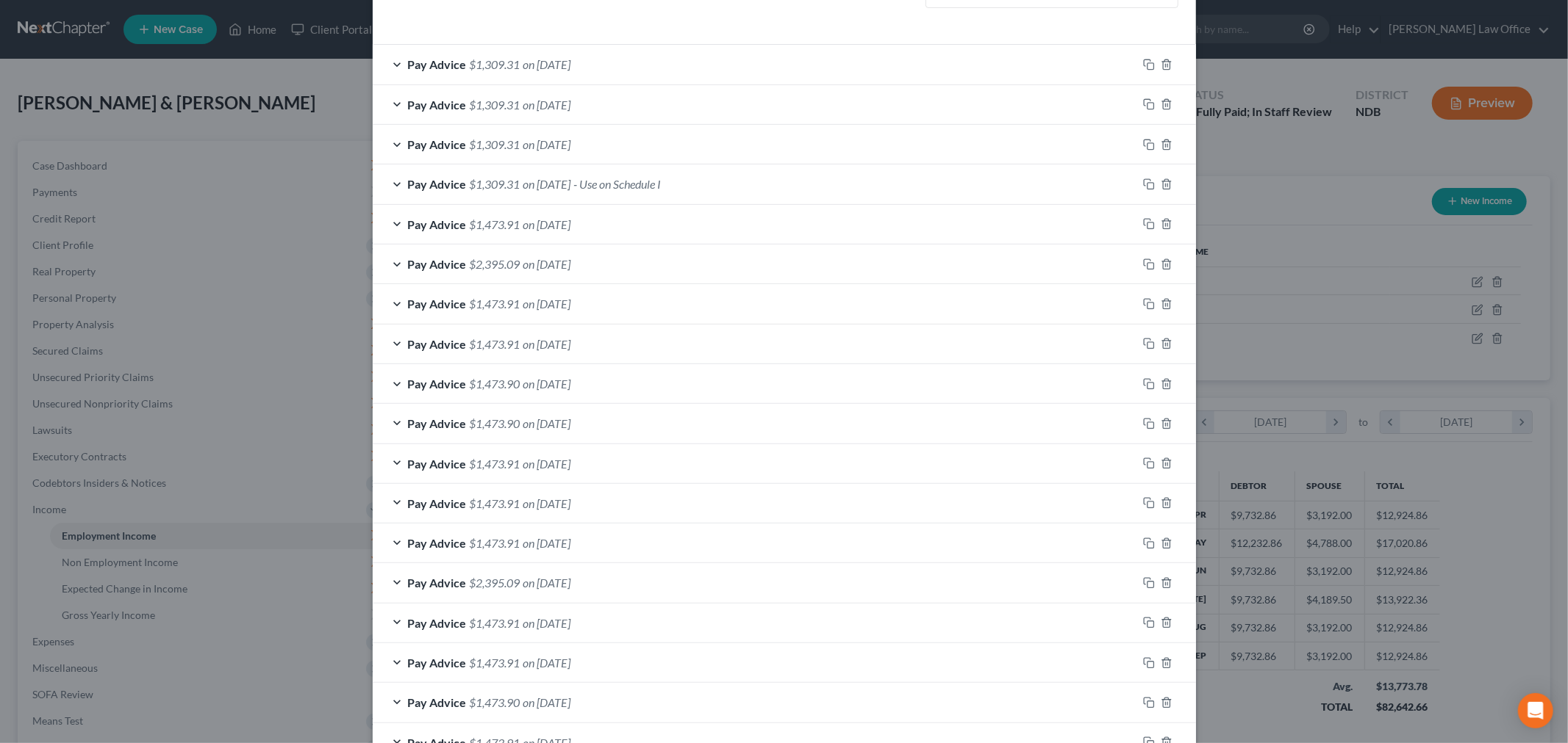
click at [661, 184] on span "- Use on Schedule I" at bounding box center [618, 184] width 88 height 14
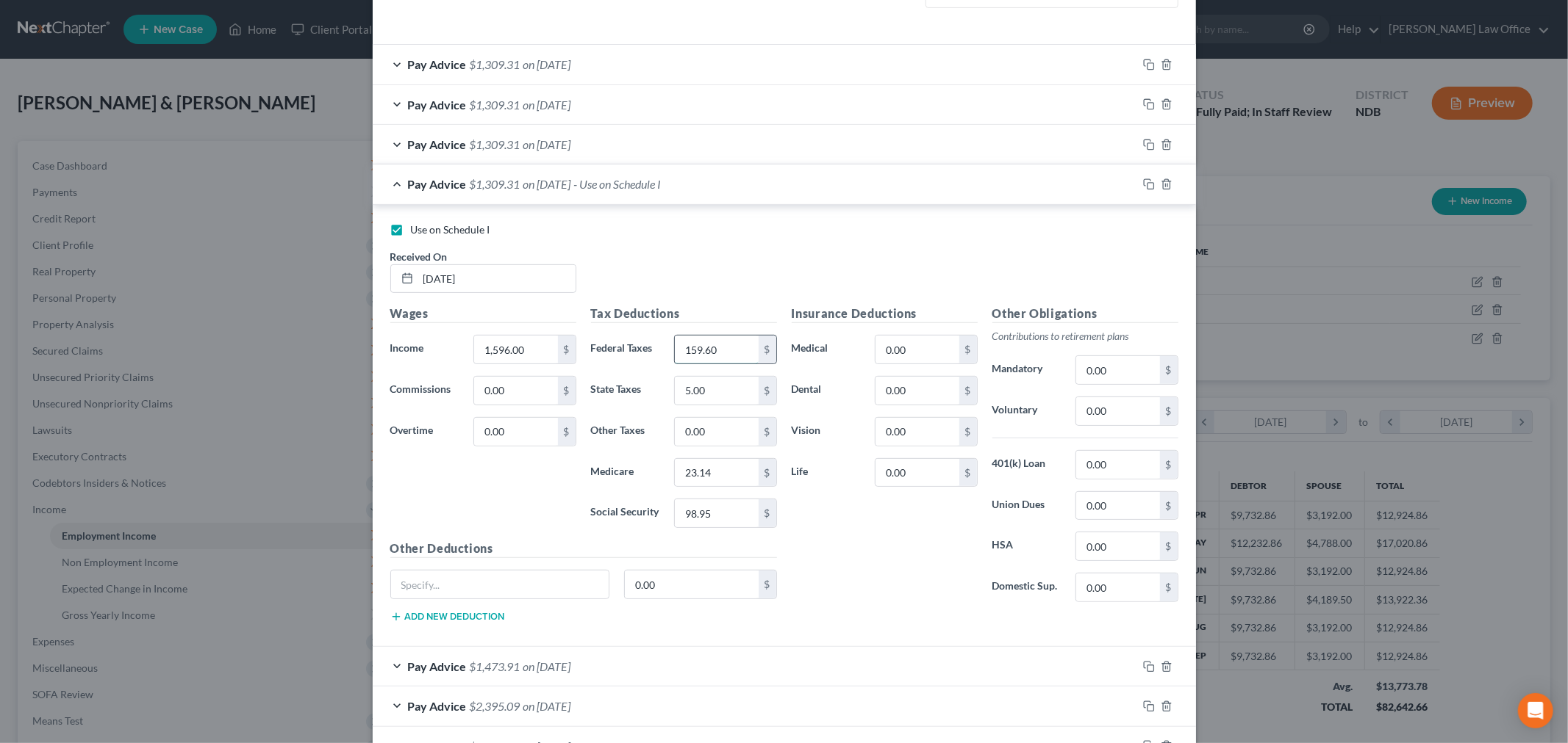
drag, startPoint x: 738, startPoint y: 354, endPoint x: 745, endPoint y: 349, distance: 8.6
click at [740, 354] on input "159.60" at bounding box center [716, 350] width 83 height 28
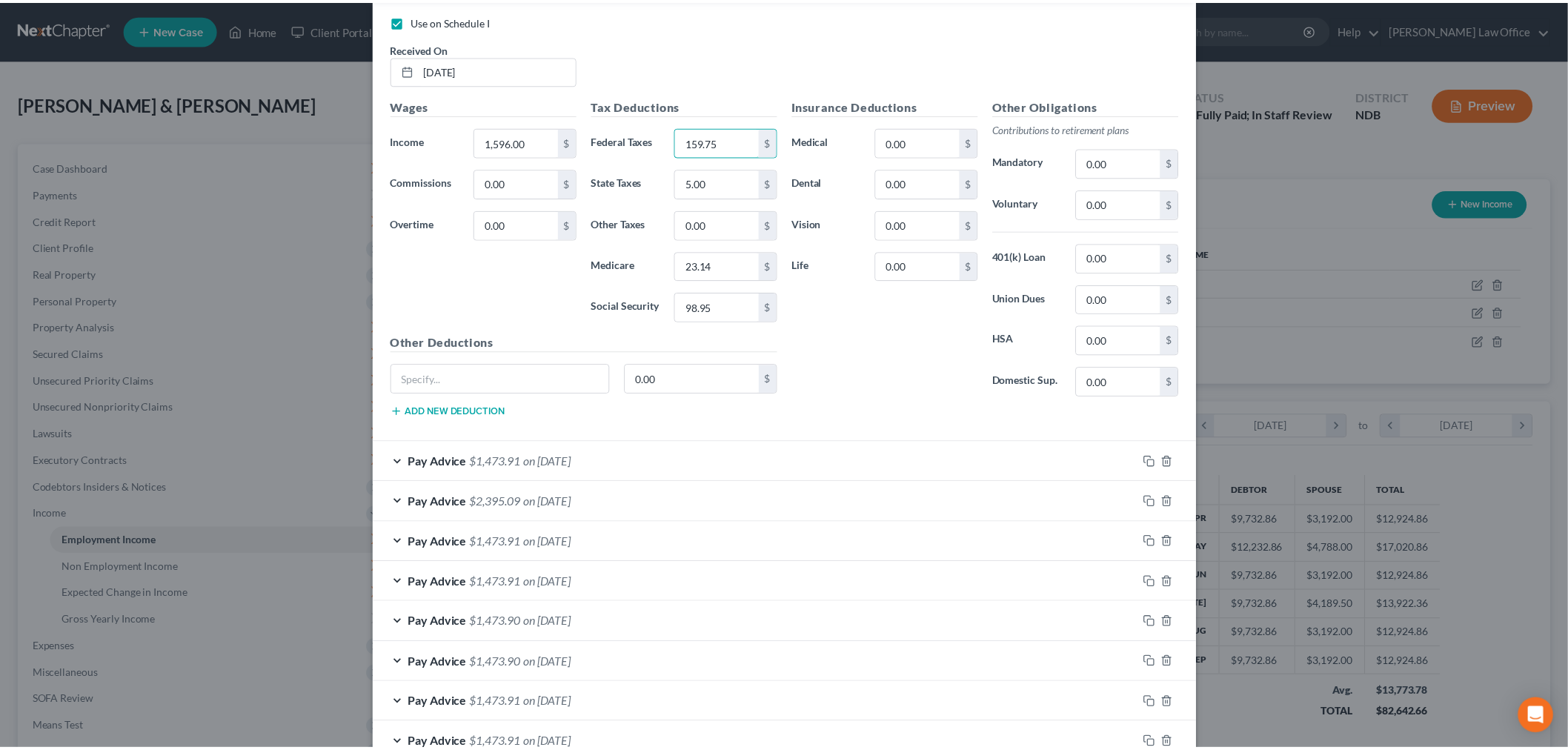
scroll to position [989, 0]
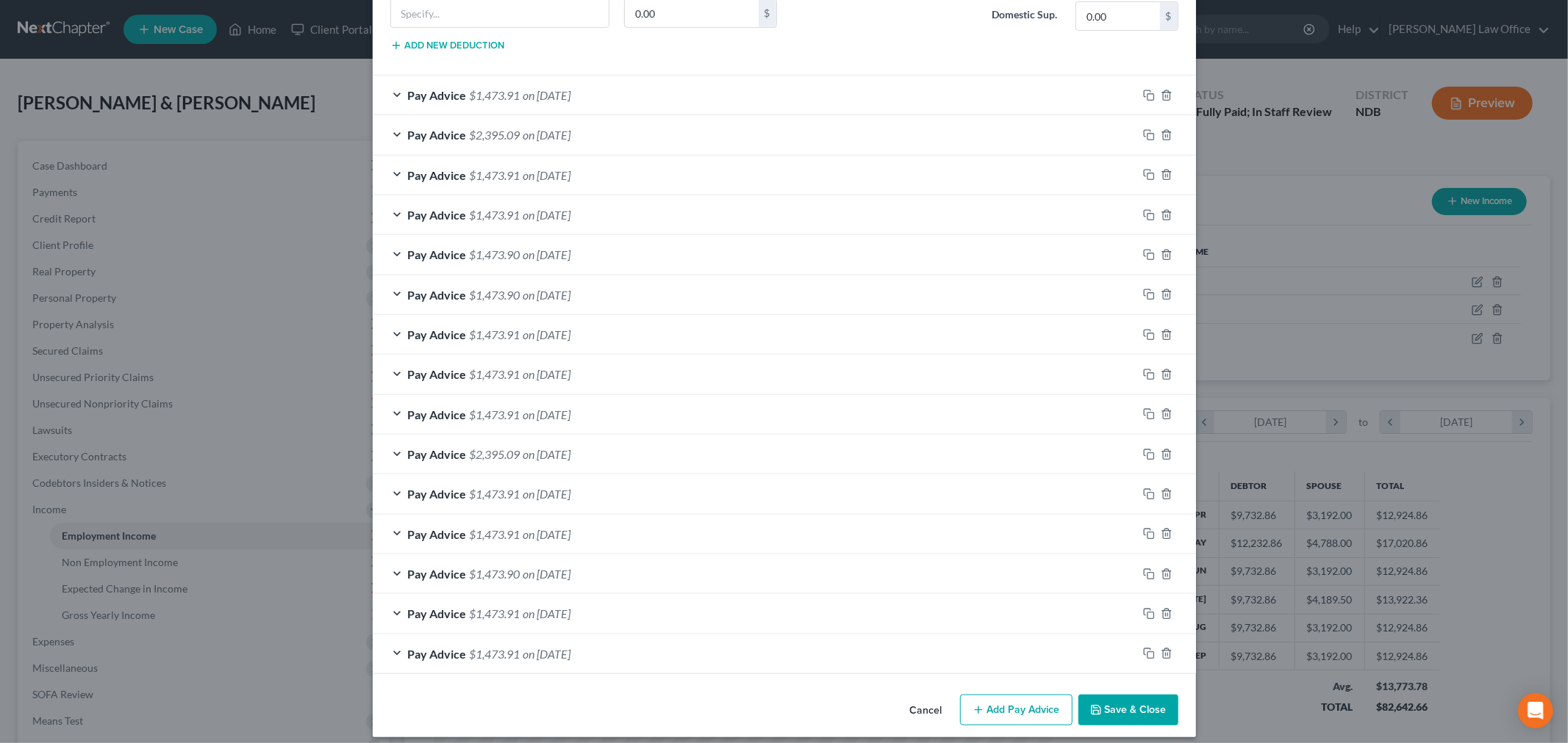
type input "159.75"
click at [1104, 710] on button "Save & Close" at bounding box center [1128, 711] width 100 height 31
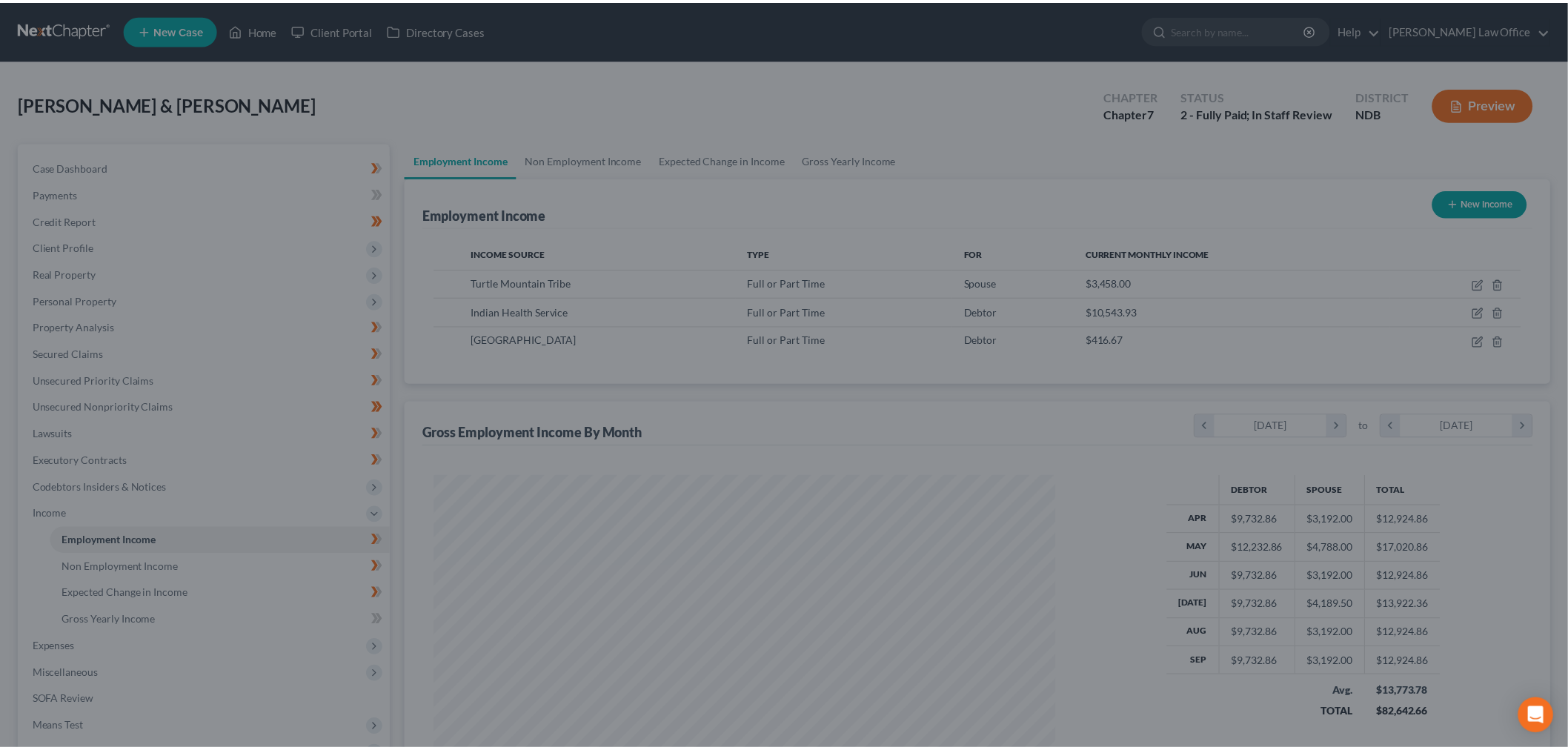
scroll to position [741212, 740404]
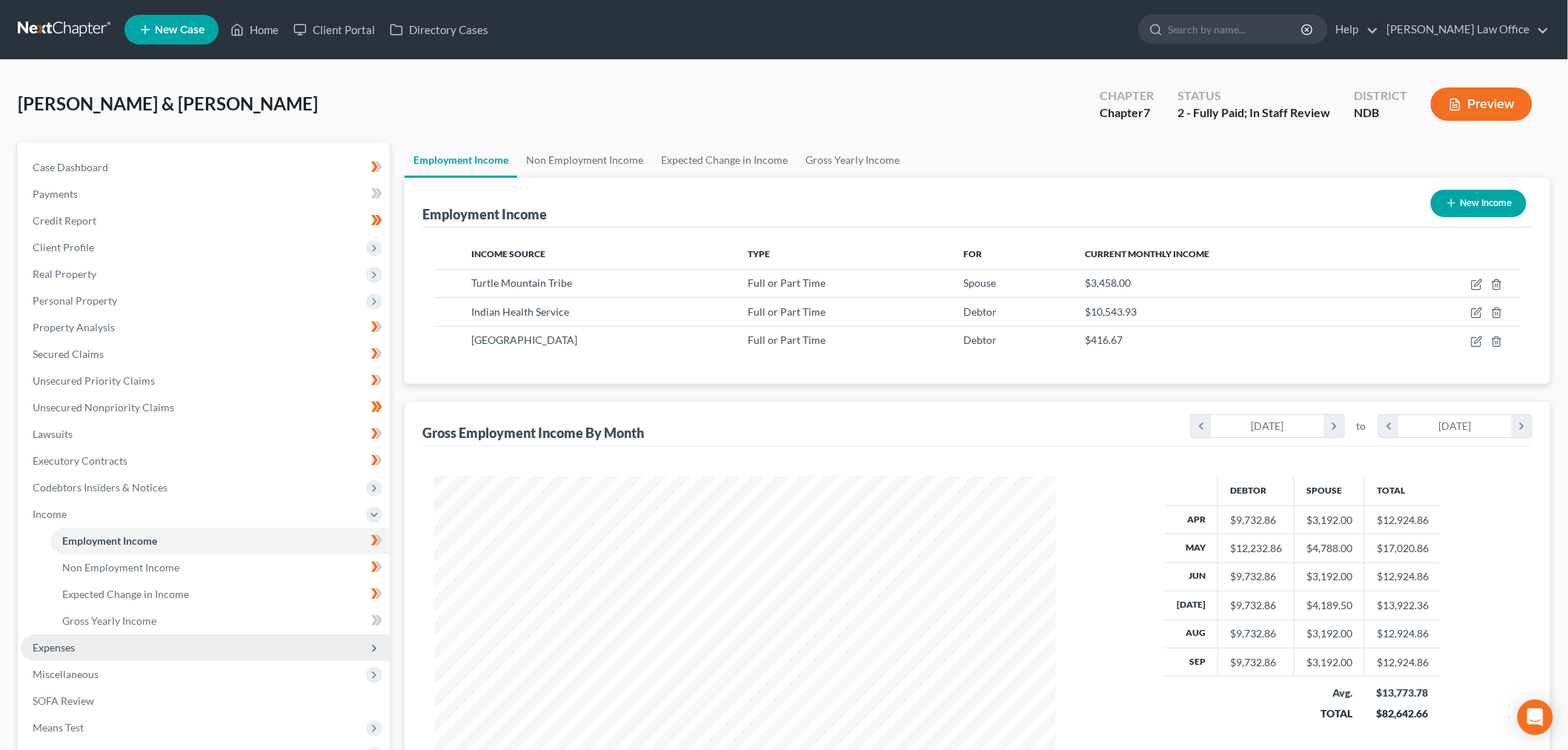
click at [103, 643] on span "Expenses" at bounding box center [205, 648] width 369 height 27
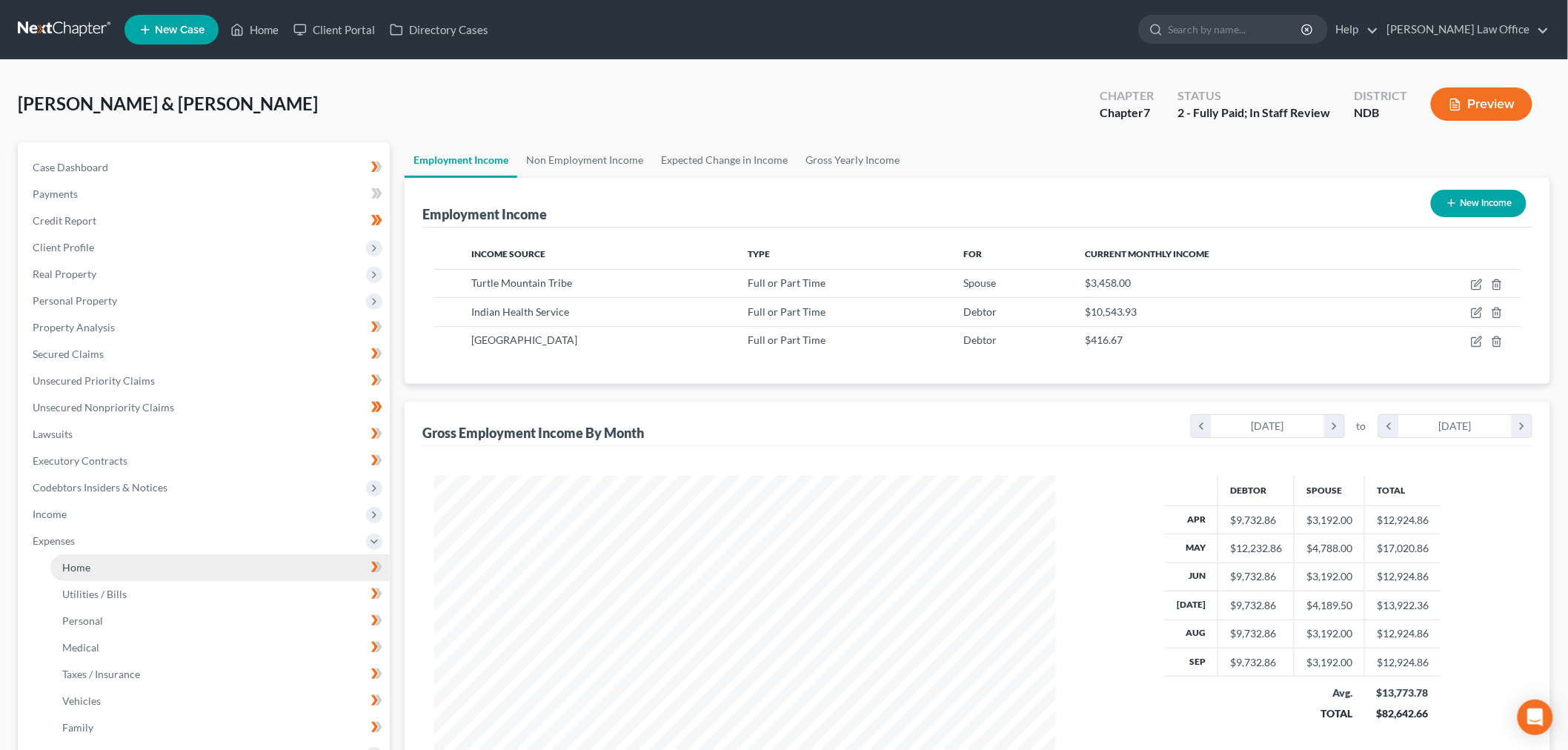
click at [104, 562] on link "Home" at bounding box center [220, 568] width 340 height 27
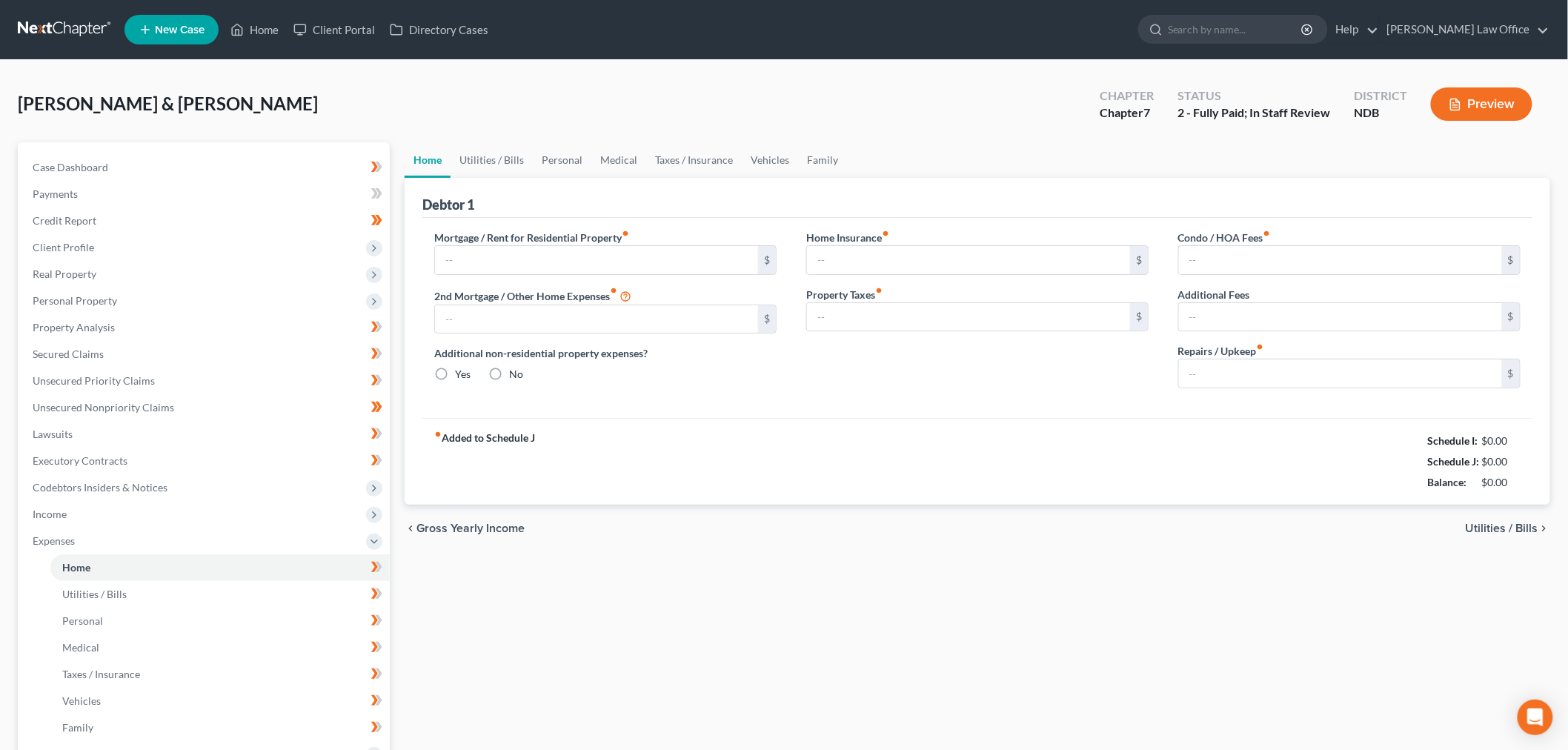
type input "2,095.00"
type input "0.00"
radio input "true"
type input "0.00"
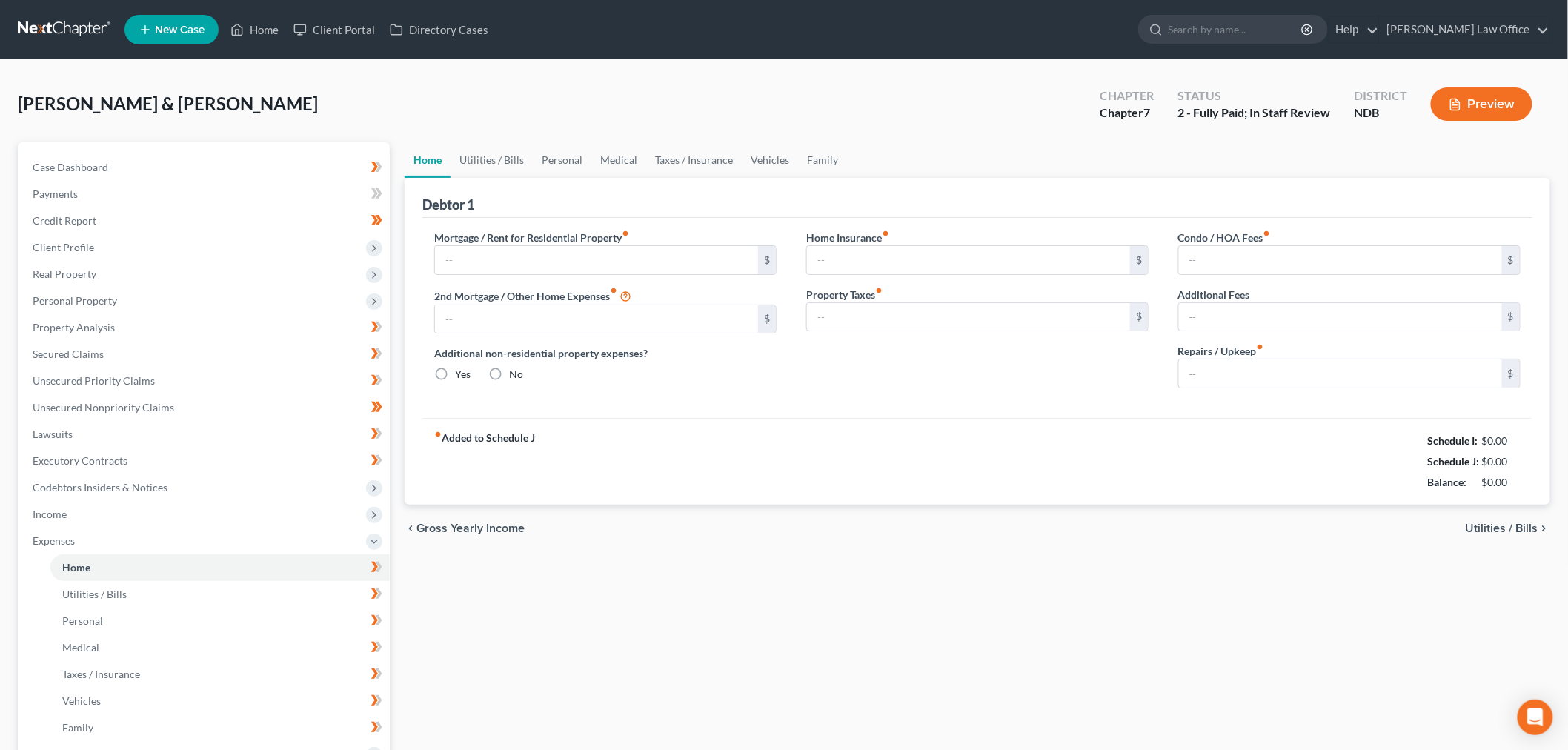
type input "0.00"
type input "200.00"
click at [77, 511] on span "Income" at bounding box center [205, 514] width 369 height 27
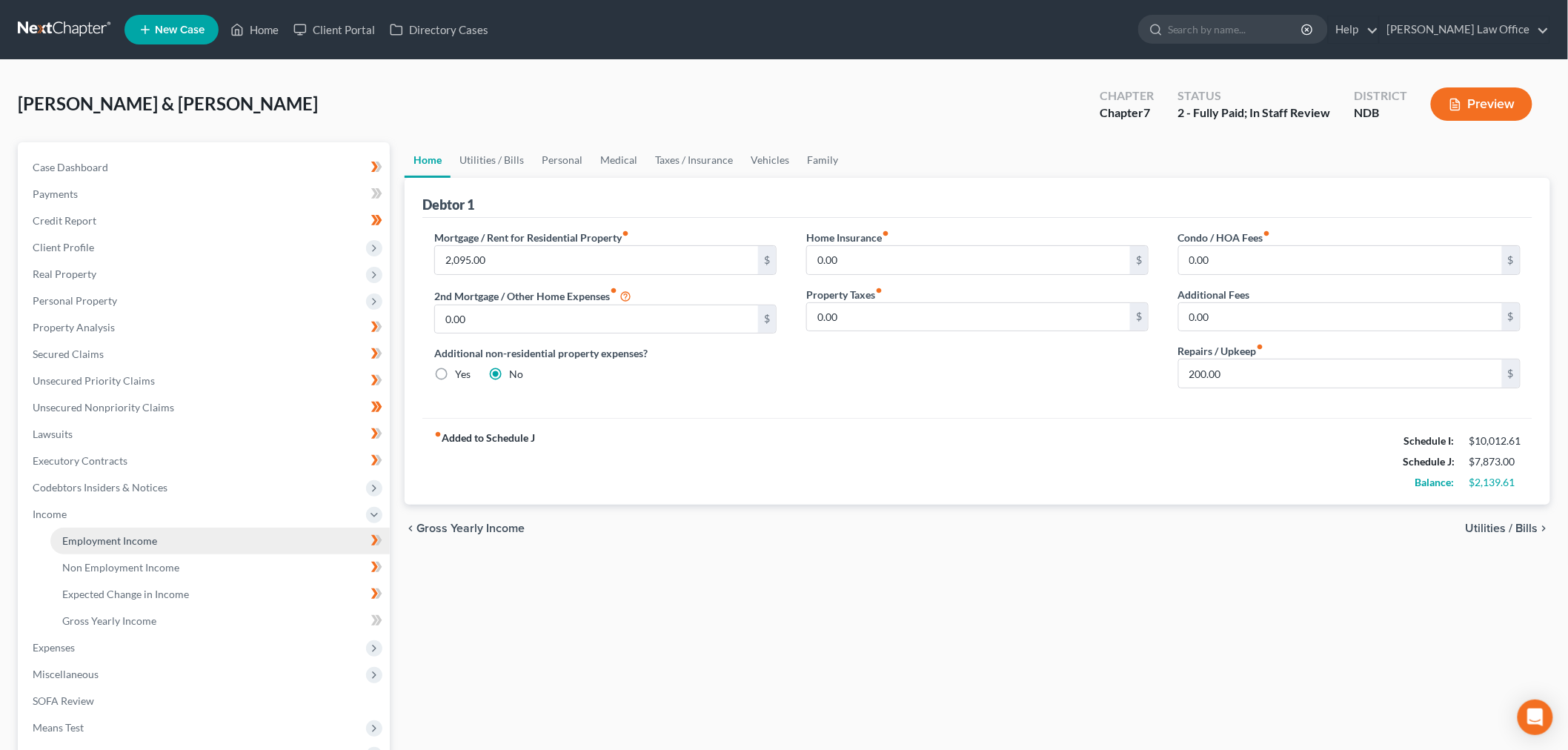
click at [136, 539] on span "Employment Income" at bounding box center [109, 540] width 95 height 13
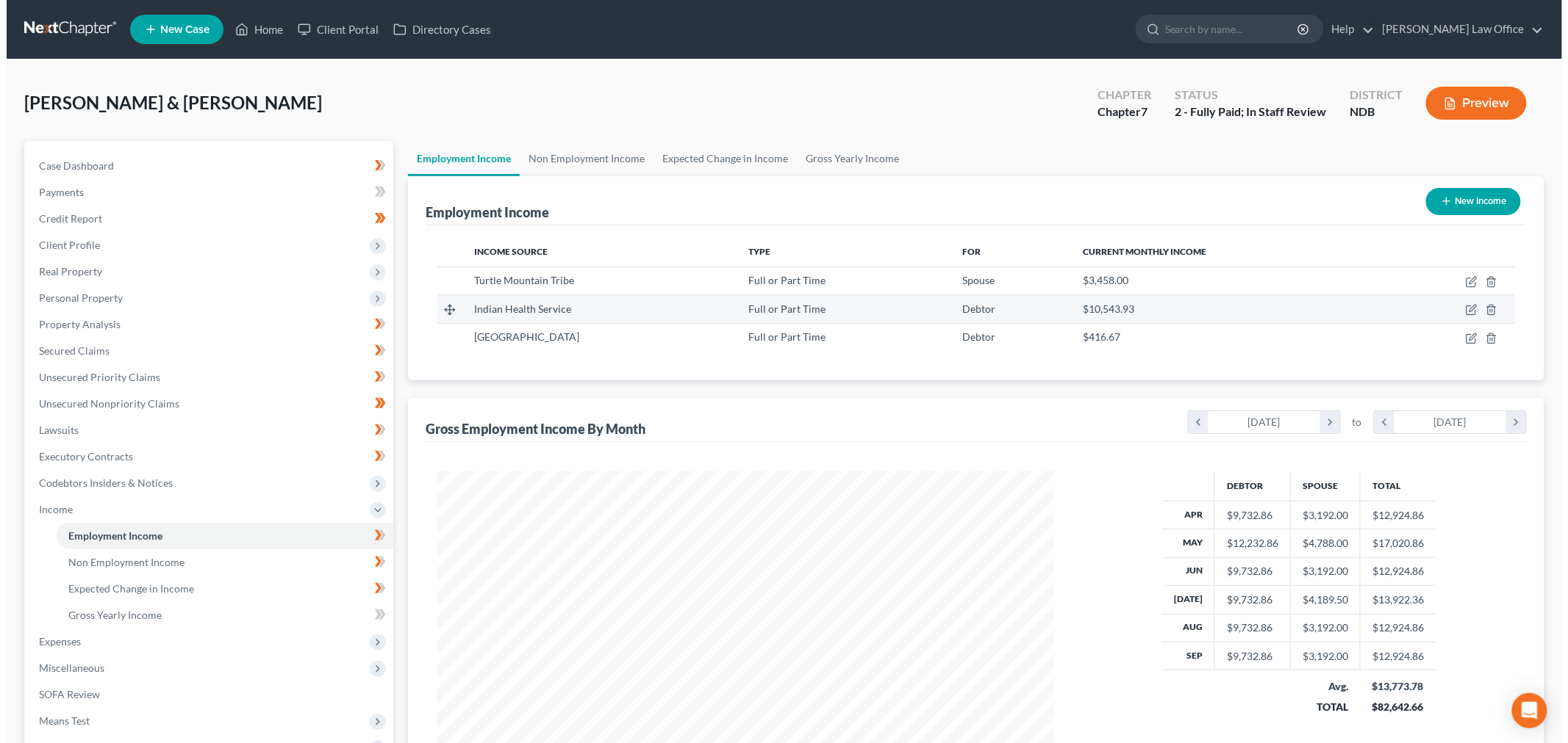
scroll to position [308, 646]
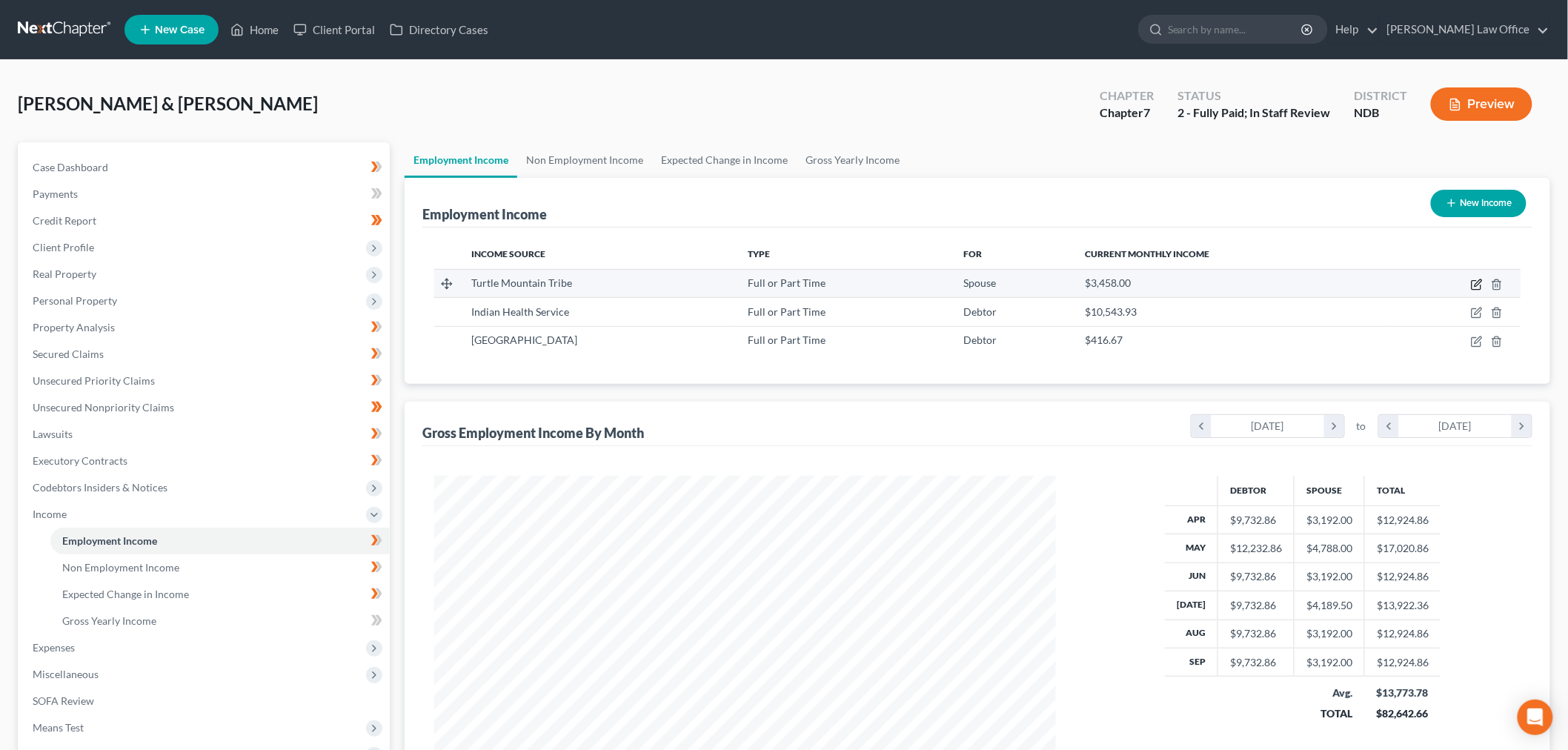
click at [1477, 286] on icon "button" at bounding box center [1477, 285] width 12 height 12
select select "0"
select select "29"
select select "2"
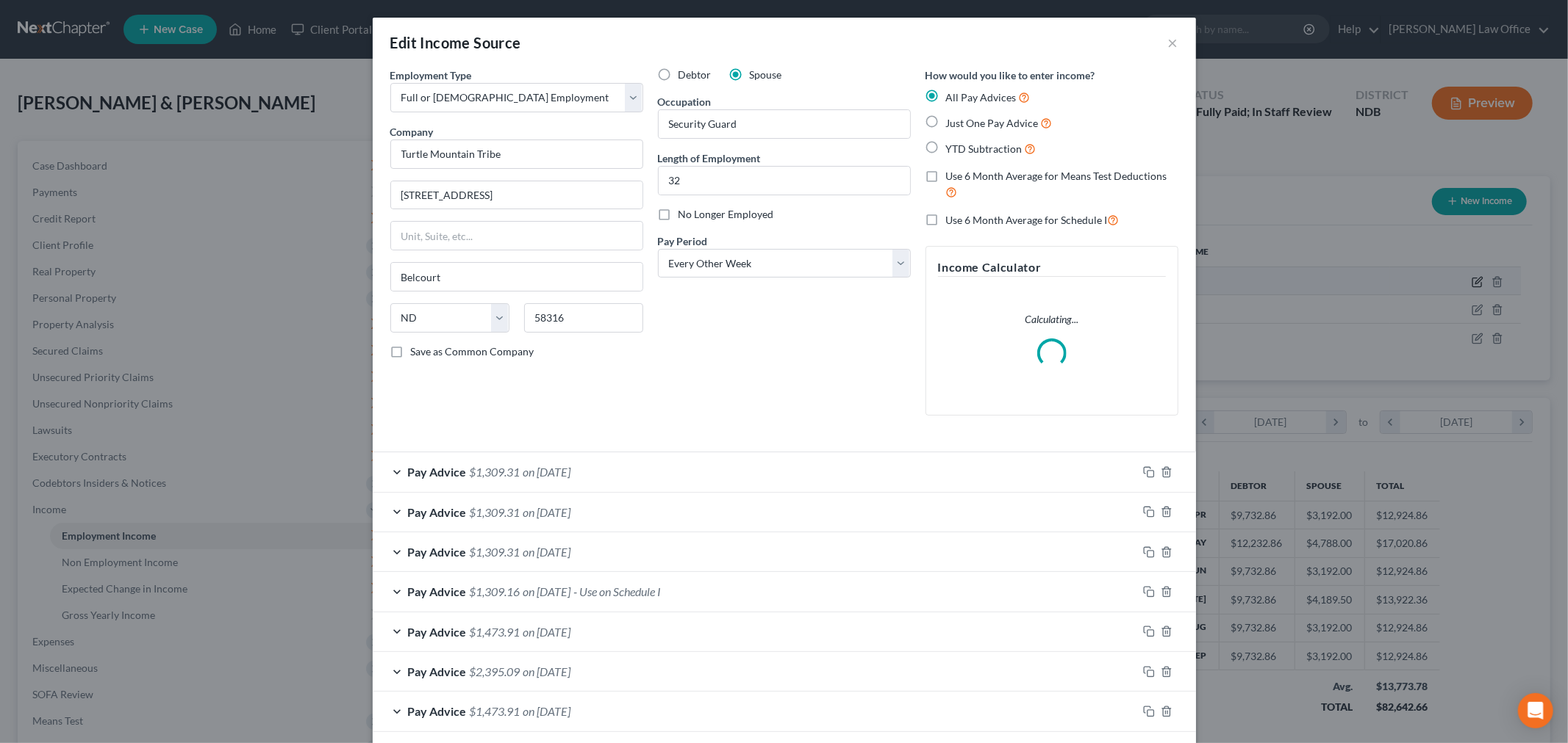
scroll to position [310, 652]
drag, startPoint x: 573, startPoint y: 583, endPoint x: 818, endPoint y: 464, distance: 272.4
click at [572, 583] on div "Pay Advice $1,309.16 on [DATE] - Use on Schedule I" at bounding box center [754, 592] width 764 height 39
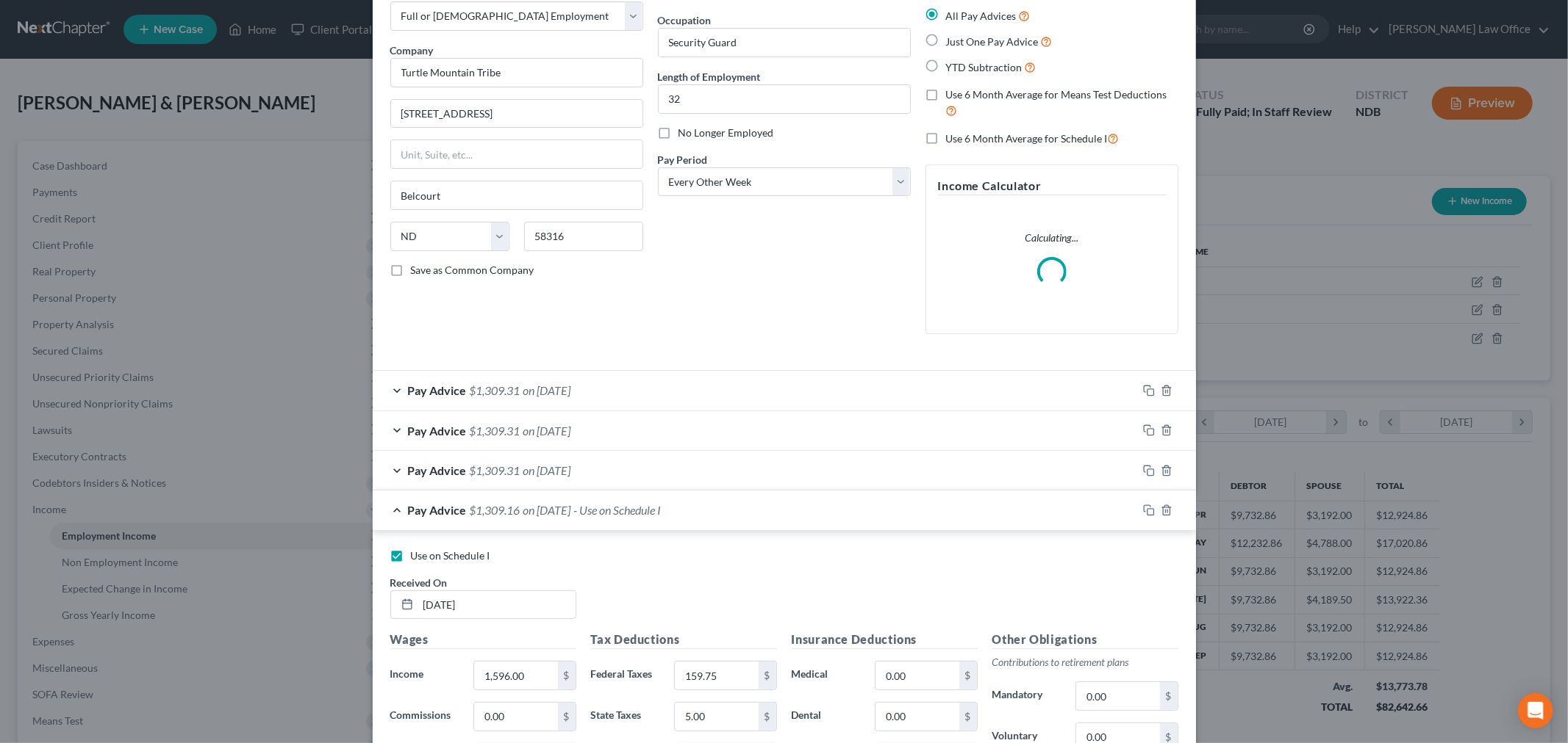
scroll to position [245, 0]
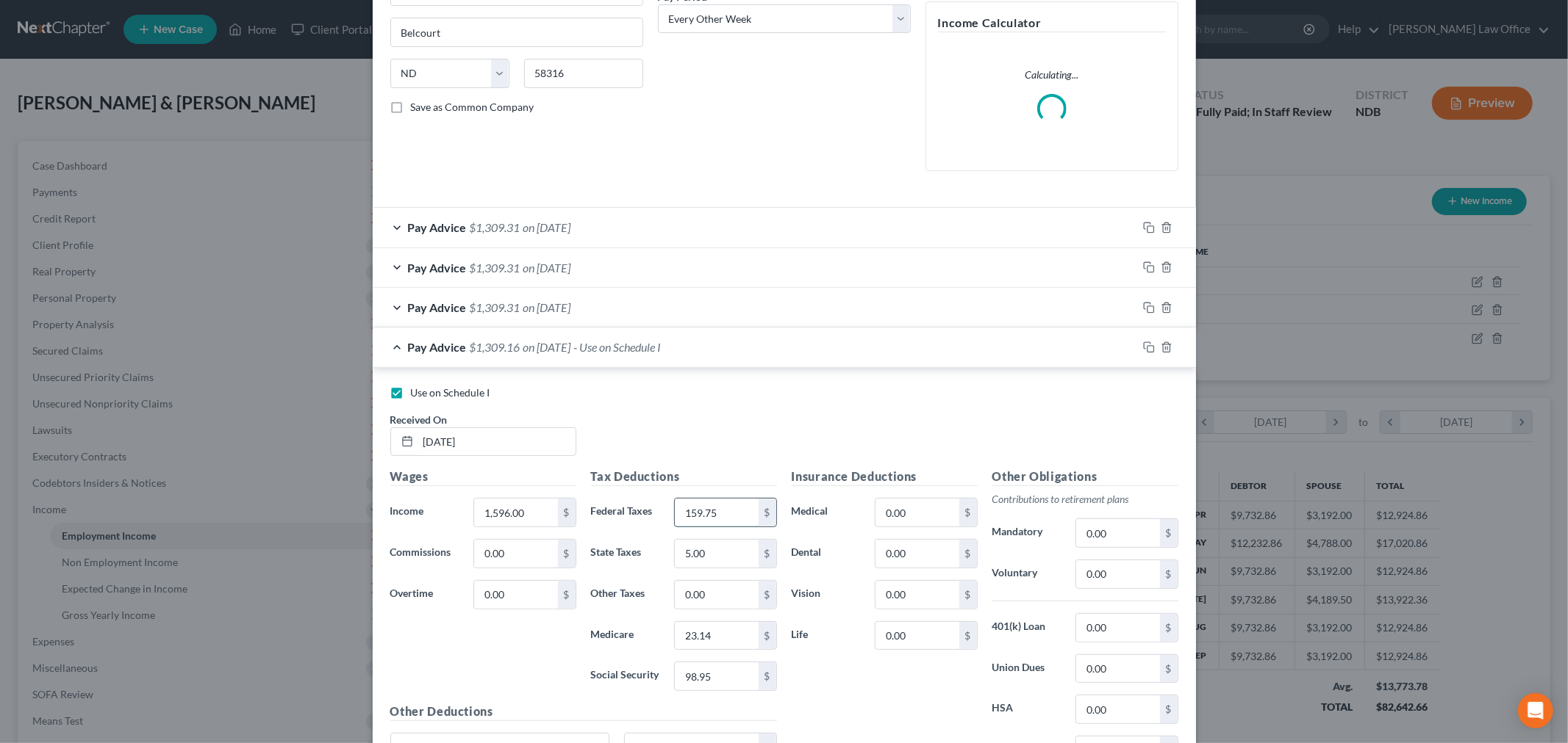
click at [731, 516] on input "159.75" at bounding box center [716, 513] width 83 height 28
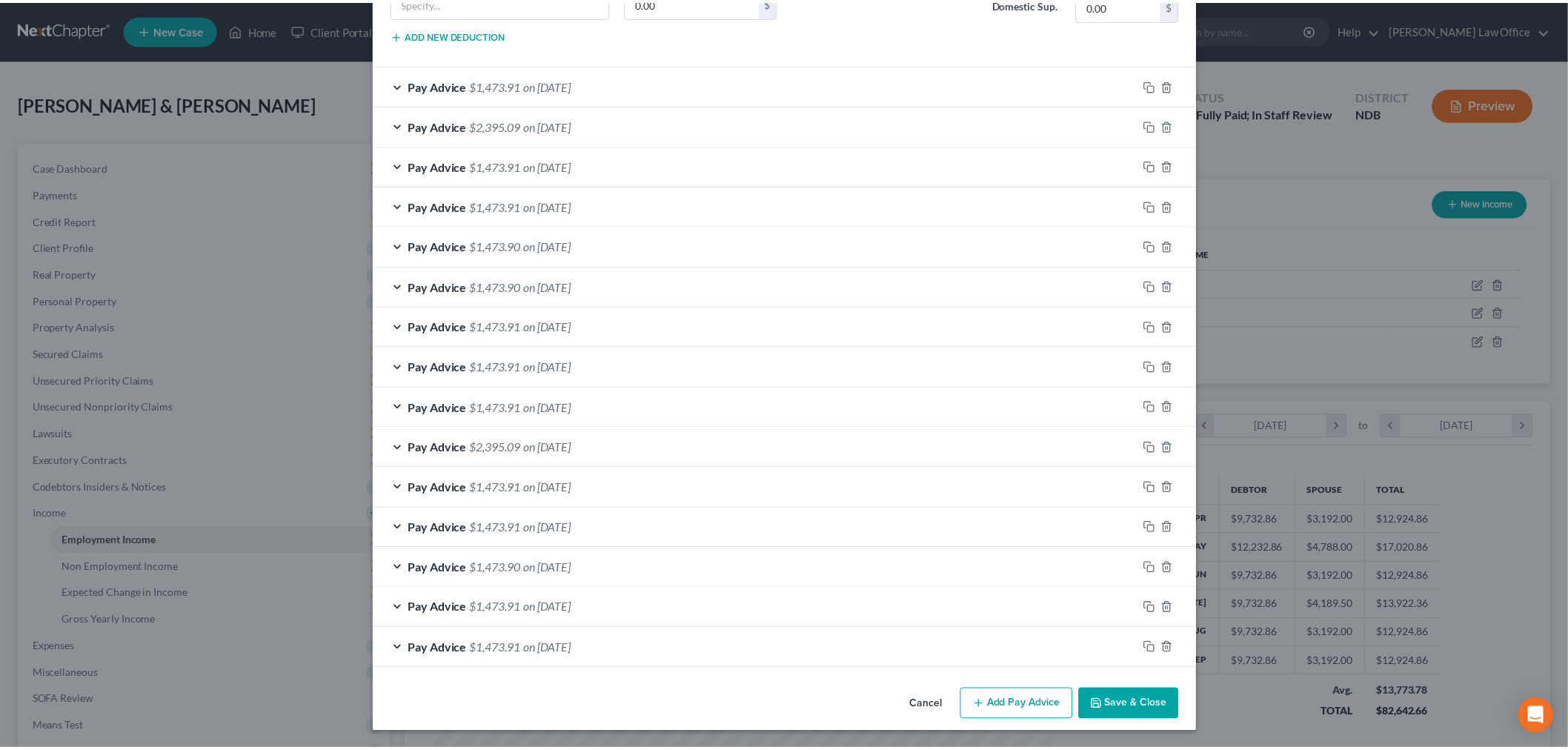
scroll to position [1002, 0]
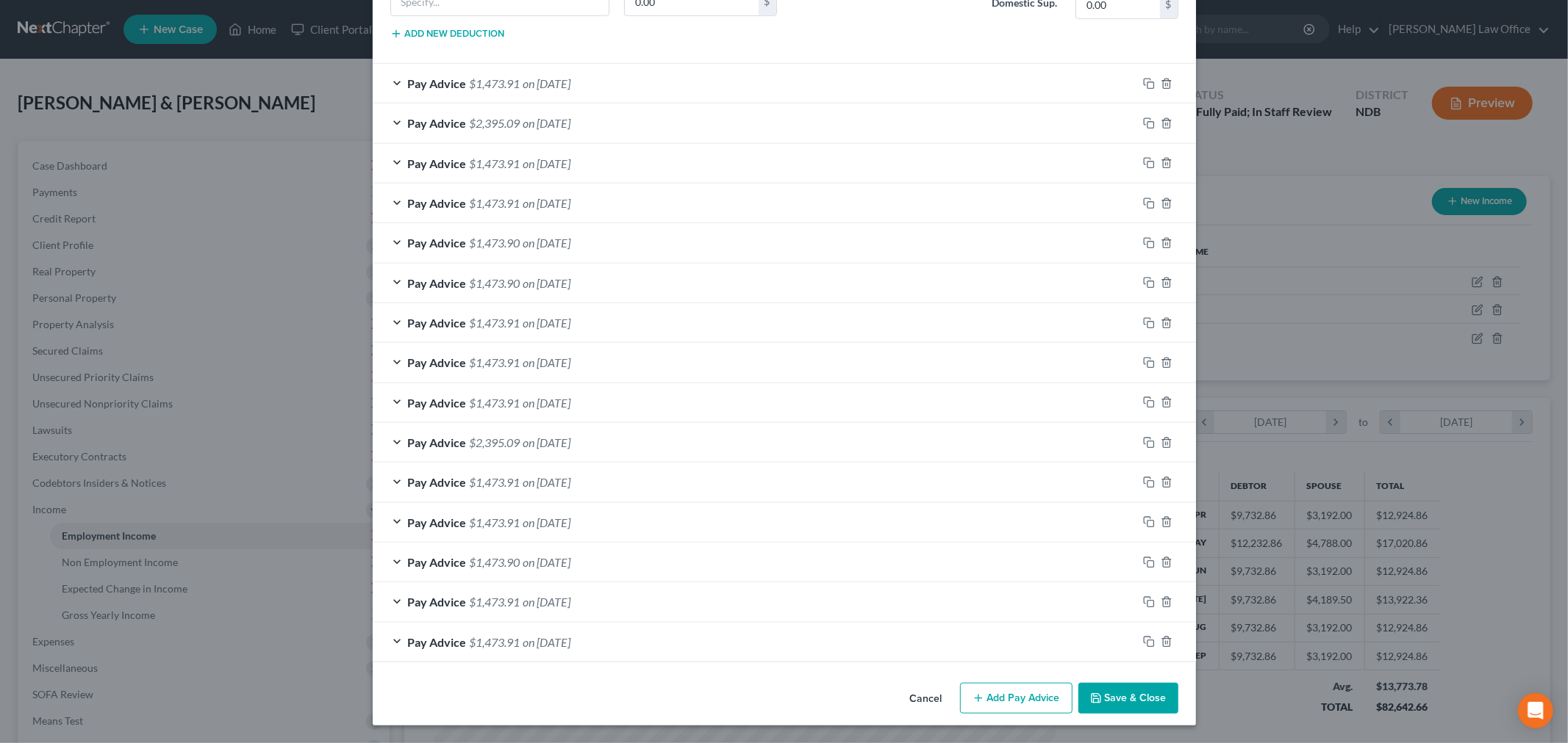
type input "159.90"
click at [1094, 704] on icon "button" at bounding box center [1096, 699] width 12 height 12
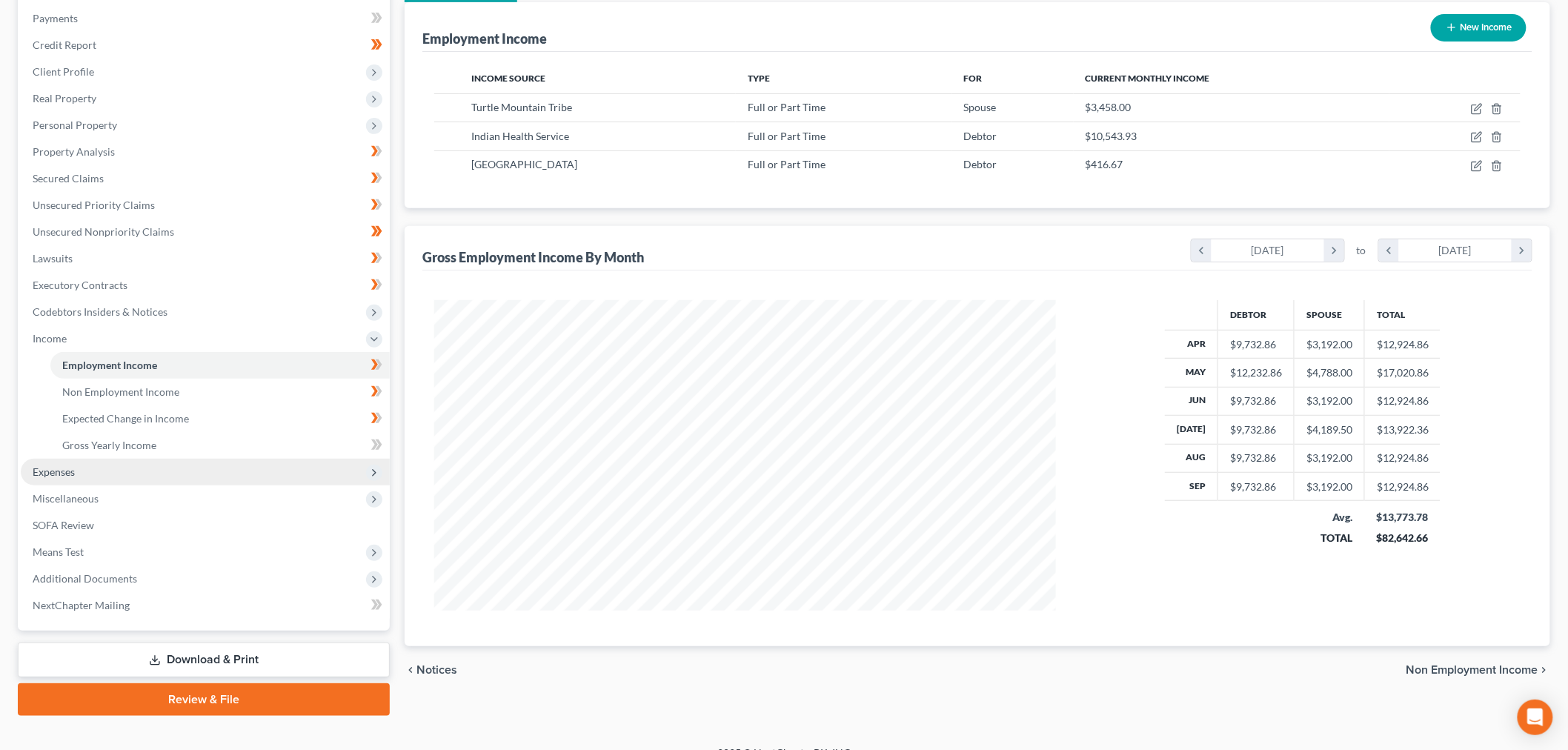
scroll to position [196, 0]
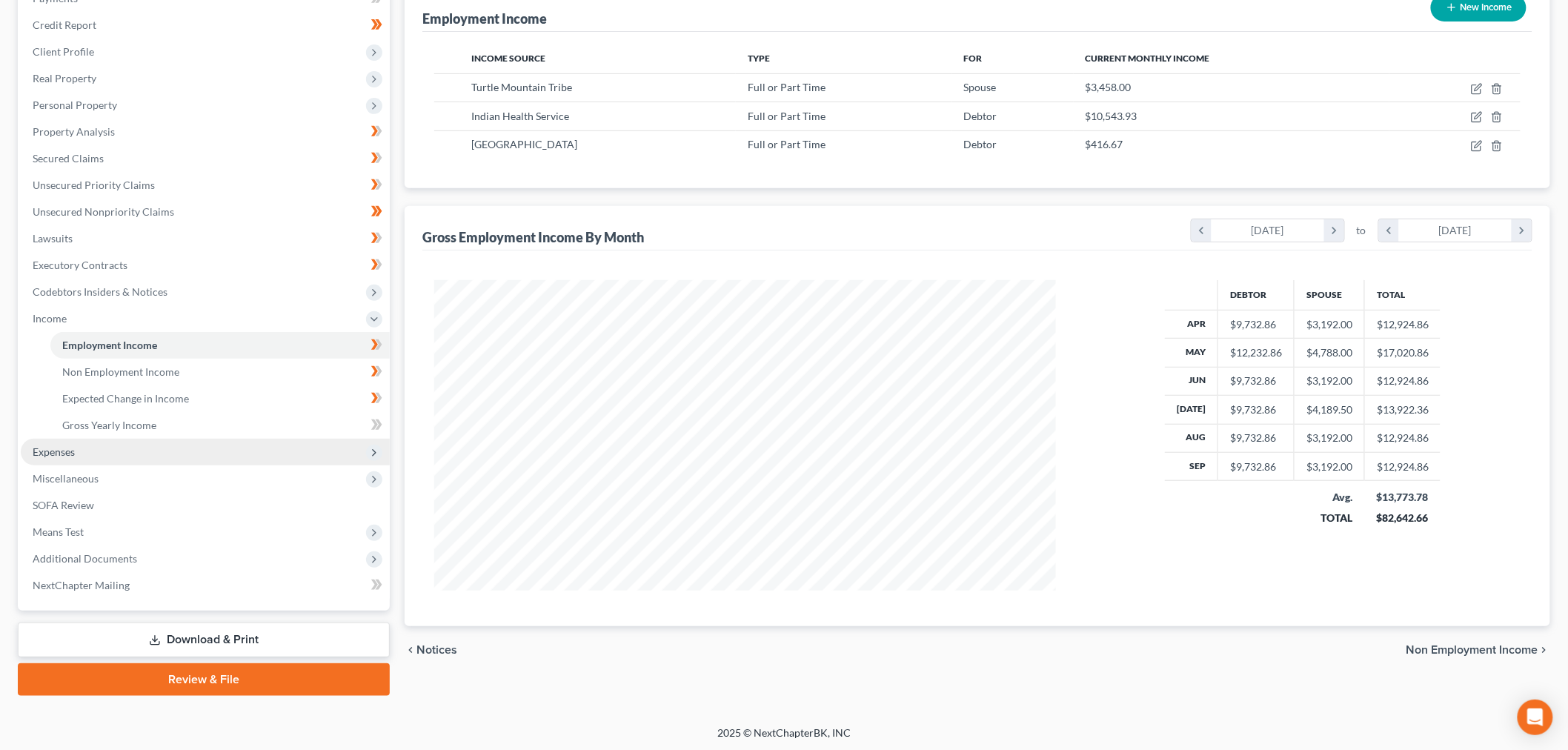
click at [204, 439] on span "Expenses" at bounding box center [205, 451] width 369 height 27
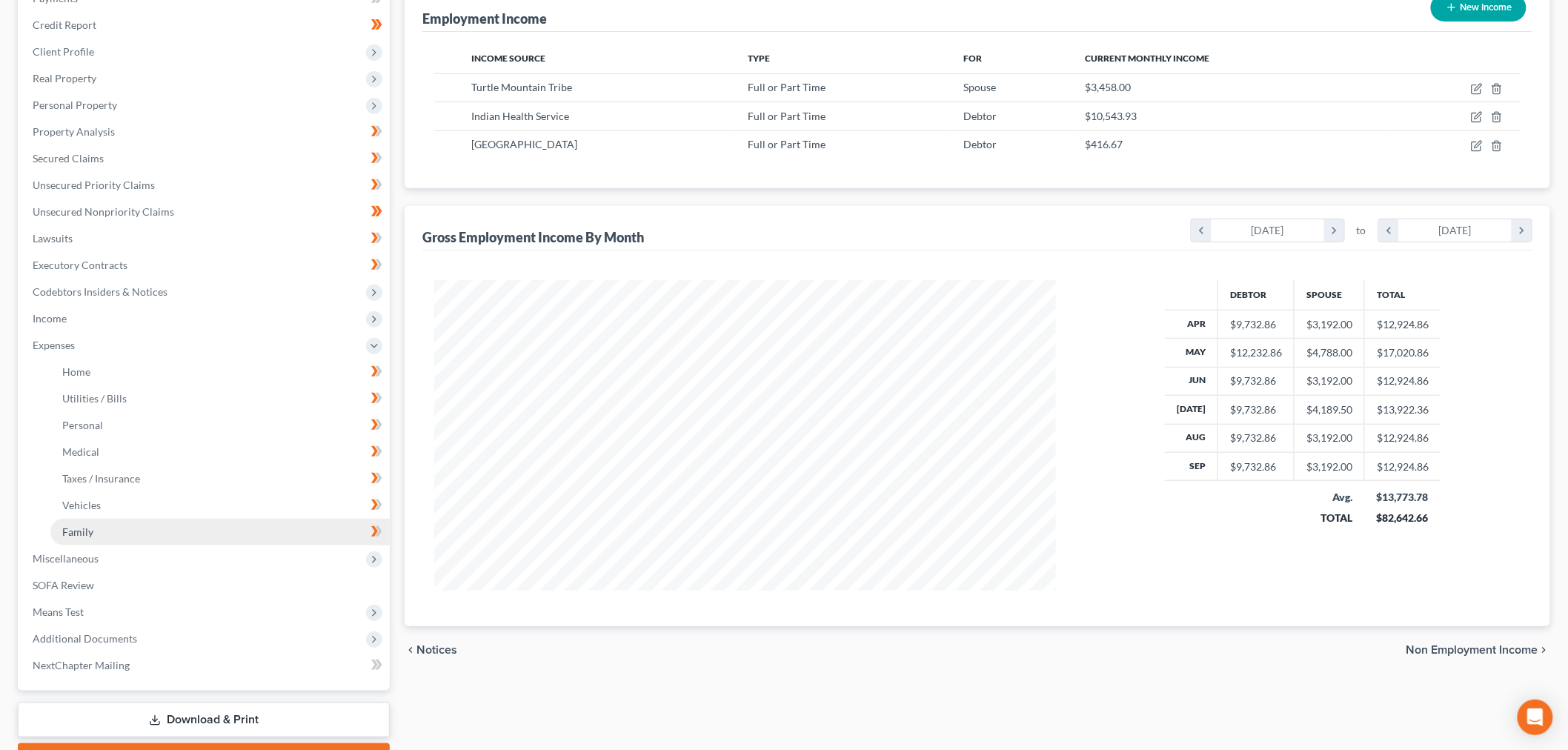
drag, startPoint x: 108, startPoint y: 523, endPoint x: 147, endPoint y: 529, distance: 39.5
click at [109, 523] on link "Family" at bounding box center [220, 532] width 340 height 27
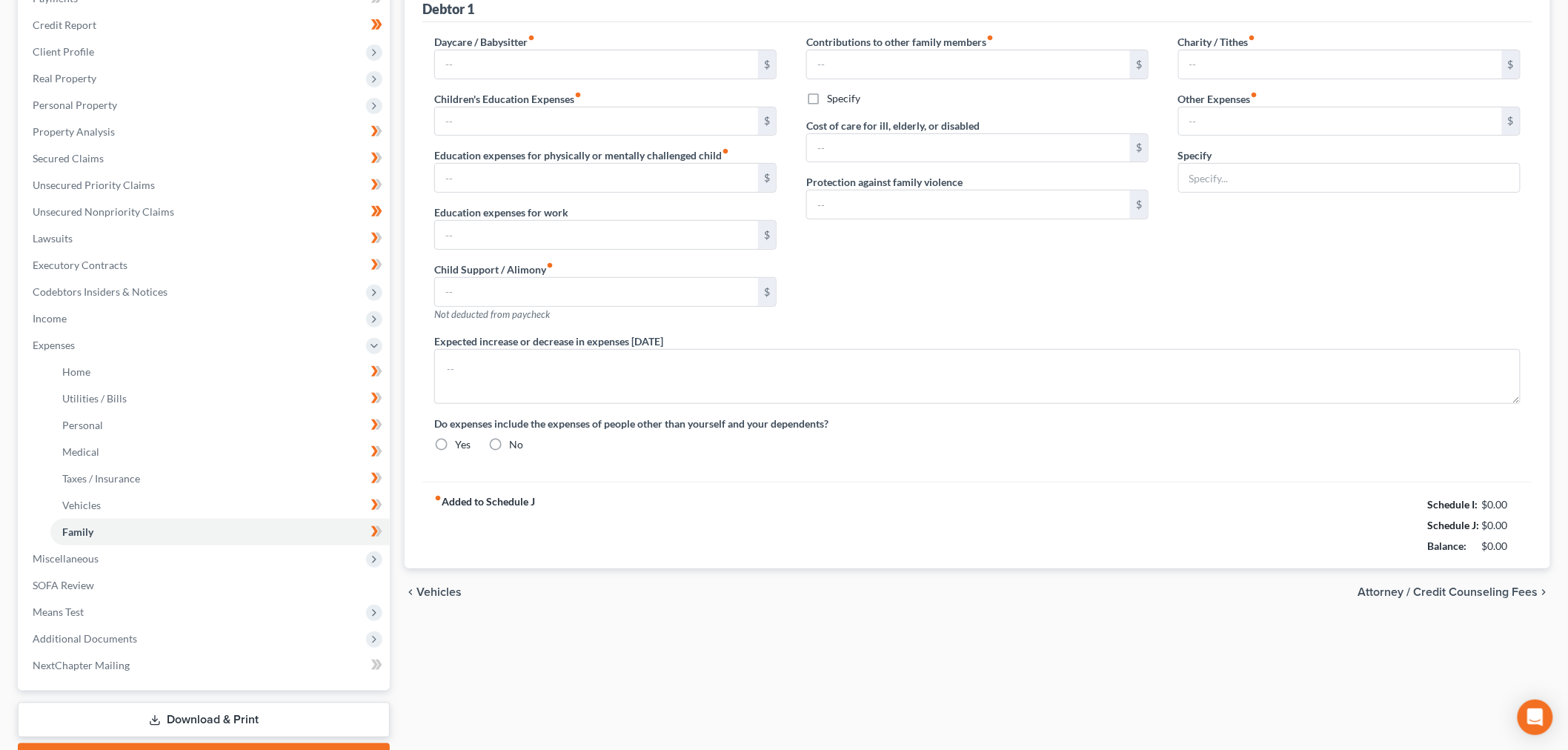
scroll to position [25, 0]
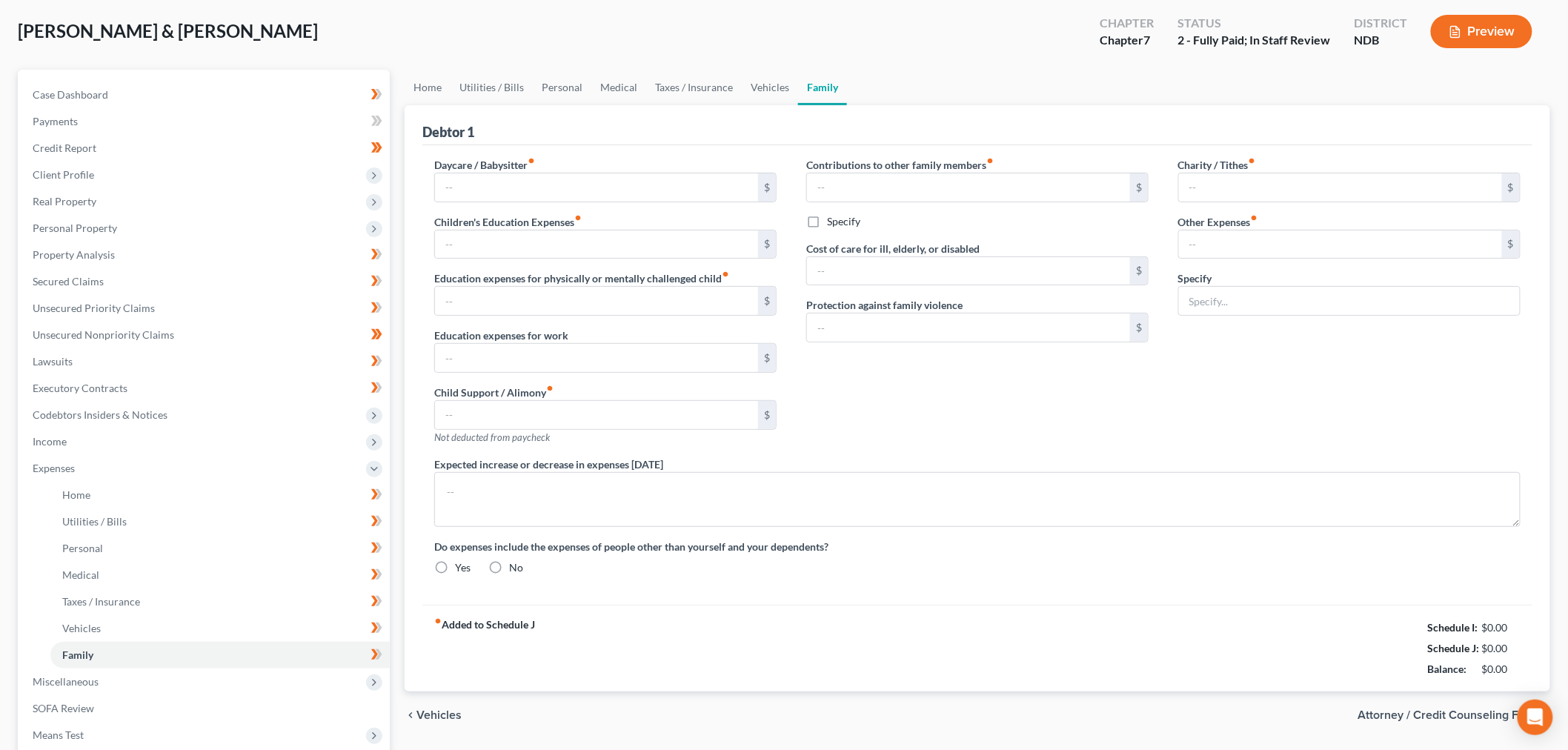
type input "0.00"
type input "110.00"
type input "0.00"
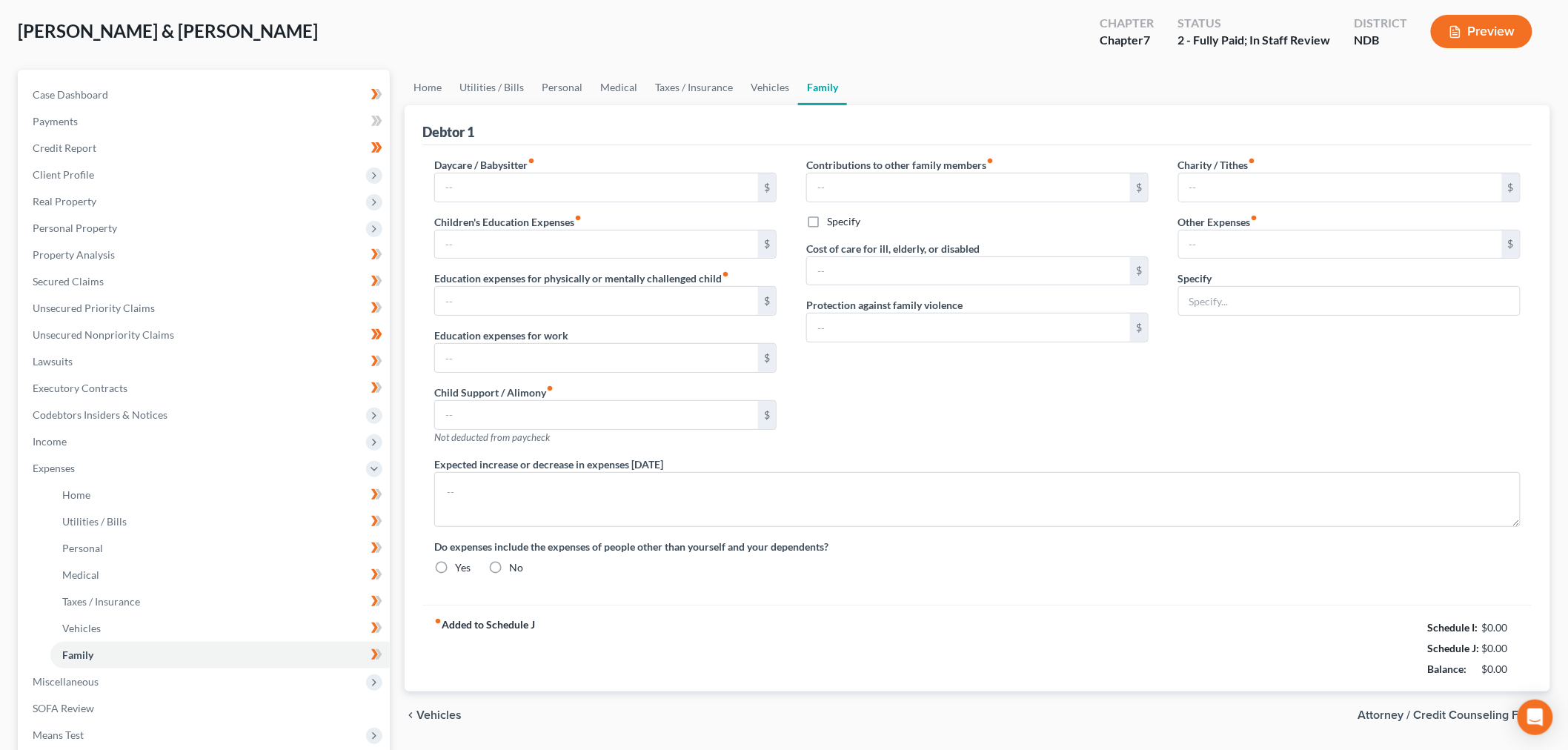
type input "0.00"
type input "100.00"
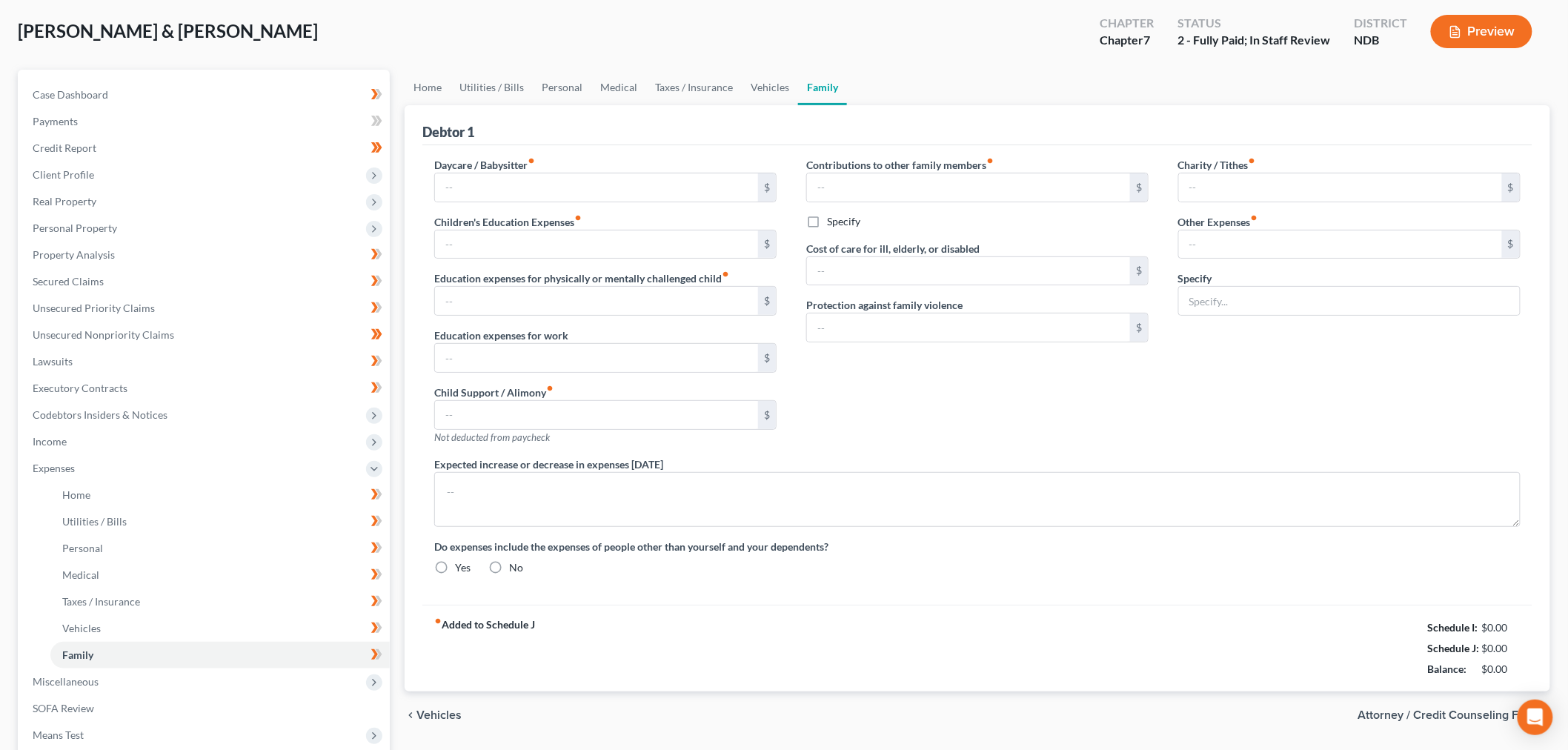
type input "Pet Food/Veterinary Expense"
radio input "true"
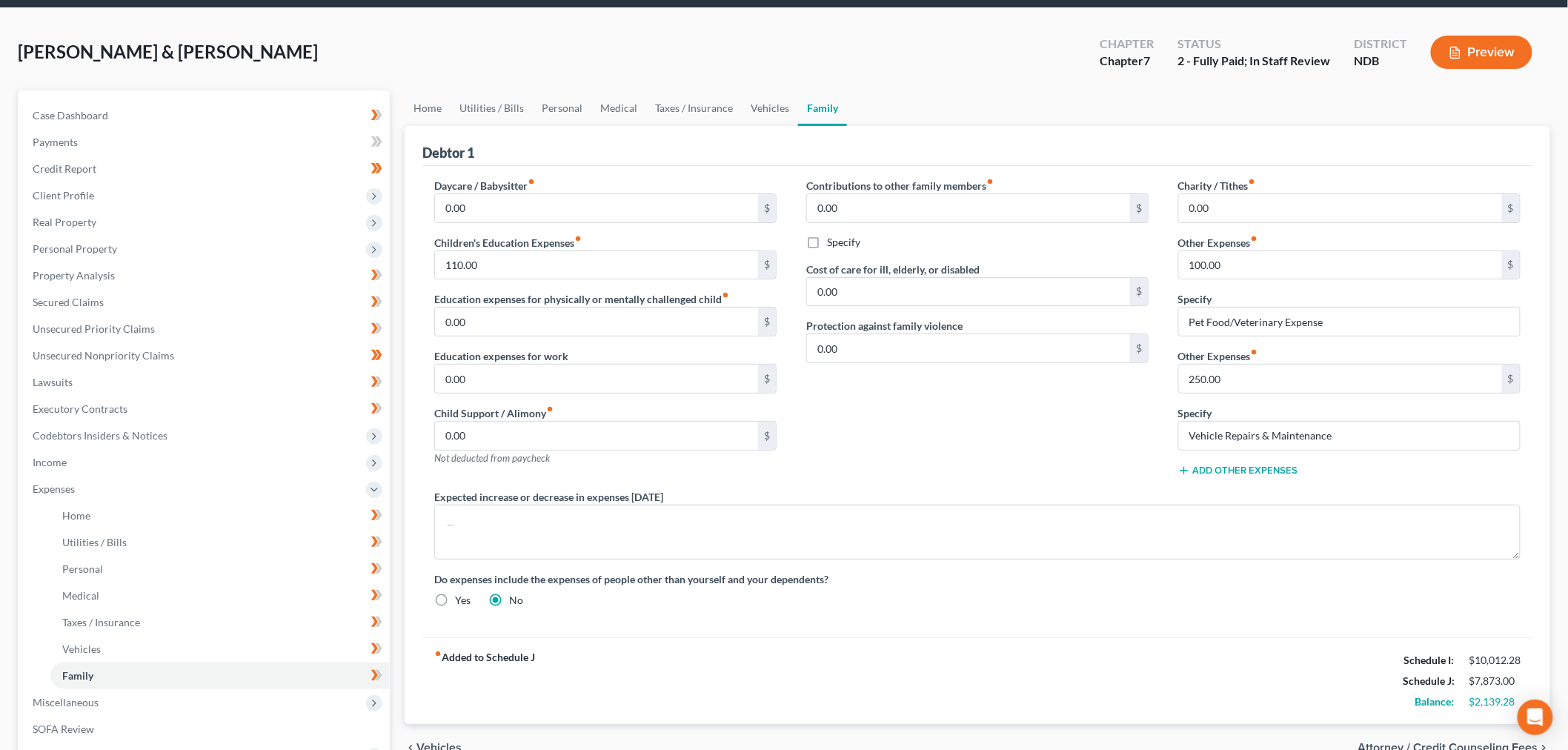
scroll to position [29, 0]
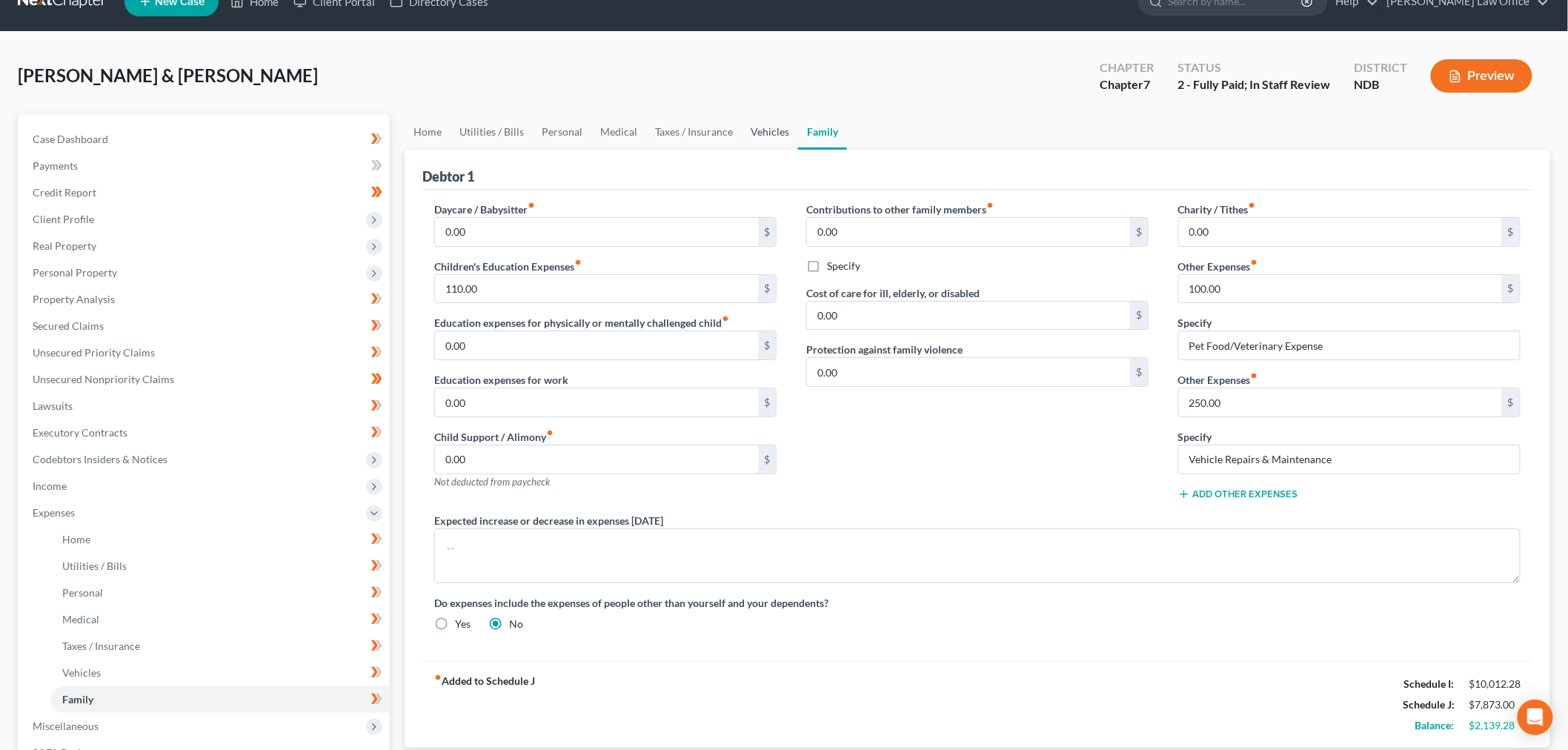
drag, startPoint x: 761, startPoint y: 129, endPoint x: 1036, endPoint y: 187, distance: 281.0
click at [761, 129] on link "Vehicles" at bounding box center [769, 132] width 56 height 35
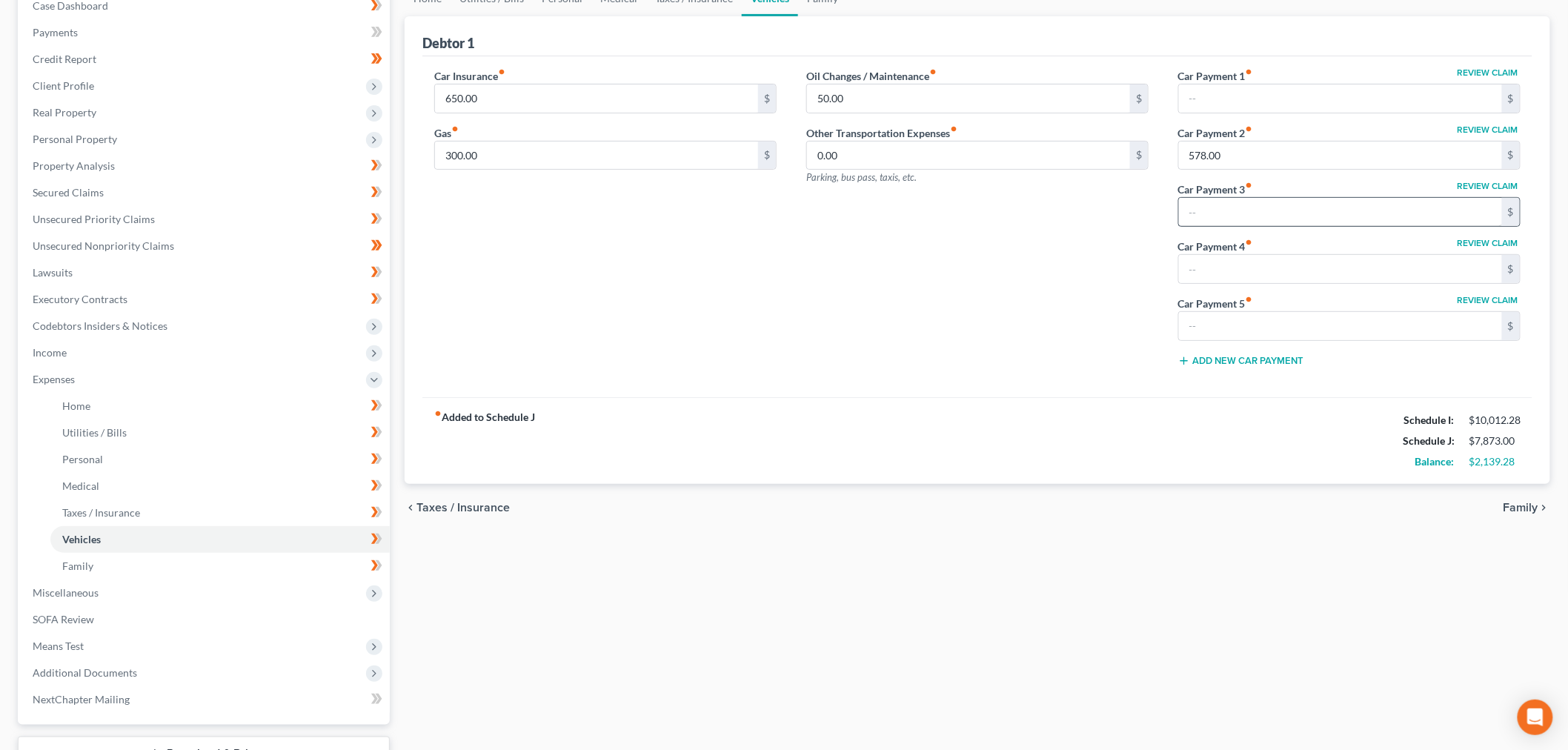
scroll to position [165, 0]
click at [1483, 67] on button "Review Claim" at bounding box center [1488, 69] width 65 height 9
select select "29"
select select "0"
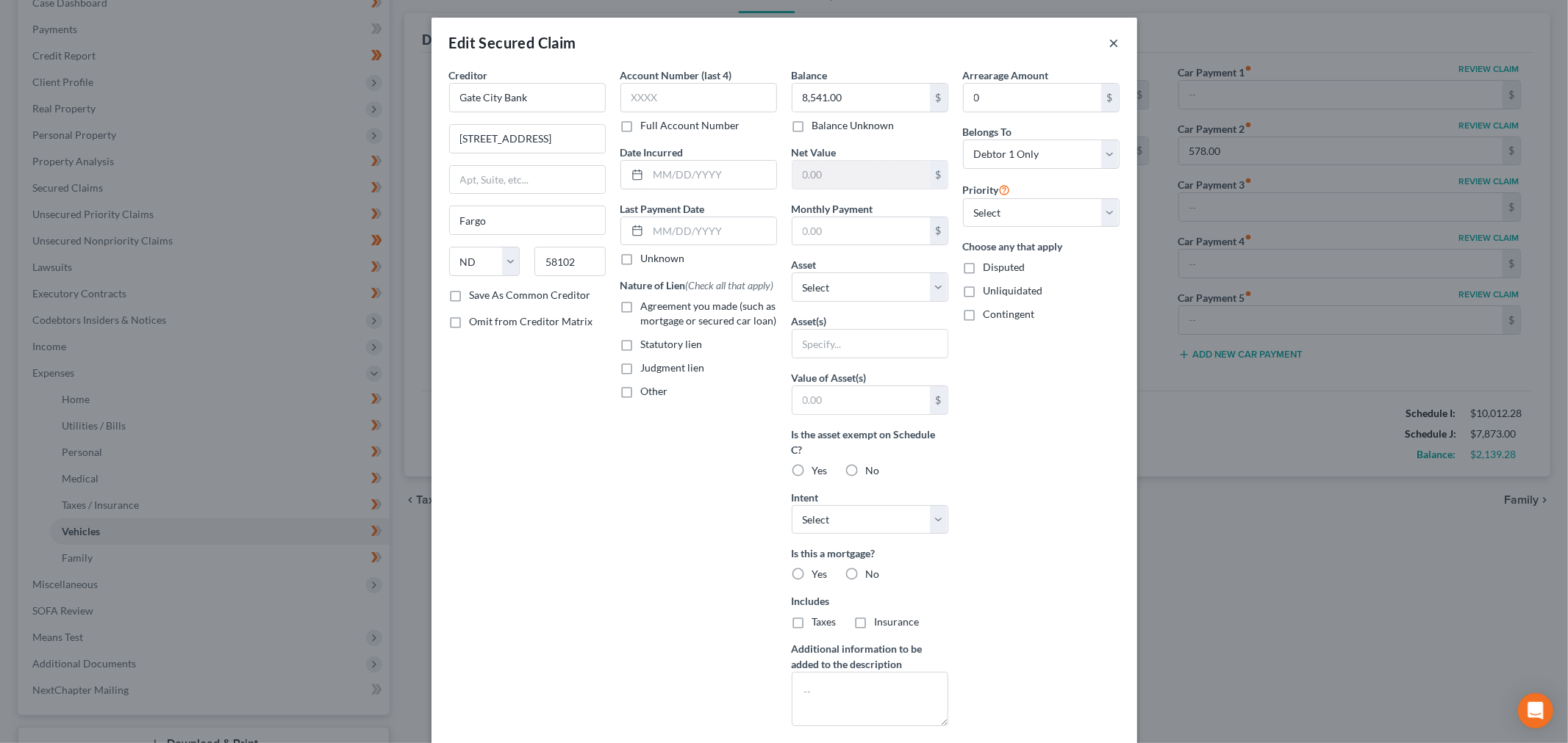
click at [1111, 41] on button "×" at bounding box center [1114, 43] width 11 height 18
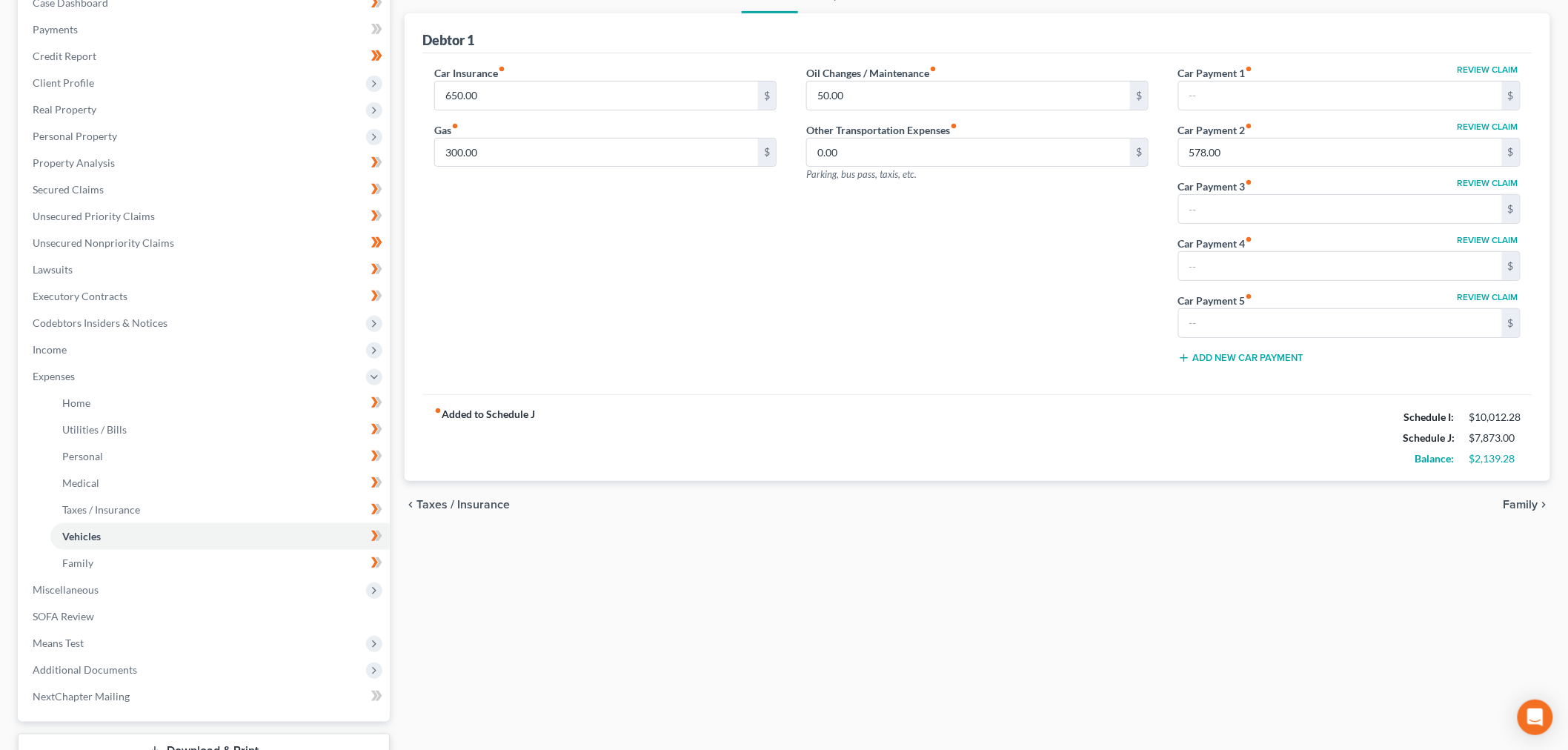
click at [1499, 185] on button "Review Claim" at bounding box center [1488, 182] width 65 height 9
select select "29"
select select "0"
select select "4"
select select "2"
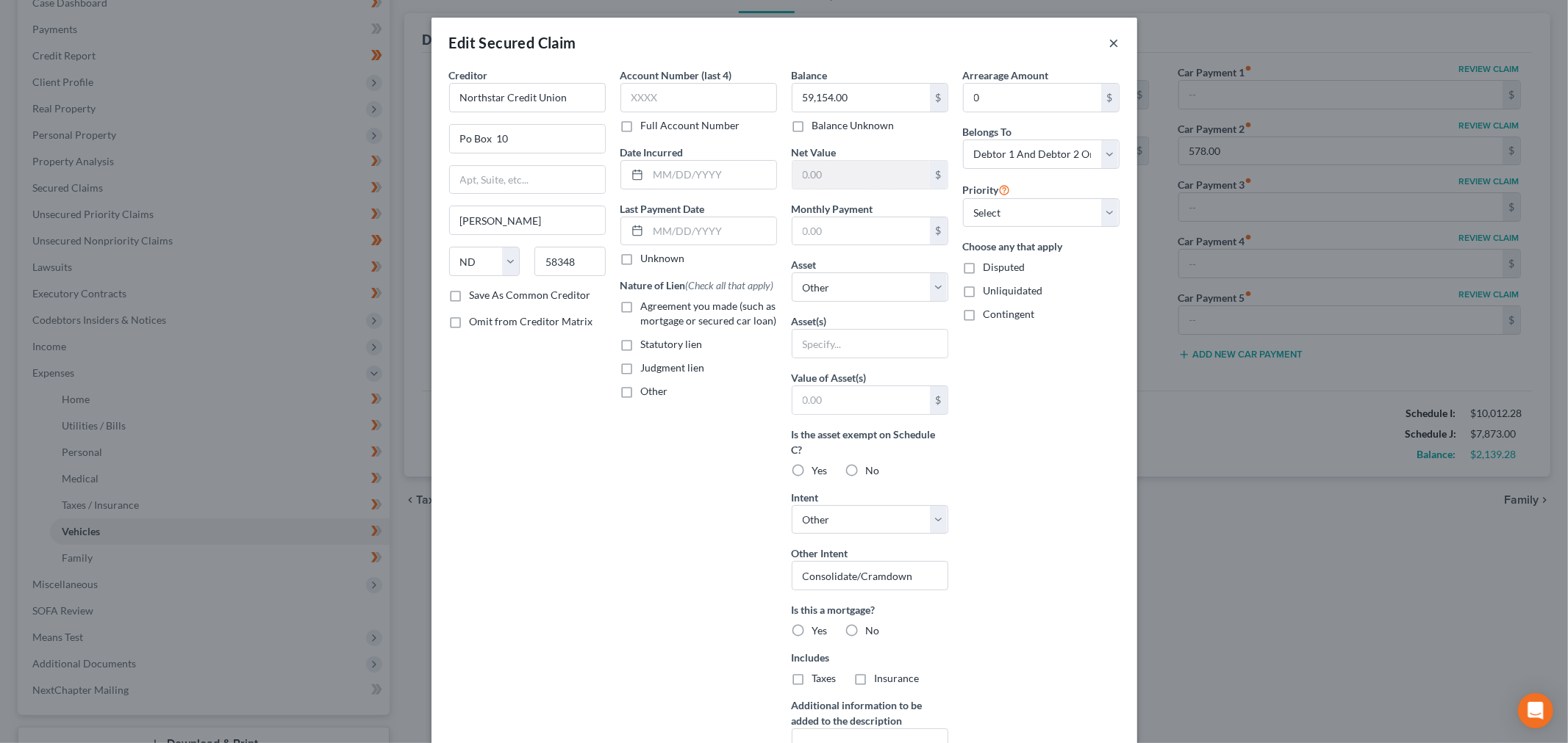
click at [1112, 40] on button "×" at bounding box center [1114, 43] width 11 height 18
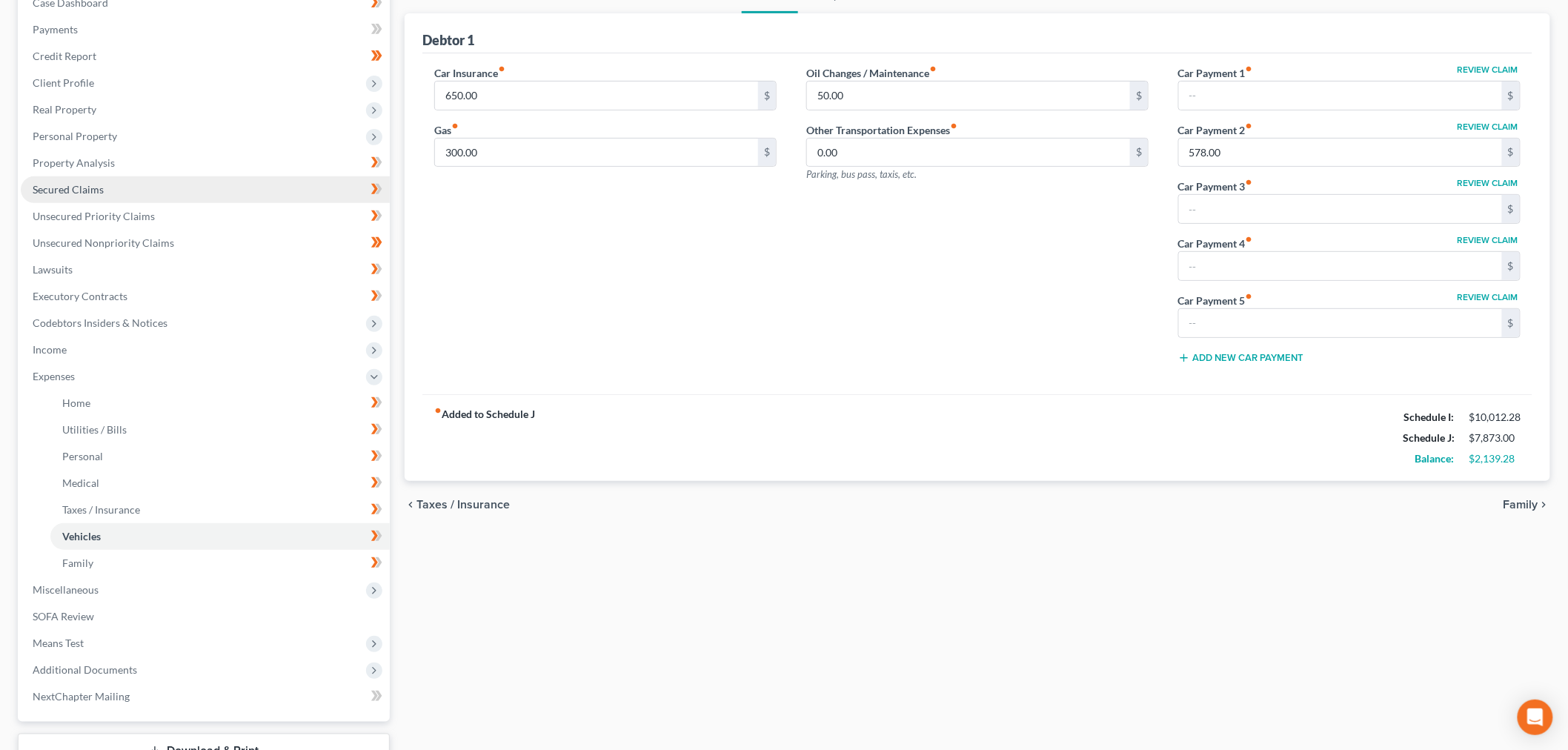
click at [120, 186] on link "Secured Claims" at bounding box center [205, 189] width 369 height 27
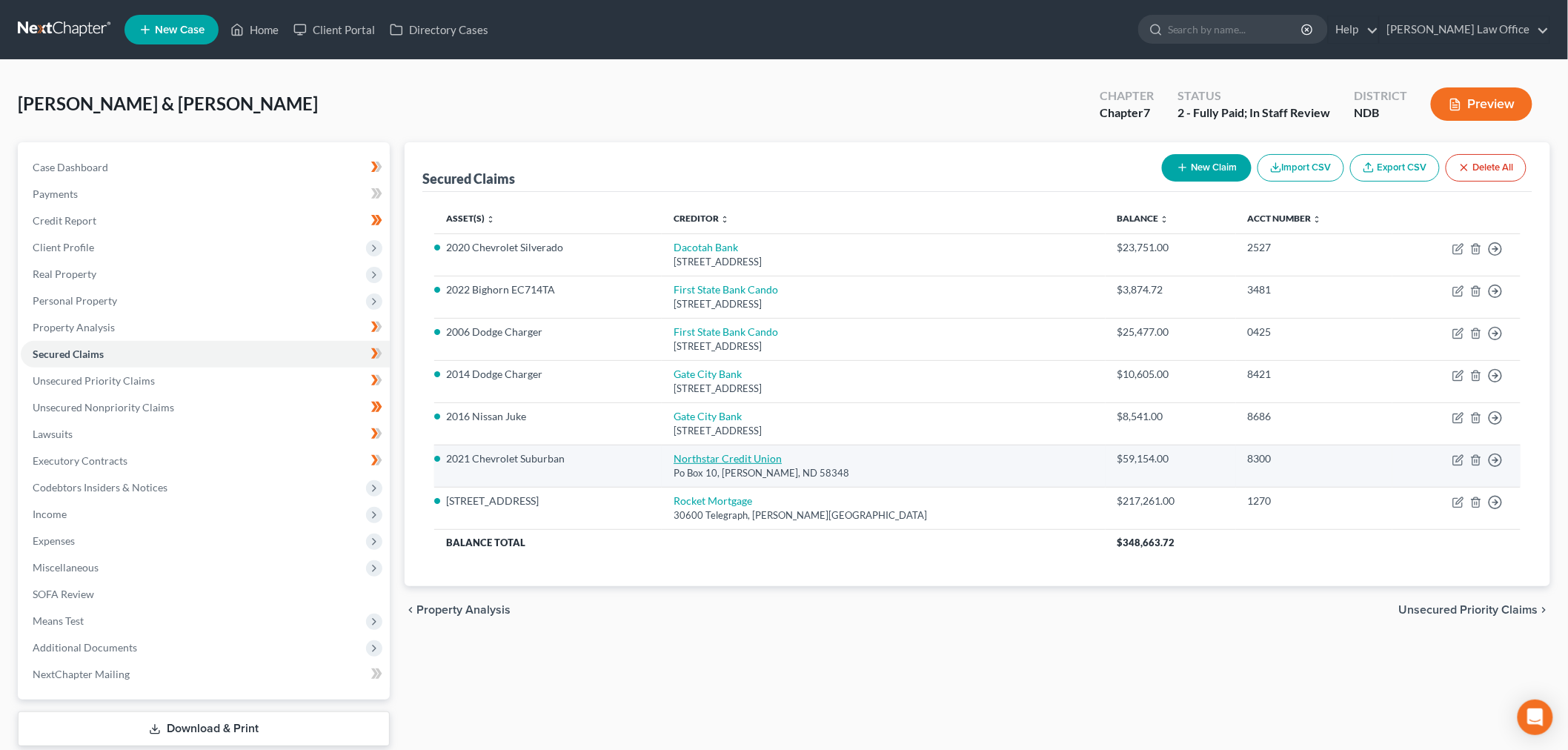
click at [767, 458] on link "Northstar Credit Union" at bounding box center [728, 458] width 108 height 13
select select "29"
select select "6"
select select "4"
select select "2"
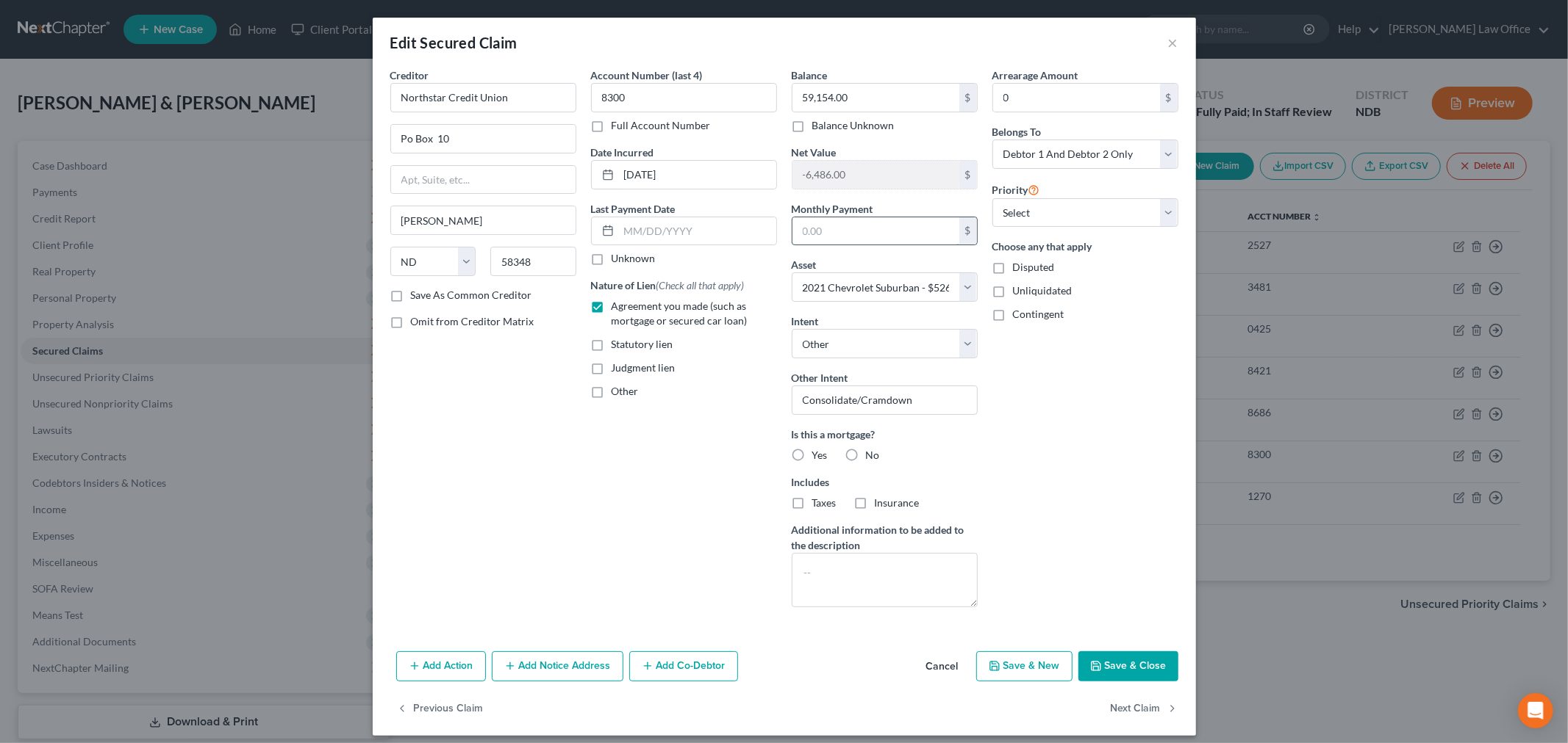
click at [887, 242] on input "text" at bounding box center [875, 231] width 167 height 28
type input "1,242"
click at [1122, 671] on button "Save & Close" at bounding box center [1128, 667] width 100 height 31
select select
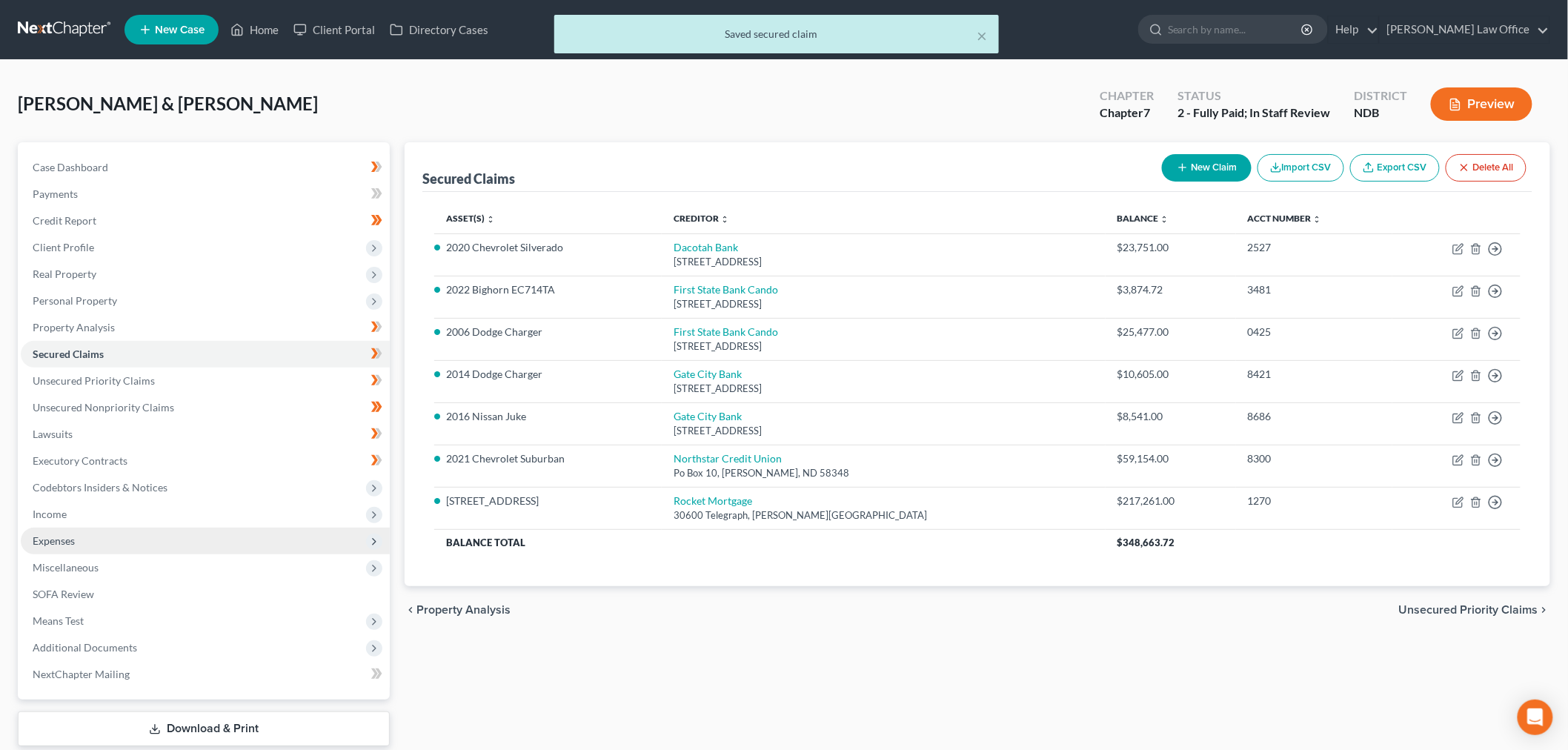
click at [97, 544] on span "Expenses" at bounding box center [205, 541] width 369 height 27
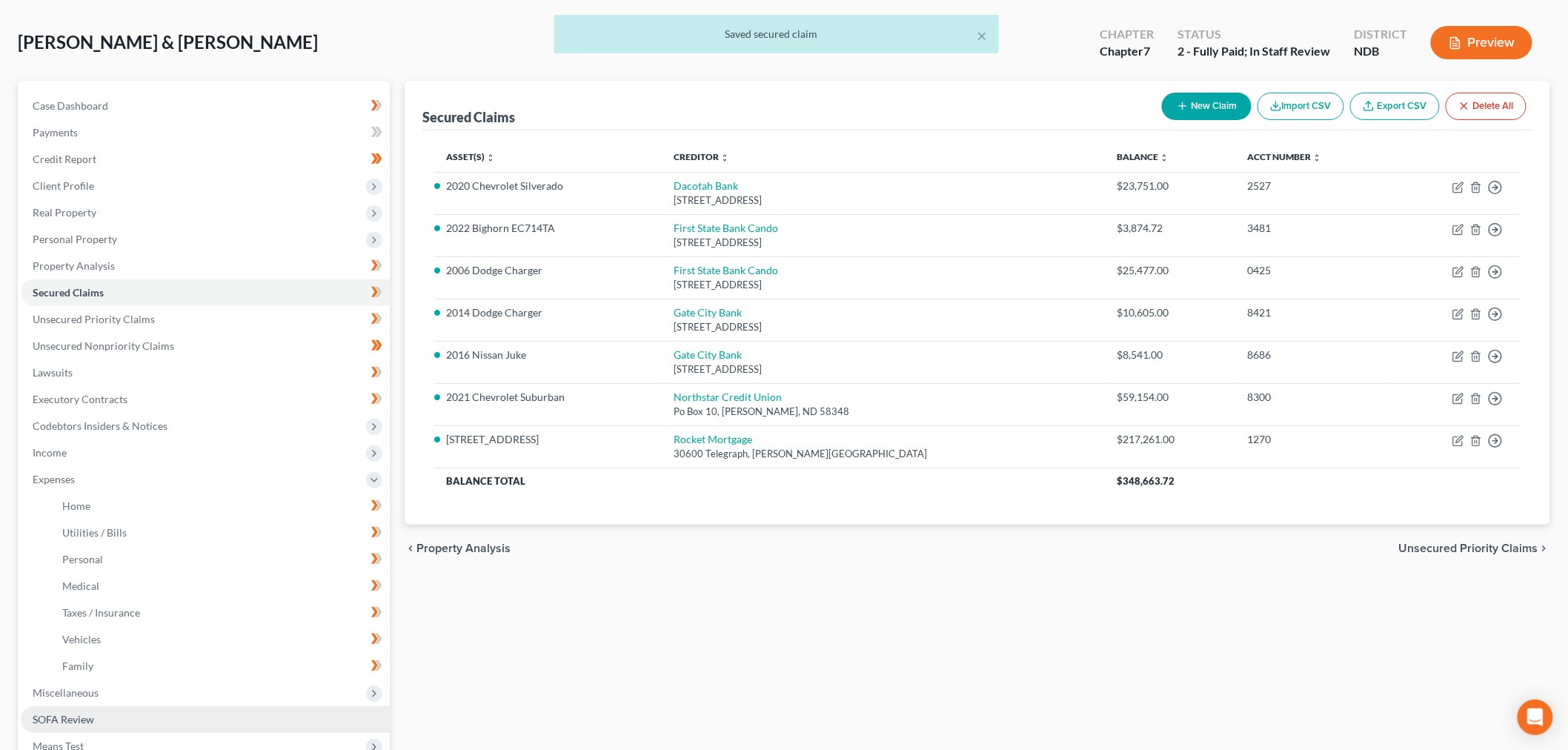
scroll to position [165, 0]
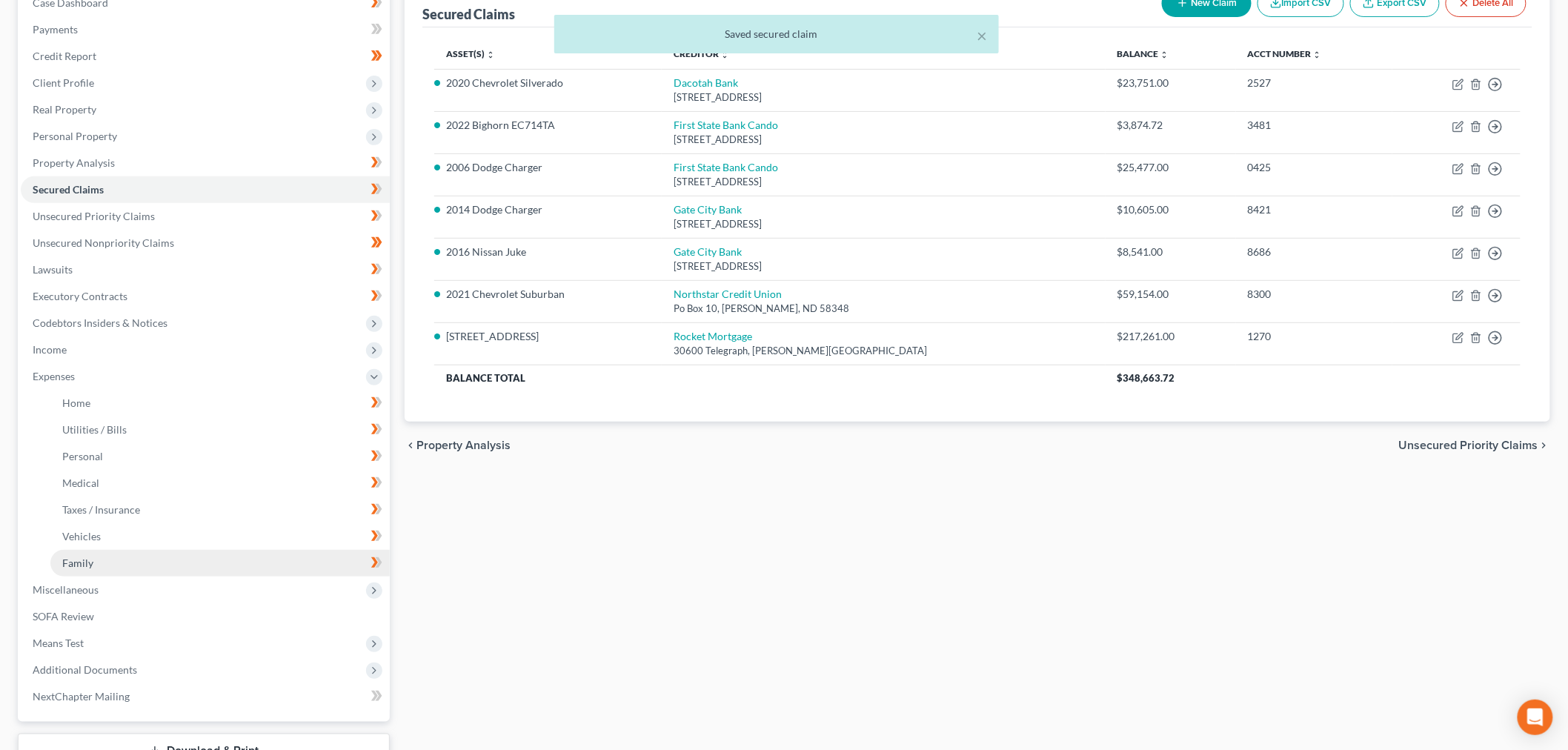
click at [86, 562] on span "Family" at bounding box center [78, 563] width 32 height 13
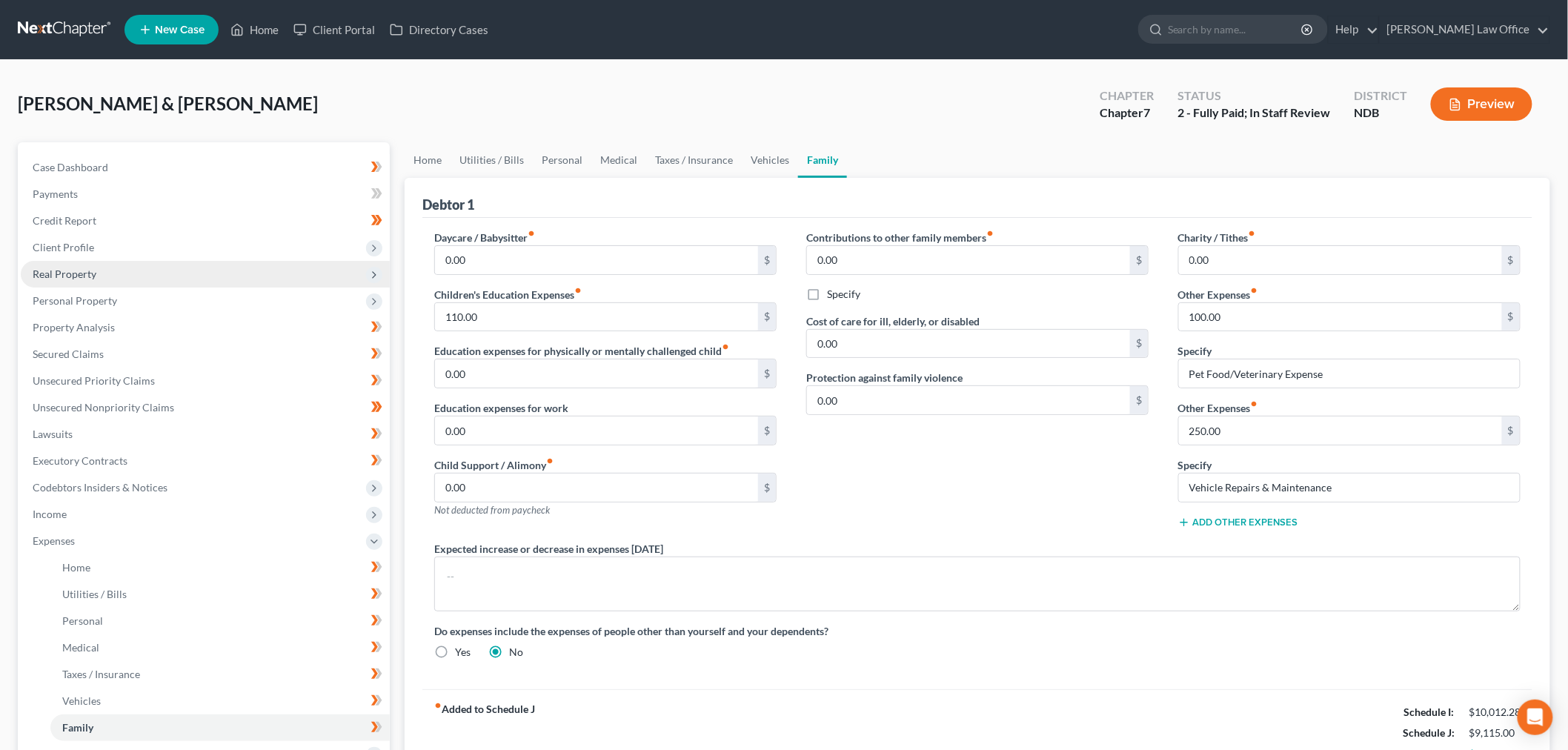
drag, startPoint x: 137, startPoint y: 244, endPoint x: 151, endPoint y: 259, distance: 20.5
click at [137, 244] on span "Client Profile" at bounding box center [205, 247] width 369 height 27
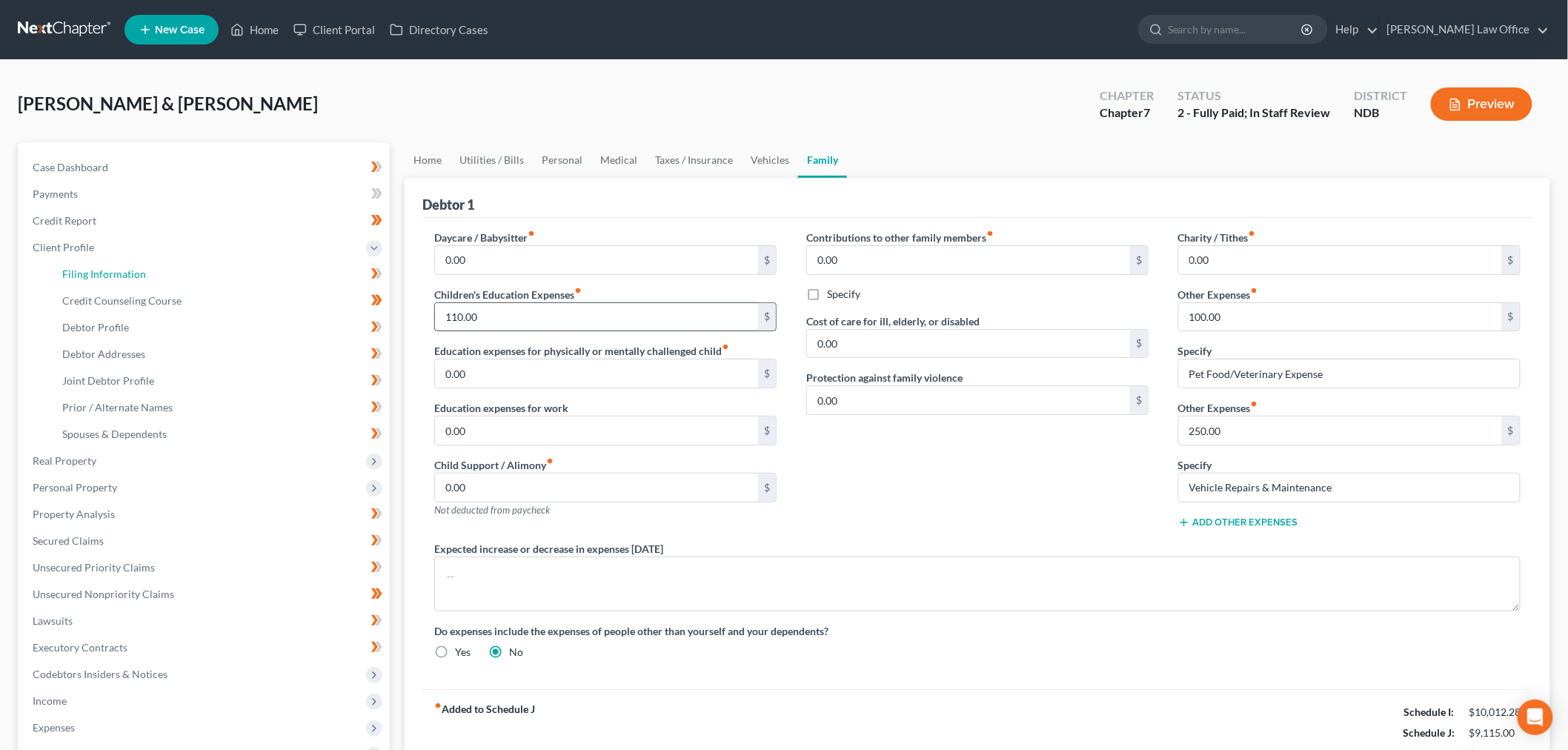
click at [129, 263] on link "Filing Information" at bounding box center [220, 274] width 340 height 27
select select "1"
select select "0"
select select "29"
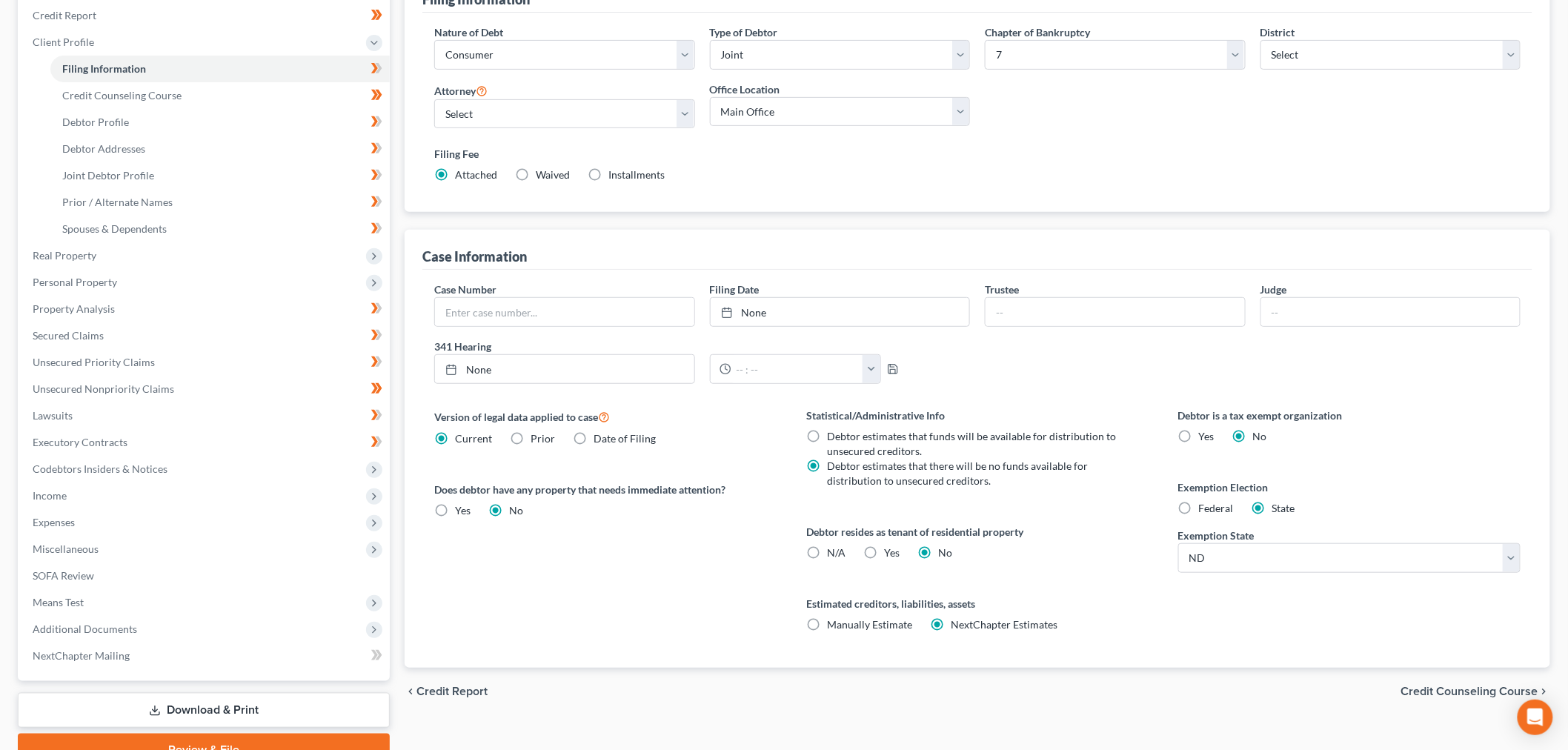
scroll to position [247, 0]
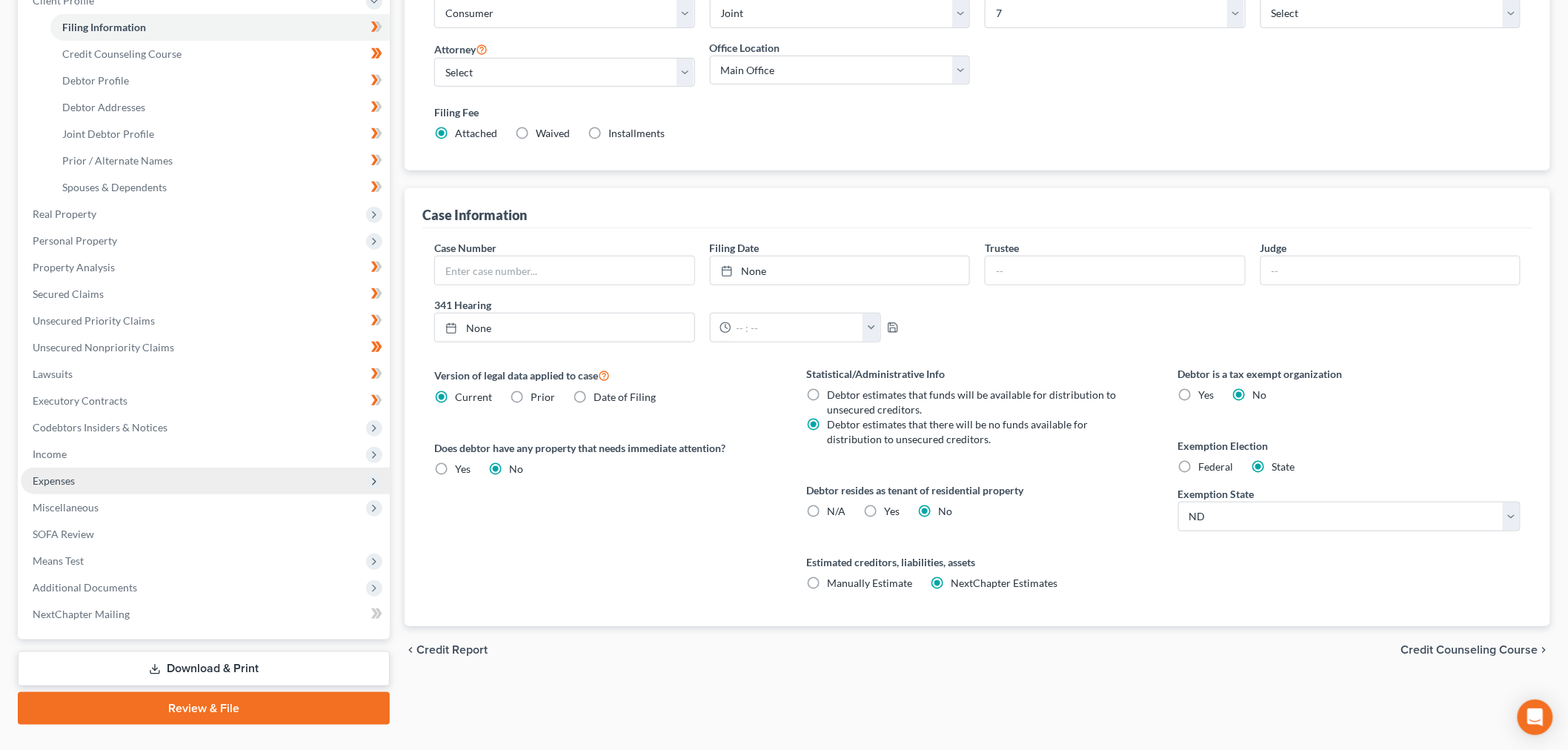
click at [95, 481] on span "Expenses" at bounding box center [205, 481] width 369 height 27
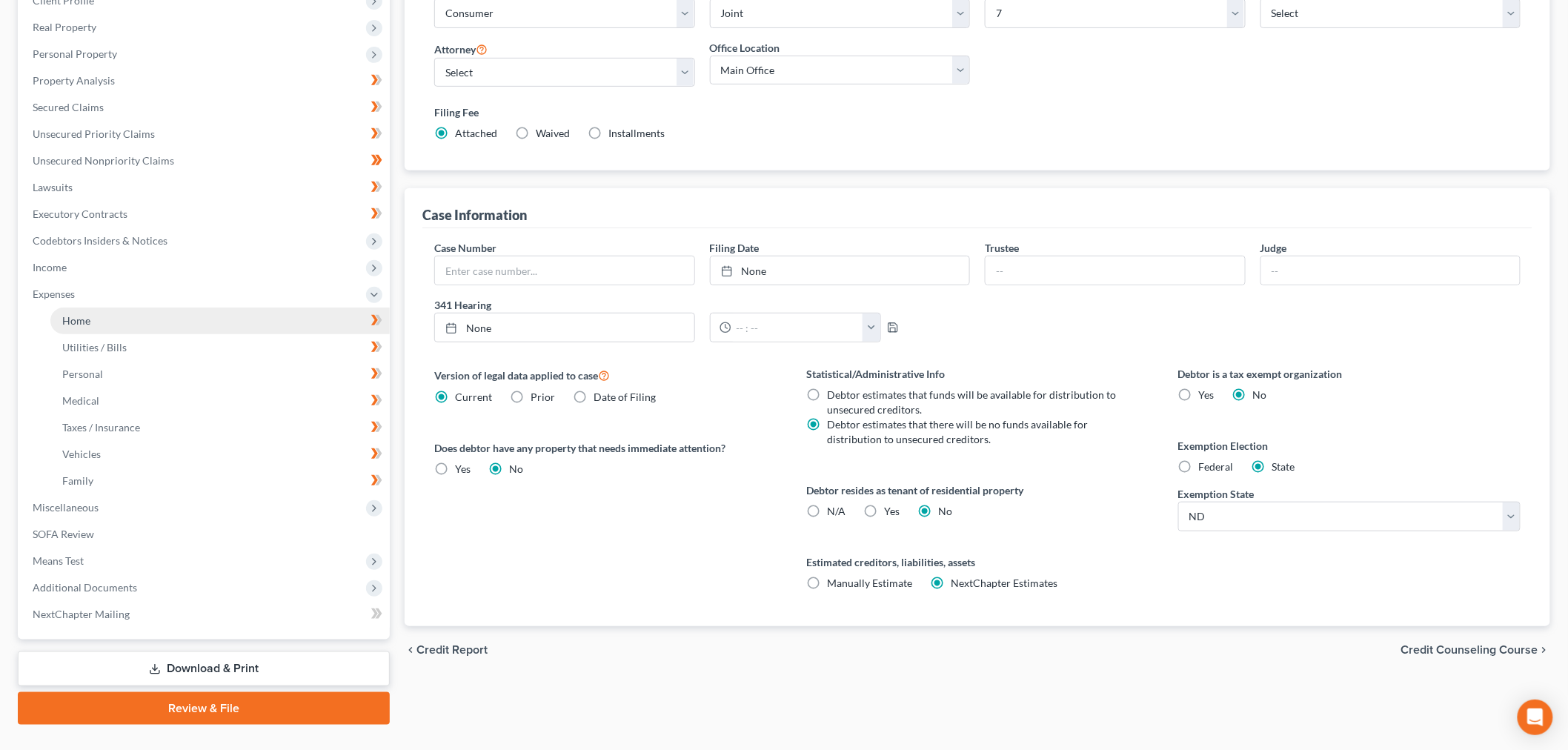
click at [137, 321] on link "Home" at bounding box center [220, 320] width 340 height 27
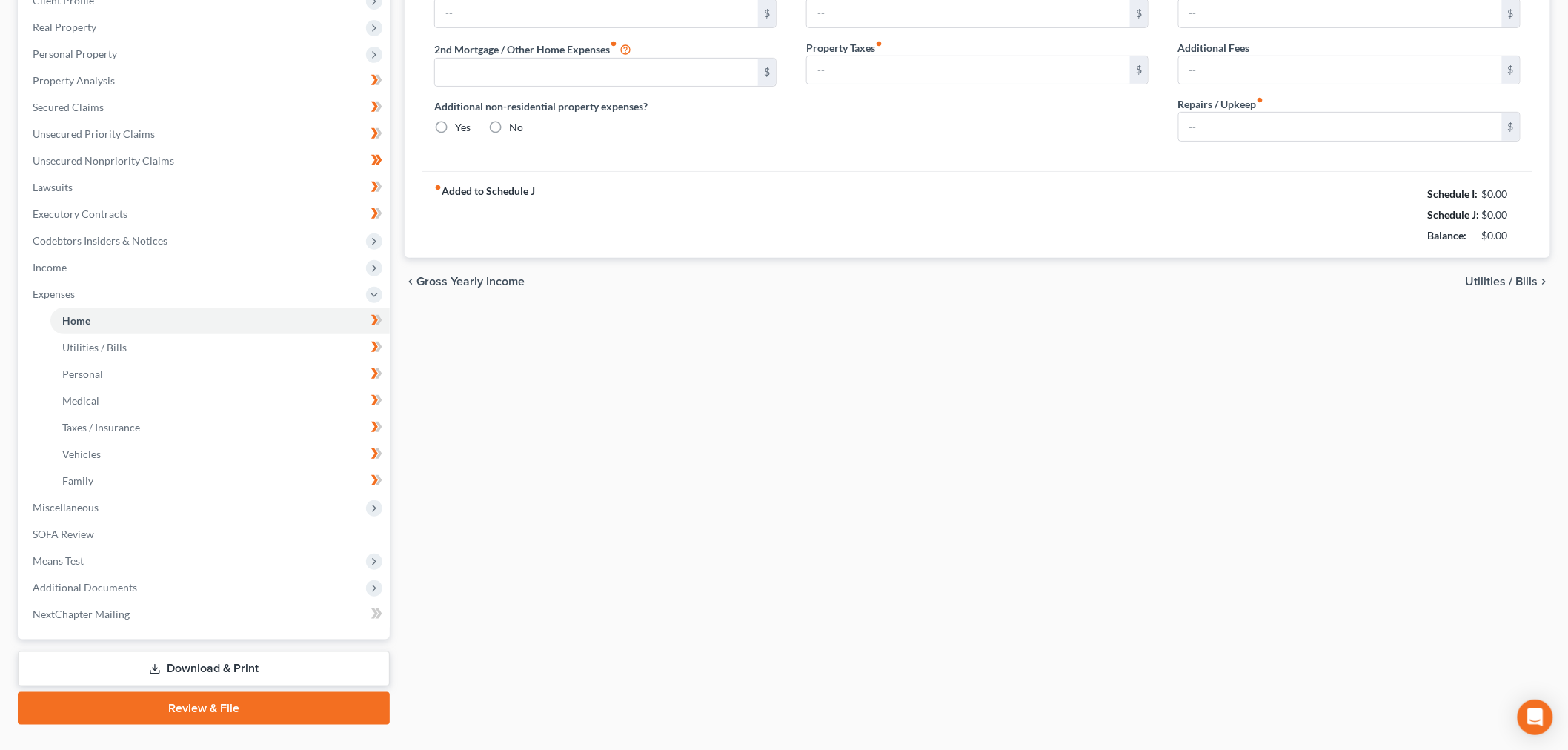
type input "2,095.00"
type input "0.00"
radio input "true"
type input "0.00"
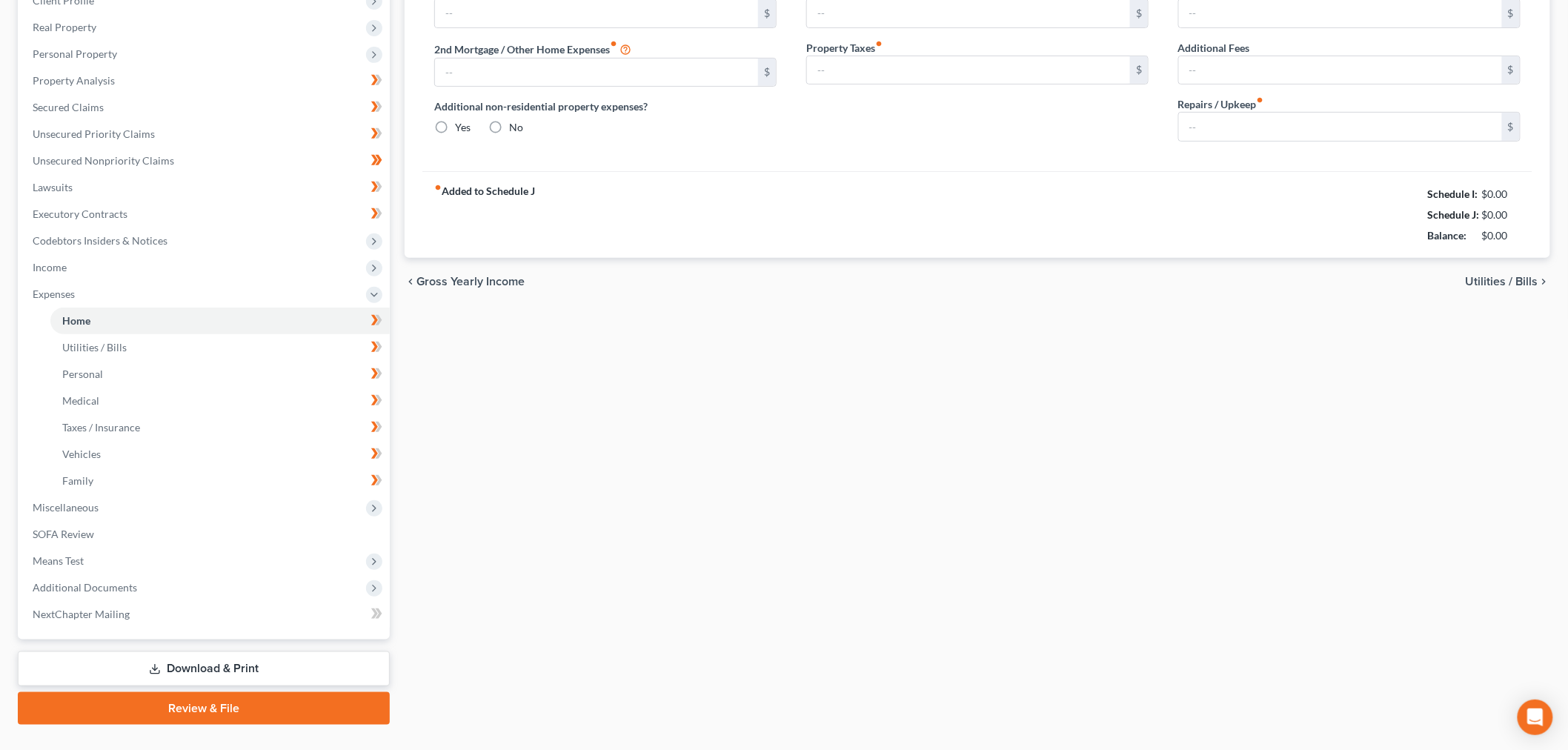
type input "0.00"
type input "200.00"
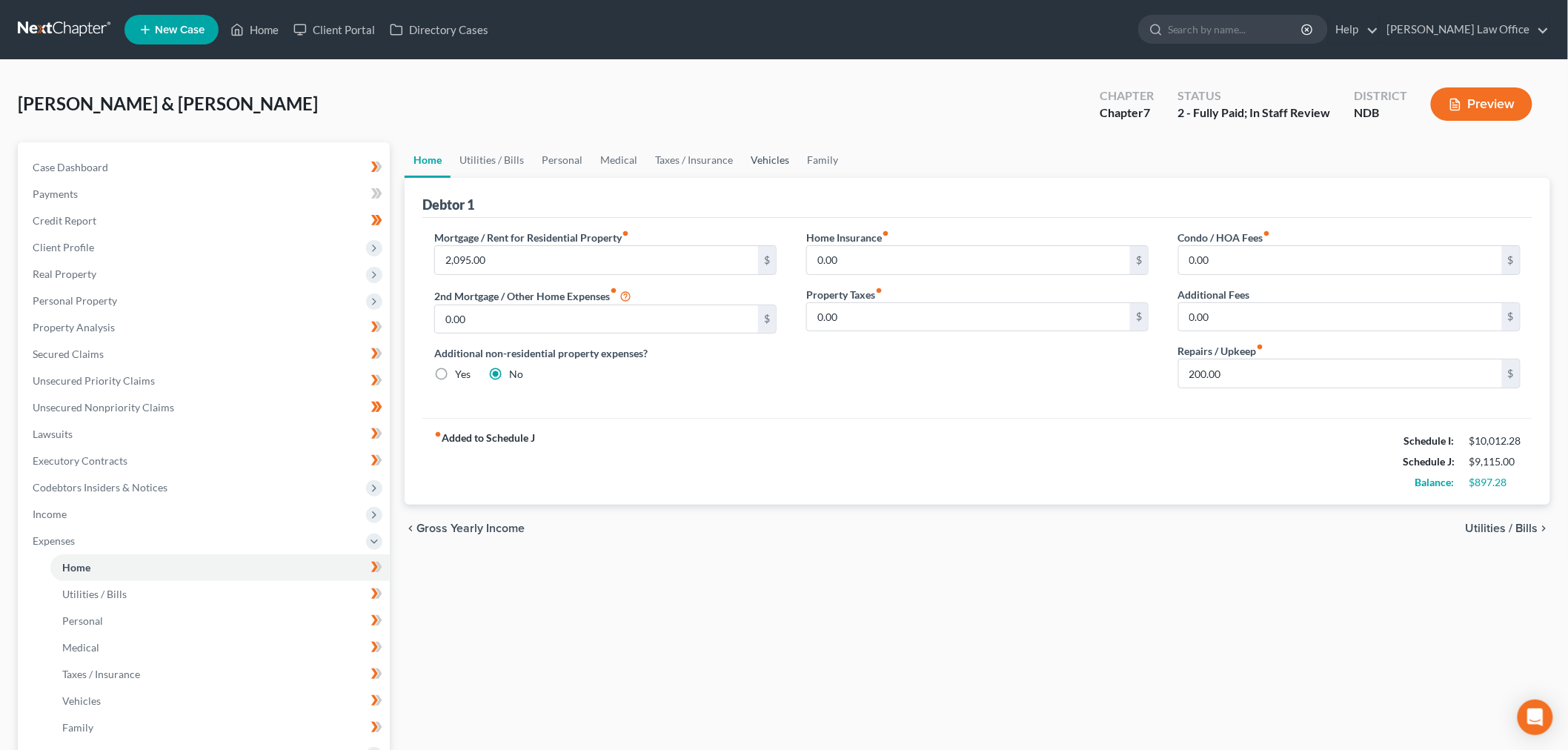
drag, startPoint x: 768, startPoint y: 161, endPoint x: 1006, endPoint y: 156, distance: 238.1
click at [768, 160] on link "Vehicles" at bounding box center [769, 160] width 56 height 35
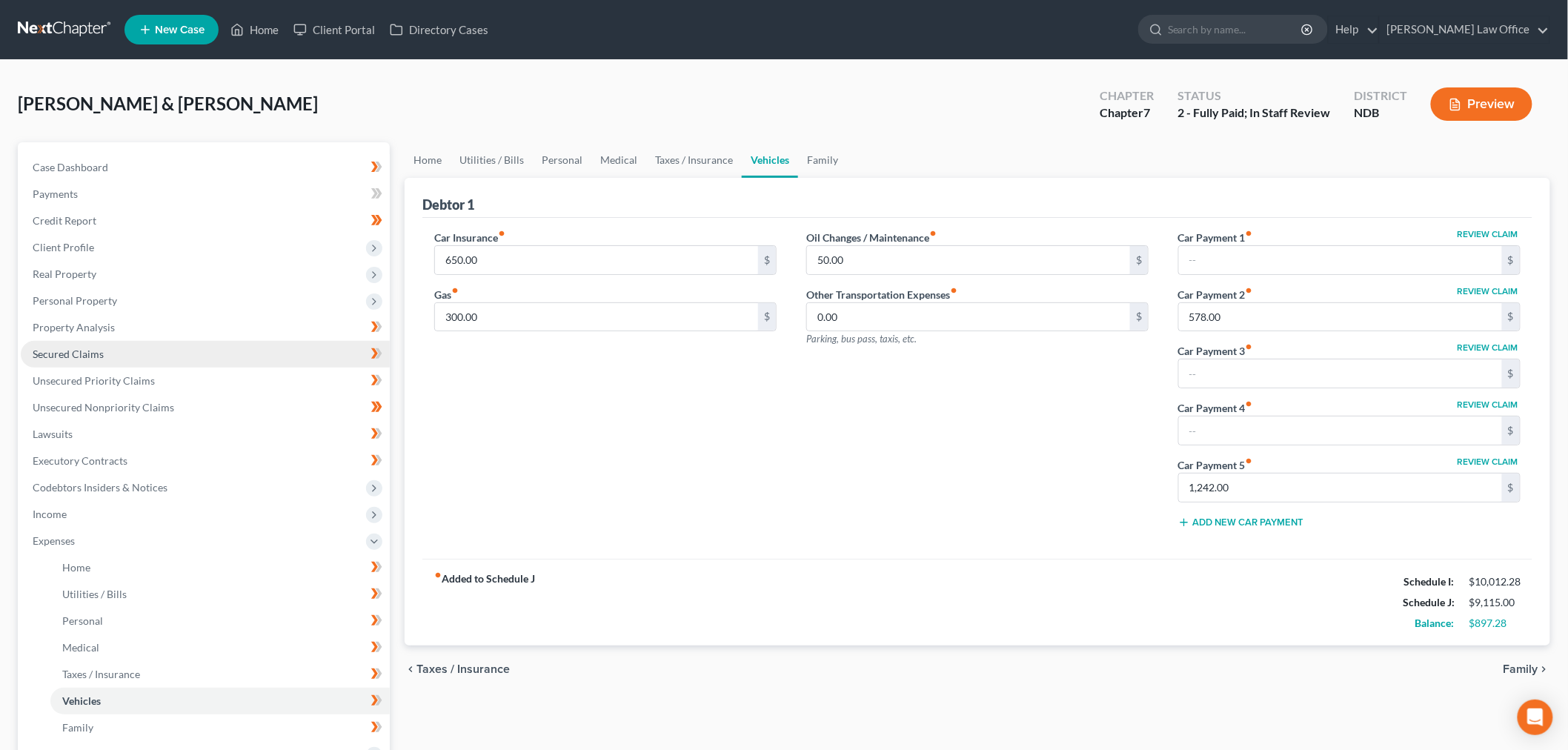
click at [118, 343] on link "Secured Claims" at bounding box center [205, 354] width 369 height 27
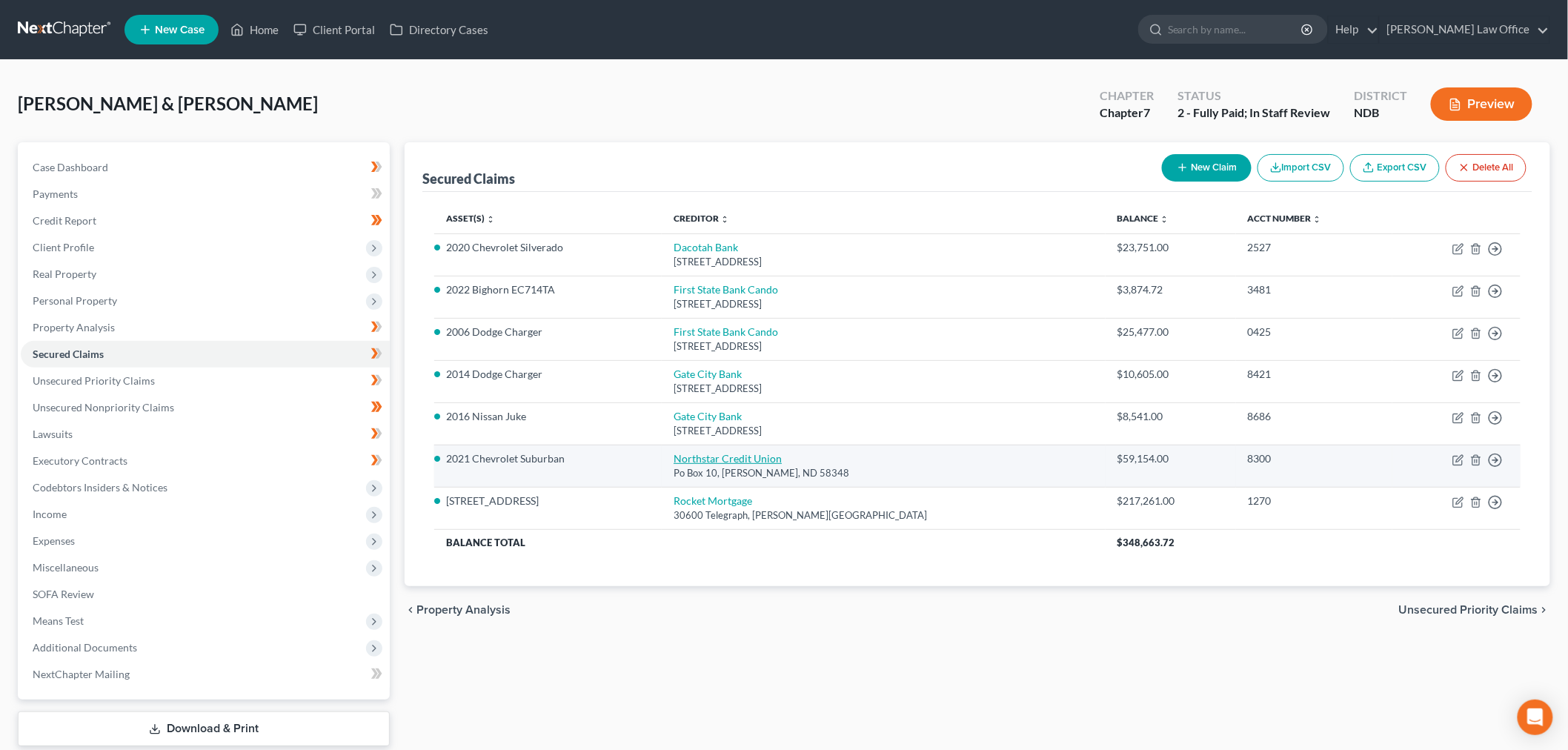
click at [744, 456] on link "Northstar Credit Union" at bounding box center [728, 458] width 108 height 13
select select "29"
select select "6"
select select "4"
select select "2"
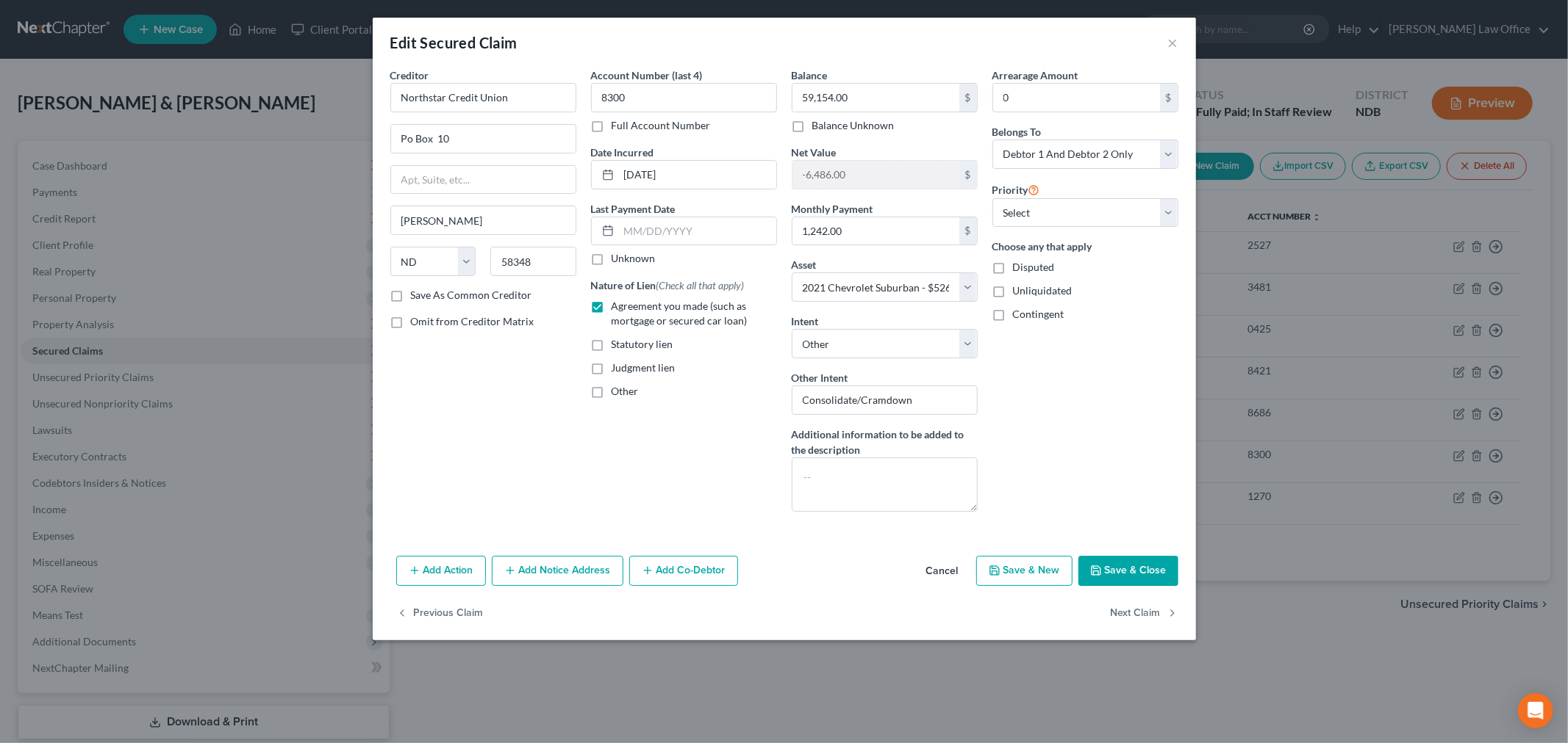
click at [1135, 568] on button "Save & Close" at bounding box center [1128, 572] width 100 height 31
select select
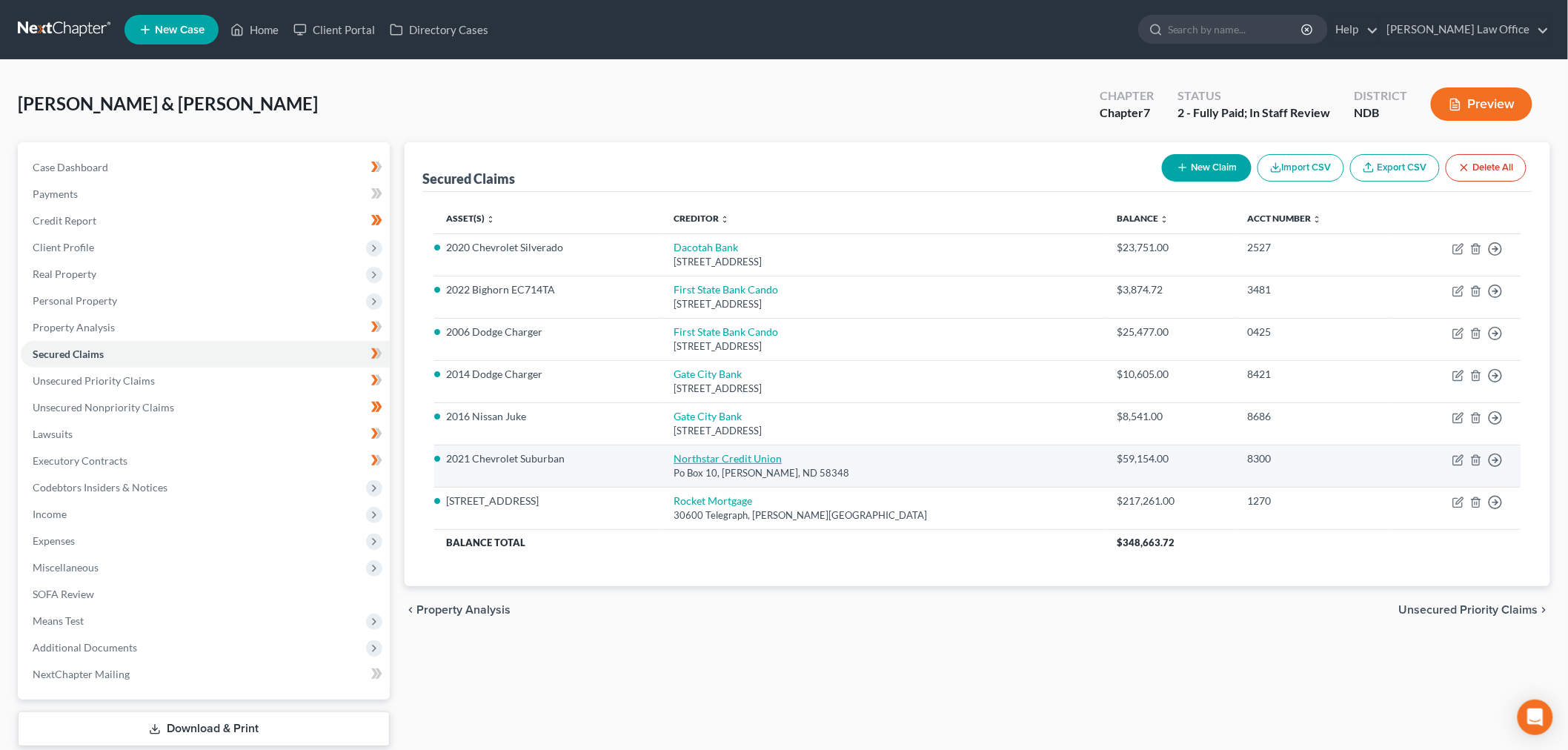
click at [756, 464] on link "Northstar Credit Union" at bounding box center [728, 458] width 108 height 13
select select "29"
select select "4"
select select "2"
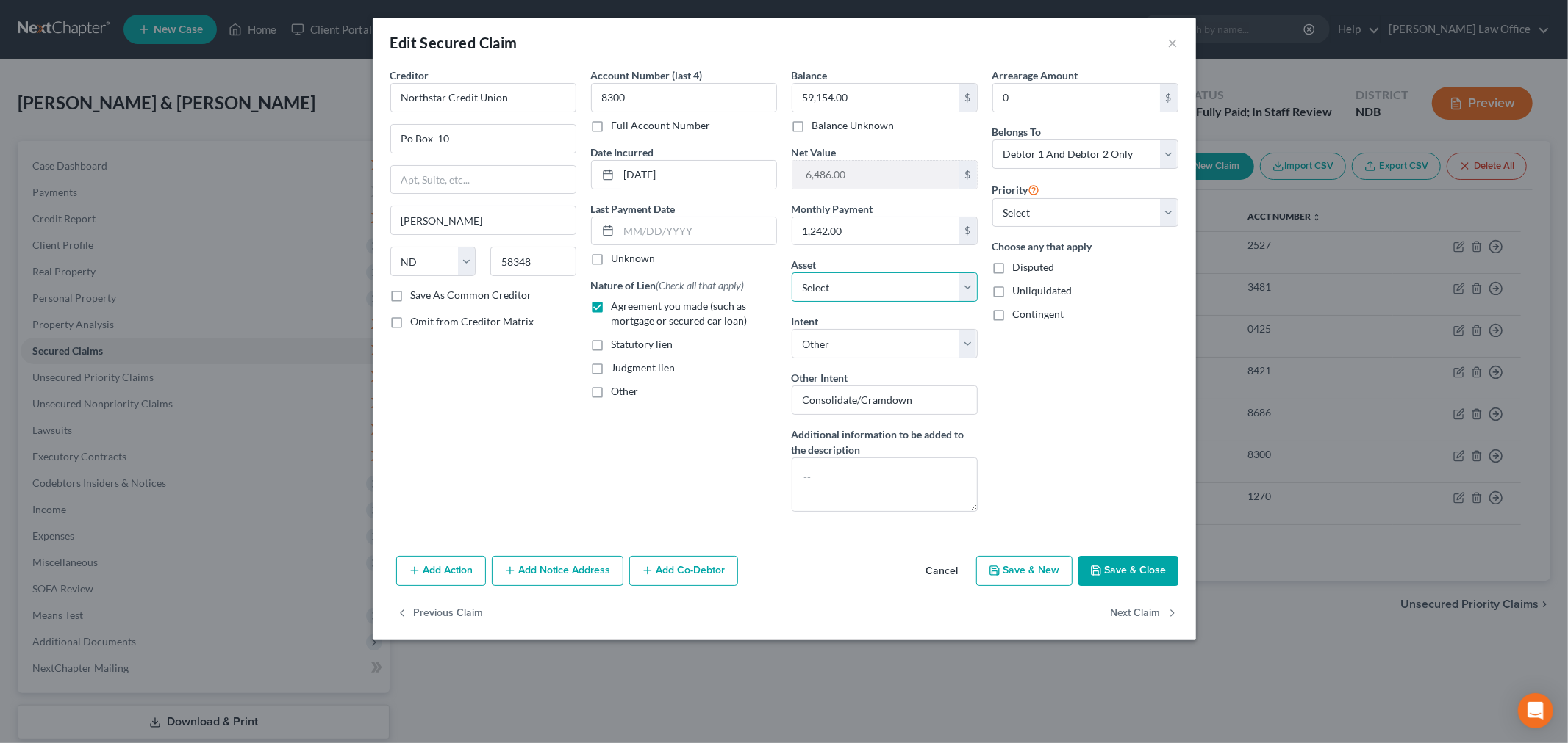
click at [957, 289] on select "Select Other Multiple Assets [STREET_ADDRESS] - $280000.0 2021 Enclosed Trailer…" at bounding box center [884, 287] width 186 height 29
drag, startPoint x: 957, startPoint y: 292, endPoint x: 945, endPoint y: 211, distance: 81.9
click at [957, 292] on select "Select Other Multiple Assets [STREET_ADDRESS] - $280000.0 2021 Enclosed Trailer…" at bounding box center [884, 287] width 186 height 29
click at [1151, 577] on button "Save & Close" at bounding box center [1128, 572] width 100 height 31
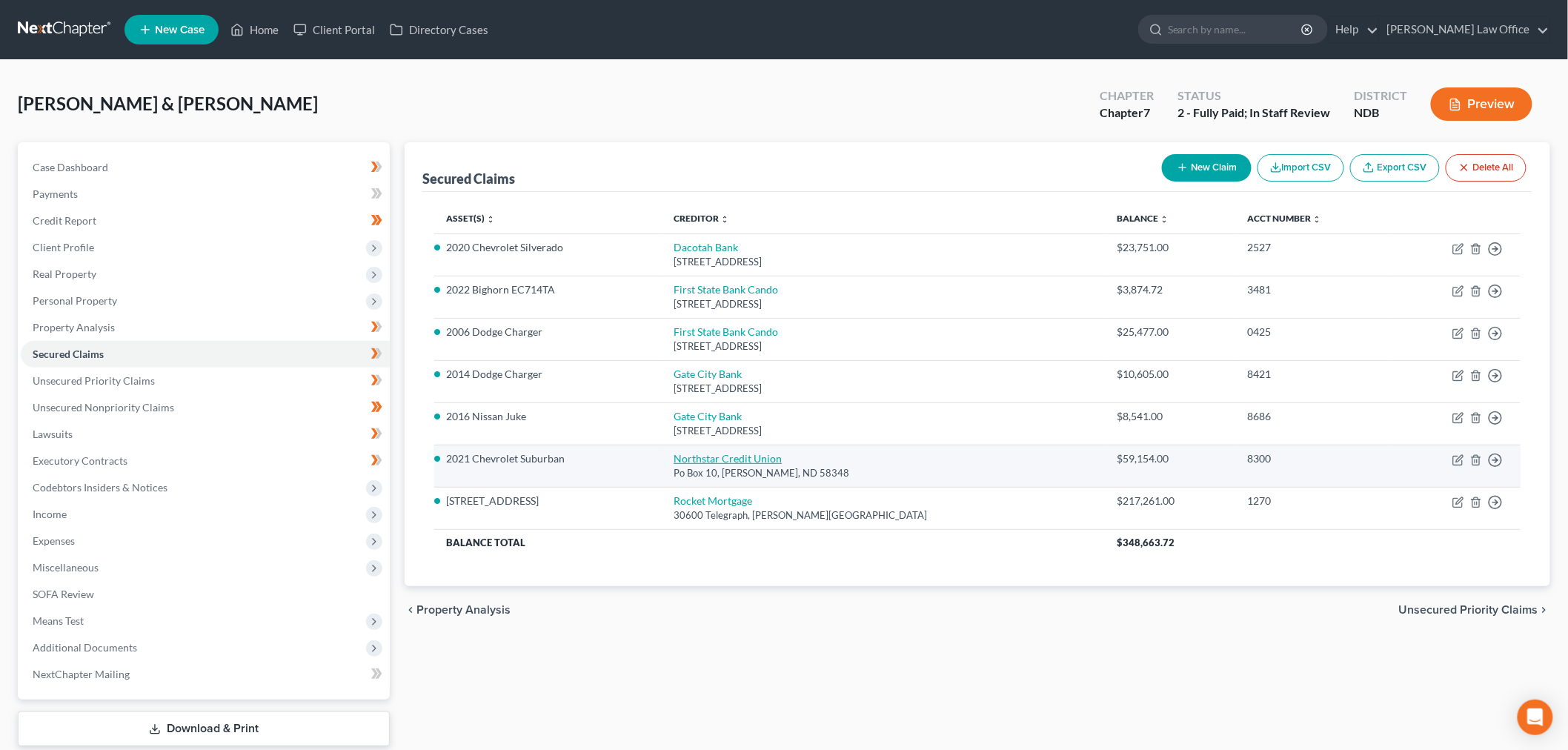
click at [751, 453] on link "Northstar Credit Union" at bounding box center [728, 458] width 108 height 13
select select "29"
select select "4"
select select "2"
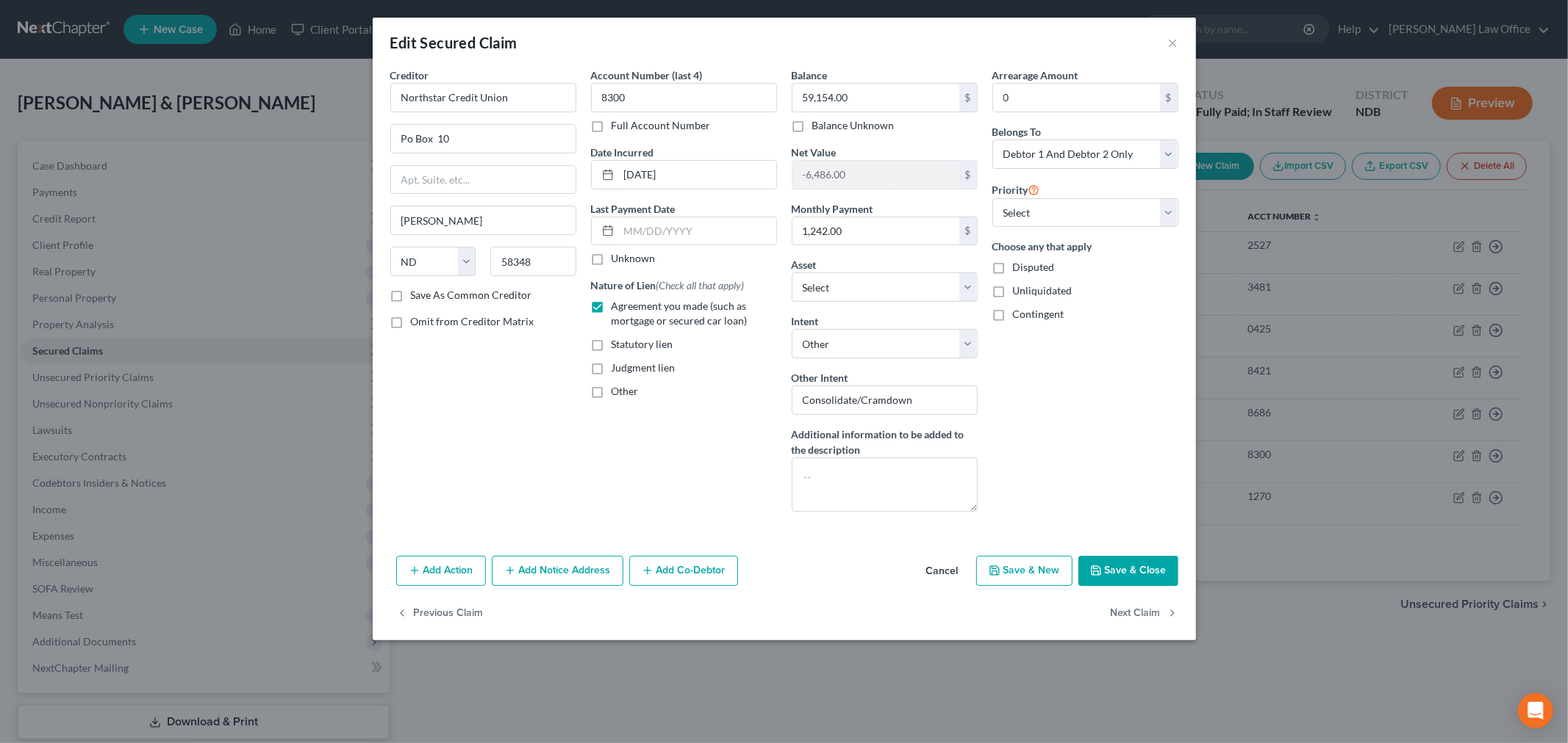
click at [1094, 578] on button "Save & Close" at bounding box center [1128, 572] width 100 height 31
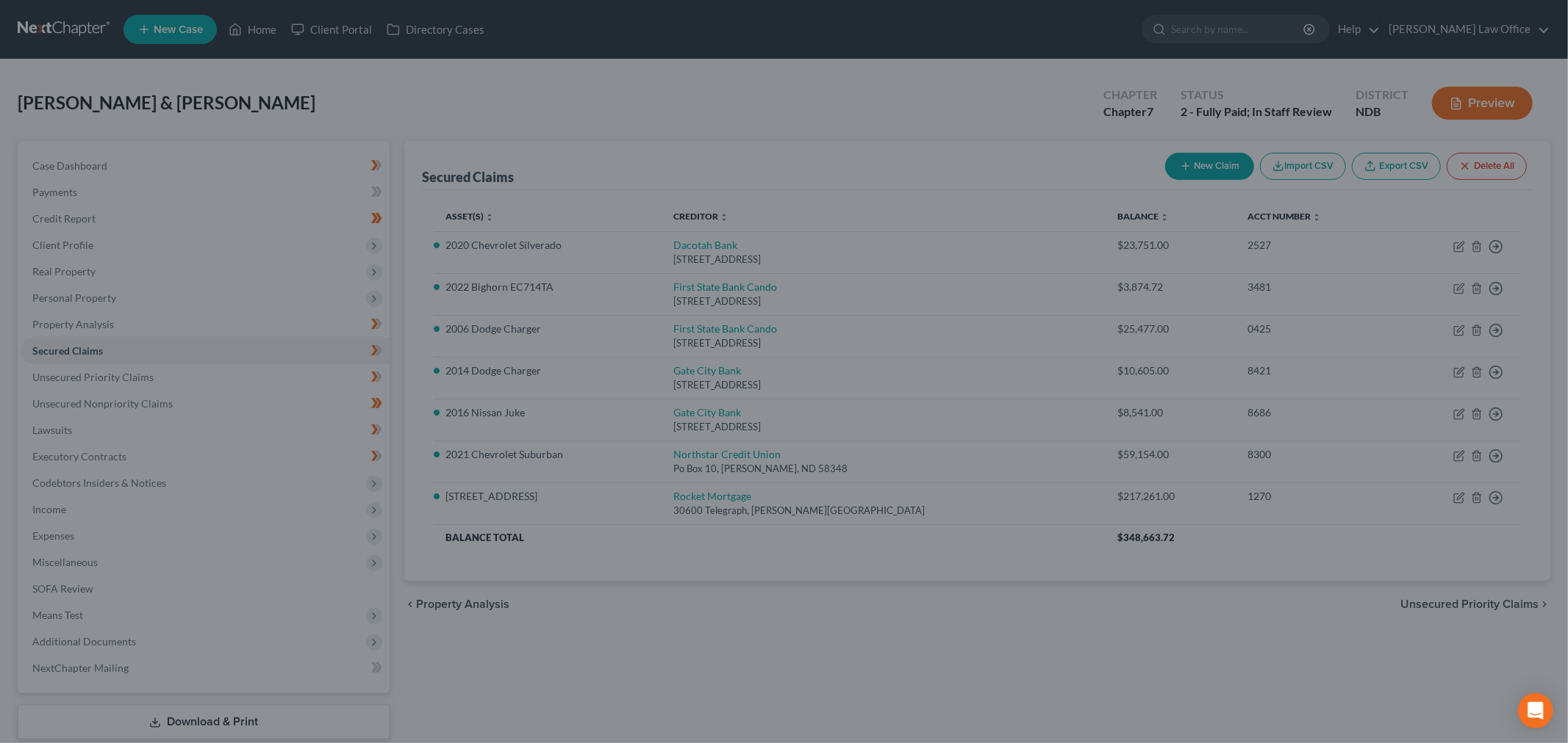
select select "6"
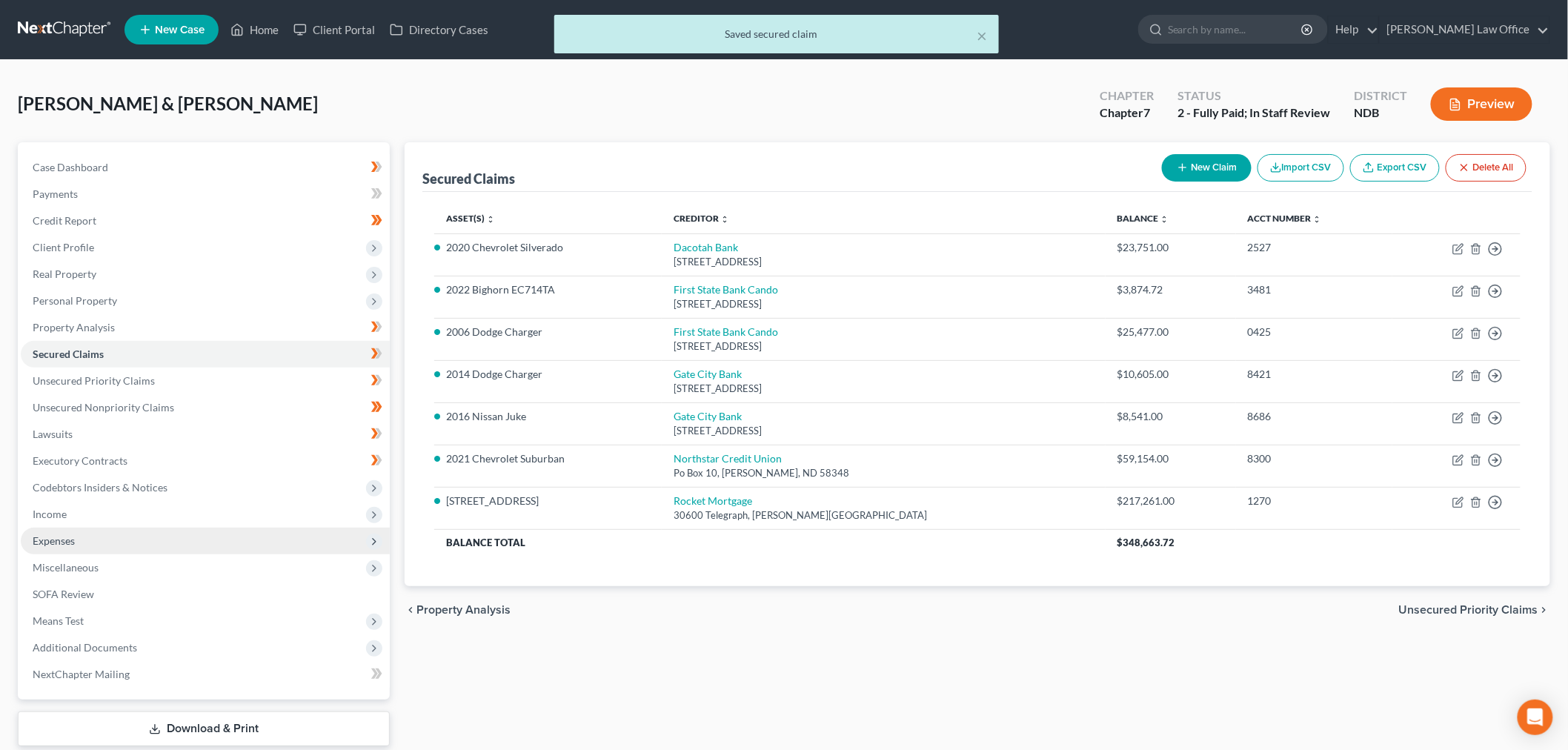
click at [46, 535] on span "Expenses" at bounding box center [53, 540] width 42 height 13
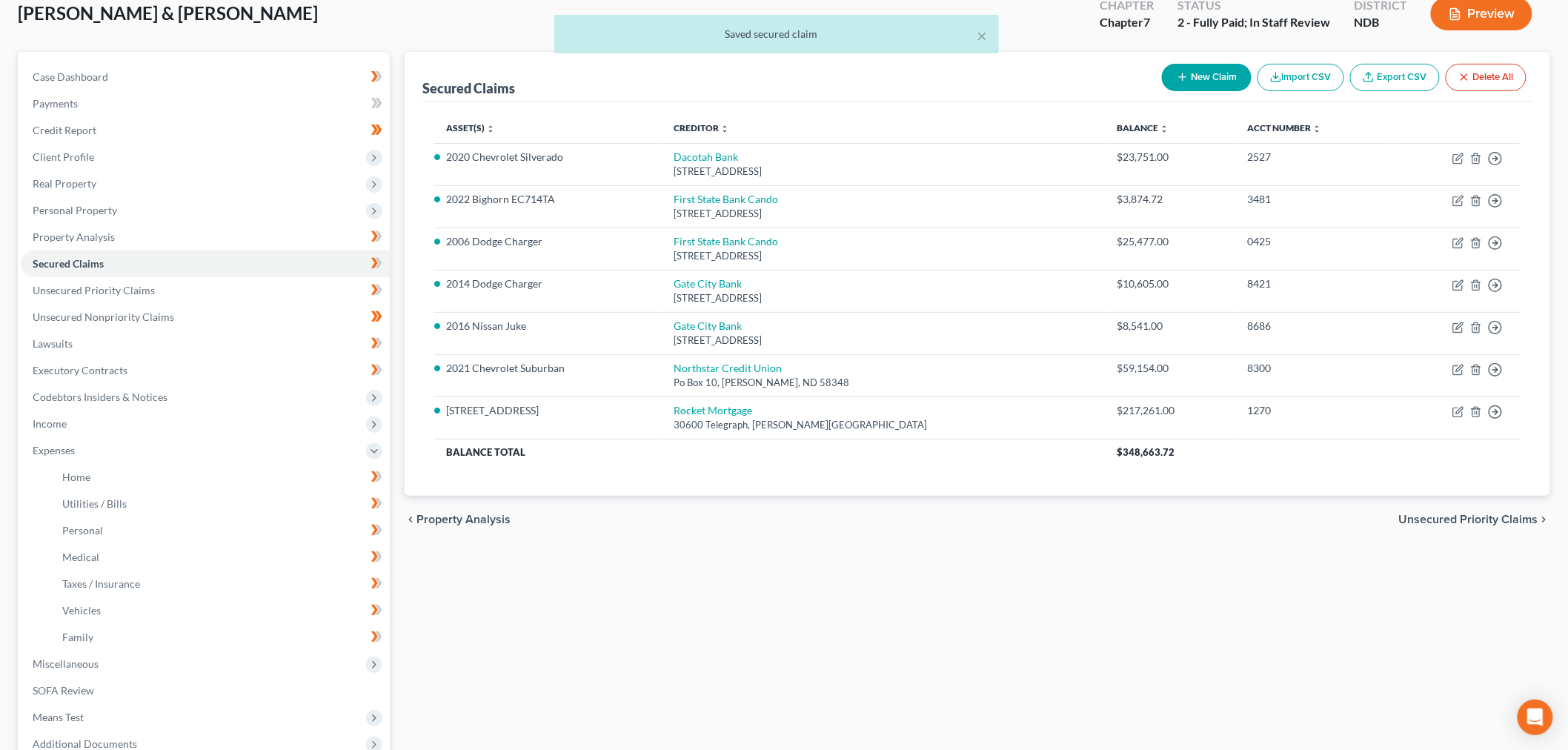
scroll to position [247, 0]
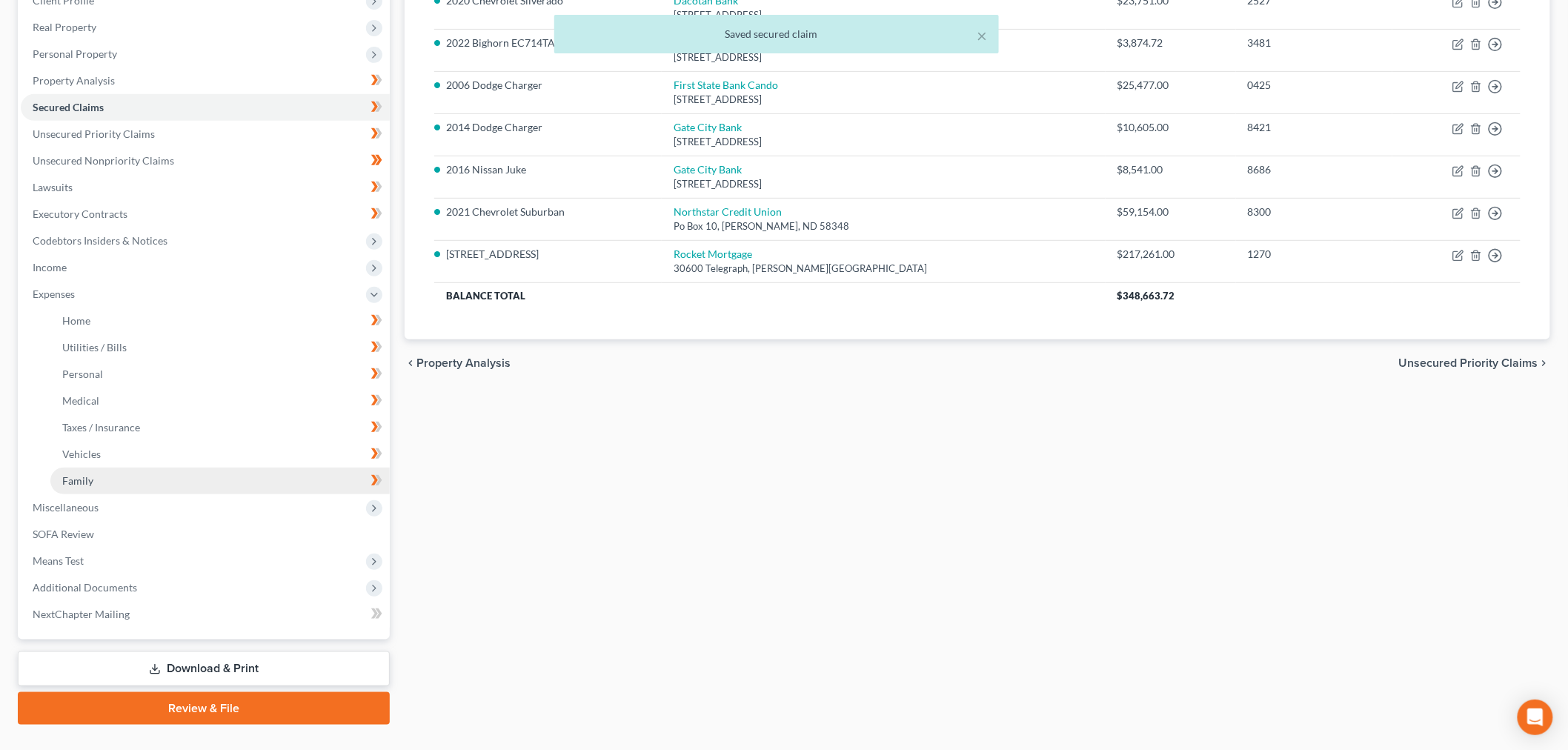
click at [109, 475] on link "Family" at bounding box center [220, 481] width 340 height 27
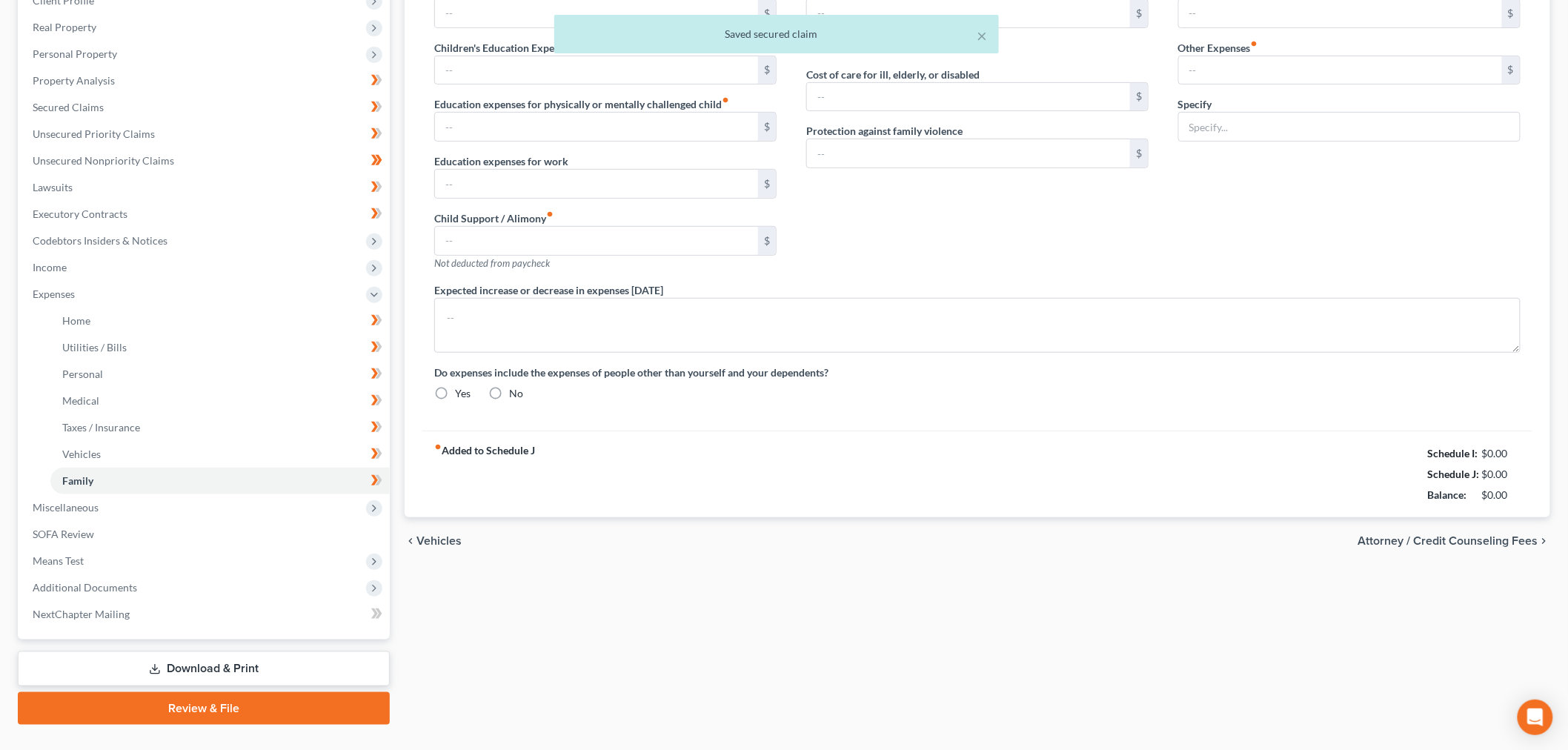
type input "0.00"
type input "110.00"
type input "0.00"
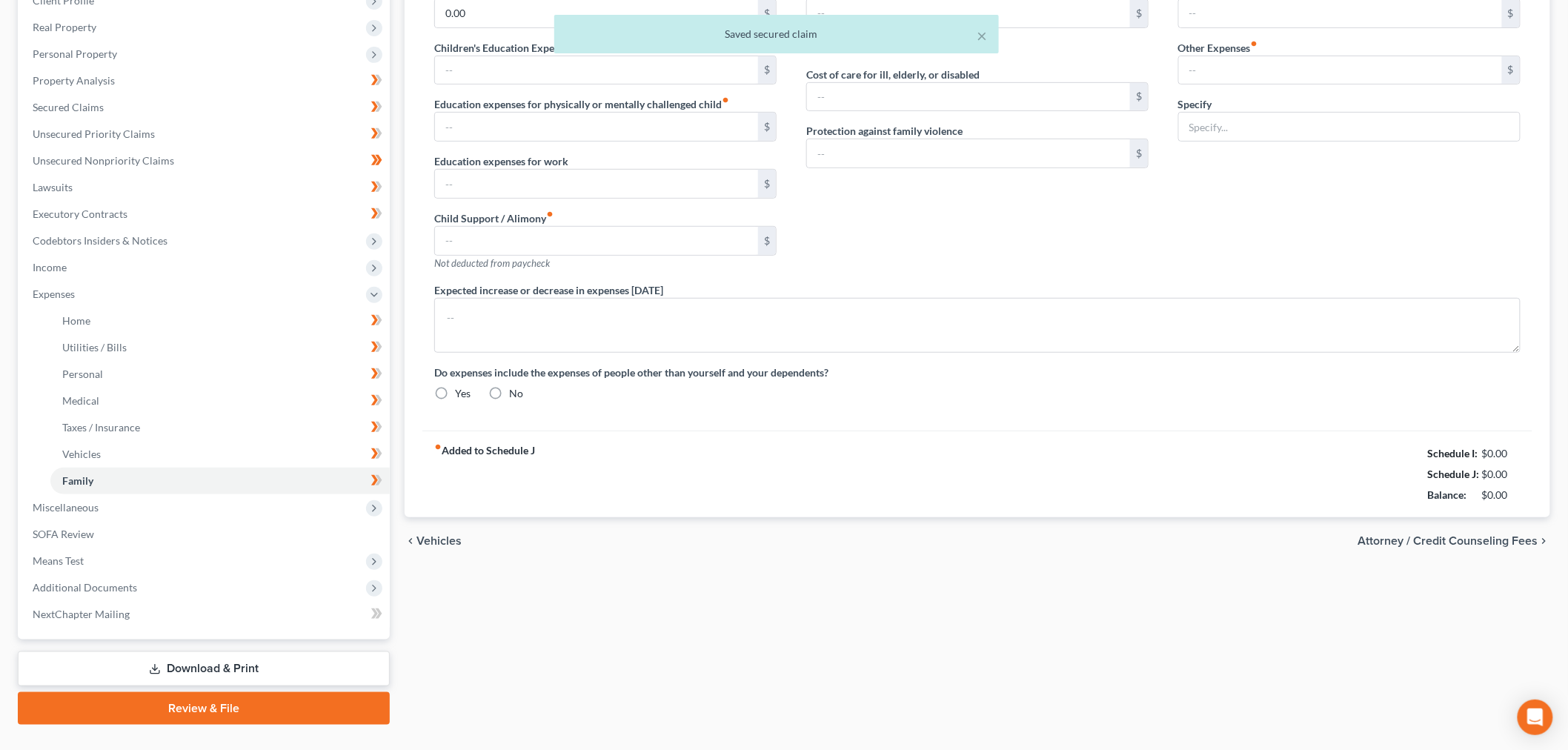
type input "0.00"
type input "100.00"
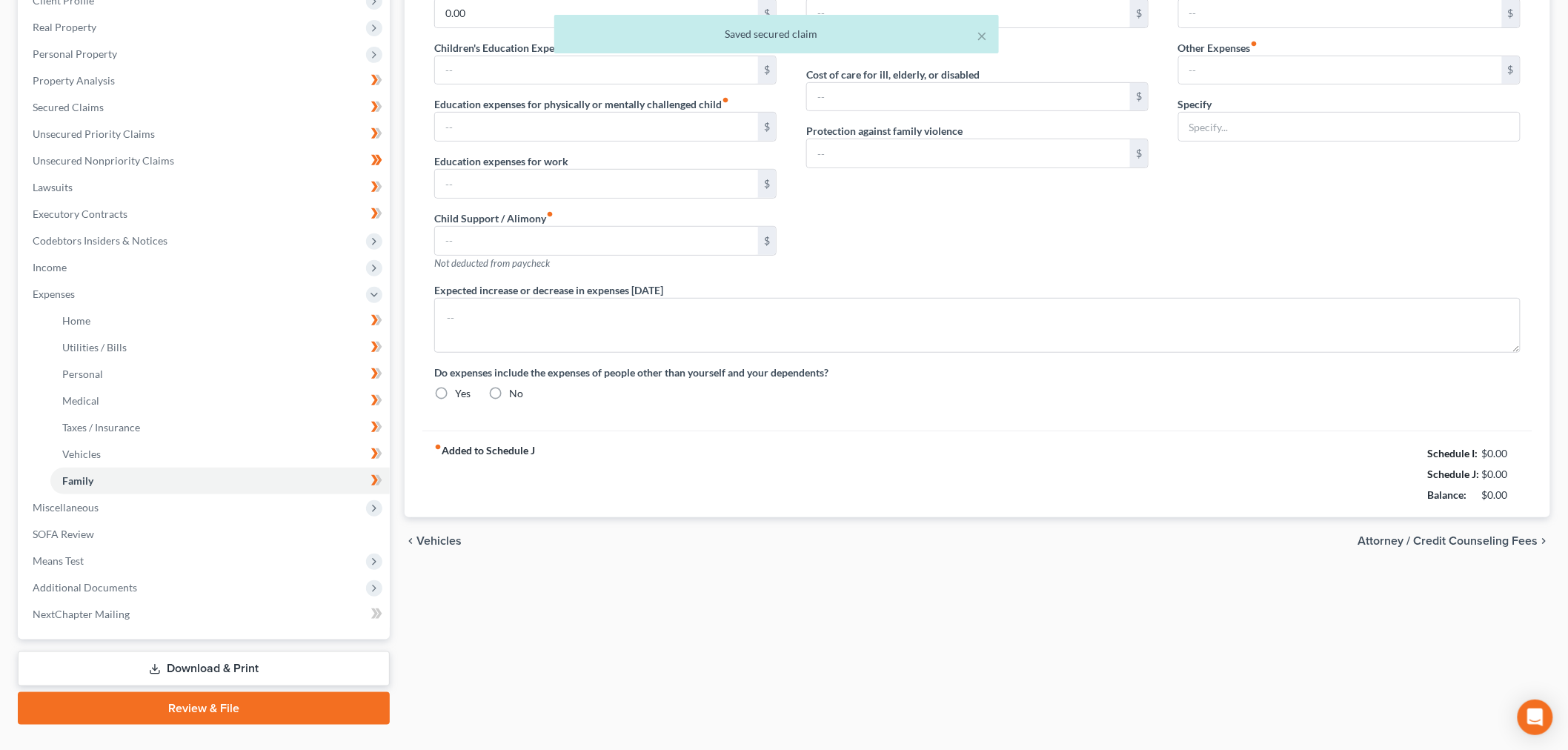
type input "Pet Food/Veterinary Expense"
radio input "true"
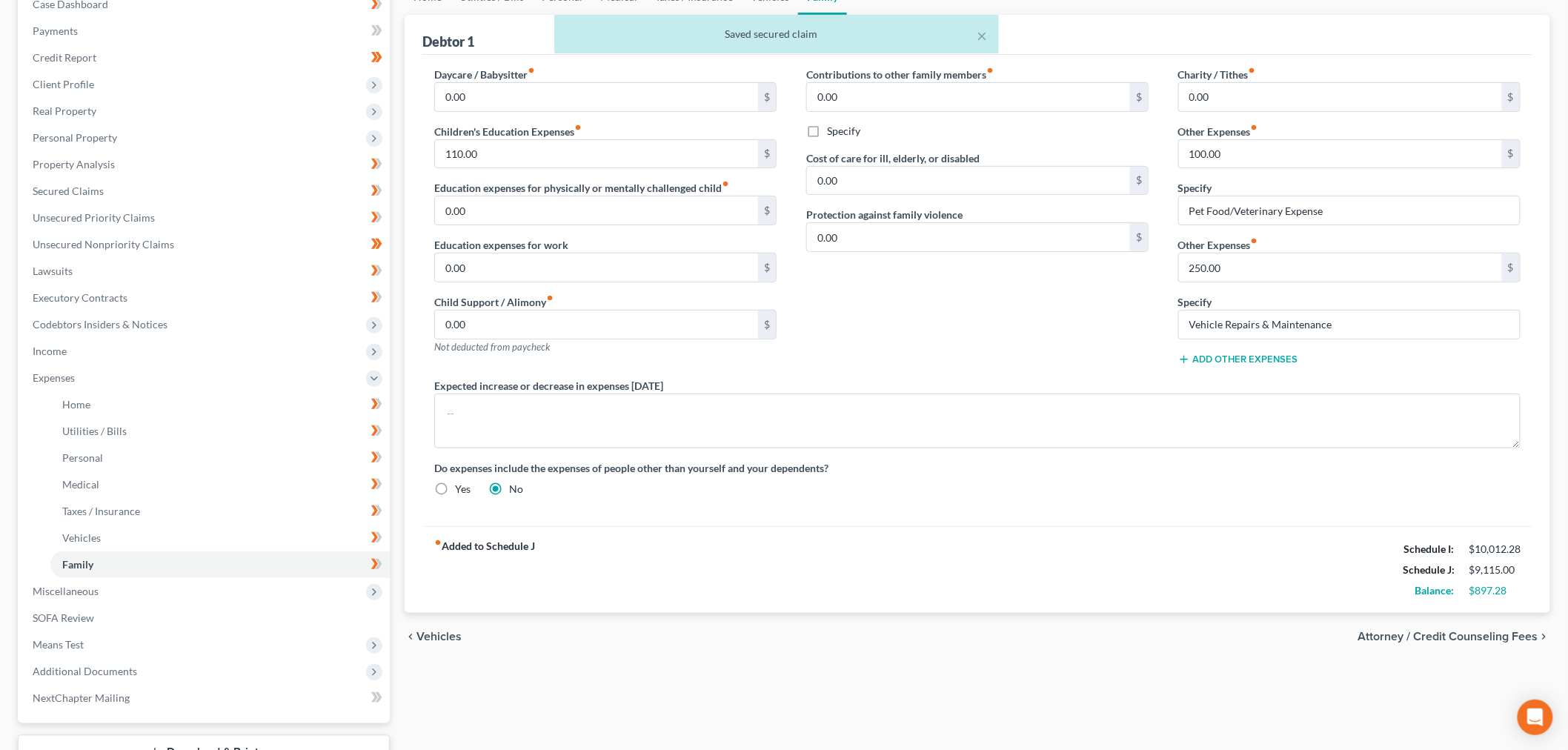
scroll to position [165, 0]
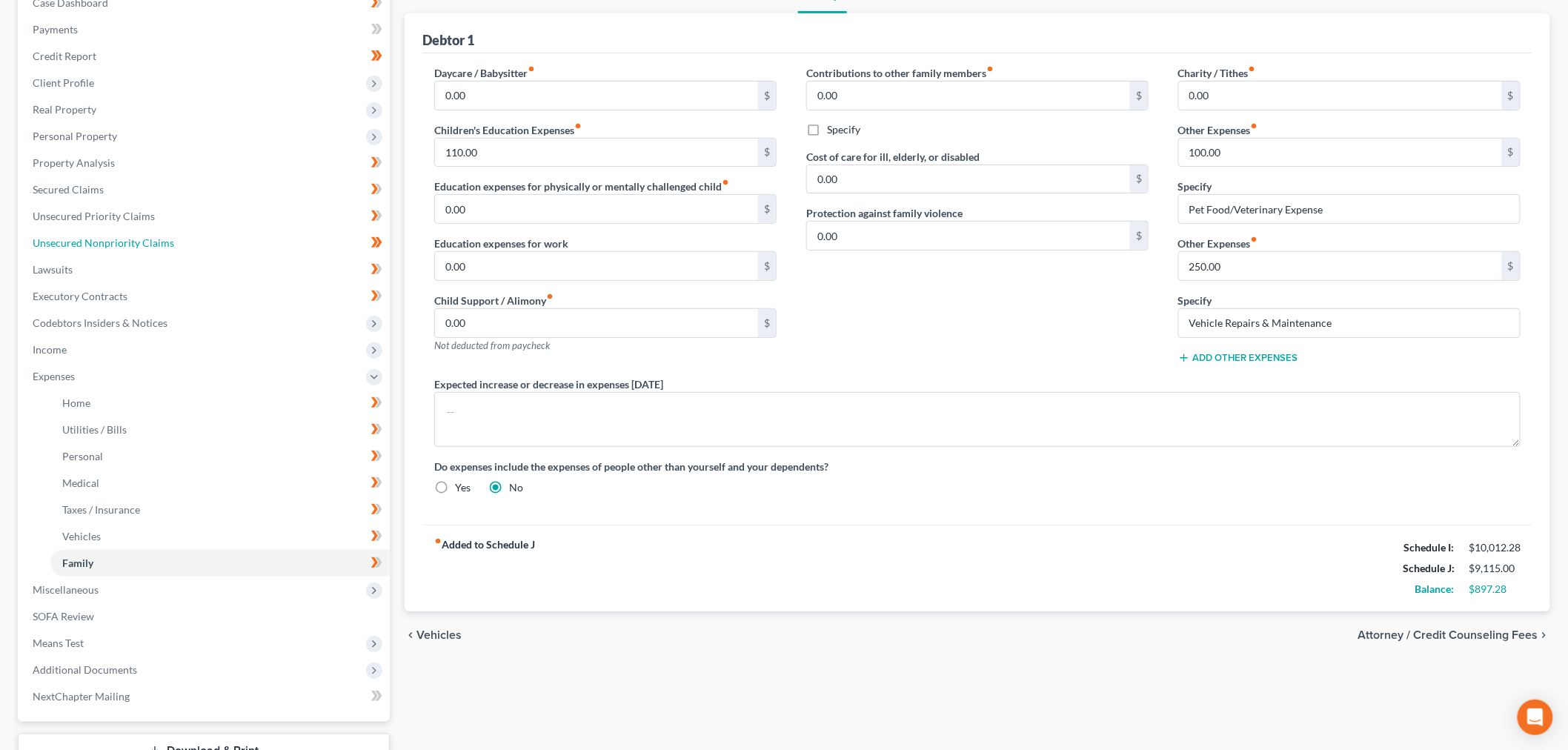
drag, startPoint x: 180, startPoint y: 239, endPoint x: 426, endPoint y: 319, distance: 258.7
click at [180, 239] on link "Unsecured Nonpriority Claims" at bounding box center [205, 242] width 369 height 27
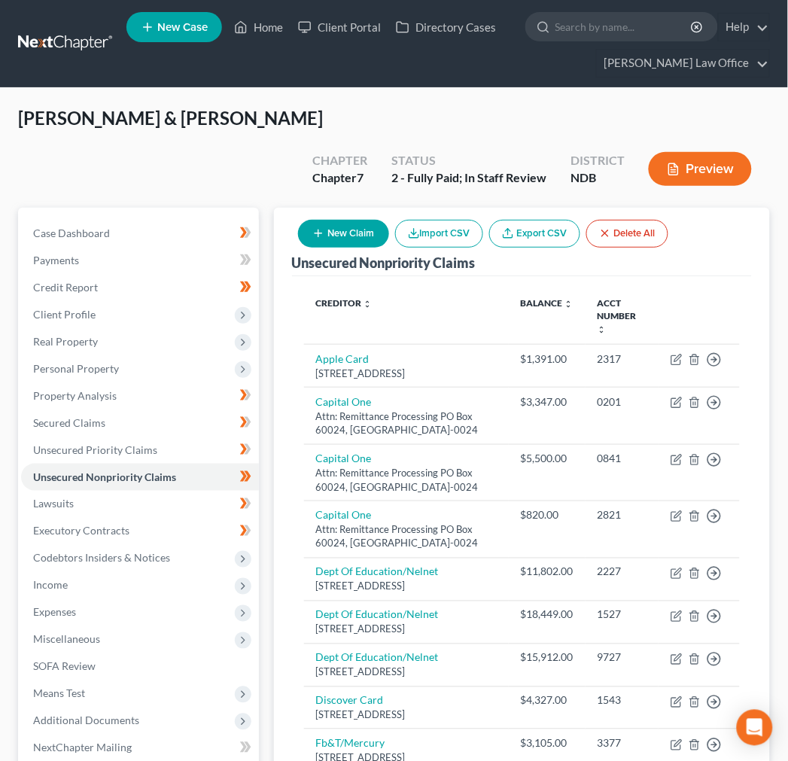
drag, startPoint x: 73, startPoint y: 41, endPoint x: 62, endPoint y: 42, distance: 10.6
click at [73, 41] on link at bounding box center [66, 43] width 96 height 27
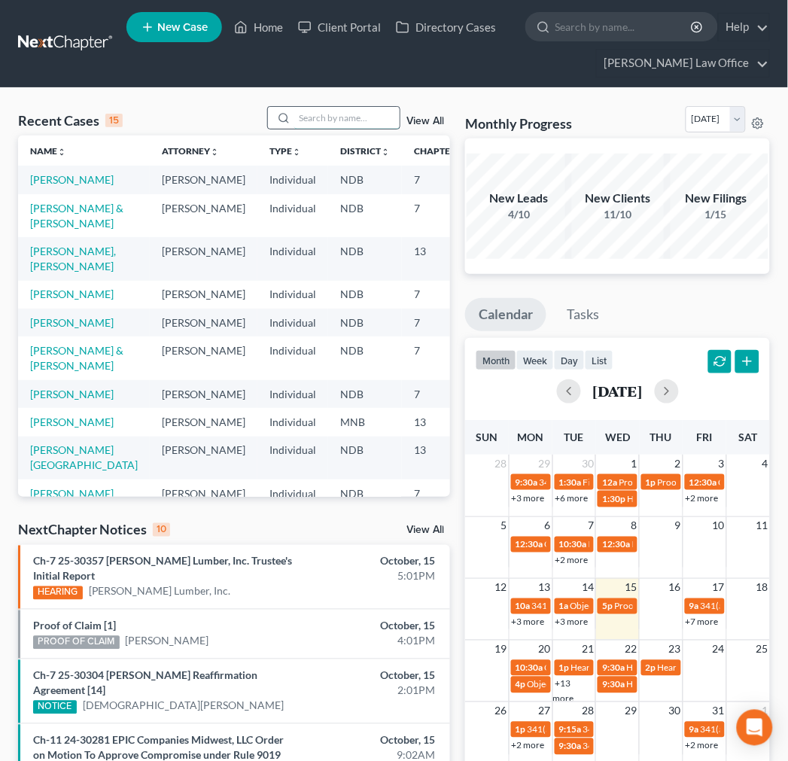
click at [345, 114] on input "search" at bounding box center [346, 118] width 105 height 22
type input "friddle"
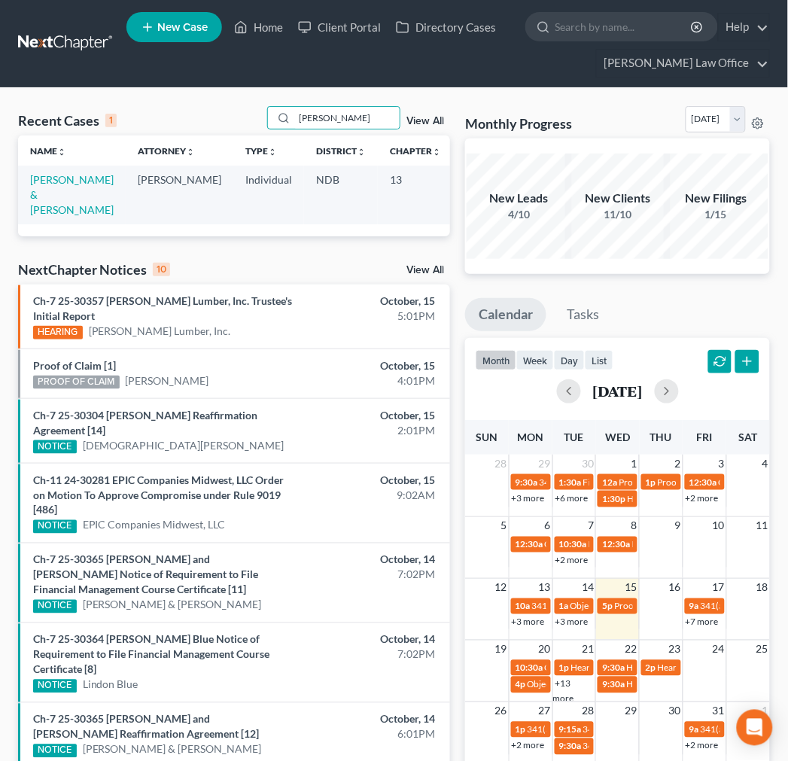
click at [23, 196] on td "Friddle, Justin & Lori" at bounding box center [72, 195] width 108 height 58
click at [43, 191] on link "Friddle, Justin & Lori" at bounding box center [72, 194] width 84 height 43
select select "4"
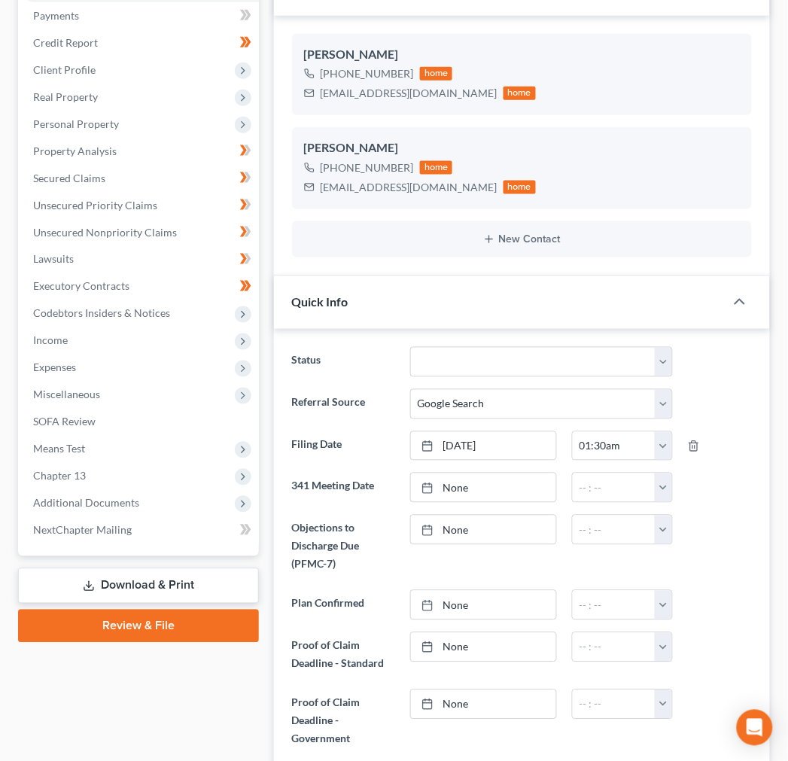
scroll to position [251, 0]
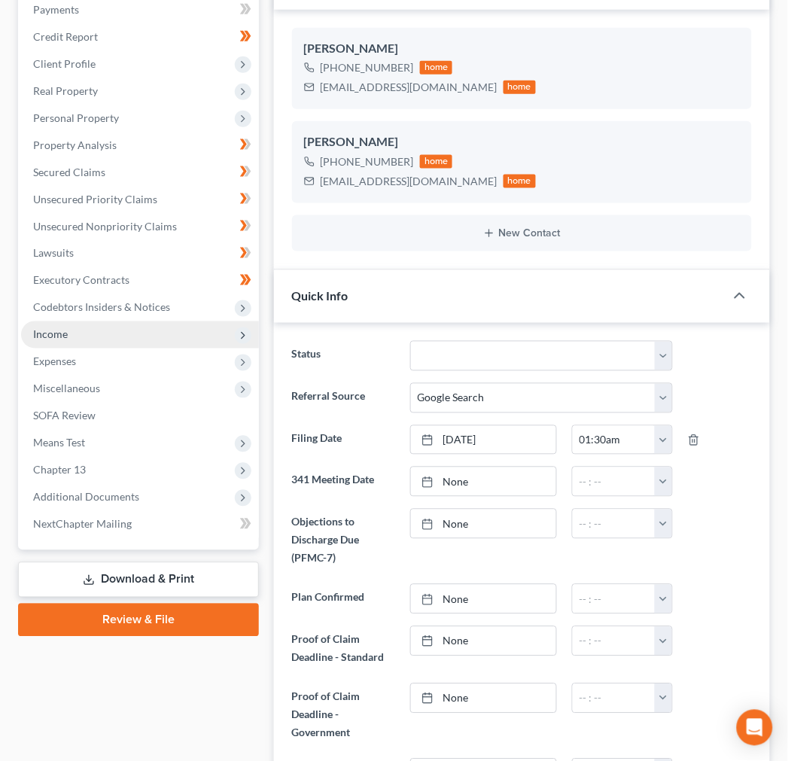
click at [105, 321] on span "Income" at bounding box center [140, 334] width 238 height 27
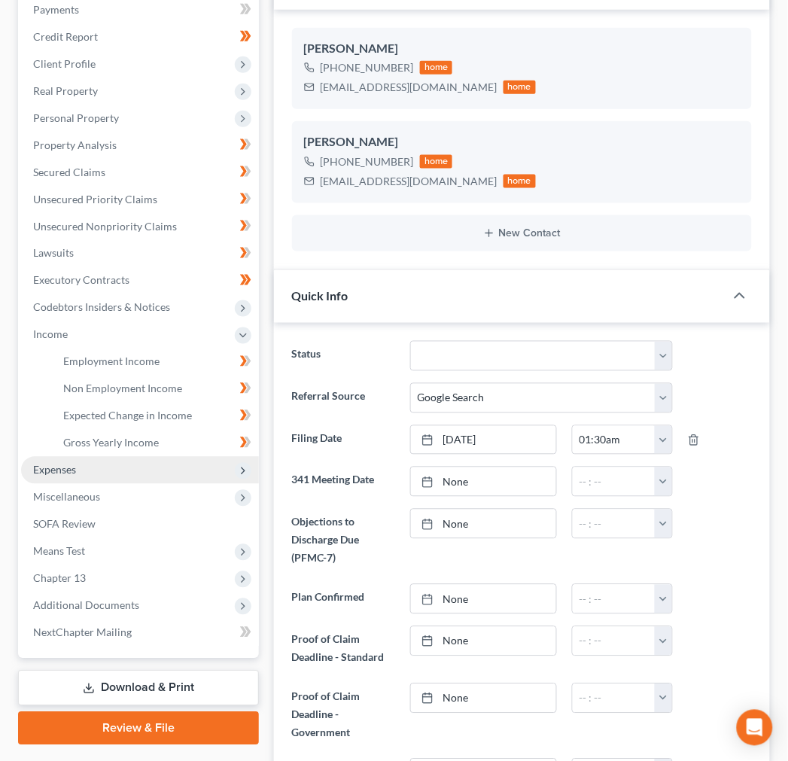
click at [96, 457] on span "Expenses" at bounding box center [140, 470] width 238 height 27
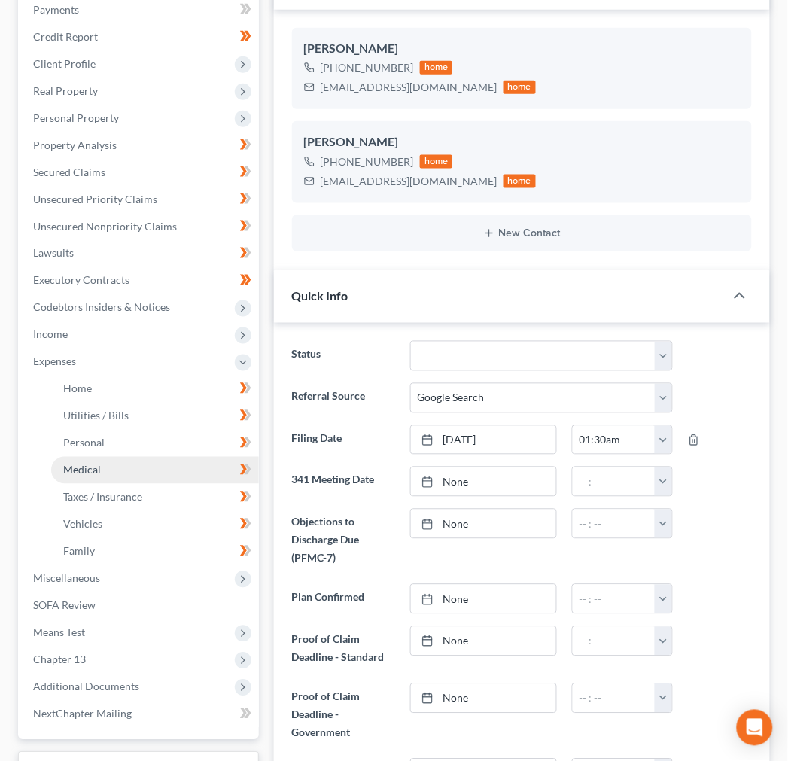
click at [113, 457] on link "Medical" at bounding box center [155, 470] width 208 height 27
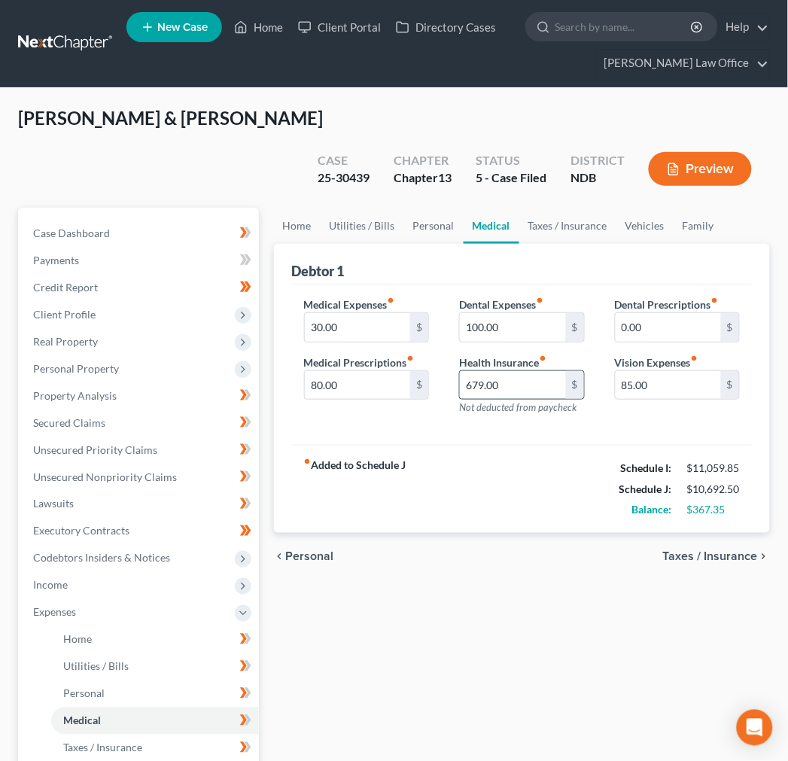
click at [564, 370] on div "679.00 $" at bounding box center [521, 385] width 125 height 30
click at [539, 371] on input "679.00" at bounding box center [512, 385] width 105 height 29
type input "729"
click at [515, 494] on div "fiber_manual_record Added to Schedule J Schedule I: $11,059.85 Schedule J: $10,…" at bounding box center [522, 489] width 460 height 88
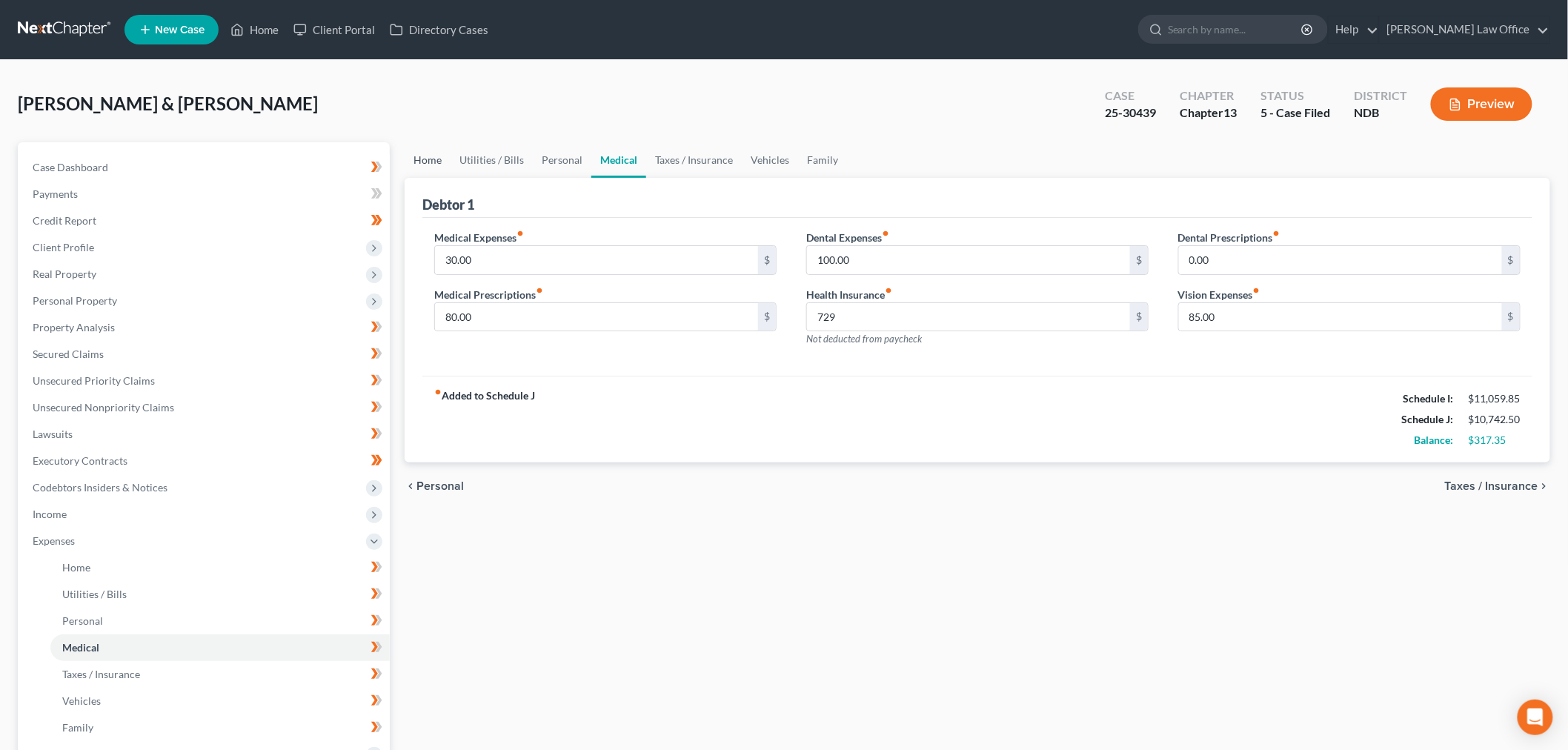
click at [425, 161] on link "Home" at bounding box center [427, 160] width 46 height 35
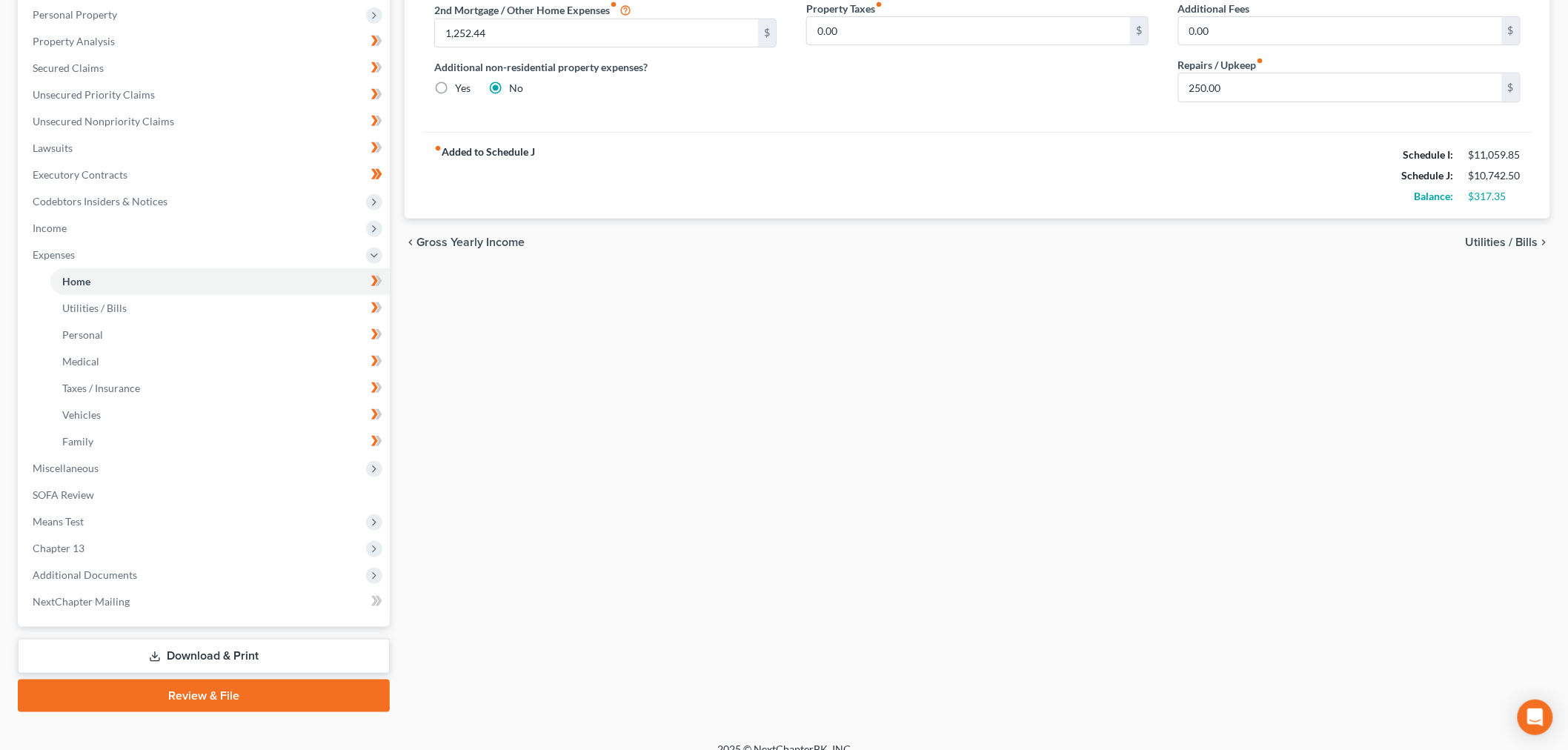
scroll to position [303, 0]
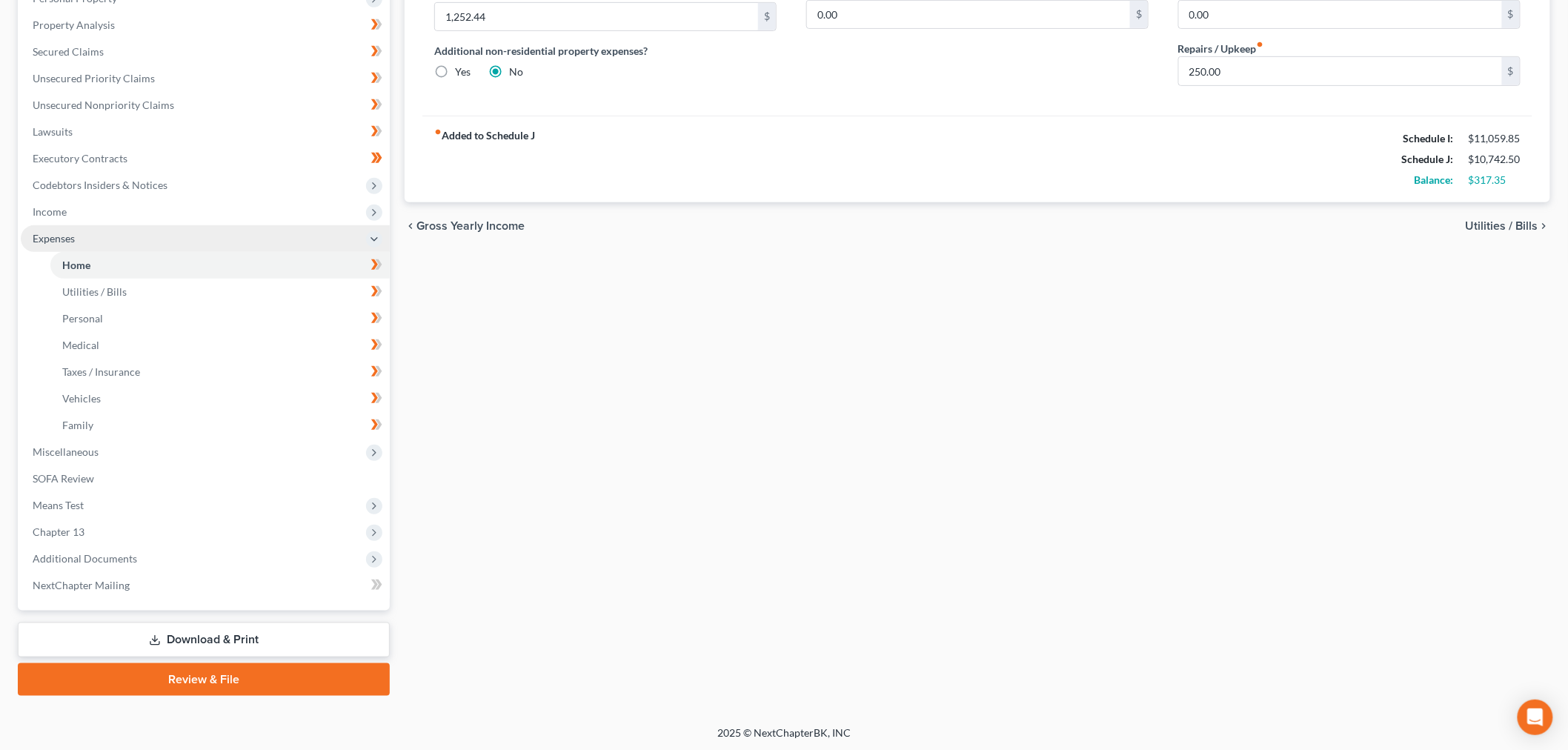
click at [148, 226] on span "Expenses" at bounding box center [205, 239] width 369 height 27
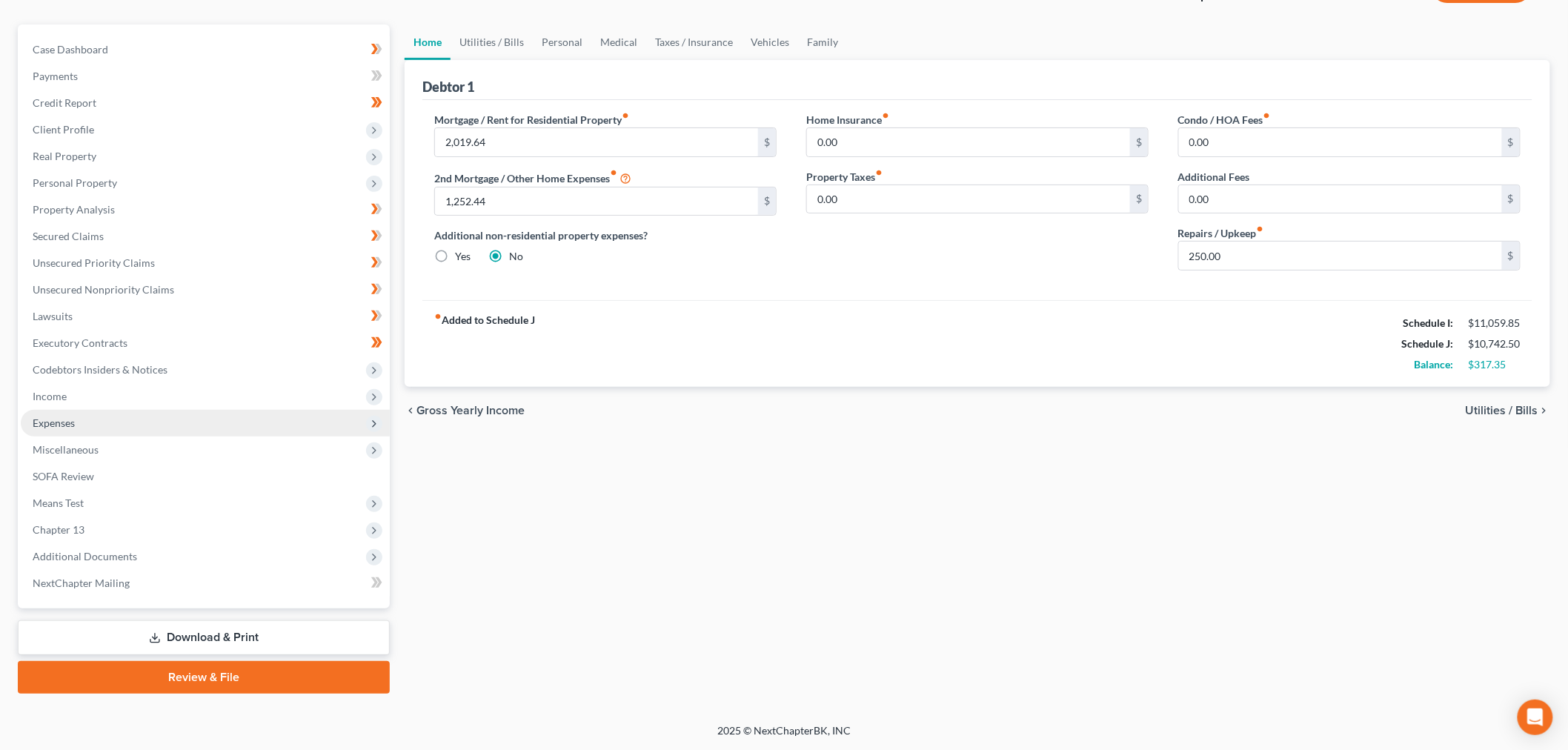
scroll to position [115, 0]
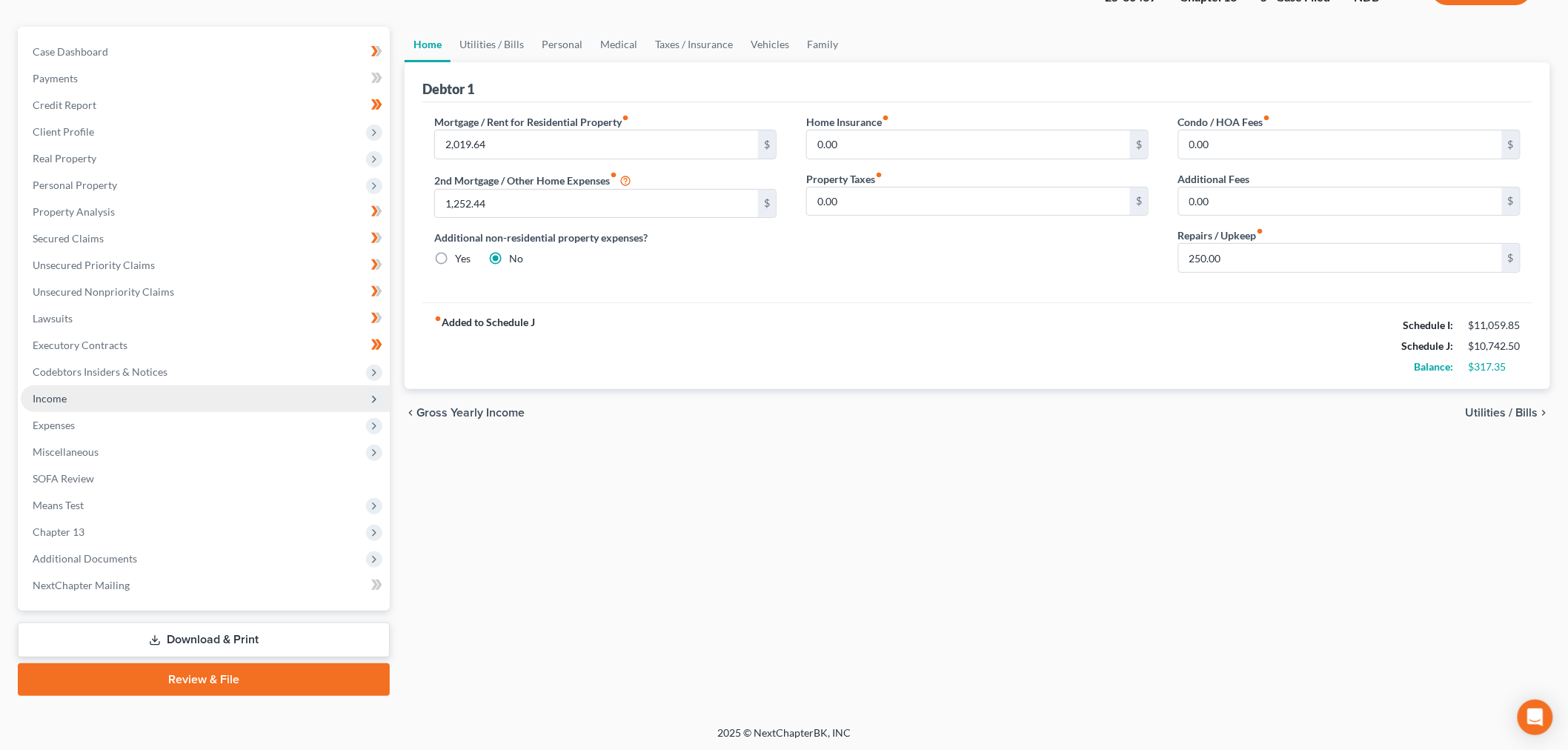
click at [97, 400] on span "Income" at bounding box center [205, 398] width 369 height 27
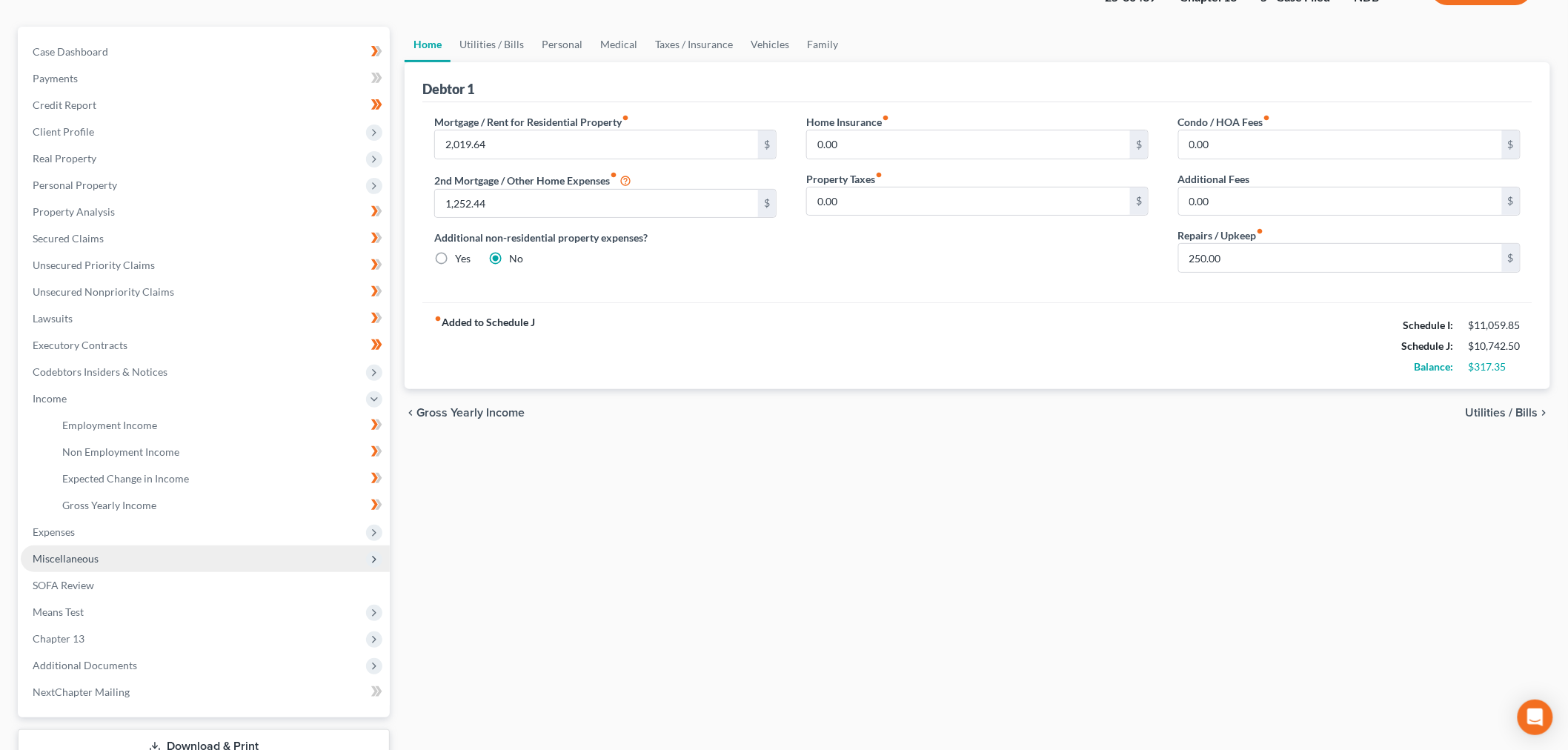
scroll to position [223, 0]
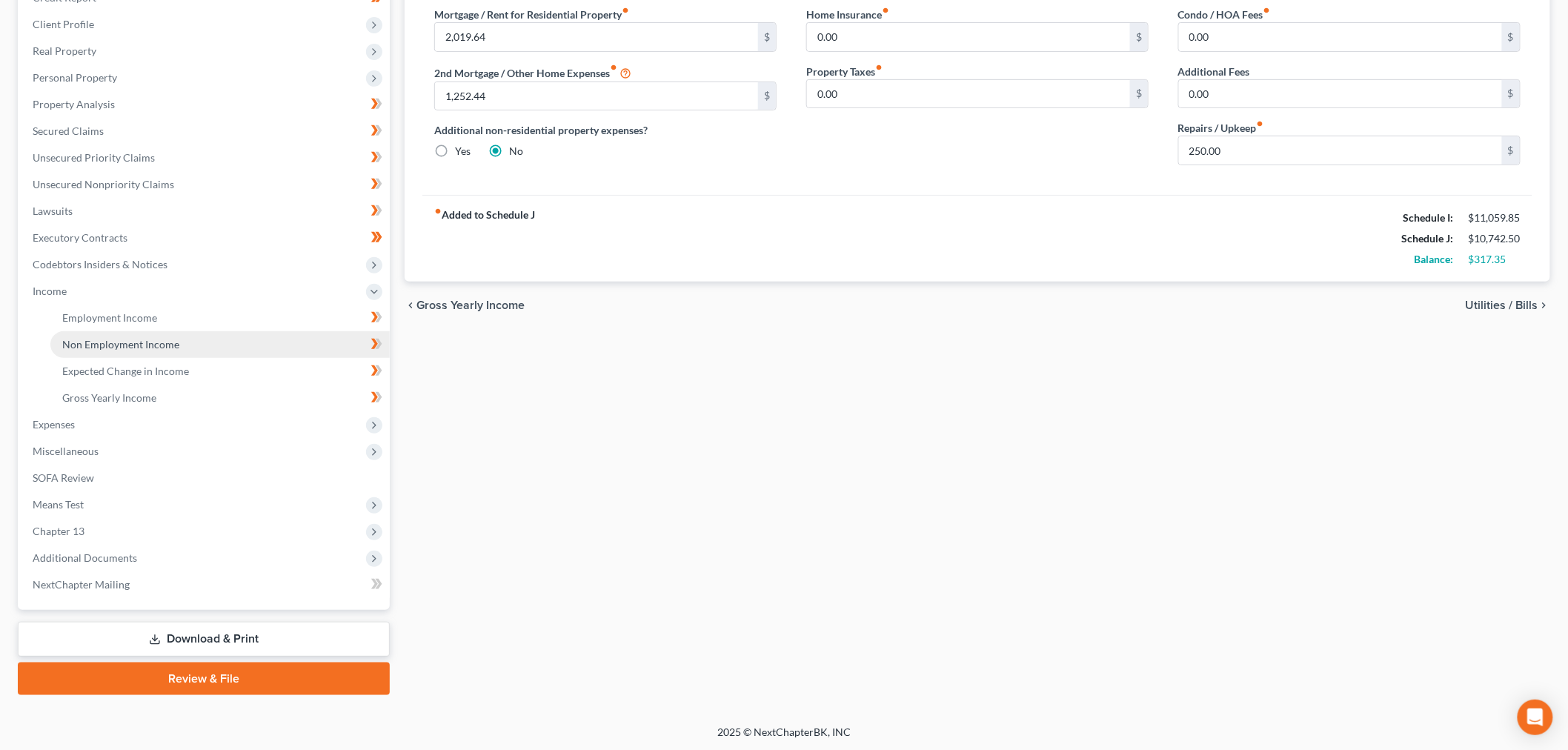
click at [133, 331] on link "Non Employment Income" at bounding box center [220, 344] width 340 height 27
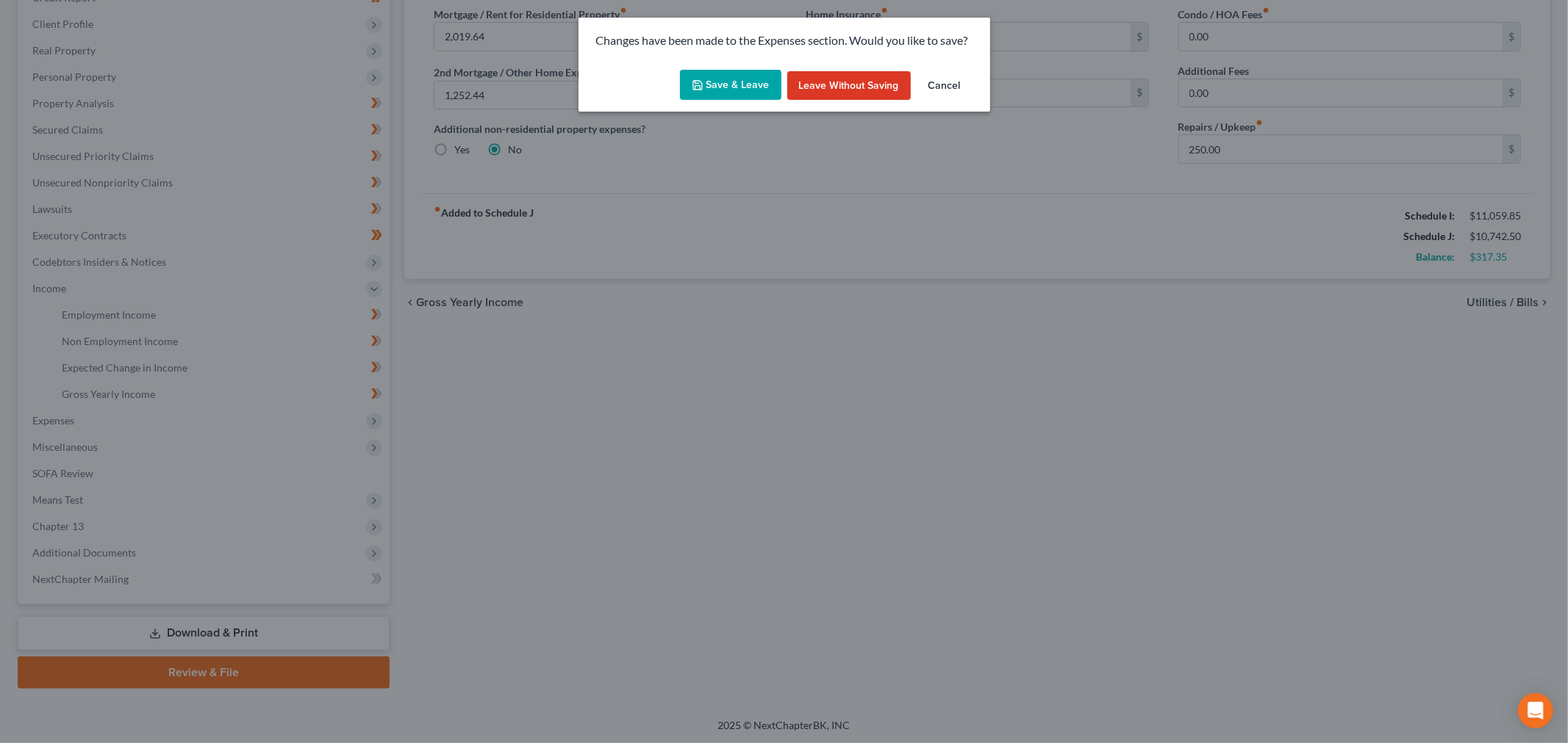
click at [719, 79] on button "Save & Leave" at bounding box center [731, 85] width 102 height 31
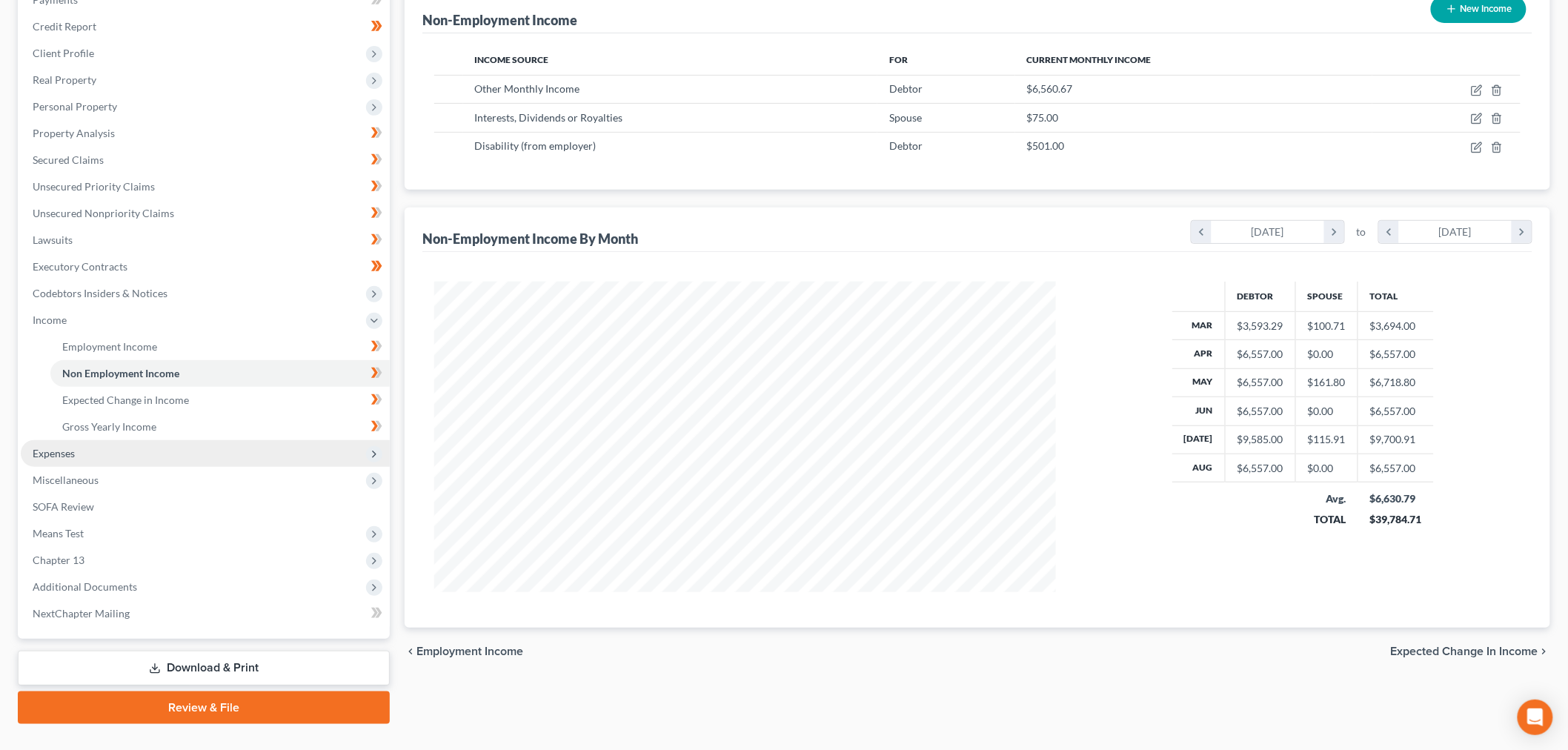
scroll to position [223, 0]
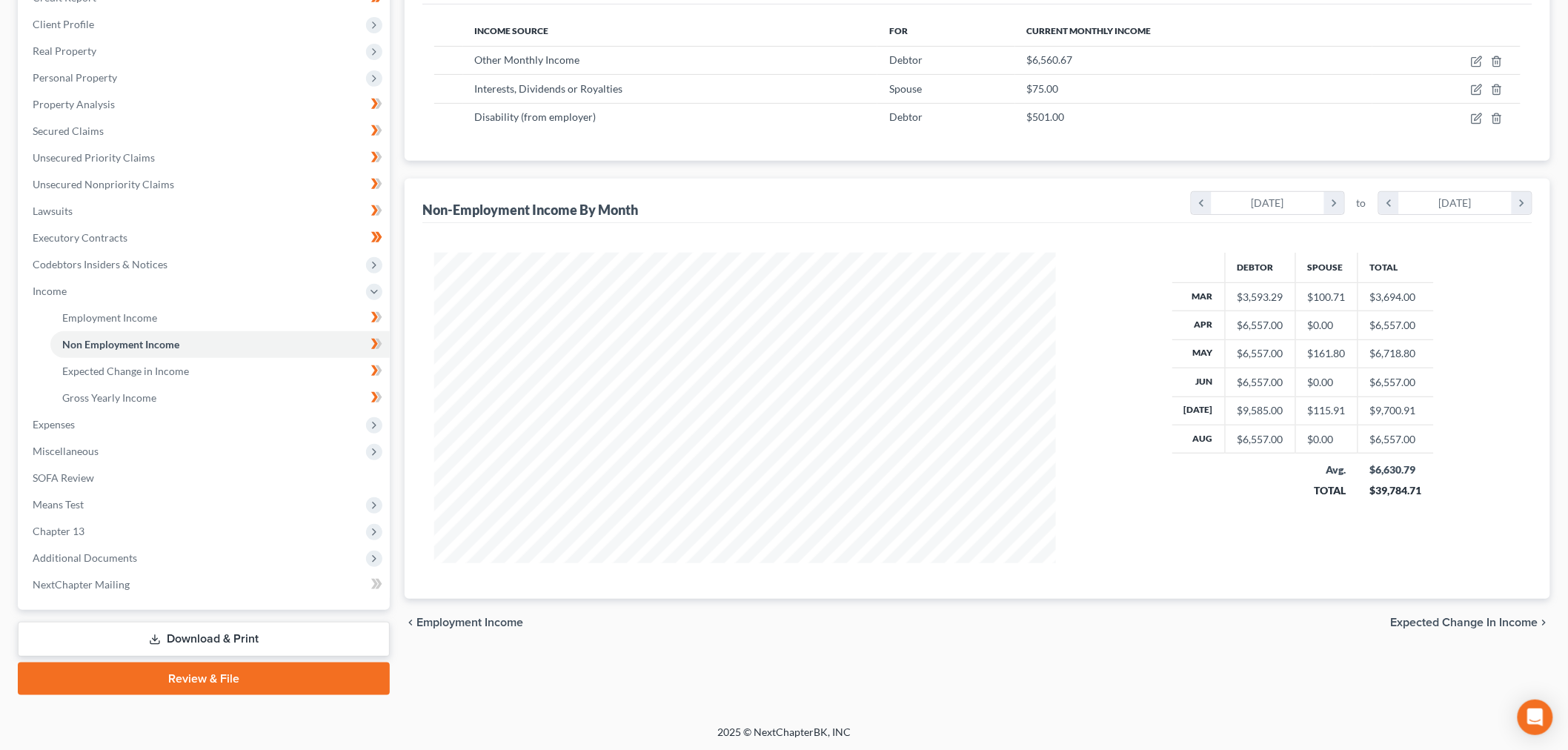
click at [336, 626] on link "Download & Print" at bounding box center [204, 639] width 372 height 34
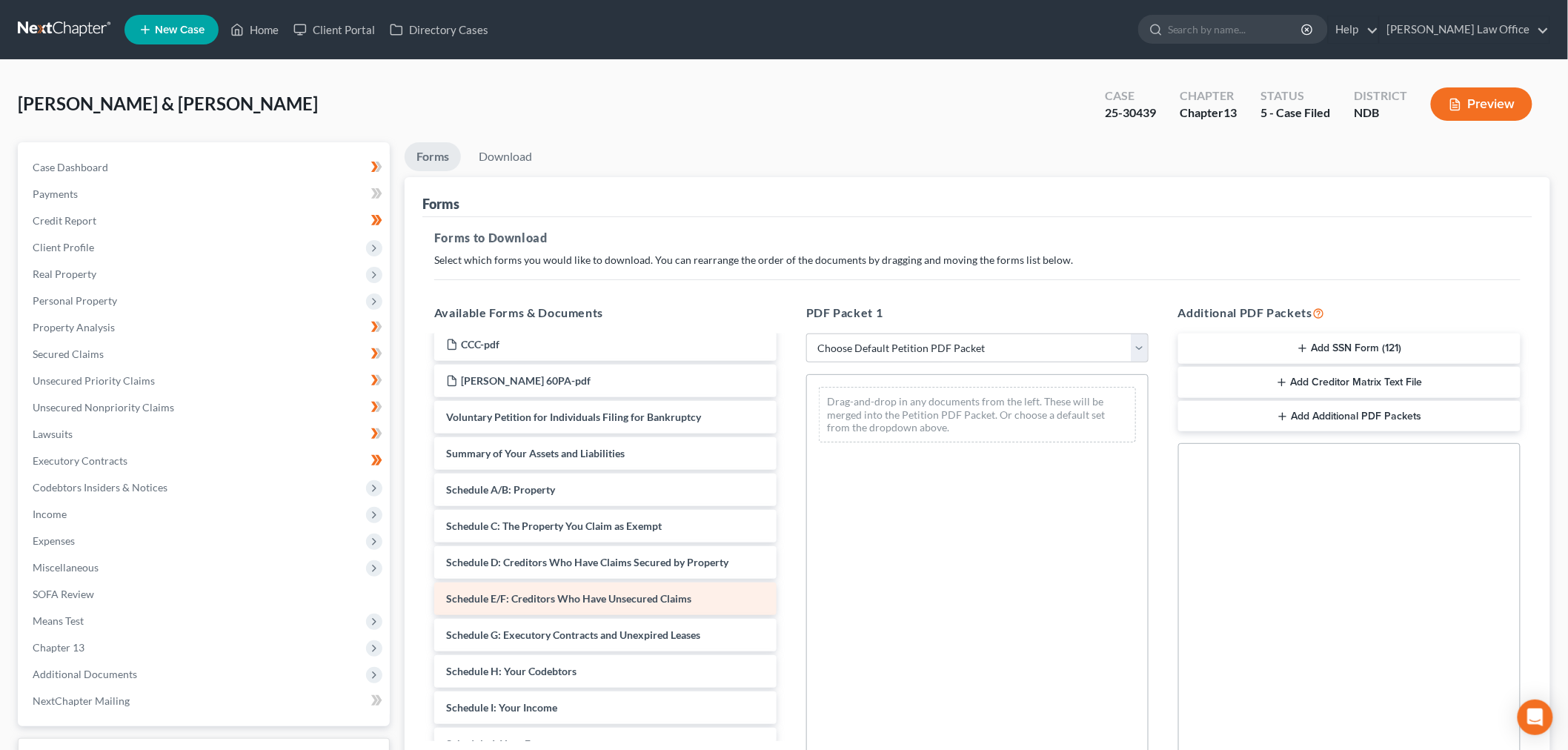
scroll to position [83, 0]
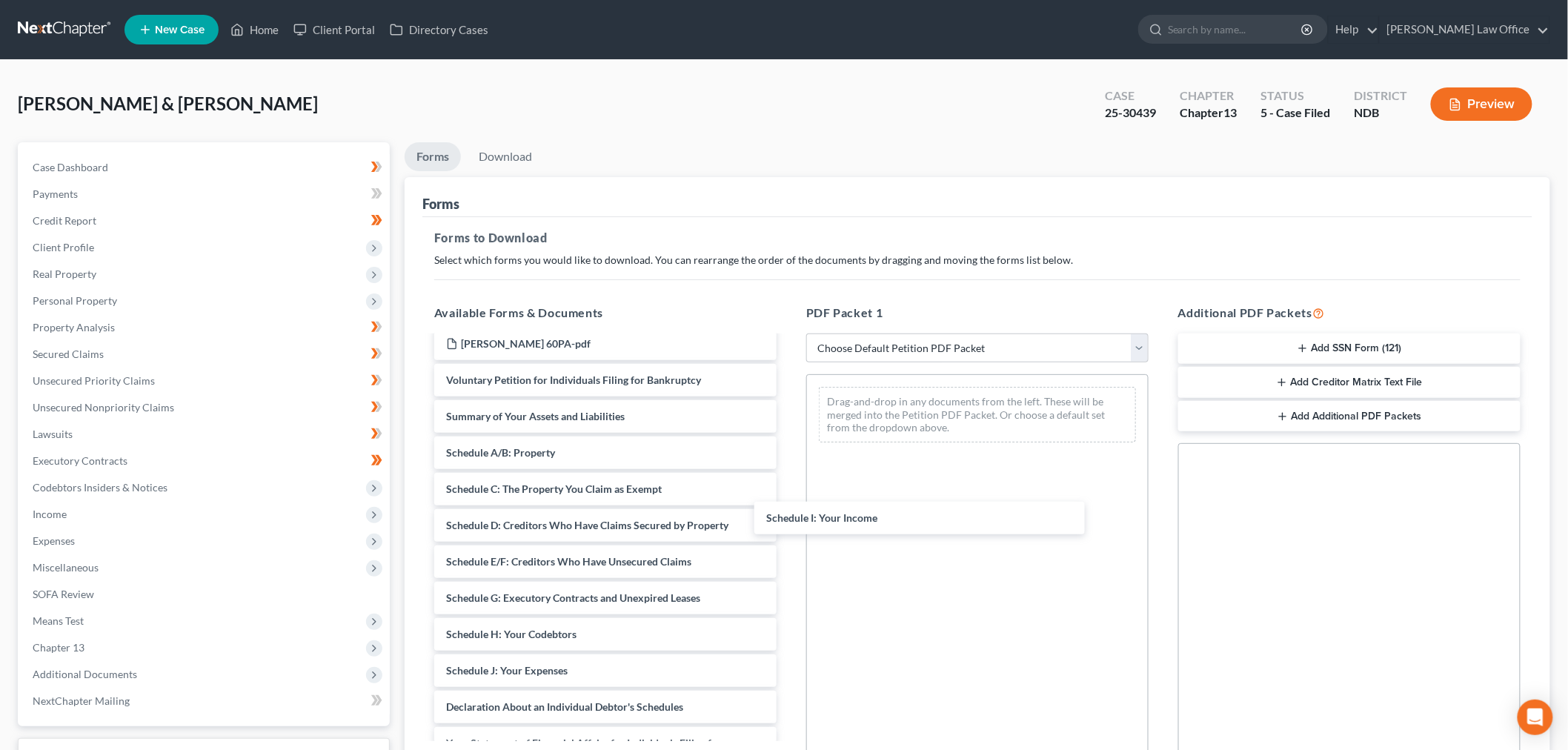
drag, startPoint x: 593, startPoint y: 669, endPoint x: 850, endPoint y: 501, distance: 307.0
click at [788, 438] on div "Schedule I: Your Income Justin 60PA-pdf CCC-pdf Lori 60PA-pdf Voluntary Petitio…" at bounding box center [606, 613] width 366 height 716
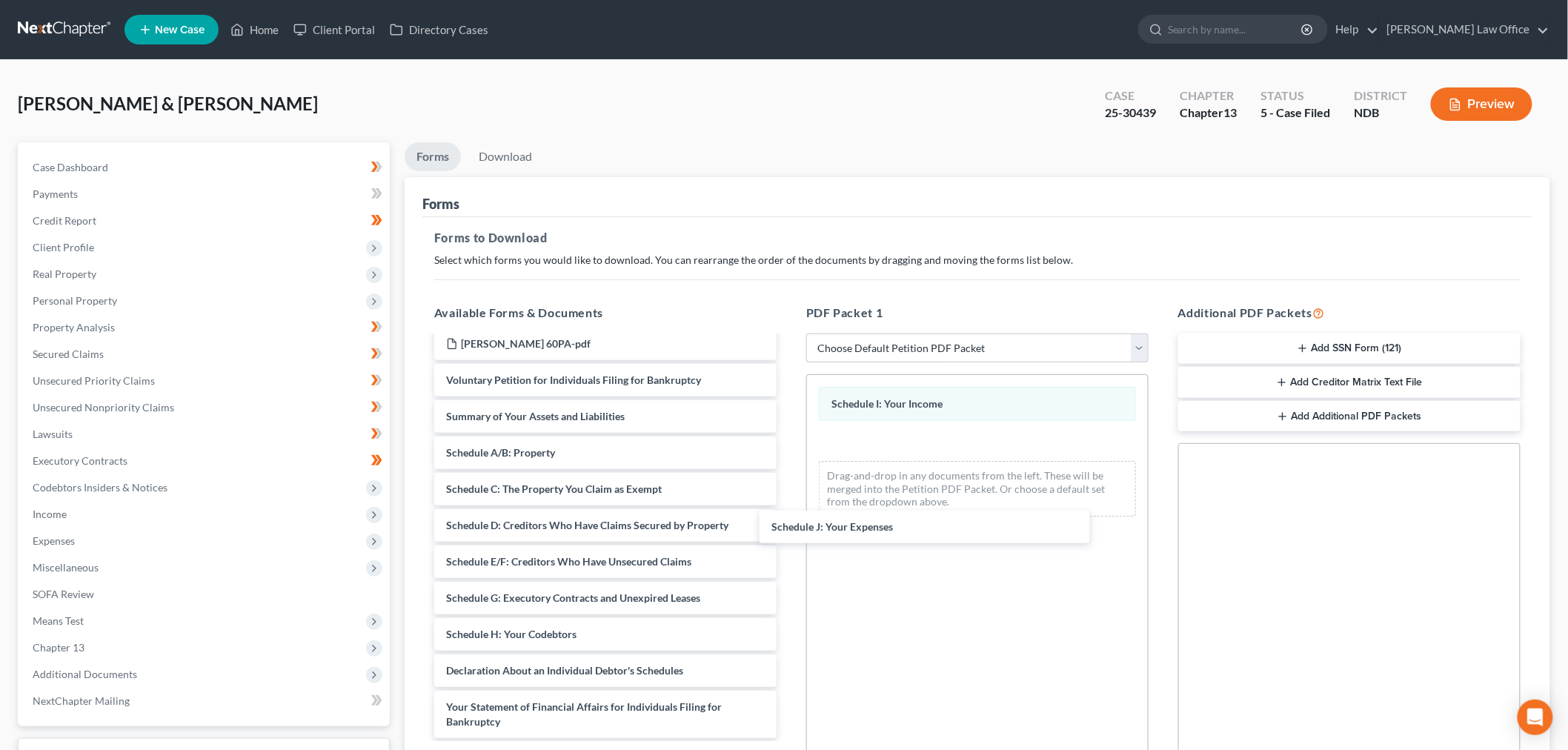
drag, startPoint x: 583, startPoint y: 665, endPoint x: 1025, endPoint y: 423, distance: 503.9
click at [788, 464] on div "Schedule J: Your Expenses Justin 60PA-pdf CCC-pdf Lori 60PA-pdf Voluntary Petit…" at bounding box center [606, 595] width 366 height 680
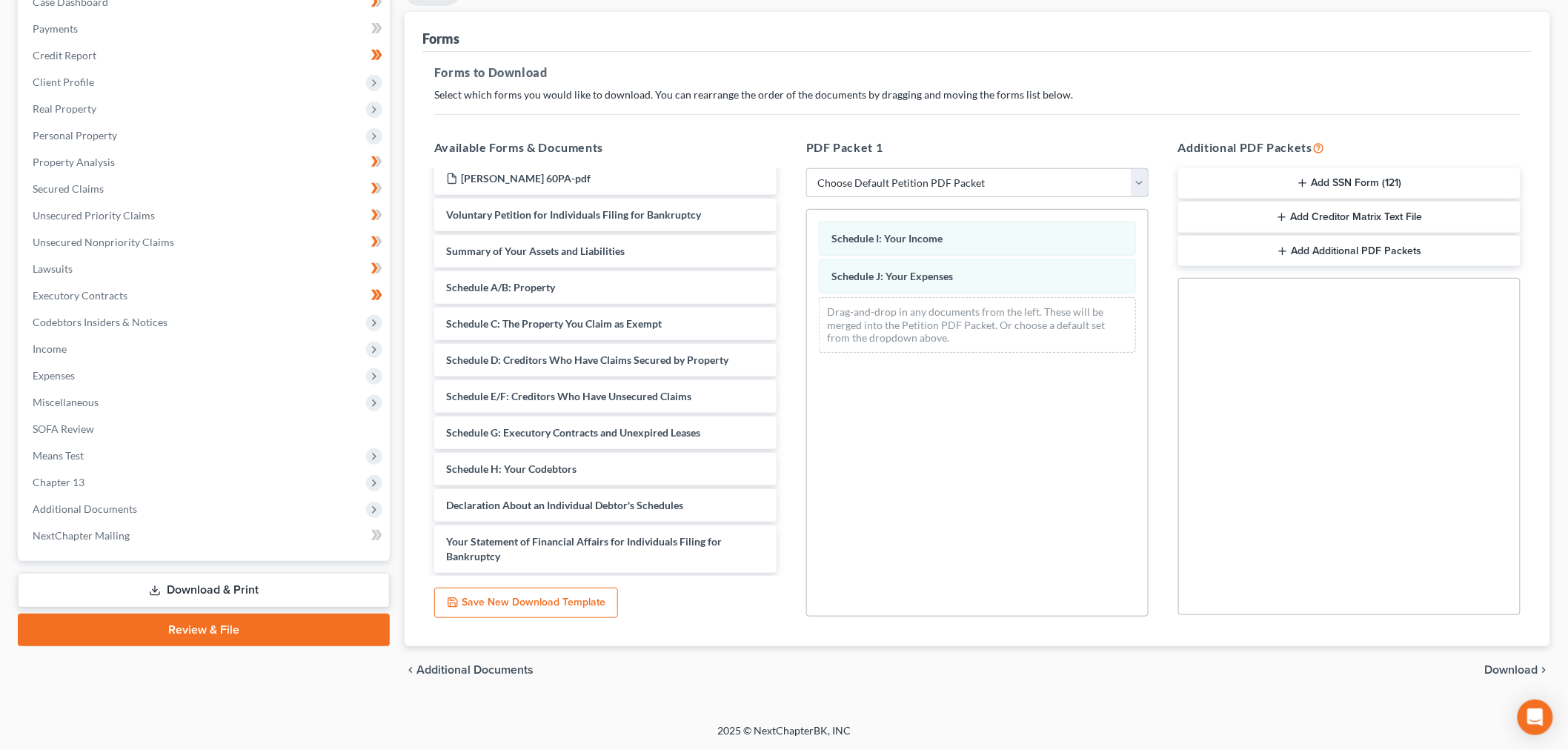
click at [788, 668] on span "Download" at bounding box center [1512, 670] width 53 height 12
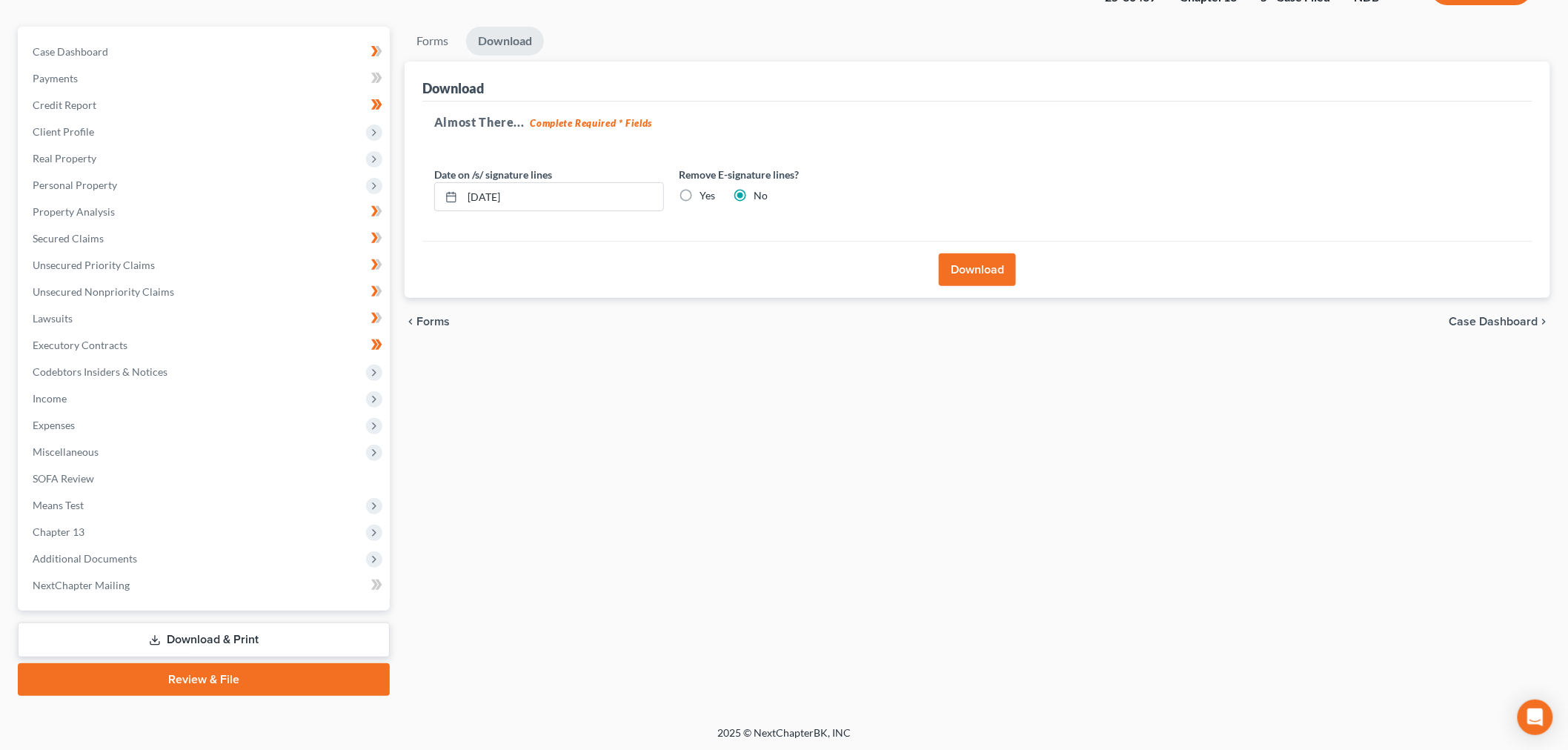
click at [788, 271] on button "Download" at bounding box center [977, 269] width 77 height 33
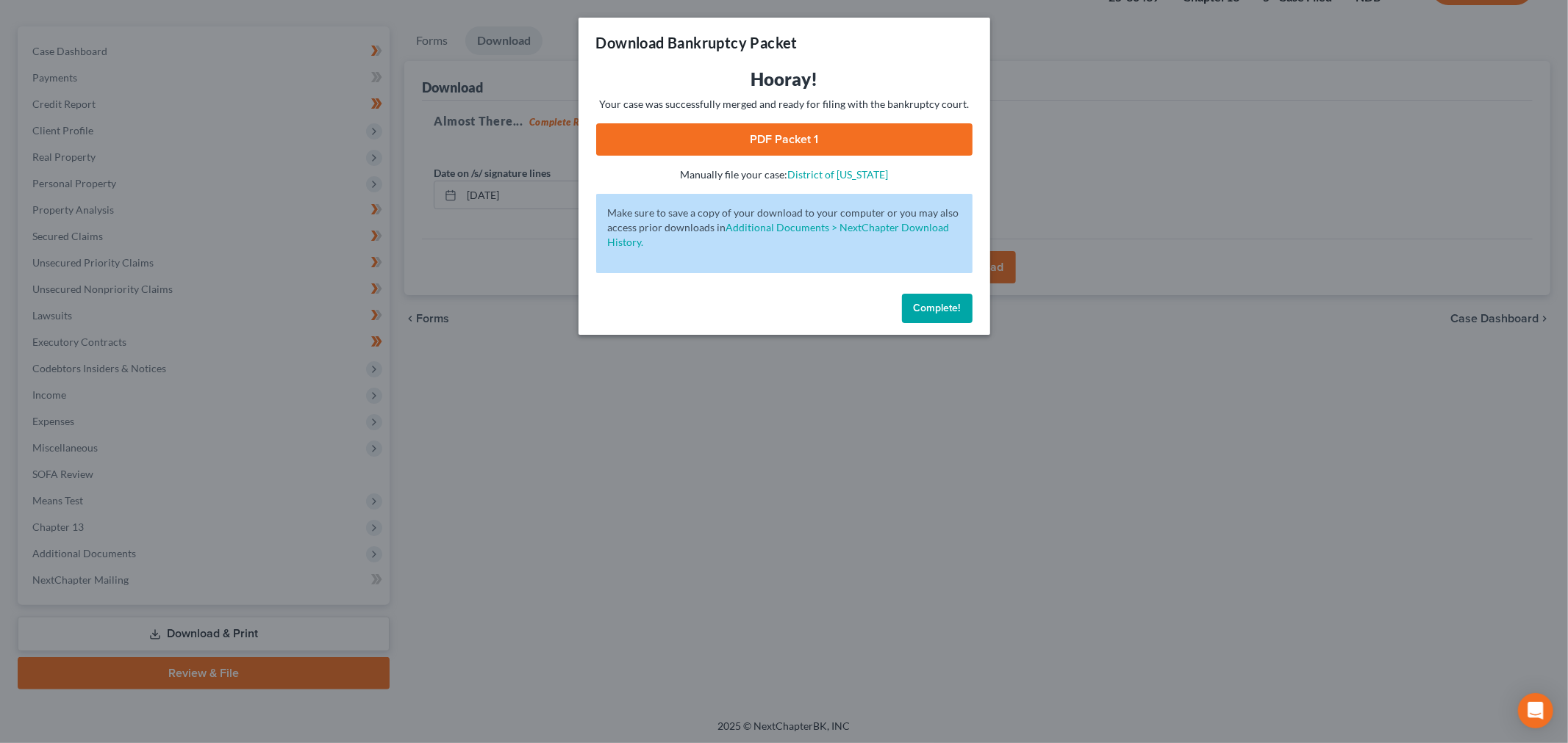
click at [782, 151] on link "PDF Packet 1" at bounding box center [784, 139] width 376 height 32
